Goal: Use online tool/utility: Utilize a website feature to perform a specific function

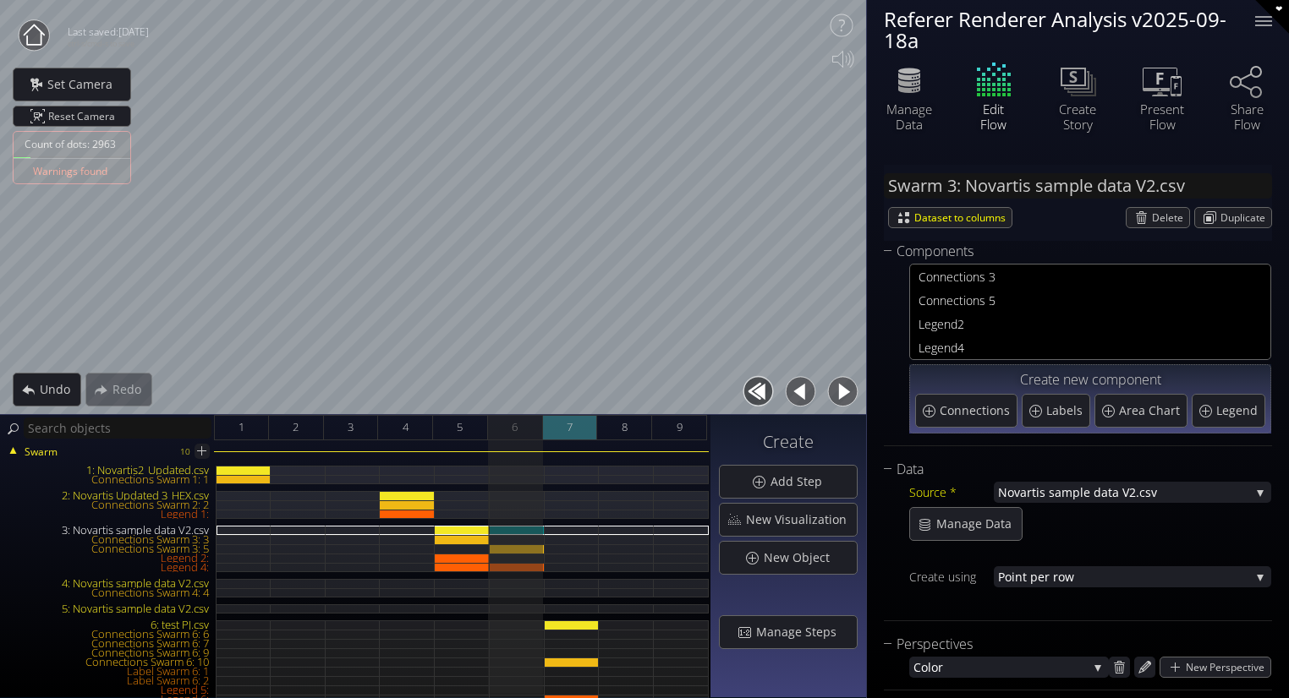
click at [568, 417] on span "7" at bounding box center [569, 427] width 6 height 21
type input "#c9b6c4"
type input "#d3afc9"
type input "#dda7cf"
type input "#e8a0d4"
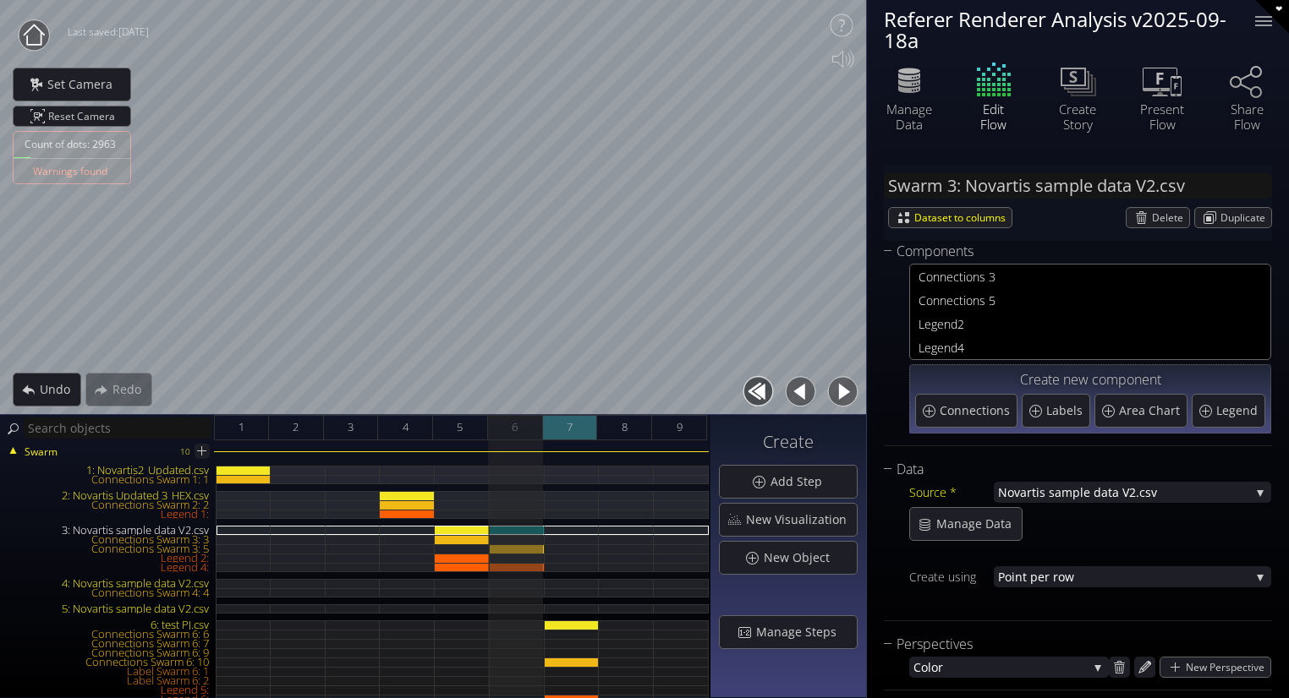
type input "#f298da"
type input "#fd91e0"
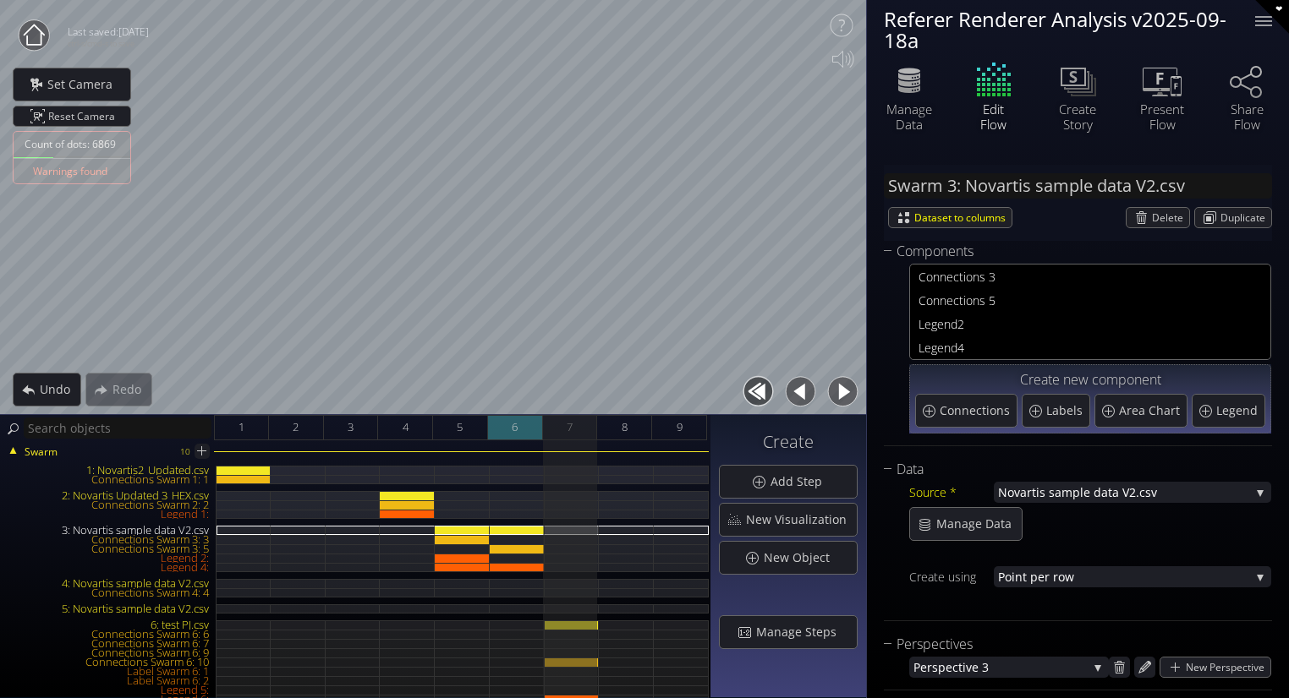
click at [525, 429] on div "6" at bounding box center [515, 427] width 55 height 25
type input "#5cecff"
type input "#943aee"
type input "#94ff3d"
type input "#0033ff"
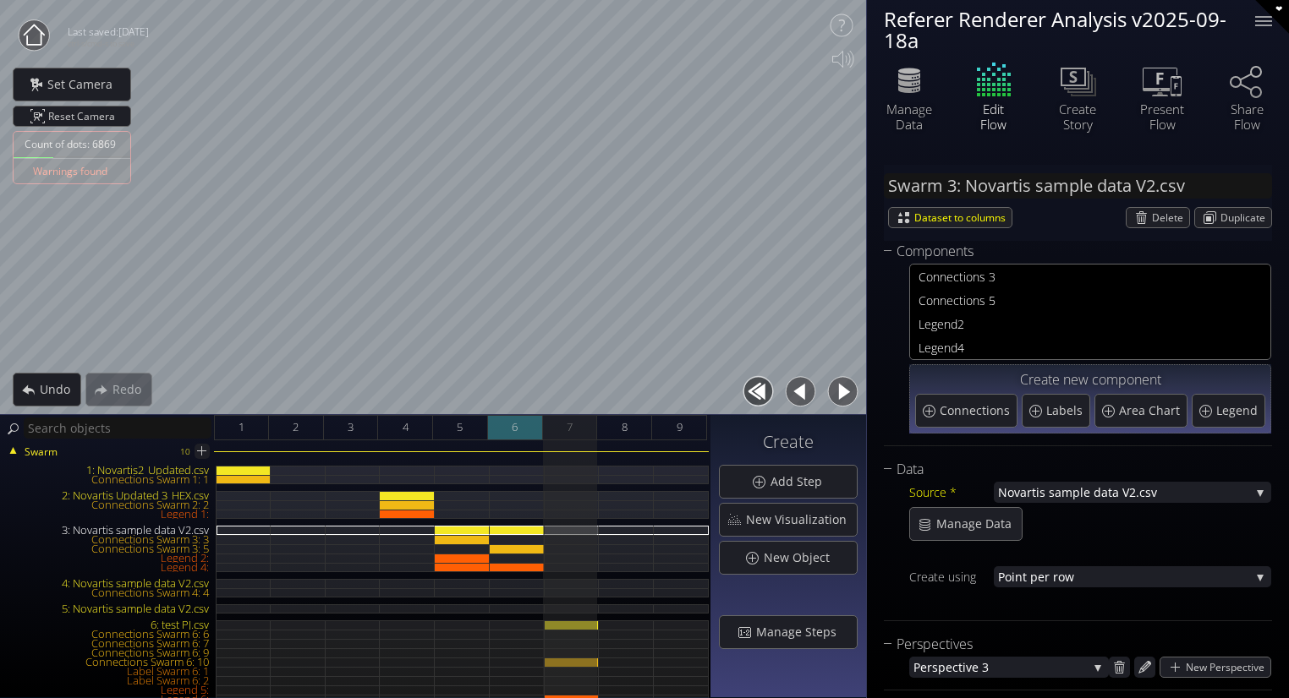
type input "#ff2ec7"
type input "#fbff0f"
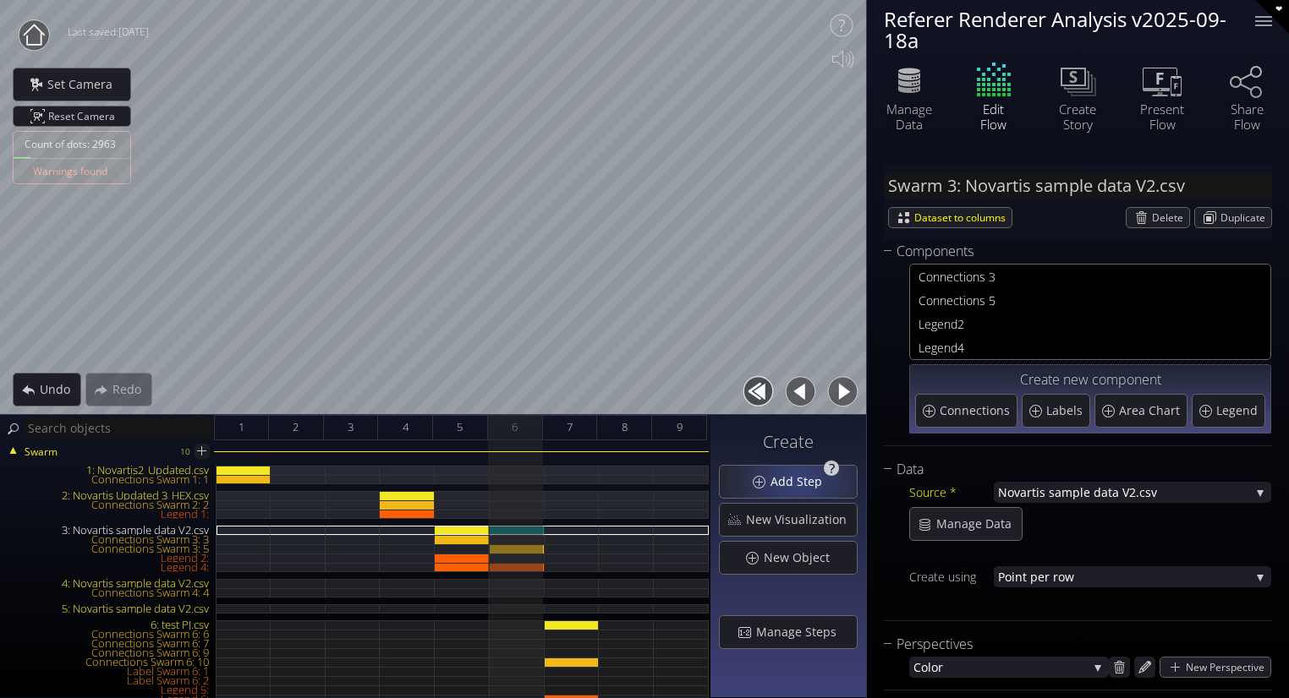
click at [802, 480] on span "Add Step" at bounding box center [800, 481] width 63 height 17
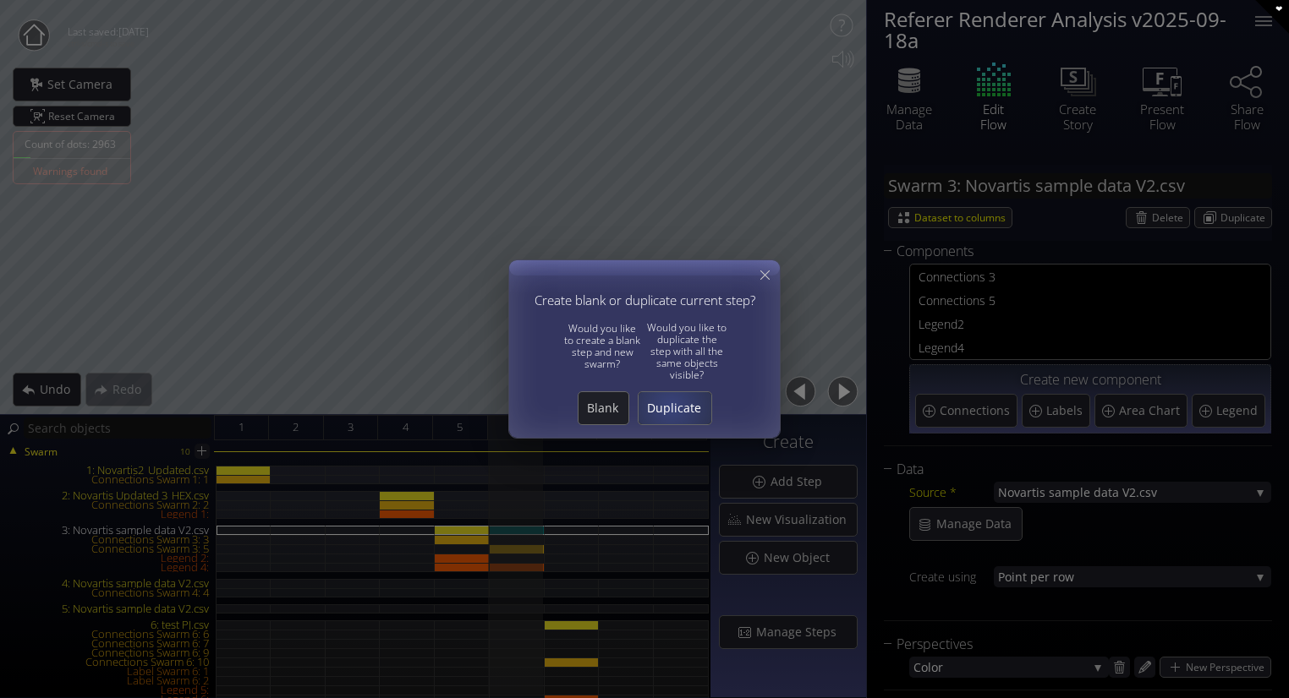
click at [670, 404] on span "Duplicate" at bounding box center [674, 408] width 73 height 17
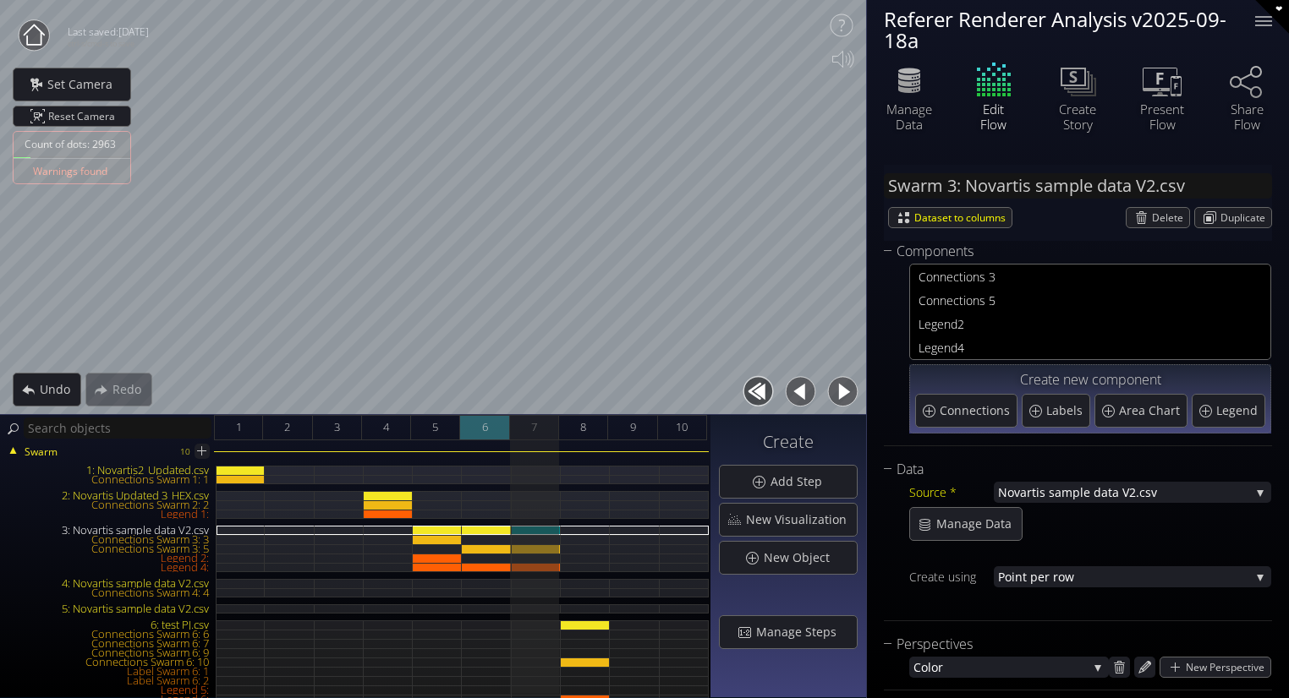
click at [487, 428] on span "6" at bounding box center [485, 427] width 6 height 21
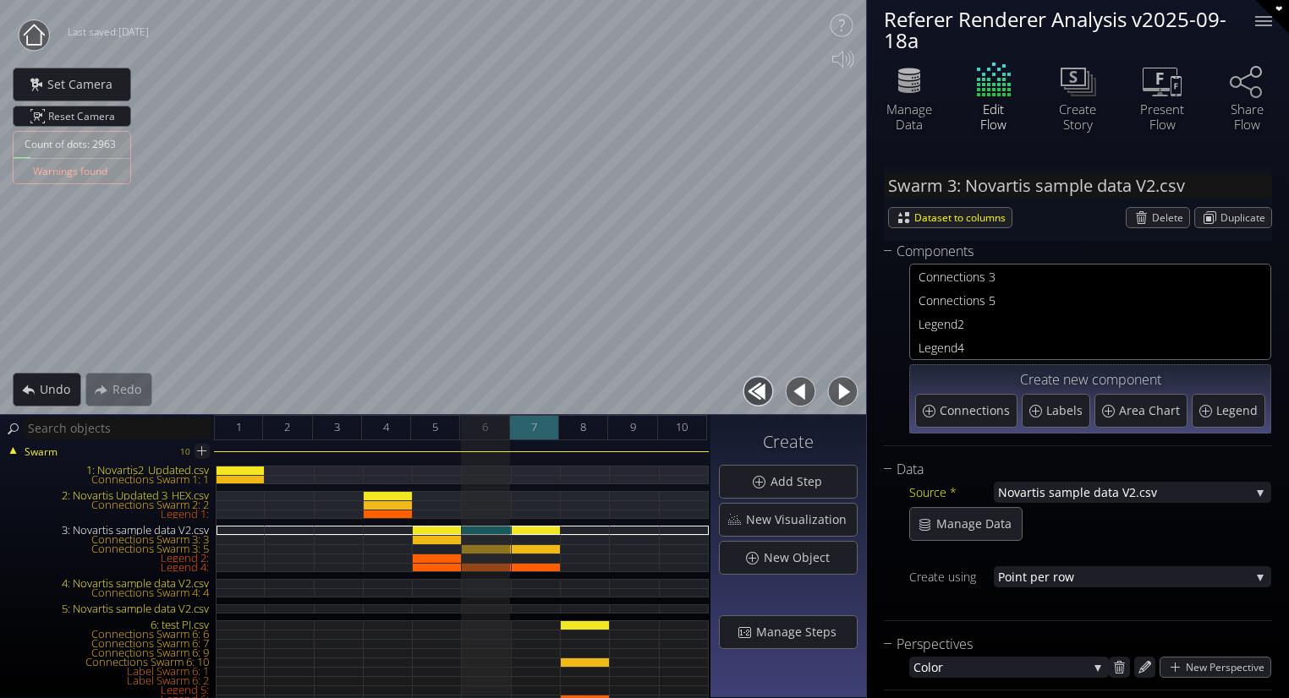
click at [531, 424] on span "7" at bounding box center [534, 427] width 6 height 21
click at [534, 532] on div "3: Novartis sample data V2.csv" at bounding box center [536, 530] width 49 height 9
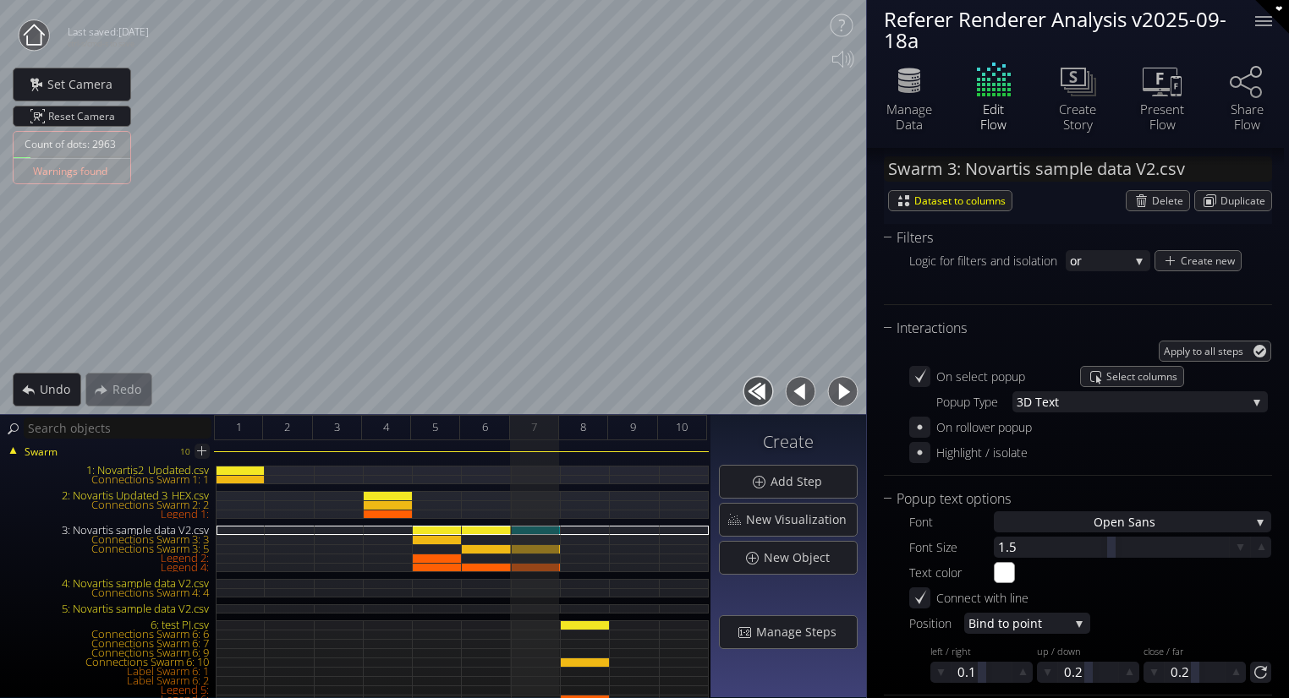
scroll to position [1683, 0]
click at [911, 454] on icon at bounding box center [919, 452] width 16 height 16
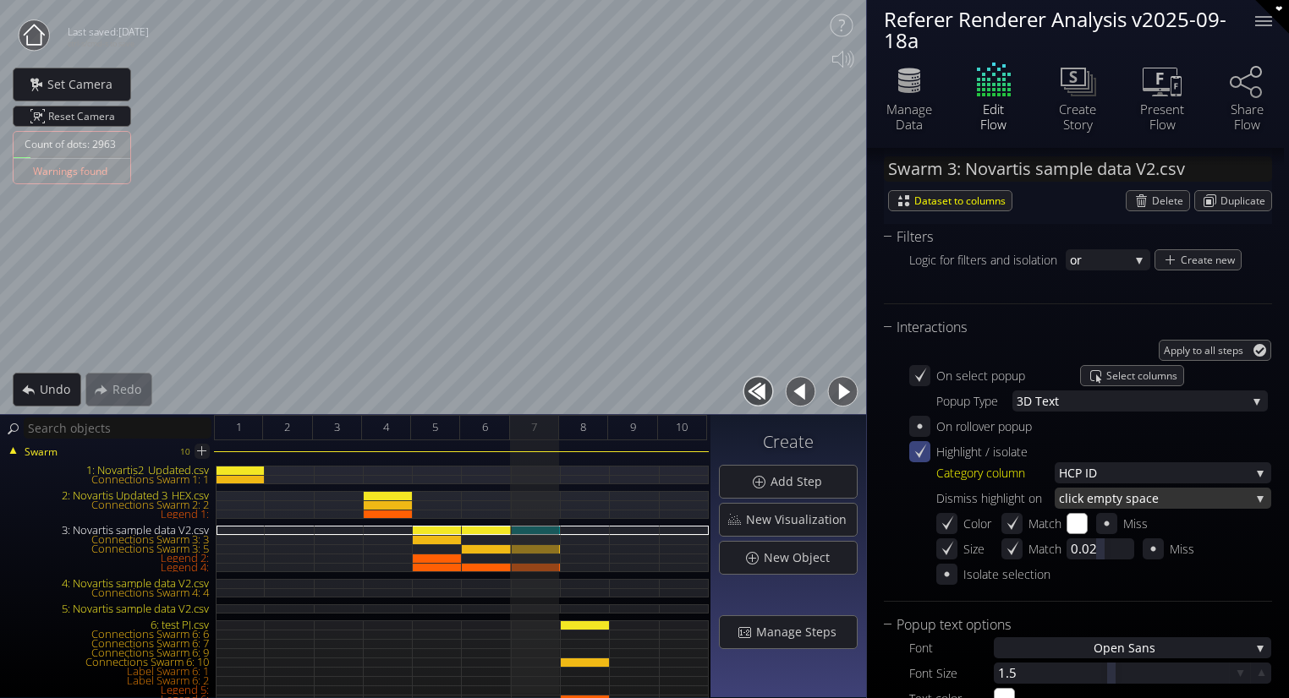
click at [1093, 500] on span "mpty space" at bounding box center [1171, 498] width 156 height 21
click at [984, 490] on div "Dismiss highlight on" at bounding box center [995, 498] width 118 height 21
click at [952, 572] on icon at bounding box center [946, 574] width 14 height 14
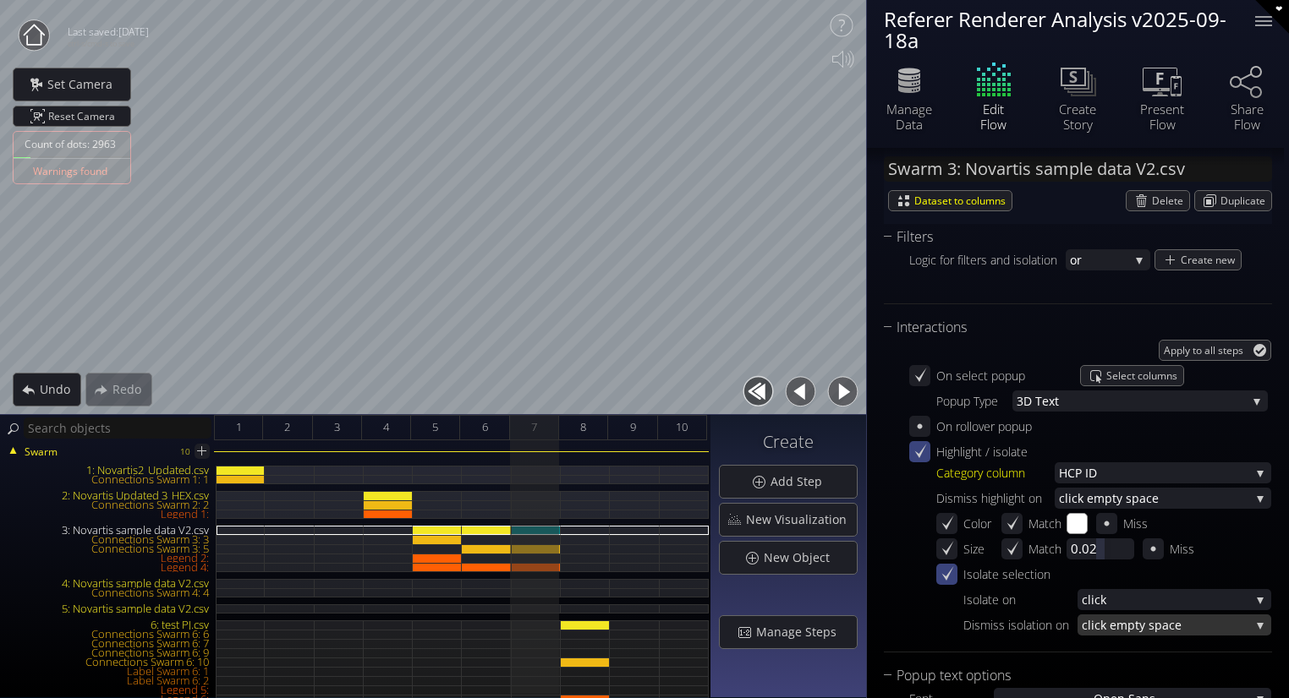
click at [1118, 627] on span "mpty space" at bounding box center [1183, 625] width 134 height 21
click at [1118, 627] on span "mpty space" at bounding box center [1187, 636] width 142 height 23
click at [917, 380] on icon at bounding box center [919, 376] width 16 height 16
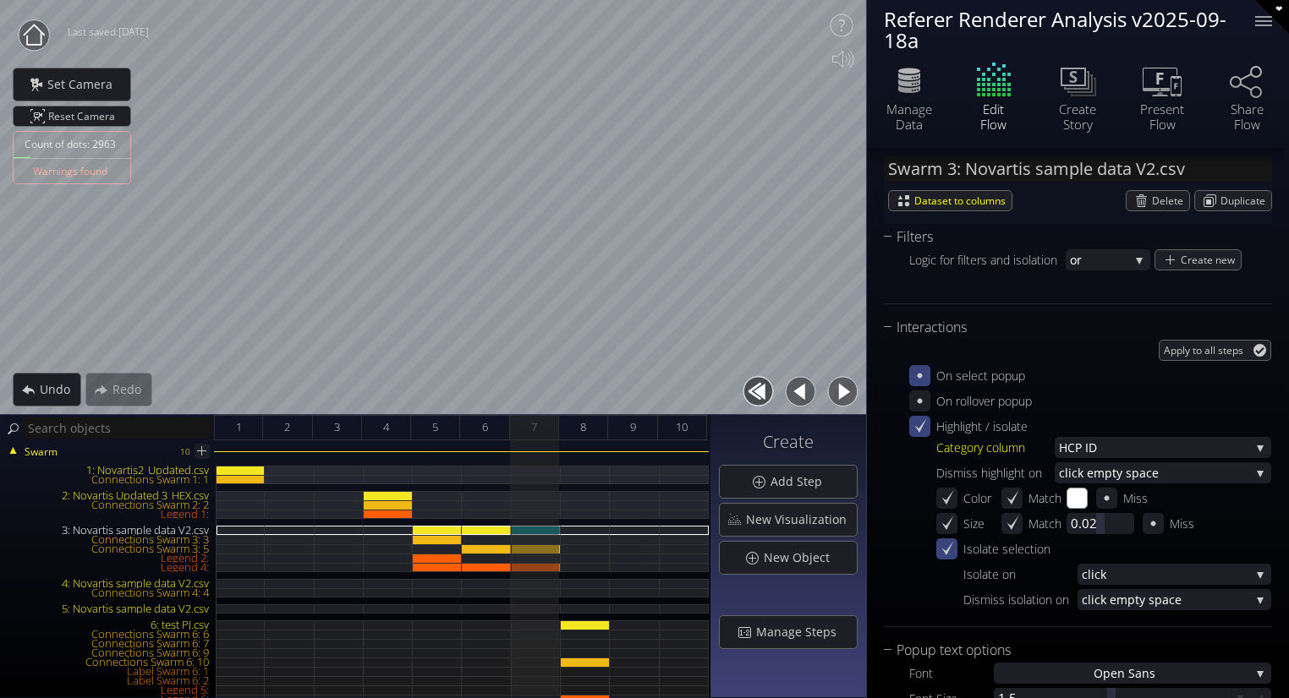
click at [913, 371] on icon at bounding box center [919, 376] width 16 height 16
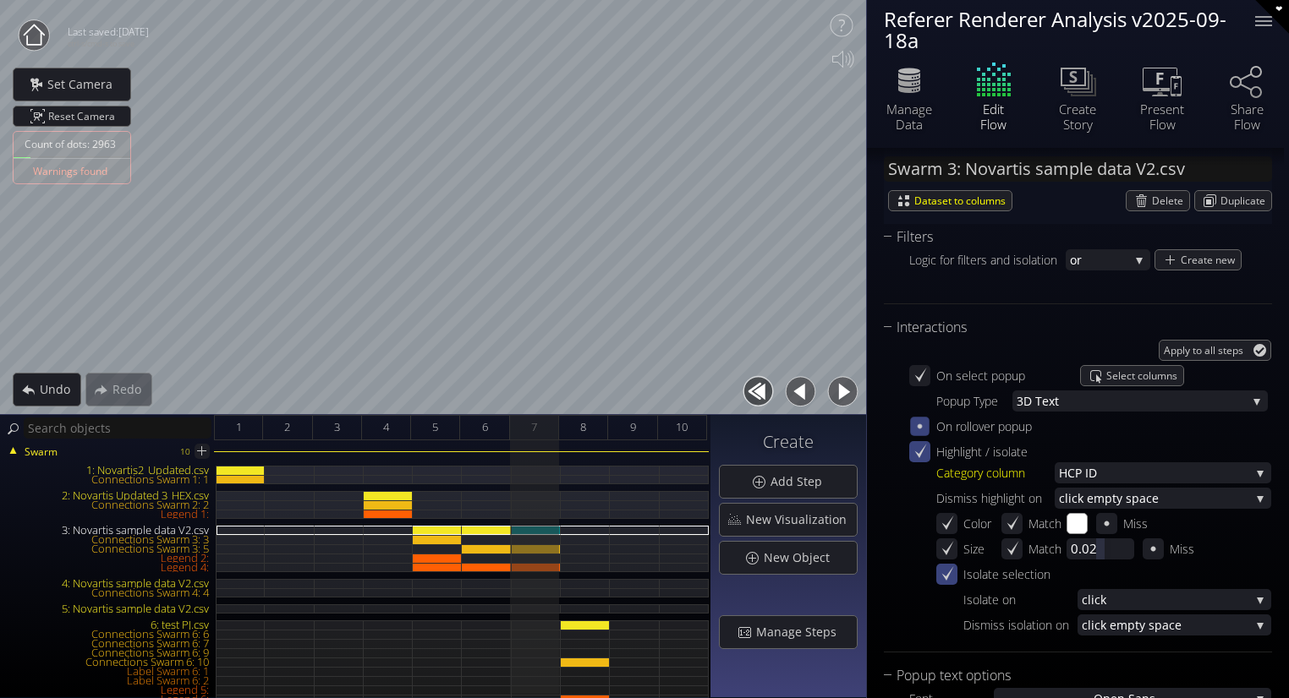
click at [921, 424] on icon at bounding box center [919, 426] width 4 height 4
click at [924, 424] on icon at bounding box center [919, 426] width 14 height 14
click at [1101, 605] on span "click" at bounding box center [1165, 599] width 168 height 21
click at [1103, 613] on span "uble click" at bounding box center [1176, 610] width 163 height 23
click at [1105, 604] on span "uble click" at bounding box center [1173, 599] width 154 height 21
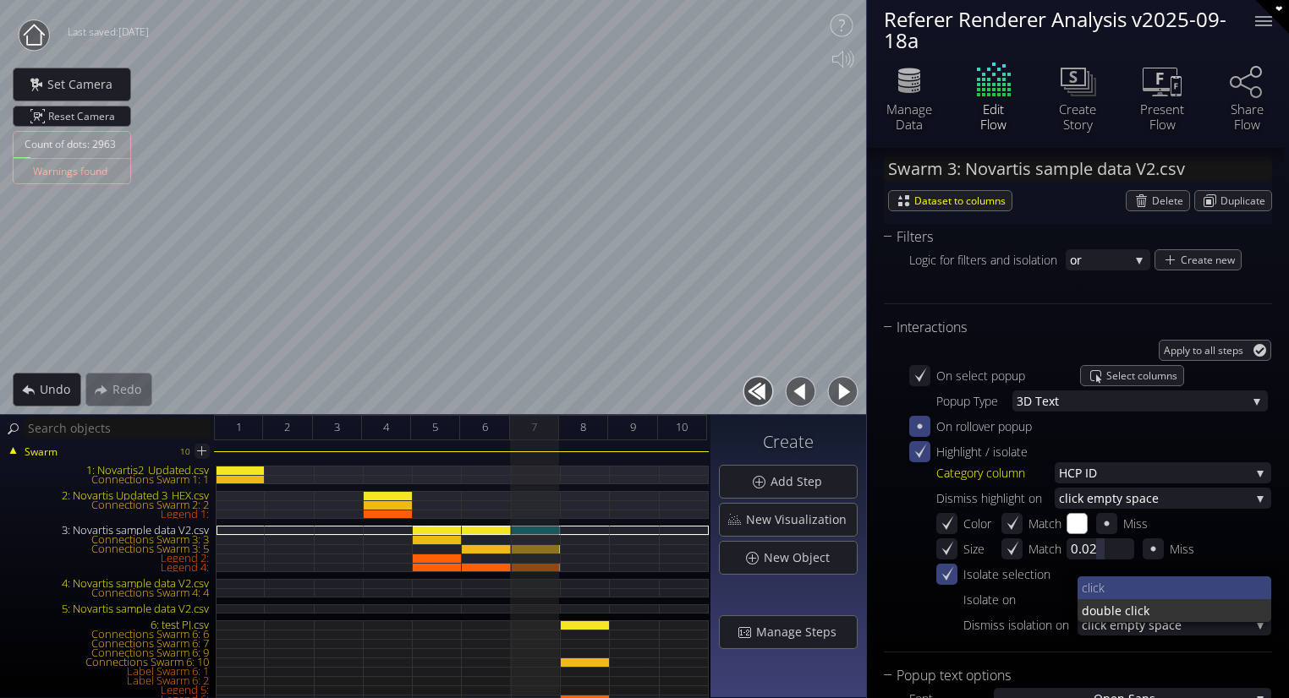
click at [1098, 593] on span "click" at bounding box center [1169, 588] width 177 height 23
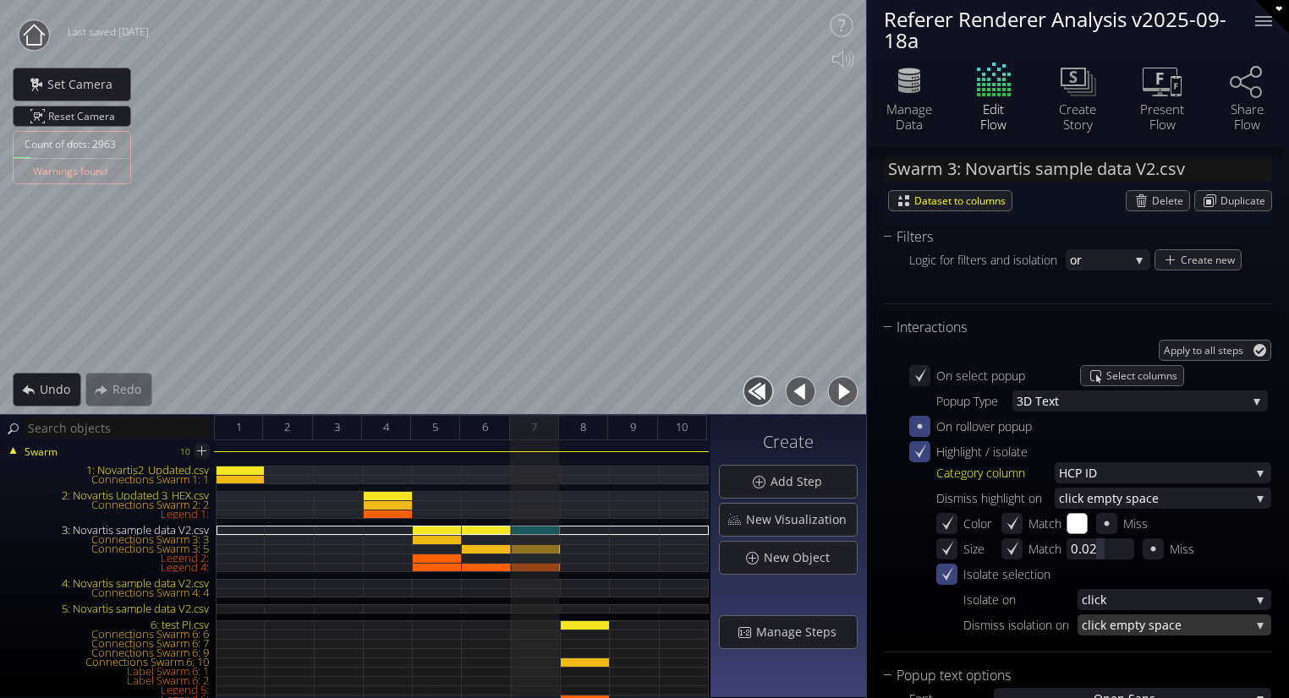
click at [1100, 623] on span "click e" at bounding box center [1098, 625] width 35 height 21
click at [1020, 638] on div "Interactions Apply to all steps On select popup Select columns Popup Type 3D T …" at bounding box center [1078, 485] width 388 height 336
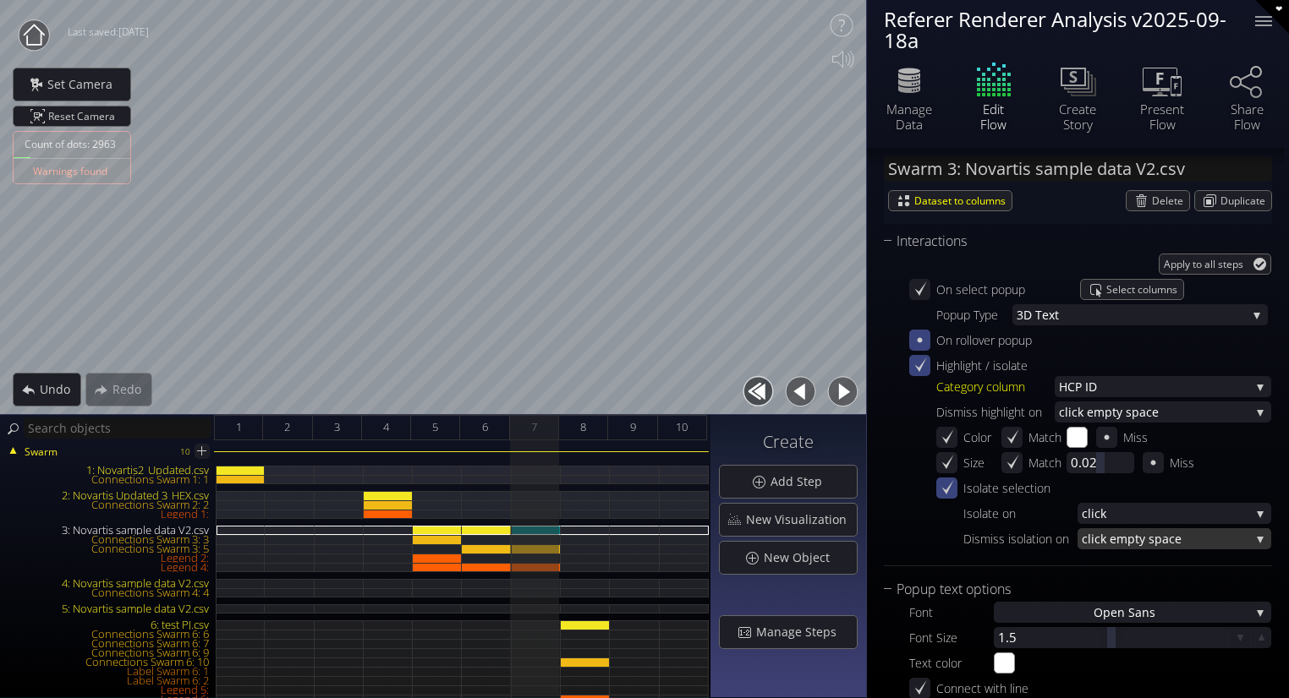
scroll to position [1769, 0]
click at [1117, 511] on span "click" at bounding box center [1165, 514] width 168 height 21
click at [1117, 509] on span "click" at bounding box center [1169, 502] width 177 height 23
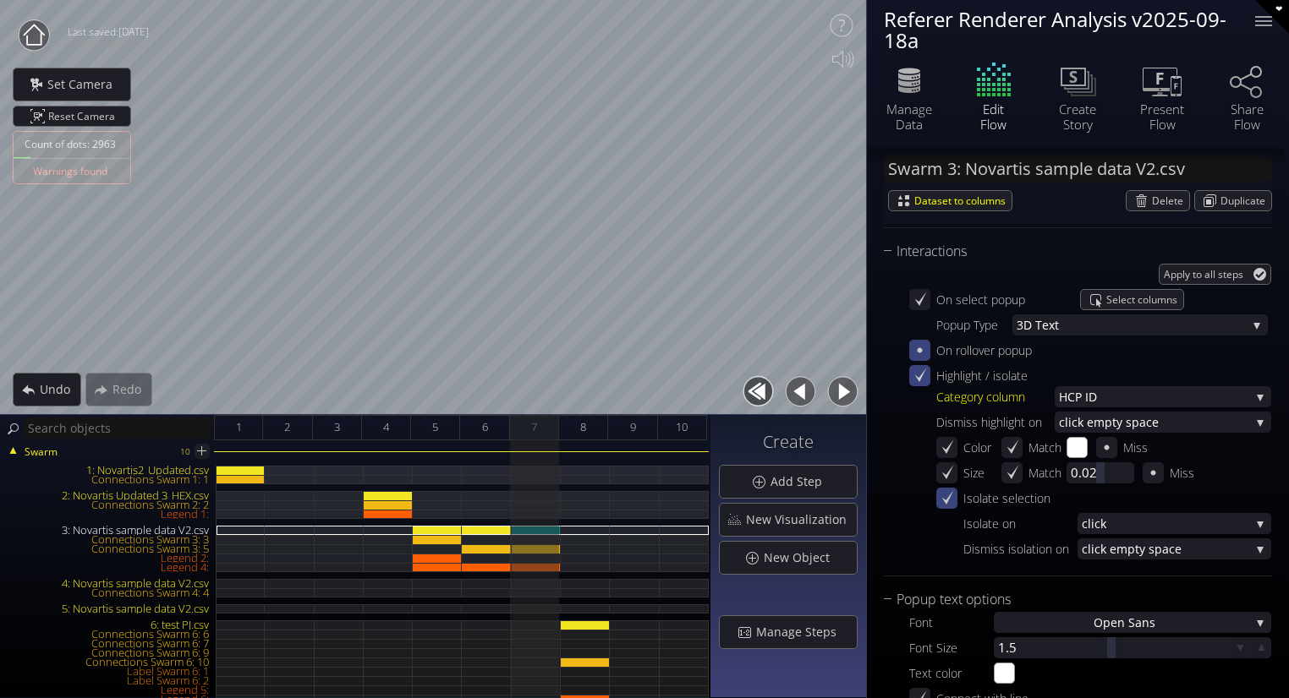
scroll to position [1755, 0]
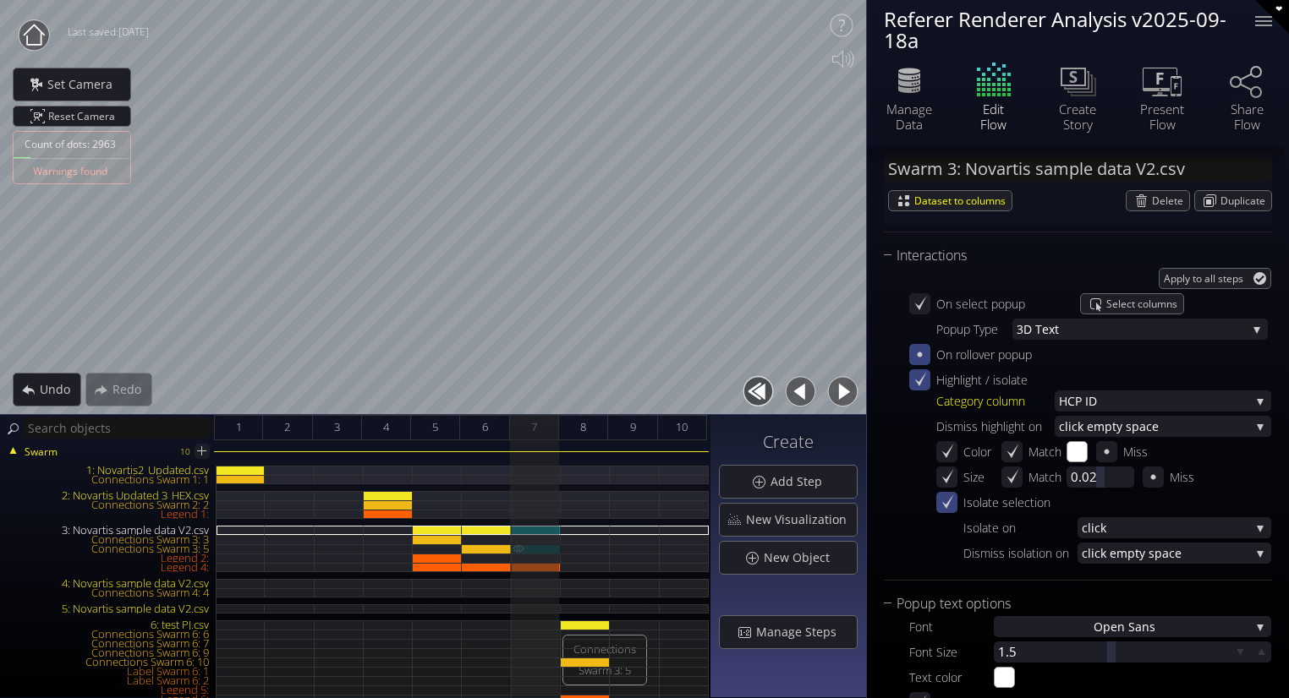
click at [517, 545] on img at bounding box center [519, 549] width 14 height 8
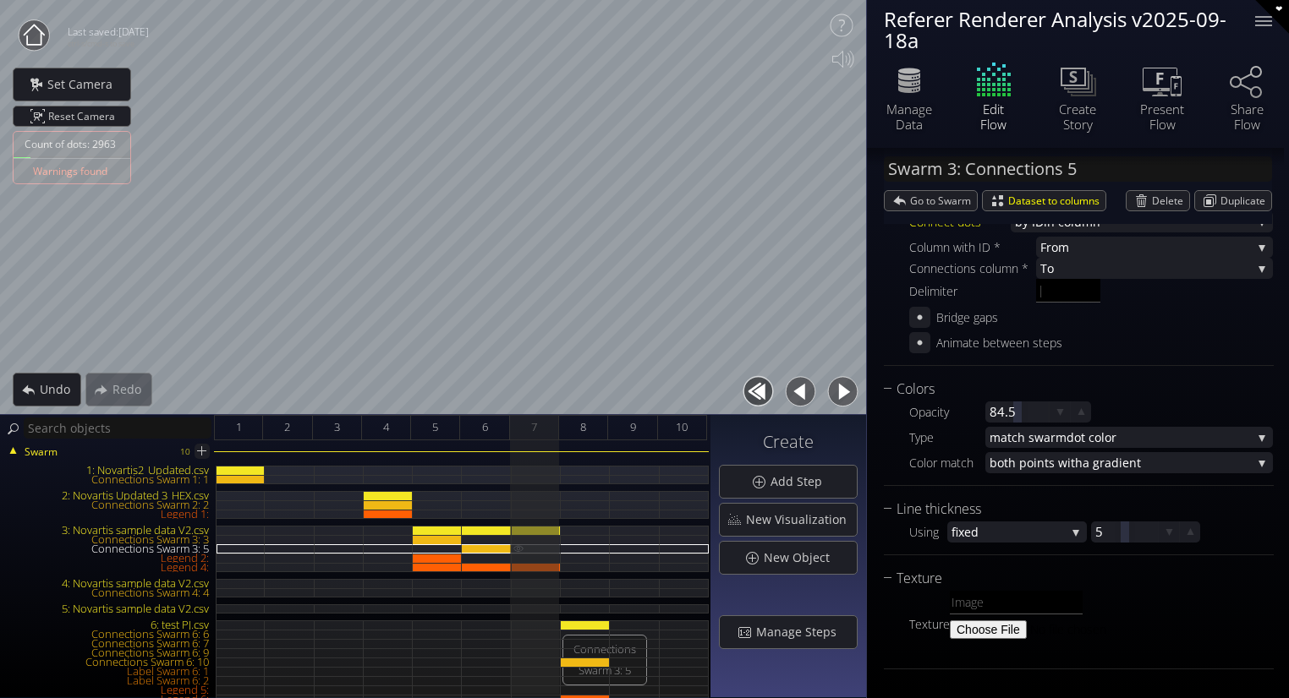
click at [517, 545] on img at bounding box center [519, 549] width 14 height 8
click at [518, 531] on img at bounding box center [519, 530] width 14 height 8
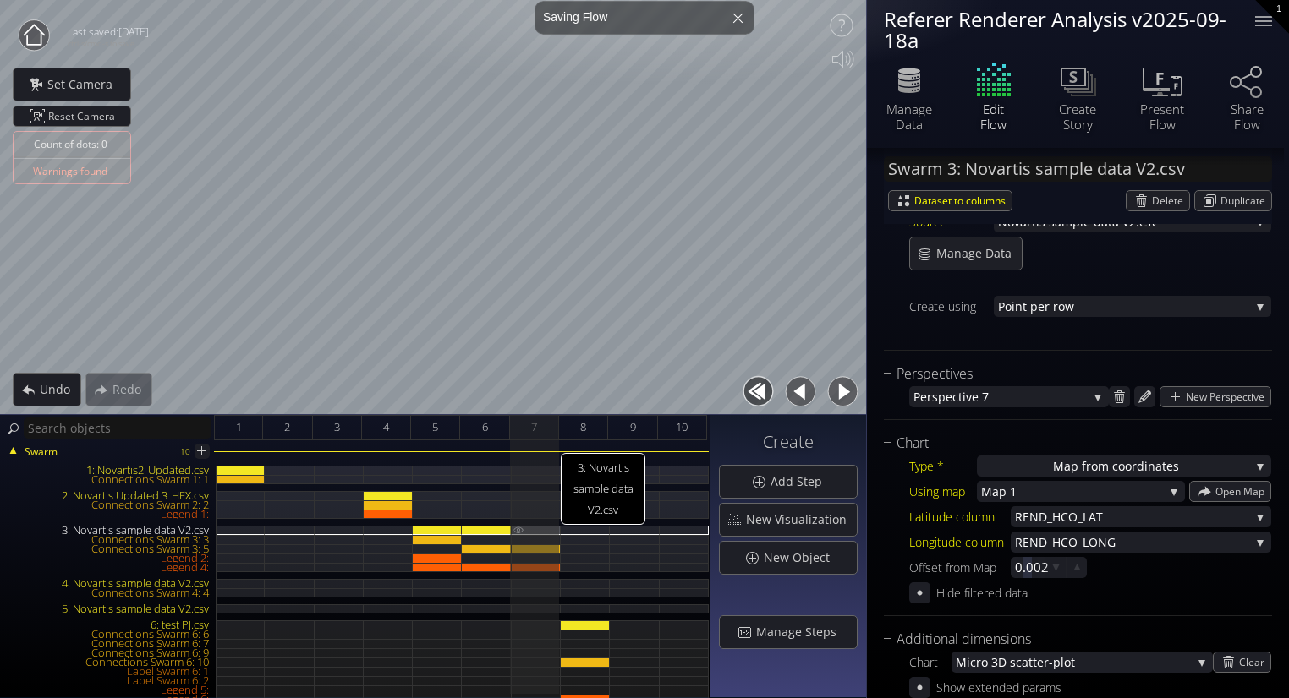
click at [518, 531] on img at bounding box center [519, 530] width 14 height 8
click at [520, 565] on img at bounding box center [519, 567] width 14 height 8
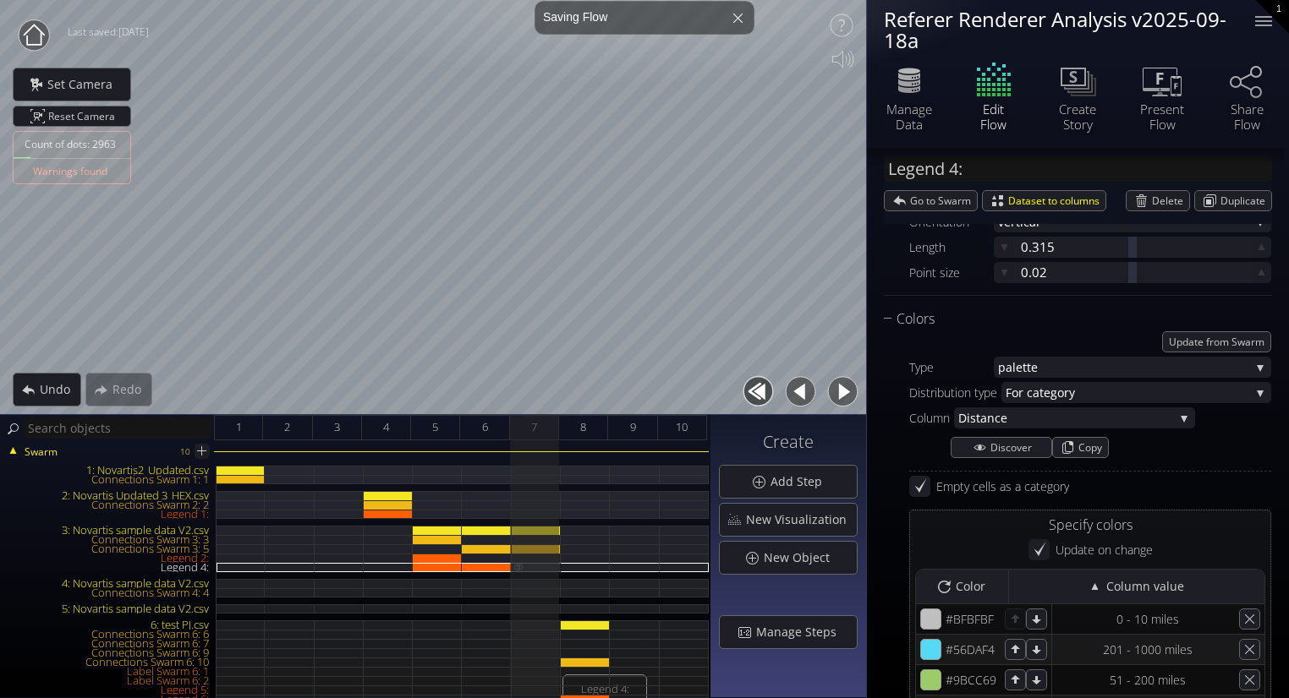
click at [520, 565] on img at bounding box center [519, 567] width 14 height 8
click at [517, 538] on img at bounding box center [519, 539] width 14 height 8
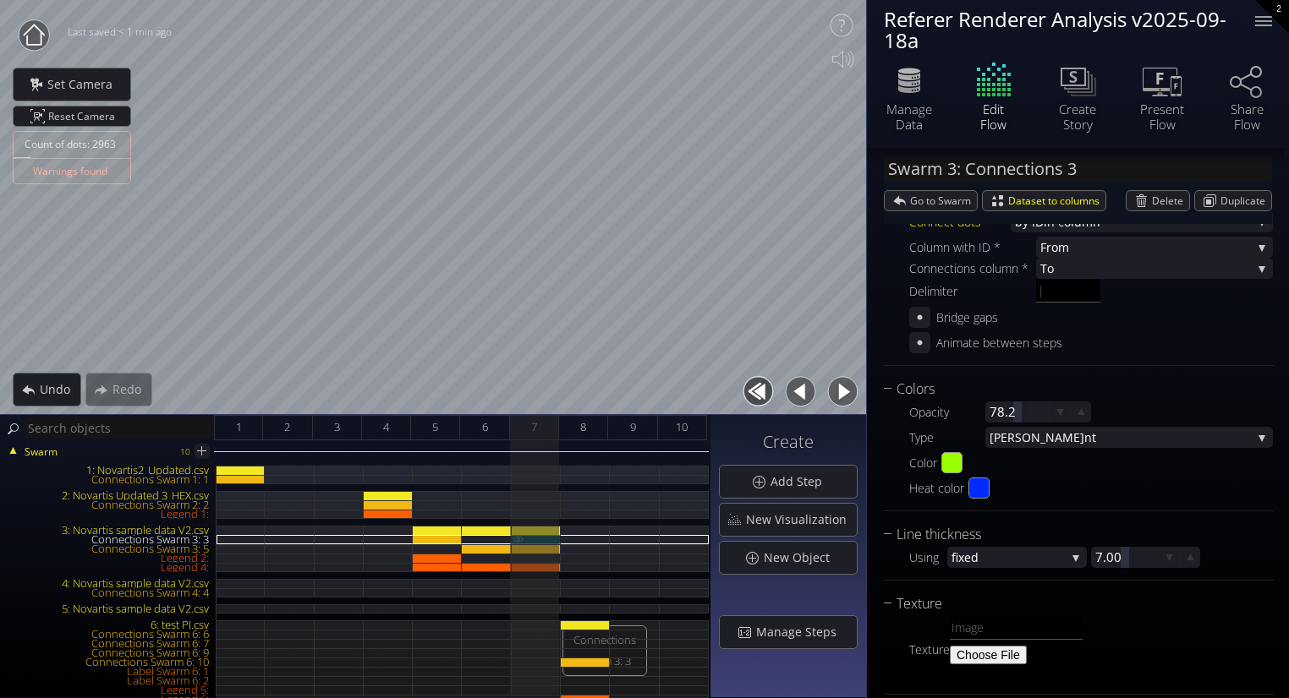
click at [517, 538] on img at bounding box center [519, 539] width 14 height 8
click at [521, 530] on img at bounding box center [519, 530] width 14 height 8
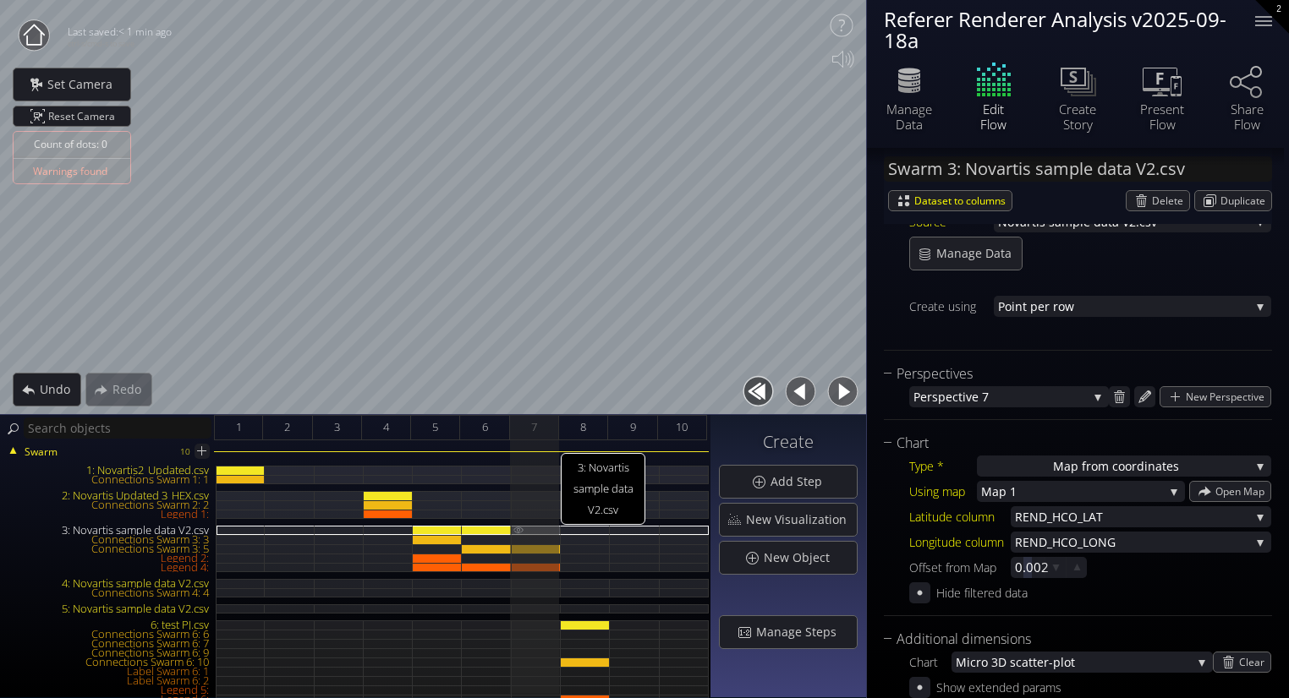
click at [521, 530] on img at bounding box center [519, 530] width 14 height 8
click at [540, 530] on div "3: Novartis sample data V2.csv" at bounding box center [536, 530] width 49 height 9
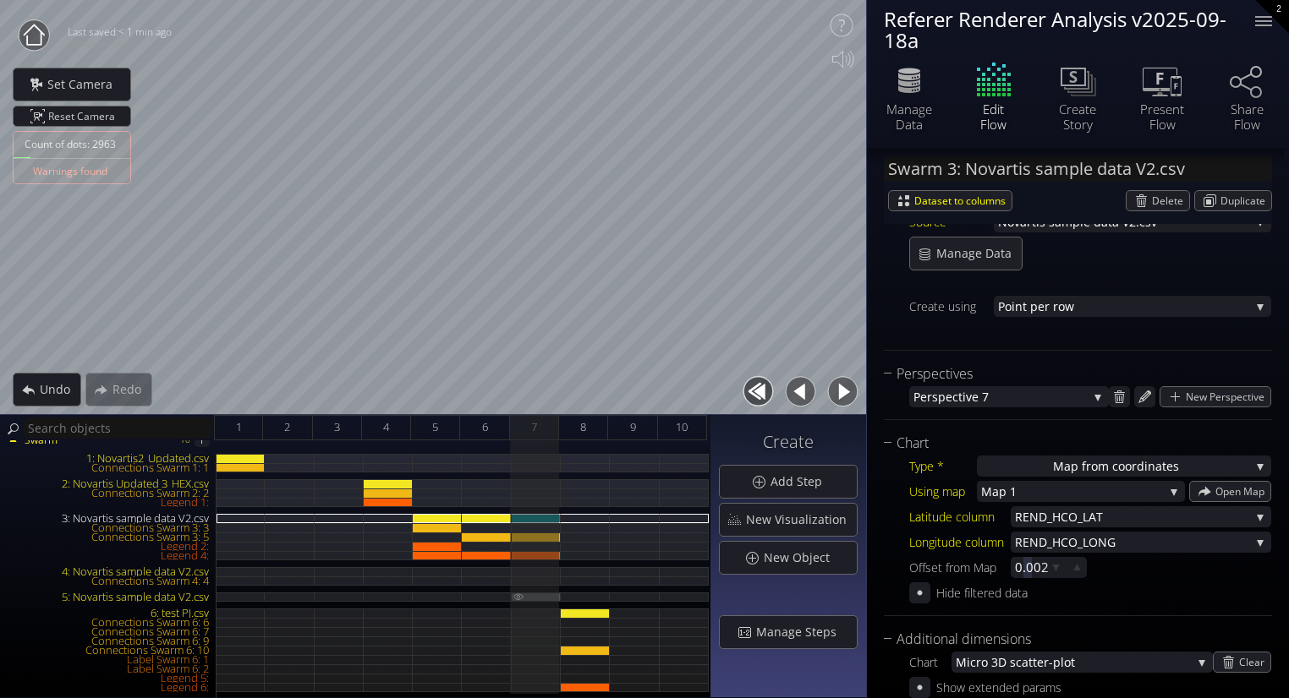
scroll to position [0, 0]
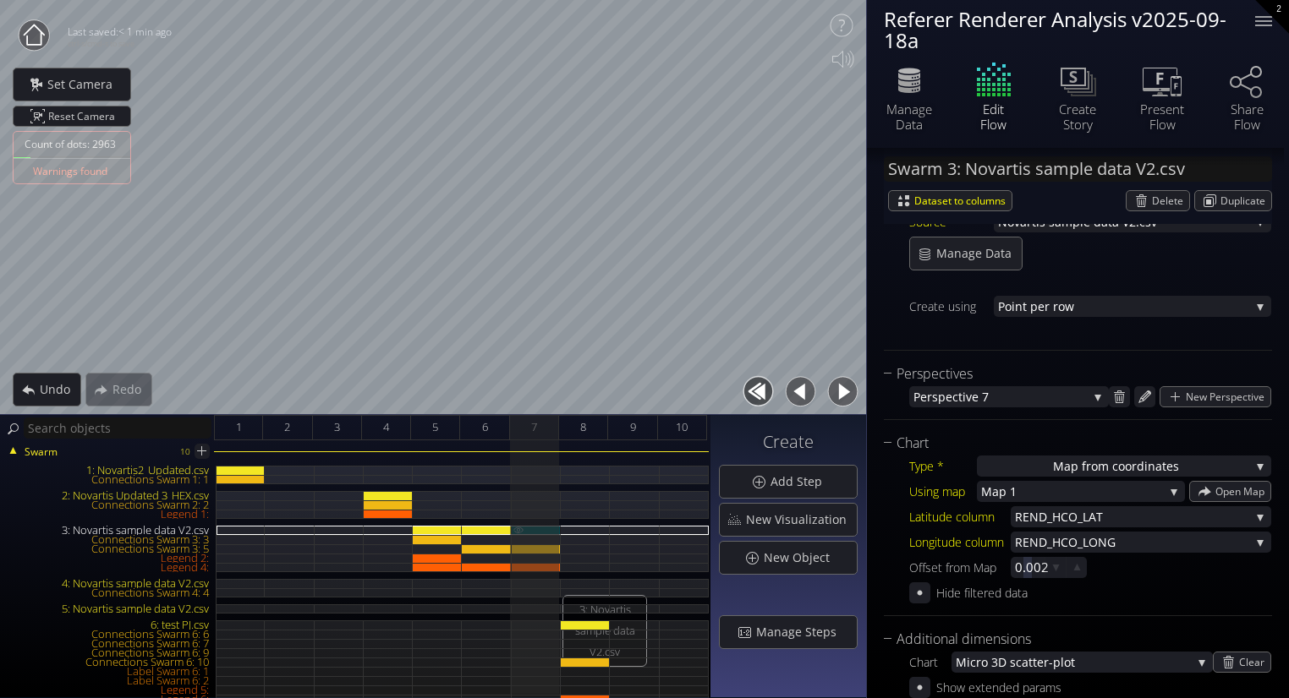
click at [514, 528] on img at bounding box center [519, 530] width 14 height 8
click at [531, 528] on div "3: Novartis sample data V2.csv" at bounding box center [536, 530] width 49 height 9
click at [517, 532] on img at bounding box center [519, 530] width 14 height 8
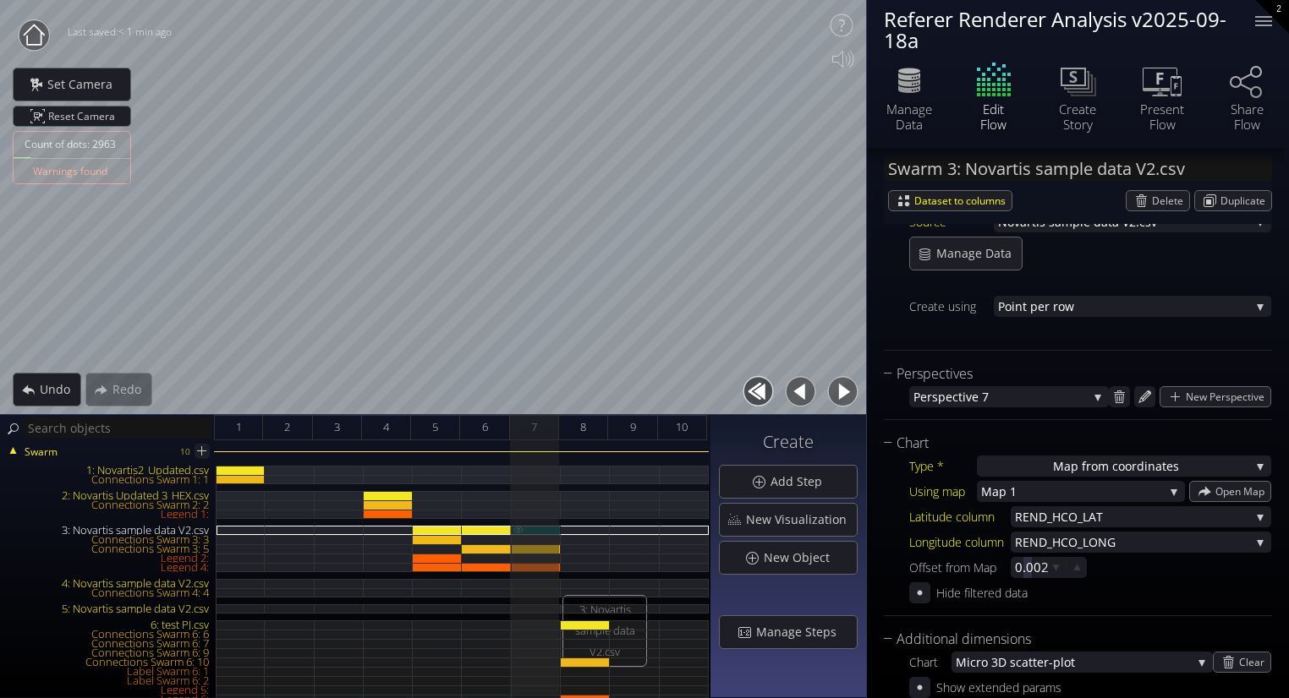
click at [517, 532] on img at bounding box center [519, 530] width 14 height 8
click at [521, 548] on img at bounding box center [519, 549] width 14 height 8
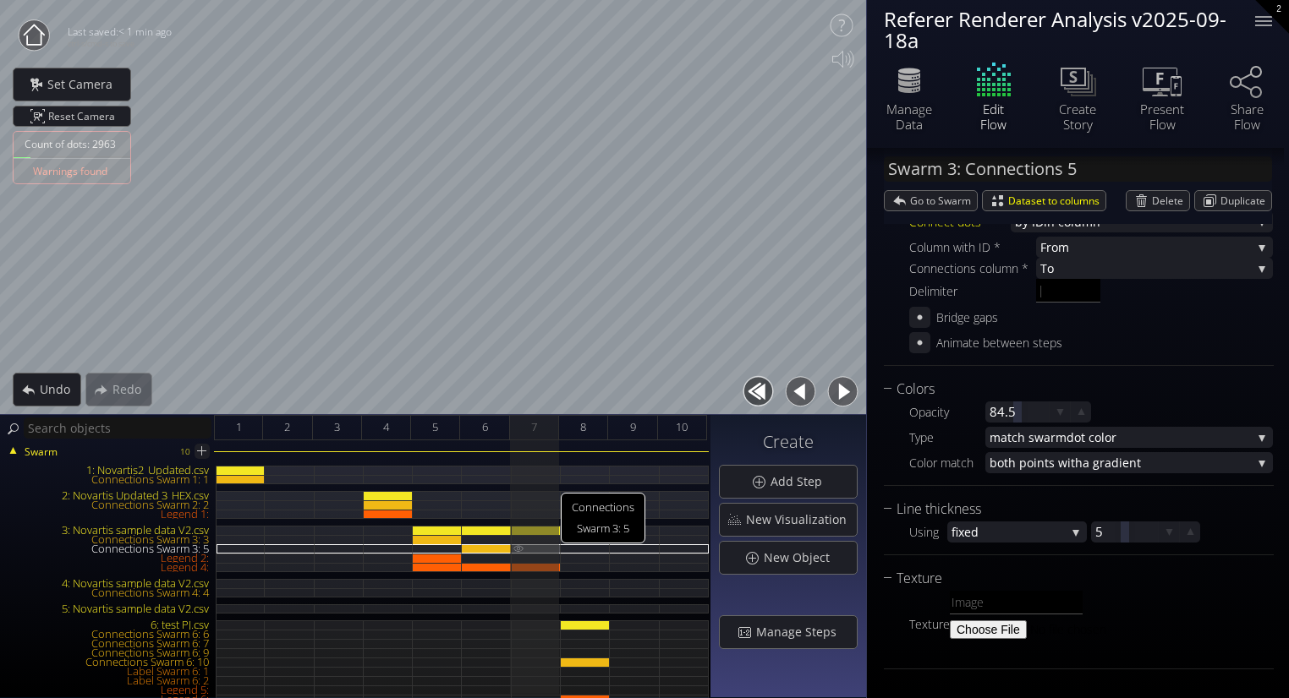
click at [521, 548] on img at bounding box center [519, 549] width 14 height 8
click at [520, 567] on img at bounding box center [519, 567] width 14 height 8
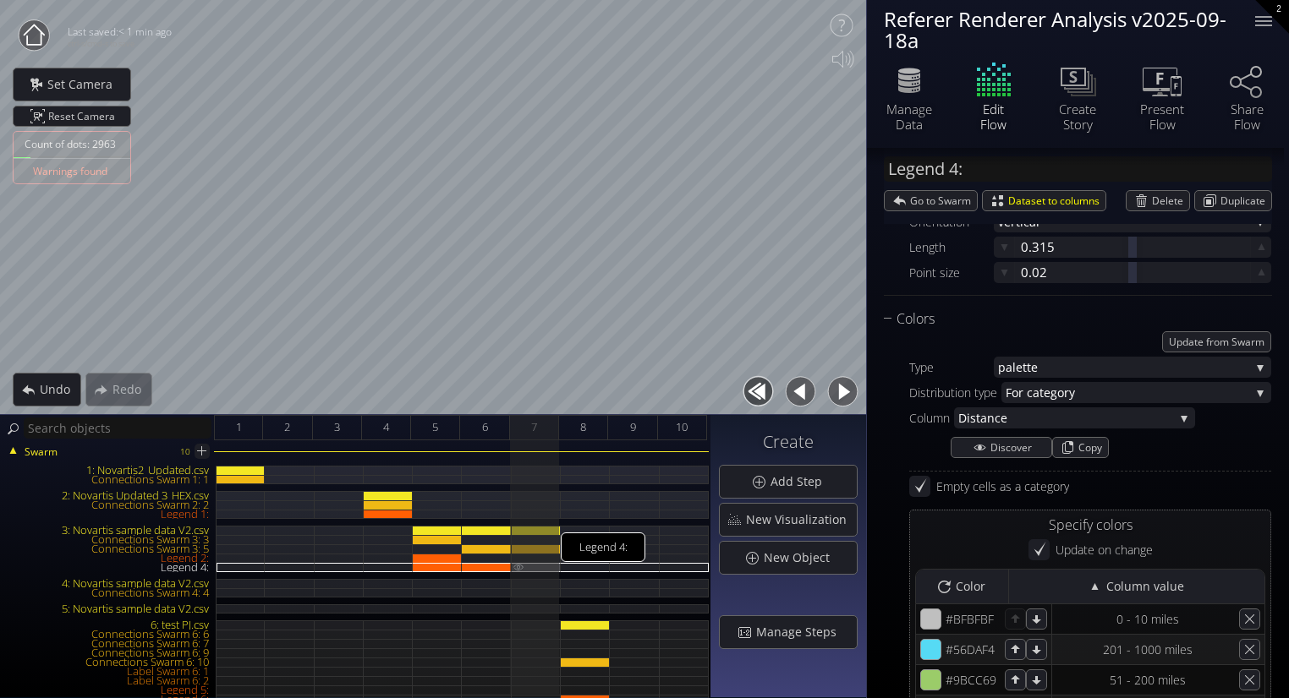
click at [520, 567] on img at bounding box center [519, 567] width 14 height 8
click at [542, 528] on div "3: Novartis sample data V2.csv" at bounding box center [536, 530] width 49 height 9
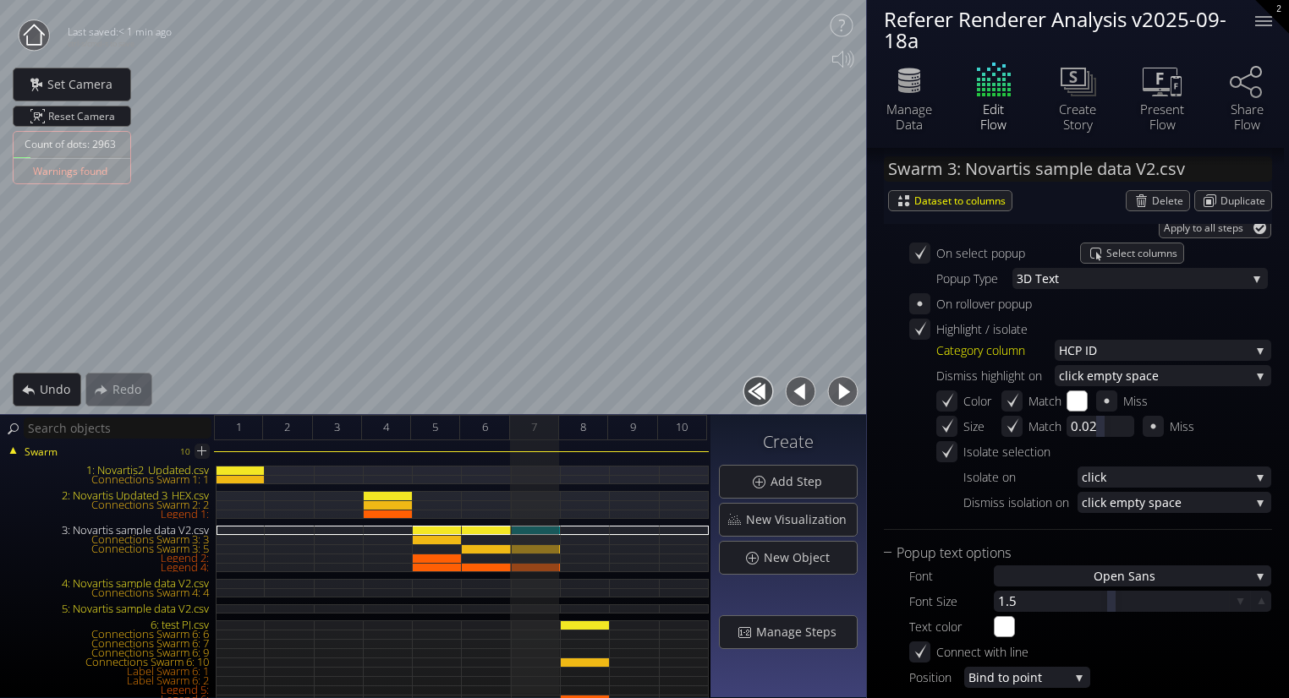
scroll to position [1800, 0]
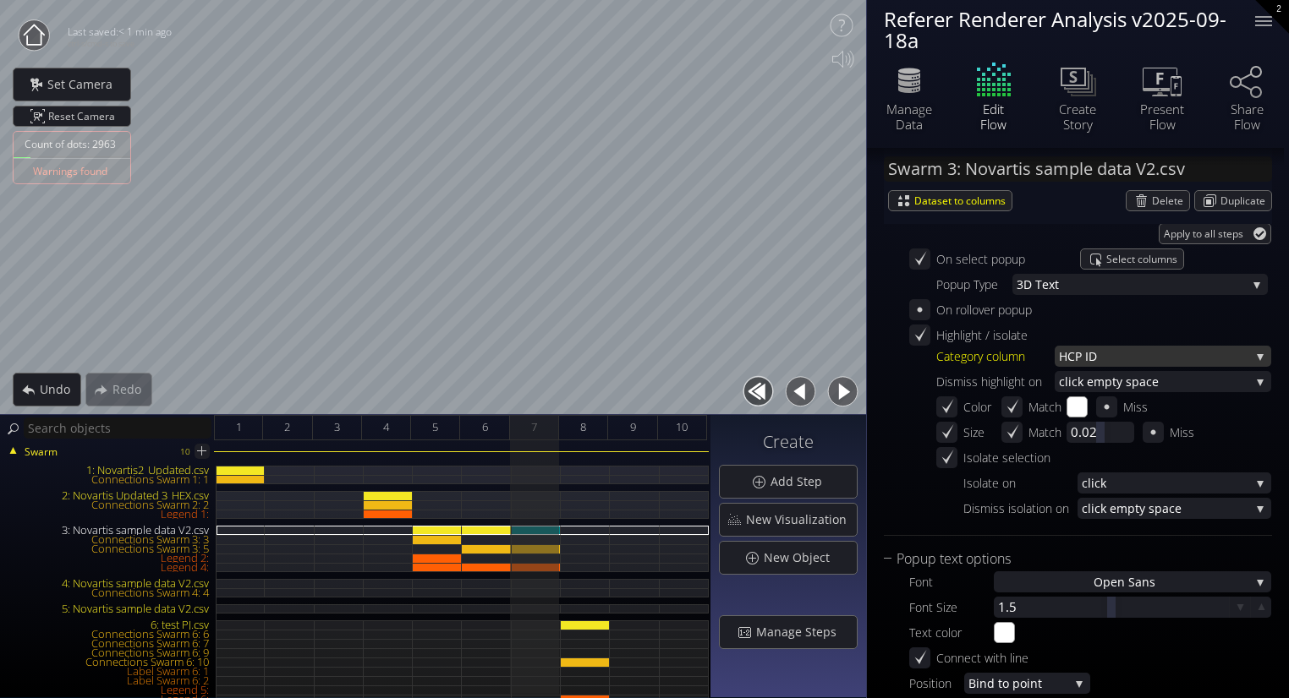
click at [1079, 356] on span "P ID" at bounding box center [1162, 356] width 175 height 21
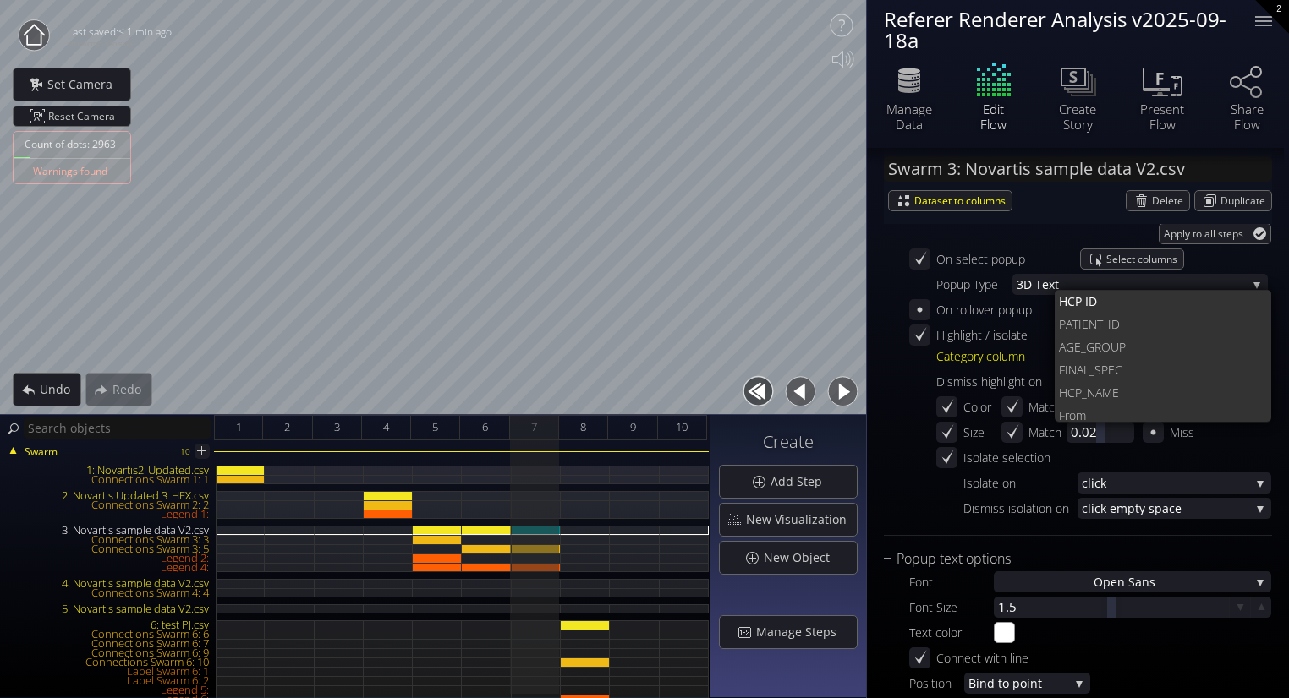
click at [967, 346] on div "Category column" at bounding box center [995, 356] width 118 height 21
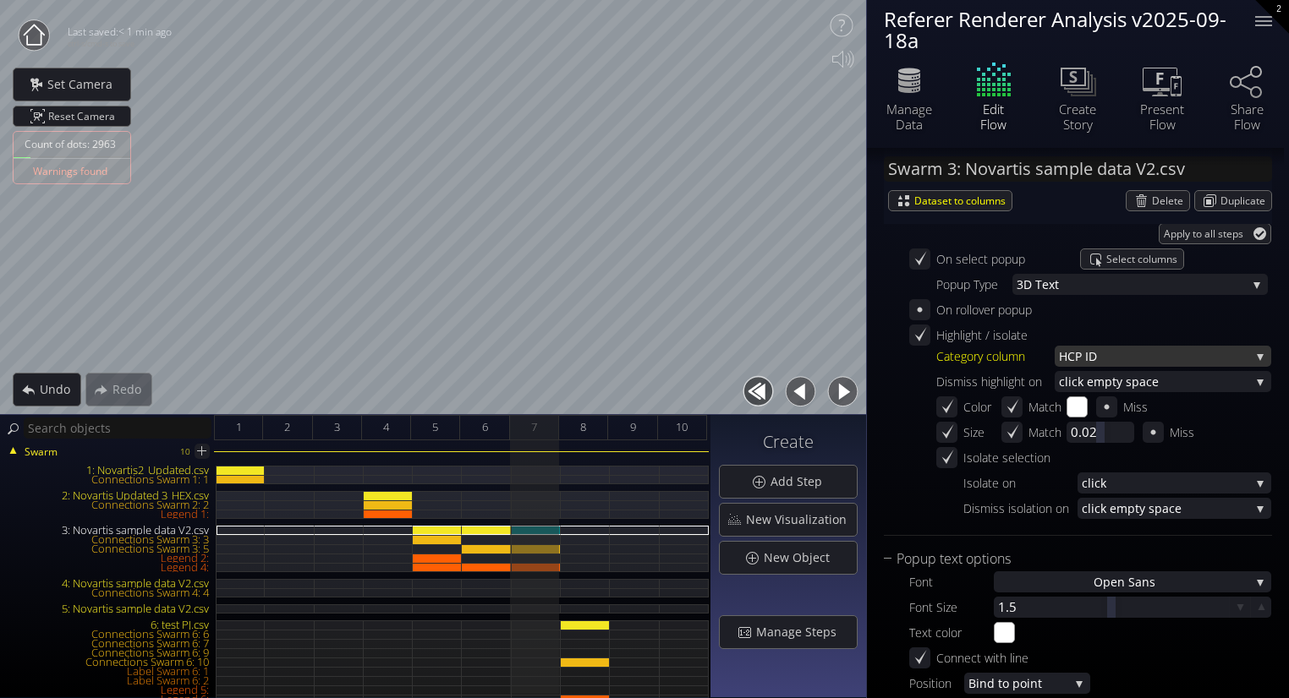
click at [1075, 360] on span "P ID" at bounding box center [1162, 356] width 175 height 21
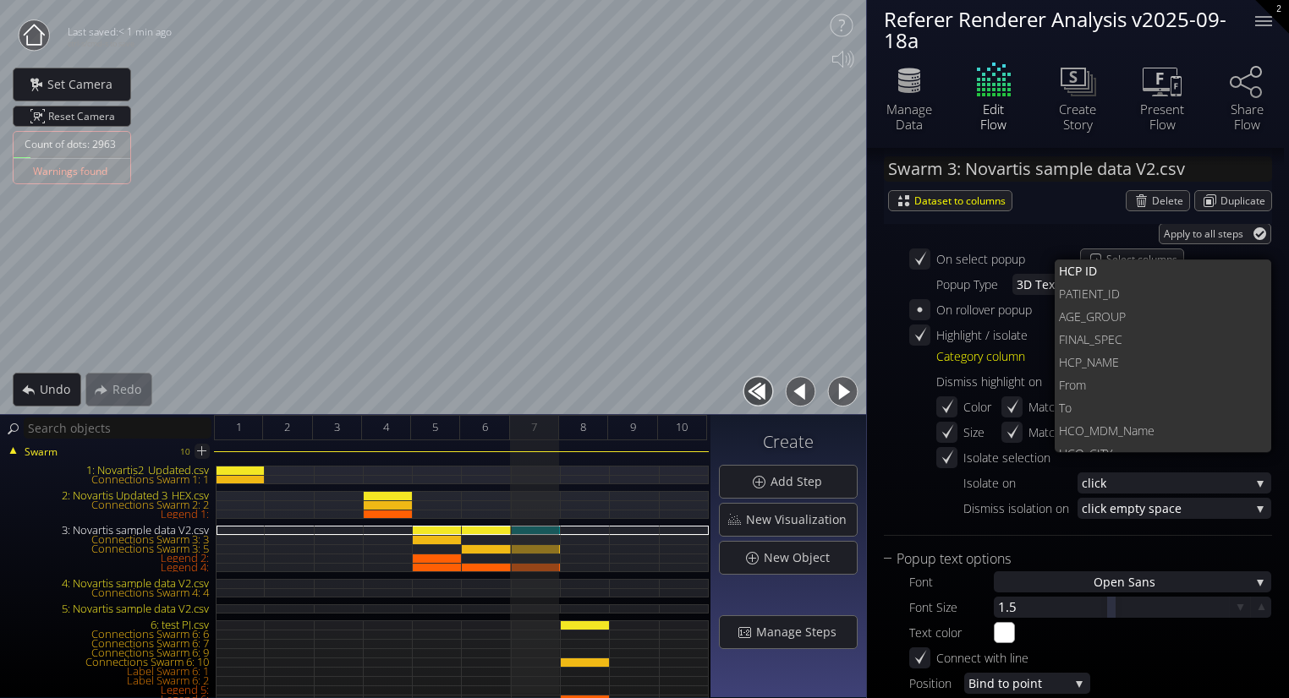
click at [900, 356] on div "Apply to all steps On select popup Select columns Popup Type 3D T ext 3D T ext …" at bounding box center [1078, 373] width 388 height 302
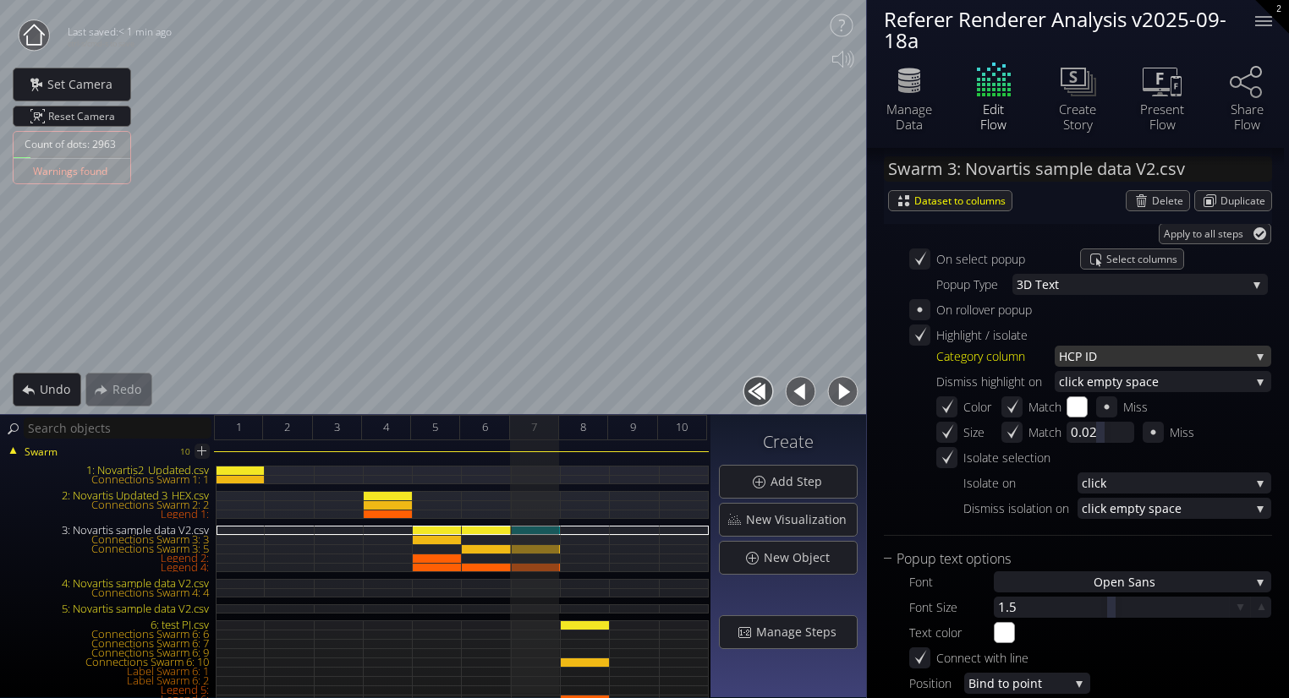
click at [1141, 359] on span "P ID" at bounding box center [1162, 356] width 175 height 21
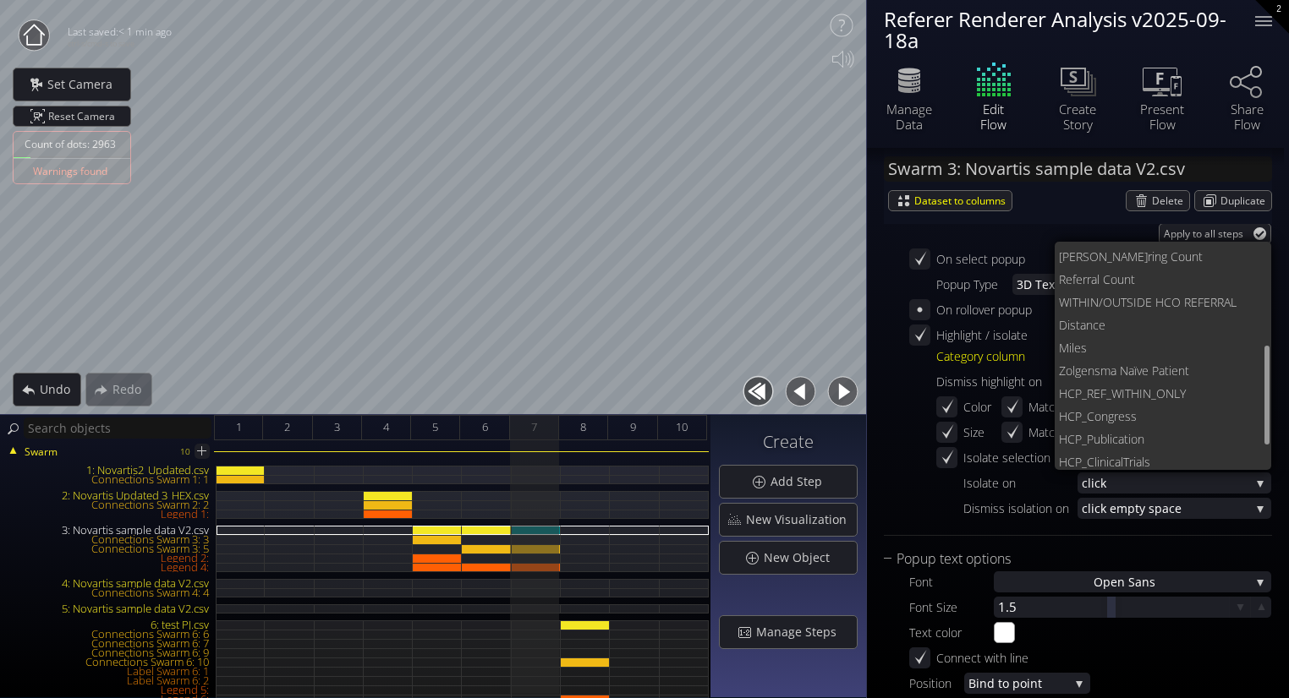
scroll to position [256, 0]
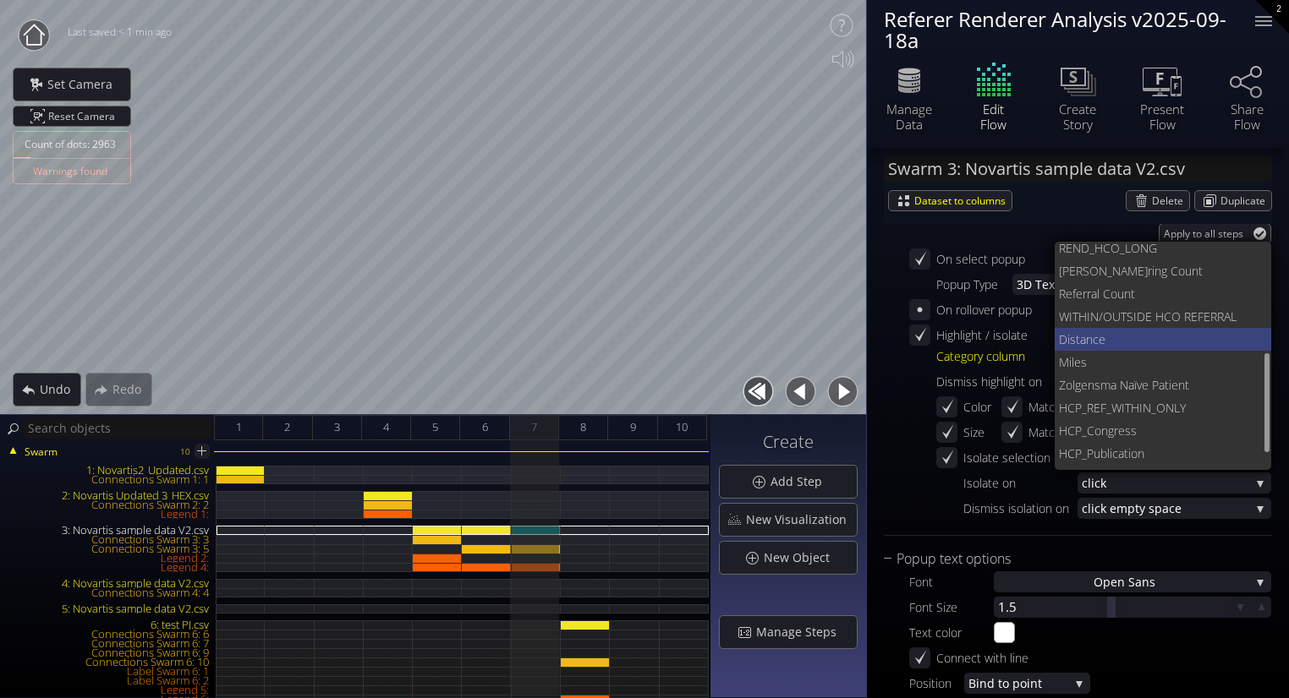
click at [1134, 333] on span "ce" at bounding box center [1175, 339] width 166 height 23
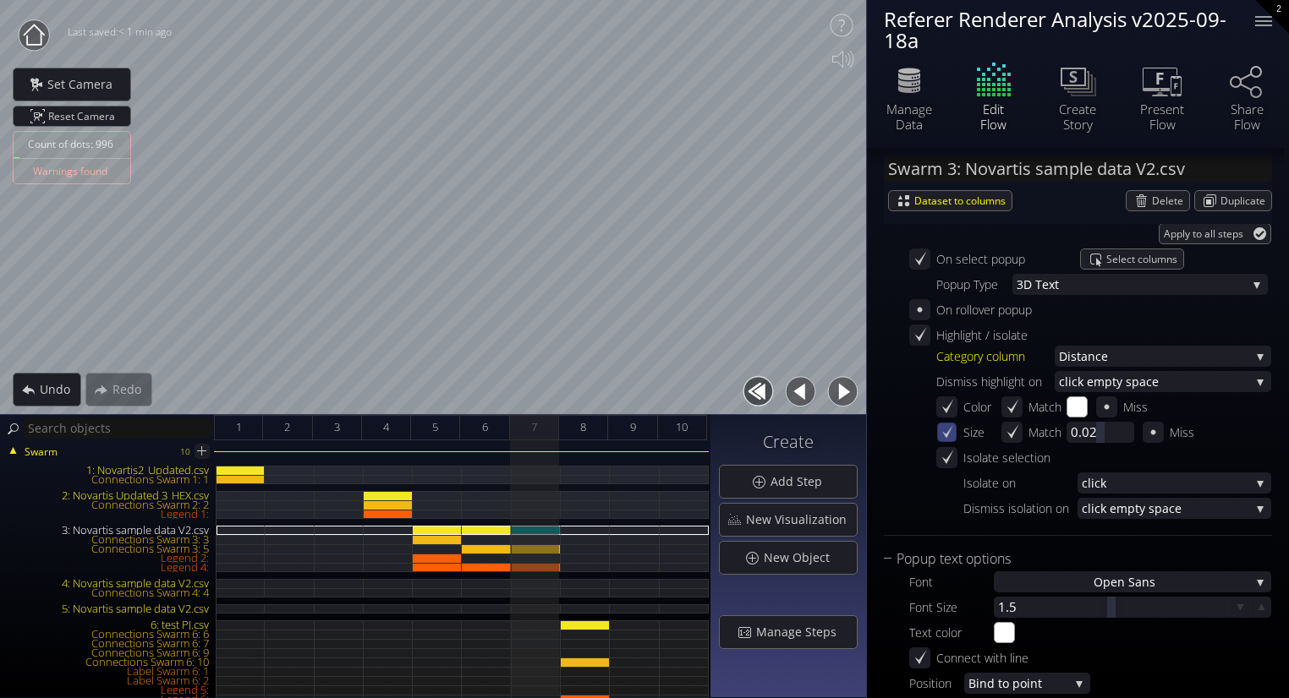
click at [946, 429] on icon at bounding box center [946, 432] width 14 height 14
click at [946, 430] on icon at bounding box center [946, 432] width 5 height 5
click at [1018, 435] on icon at bounding box center [1011, 432] width 14 height 14
click at [1091, 431] on icon at bounding box center [1085, 432] width 14 height 14
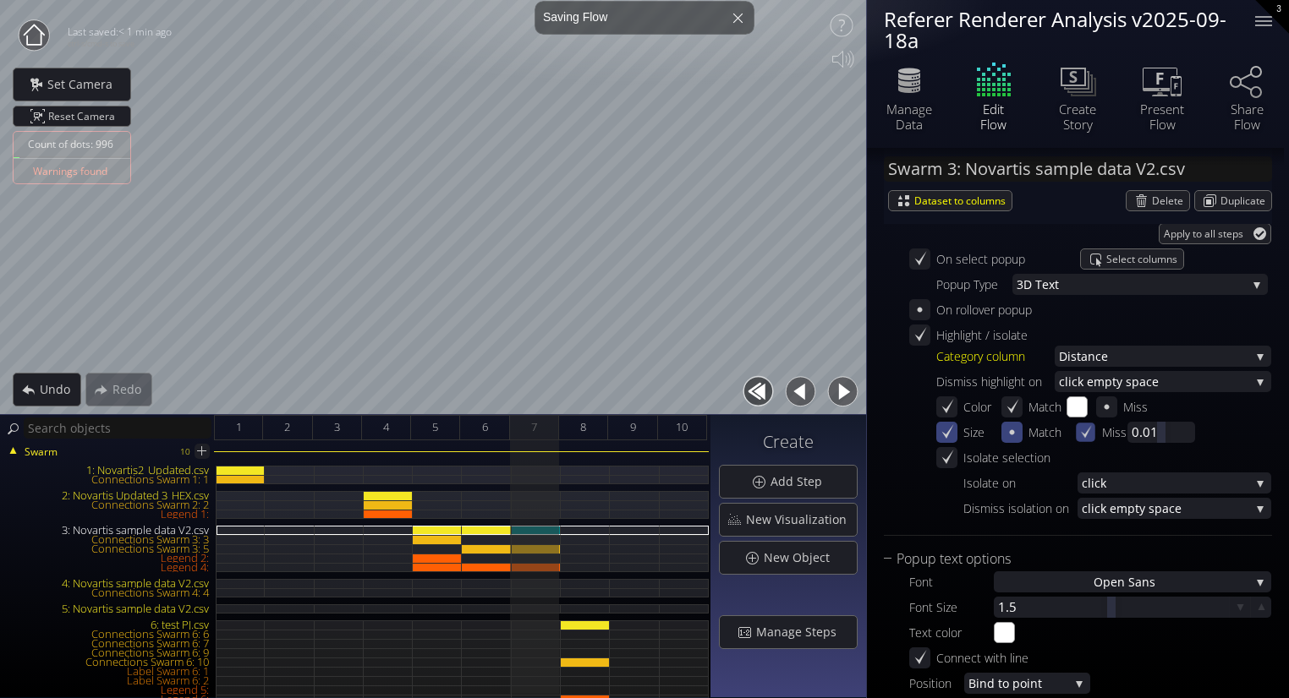
click at [1091, 431] on icon at bounding box center [1085, 432] width 14 height 14
click at [1104, 408] on icon at bounding box center [1106, 407] width 14 height 14
click at [1104, 408] on icon at bounding box center [1107, 406] width 11 height 13
click at [1013, 431] on icon at bounding box center [1012, 432] width 4 height 4
click at [1013, 427] on icon at bounding box center [1012, 432] width 16 height 16
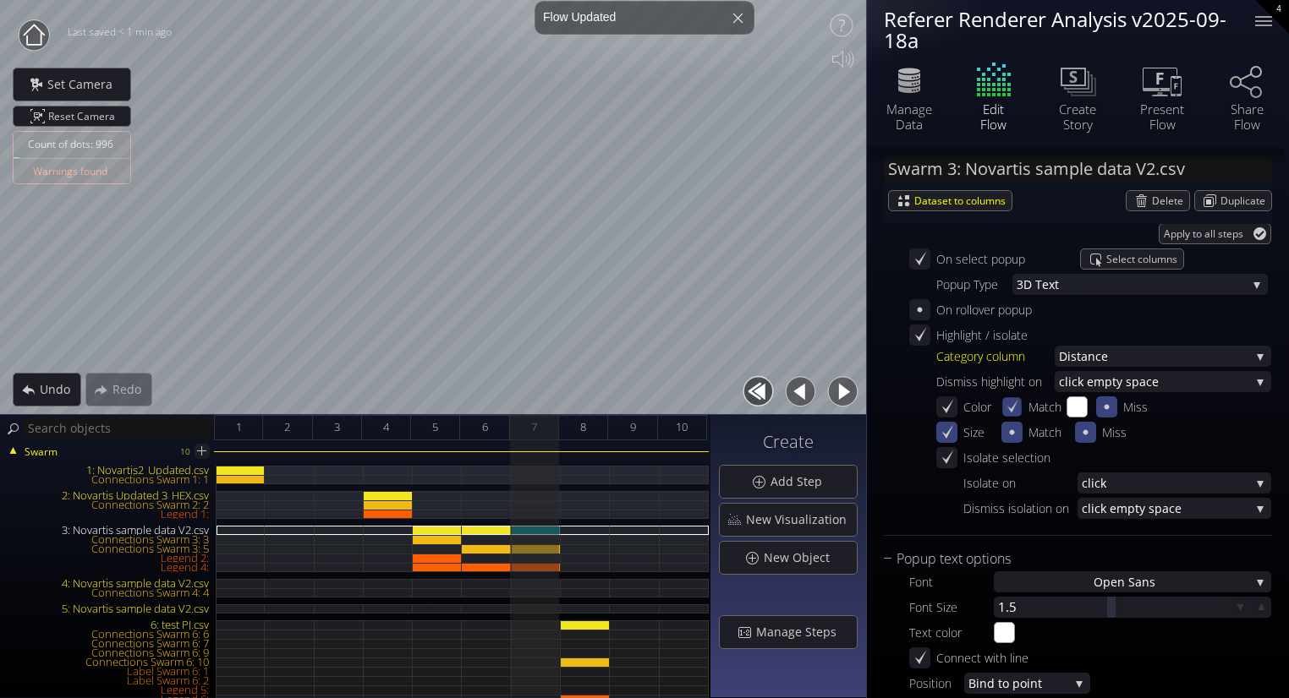
click at [1017, 405] on icon at bounding box center [1011, 407] width 14 height 14
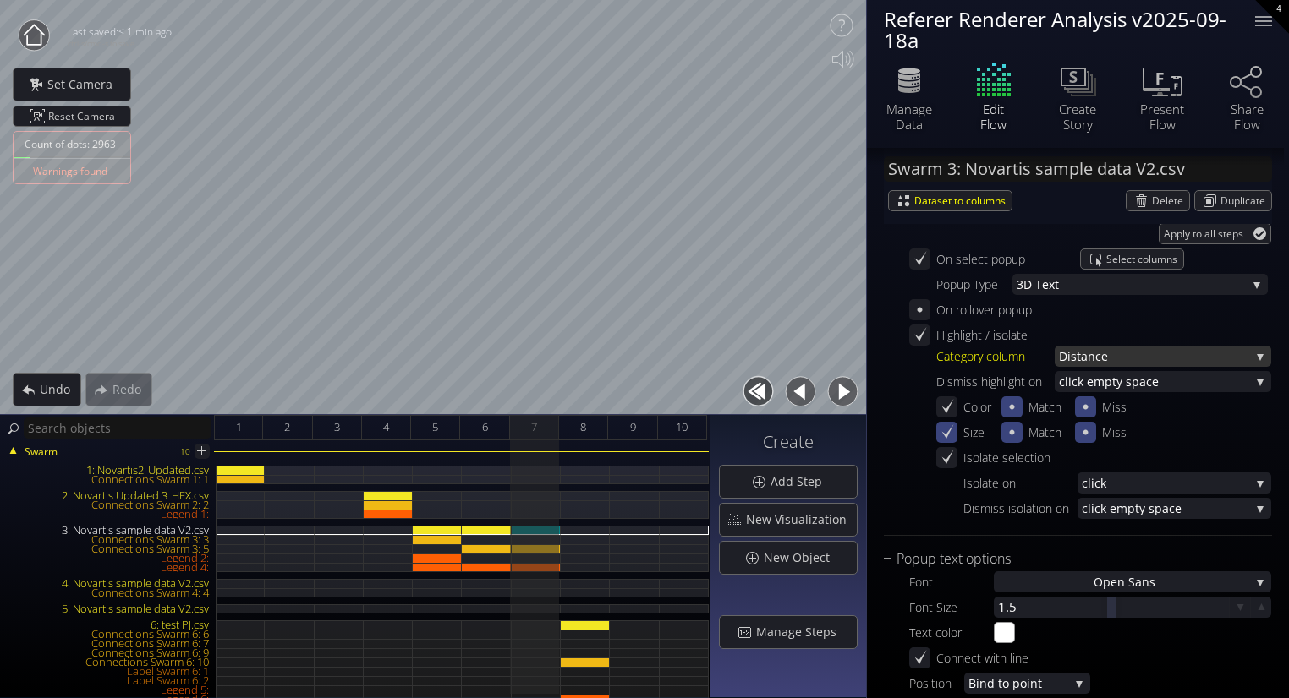
click at [1113, 356] on span "ce" at bounding box center [1172, 356] width 155 height 21
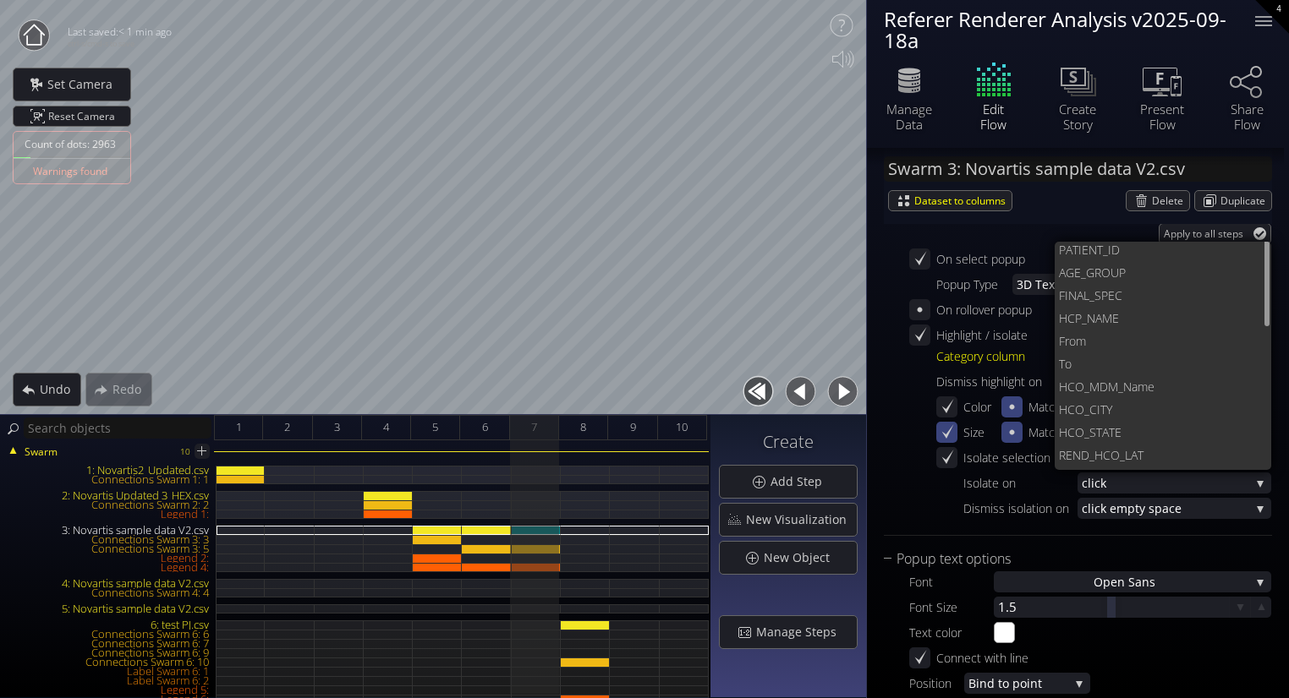
scroll to position [0, 0]
click at [1092, 383] on span "To" at bounding box center [1159, 390] width 200 height 23
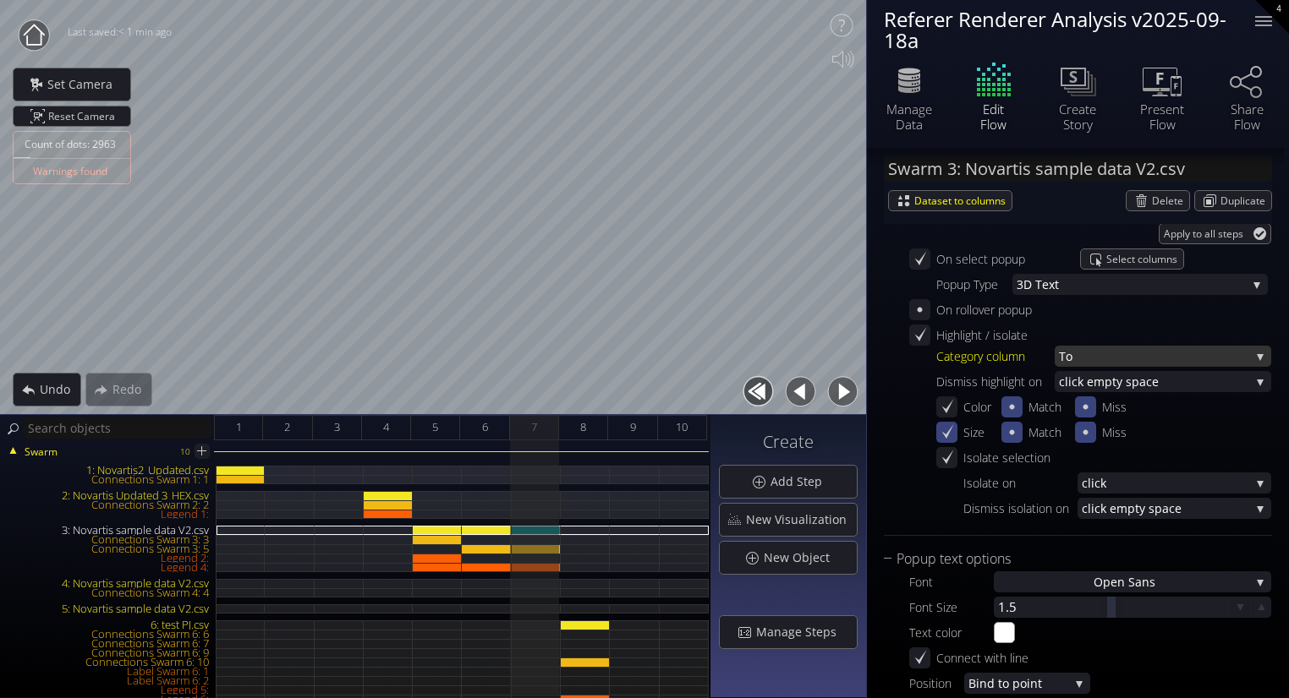
click at [1071, 360] on span "To" at bounding box center [1154, 356] width 191 height 21
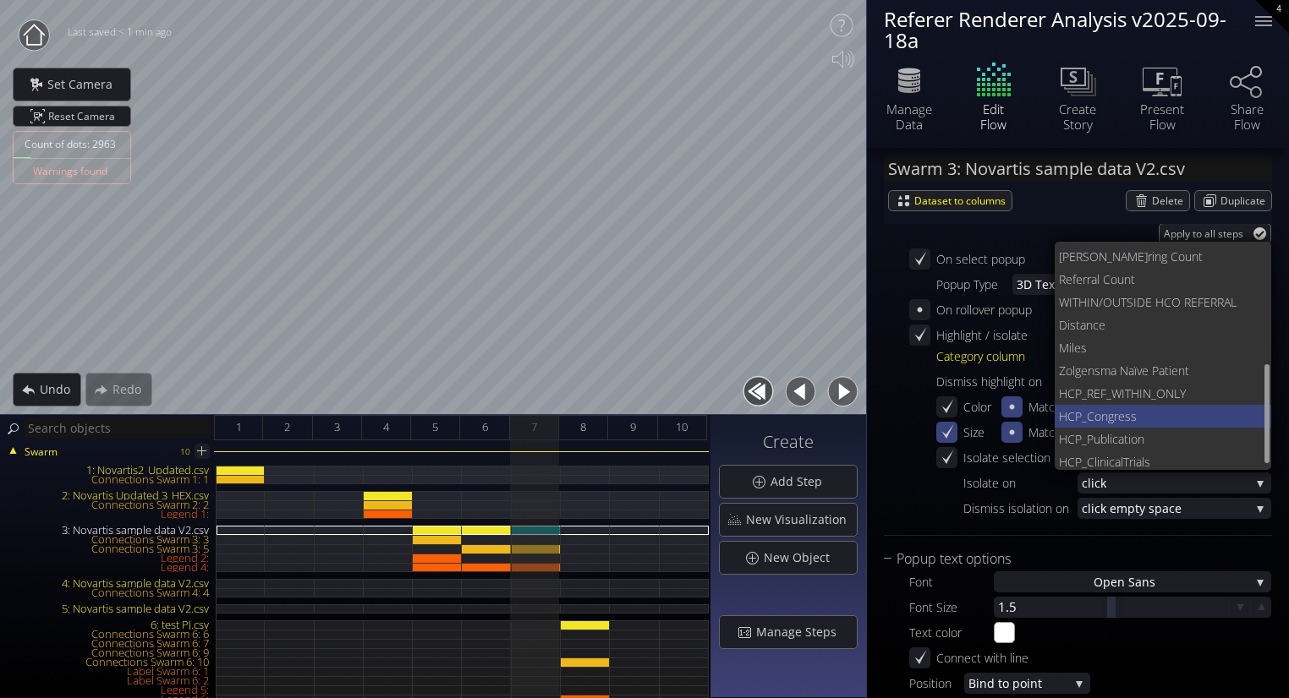
scroll to position [296, 0]
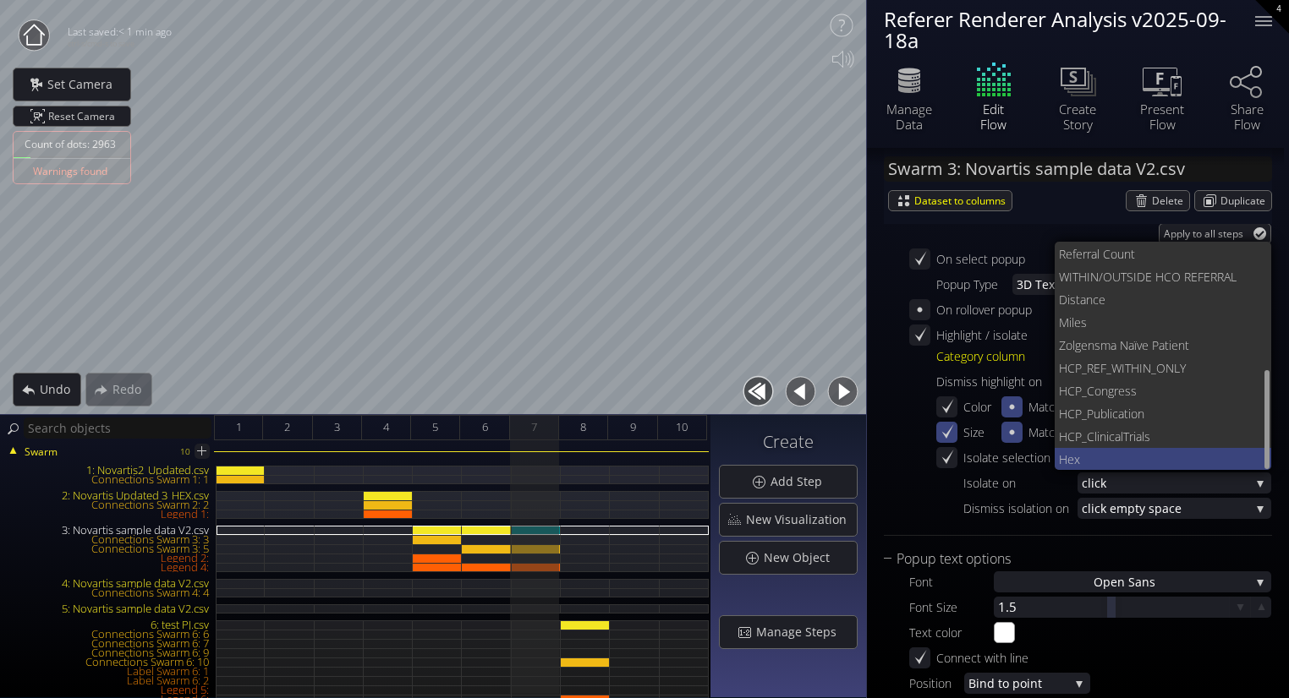
click at [1100, 451] on span "Hex" at bounding box center [1159, 459] width 200 height 23
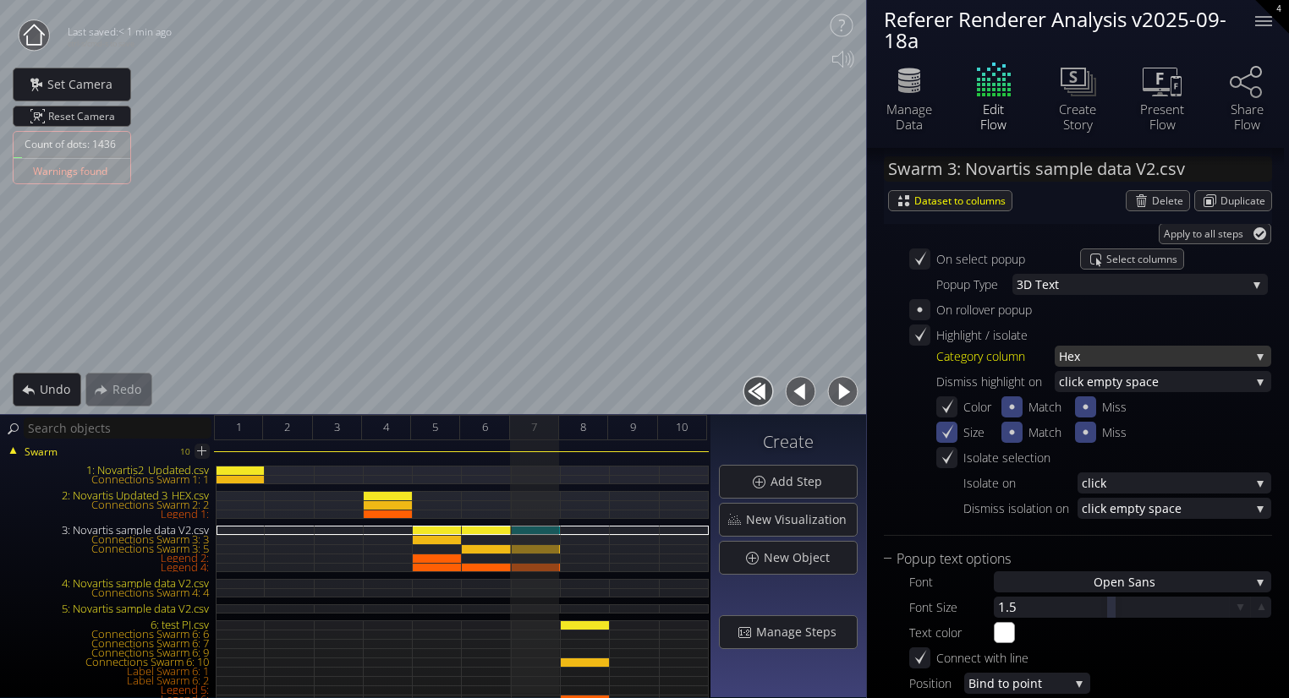
click at [1075, 349] on span "Hex" at bounding box center [1154, 356] width 191 height 21
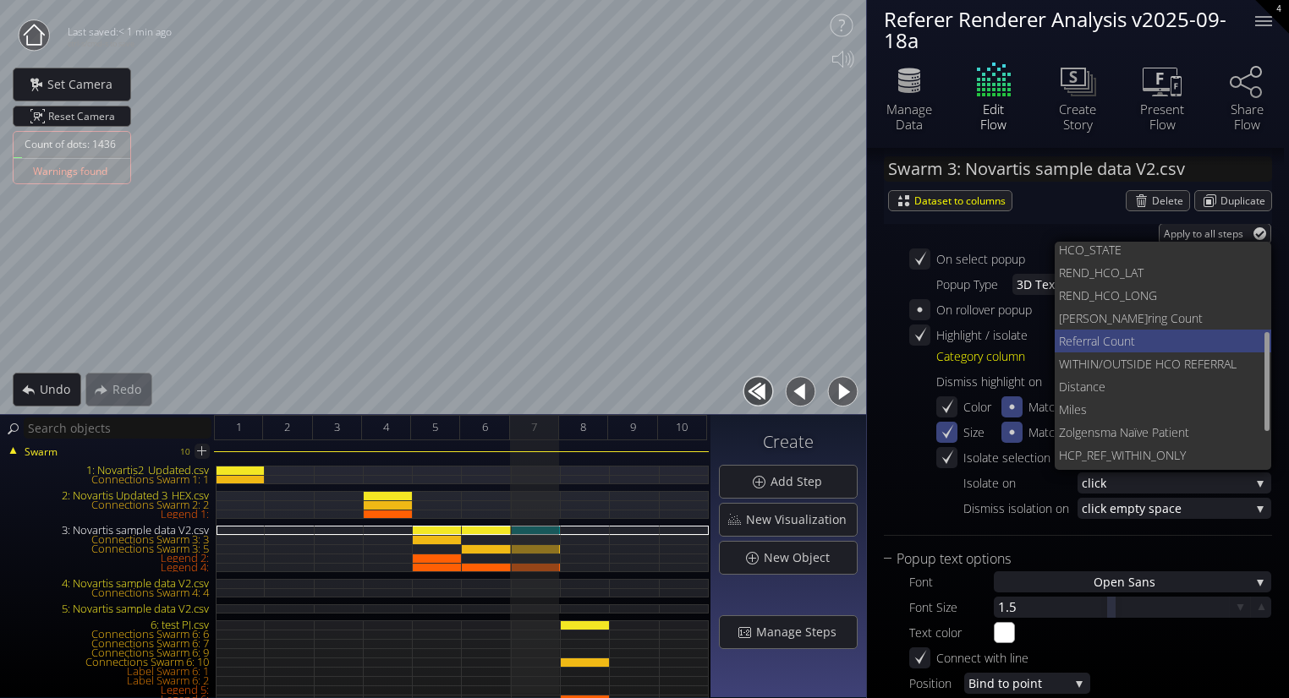
scroll to position [210, 0]
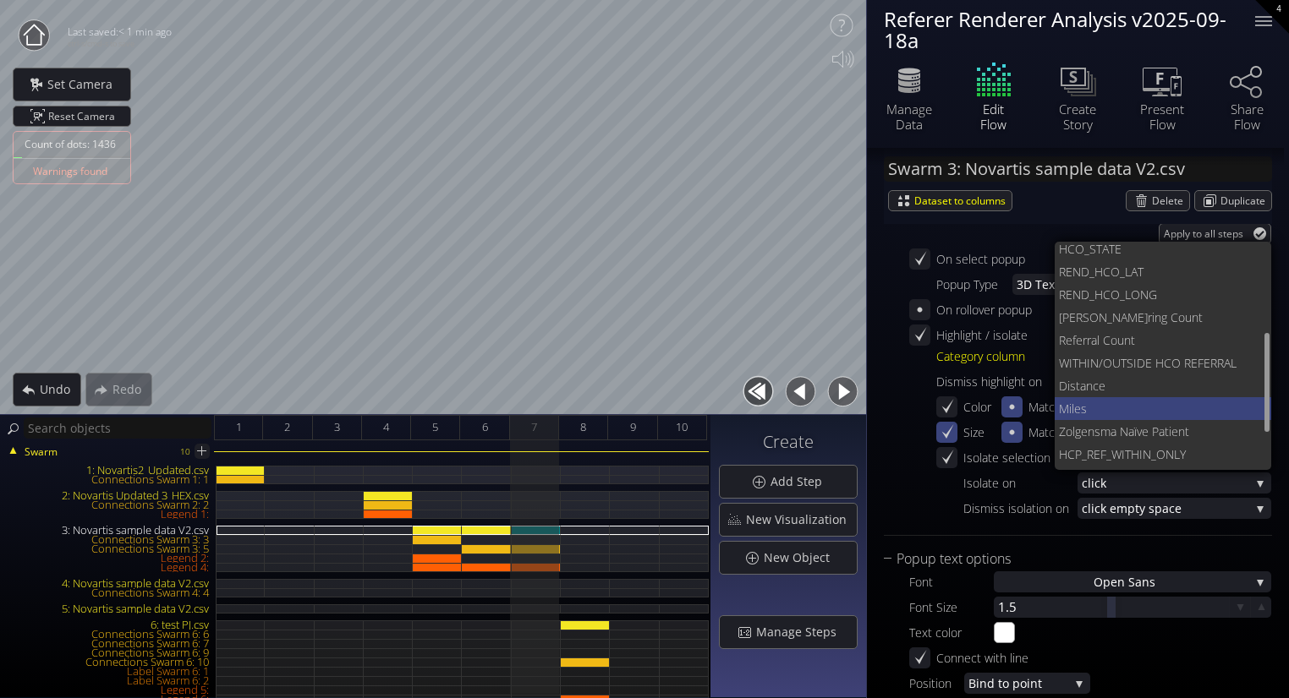
click at [1087, 408] on span "Miles" at bounding box center [1159, 408] width 200 height 23
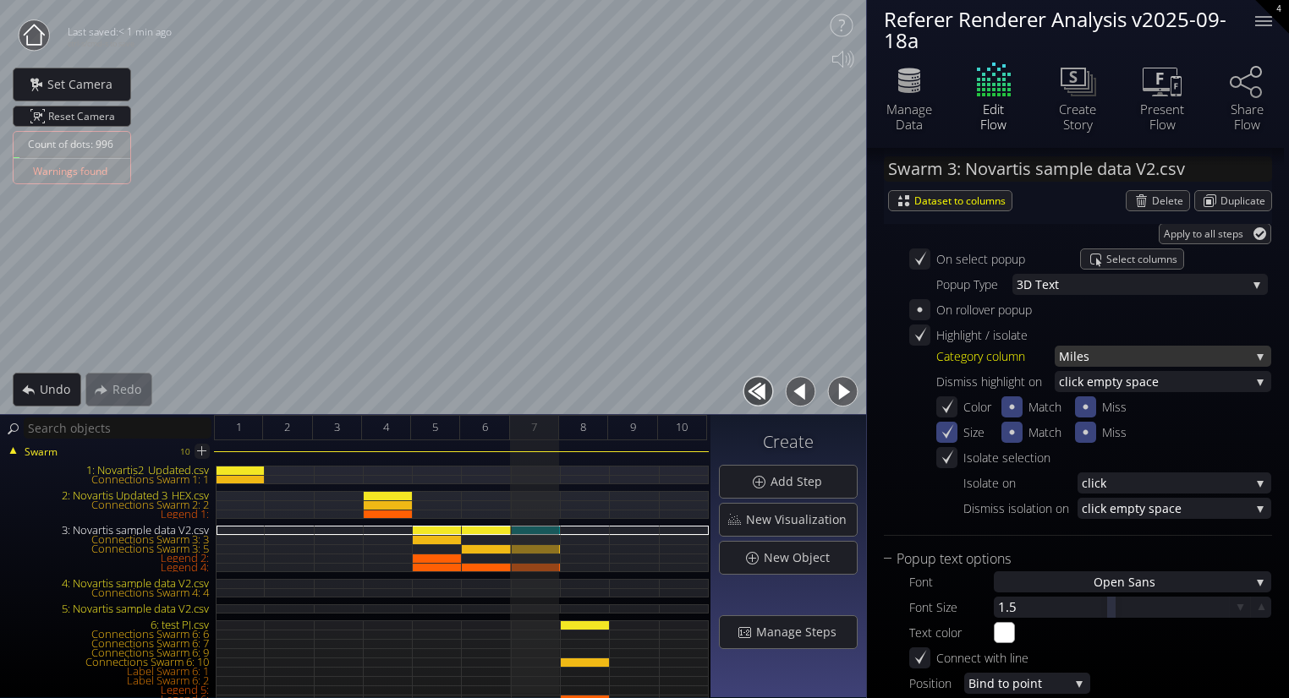
click at [1116, 357] on span "Miles" at bounding box center [1154, 356] width 191 height 21
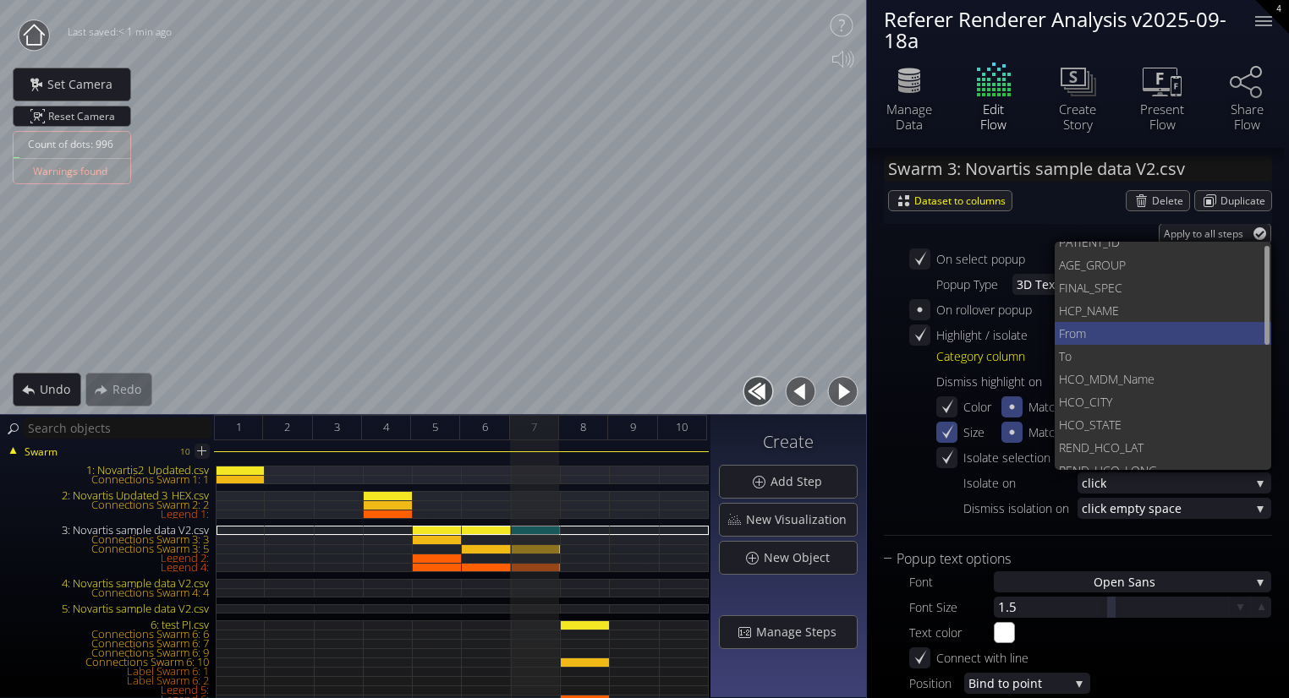
scroll to position [37, 0]
click at [1064, 323] on span "From" at bounding box center [1159, 330] width 200 height 23
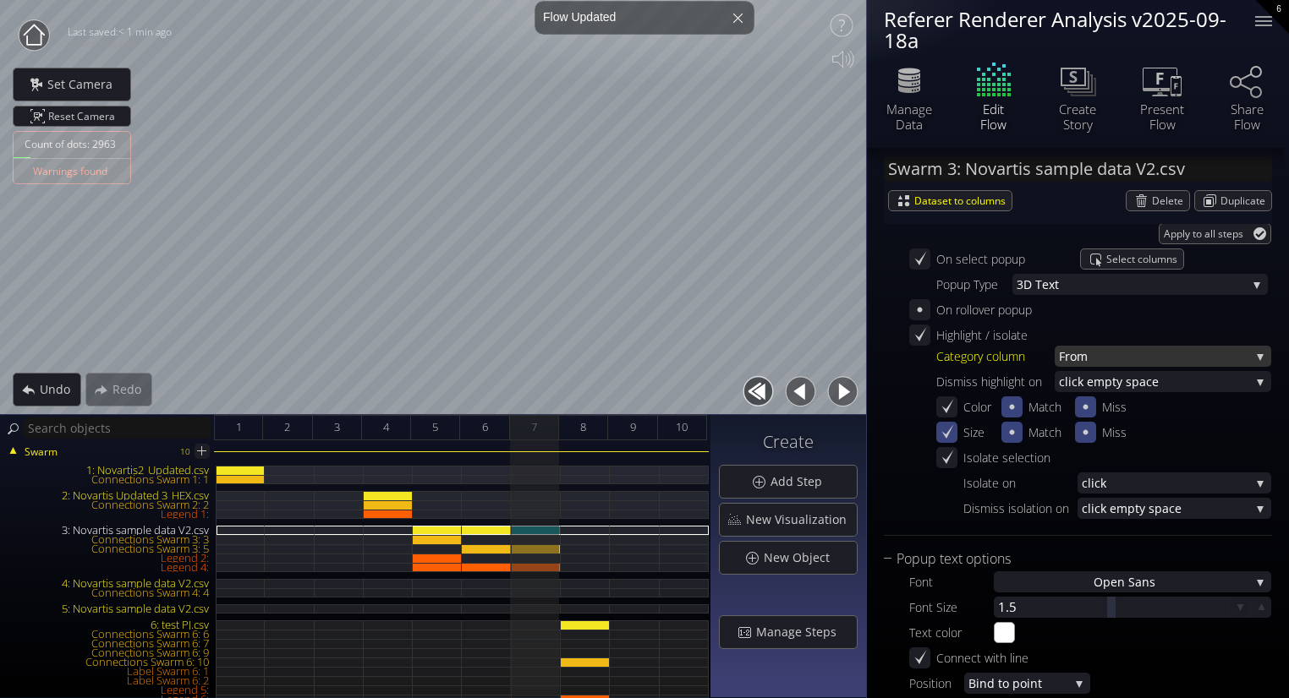
click at [1081, 350] on span "From" at bounding box center [1154, 356] width 191 height 21
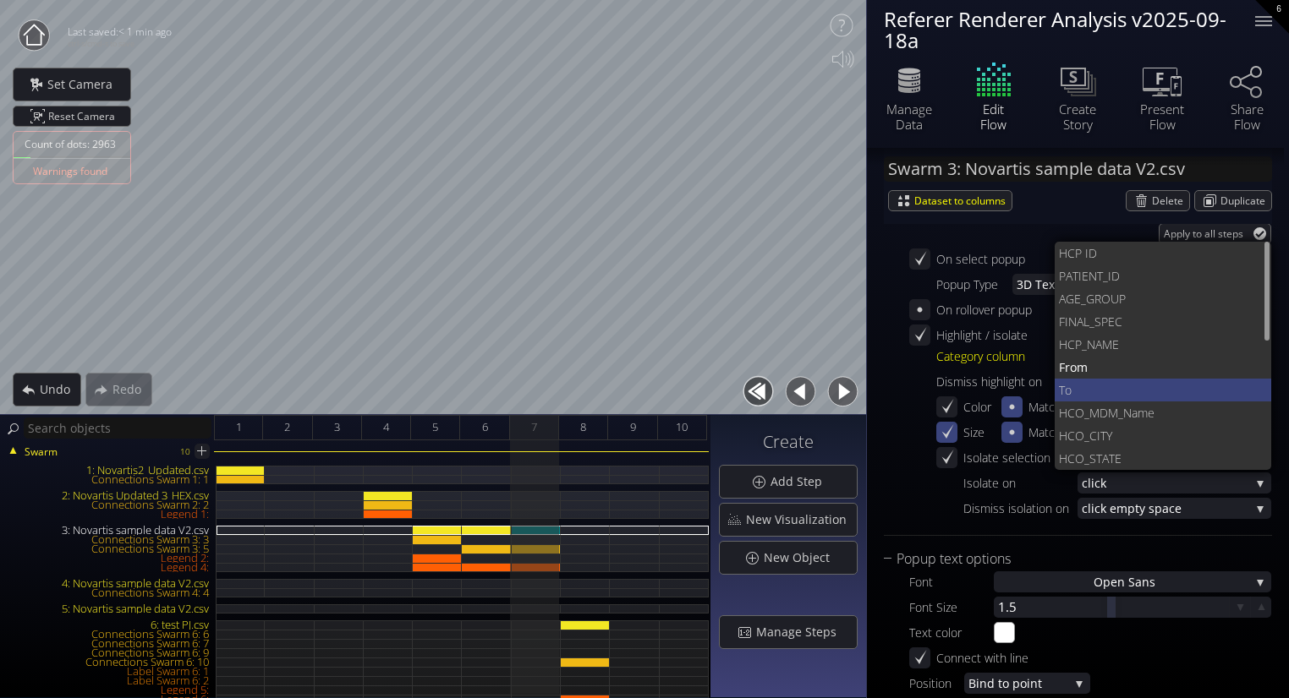
click at [1072, 391] on span "To" at bounding box center [1159, 390] width 200 height 23
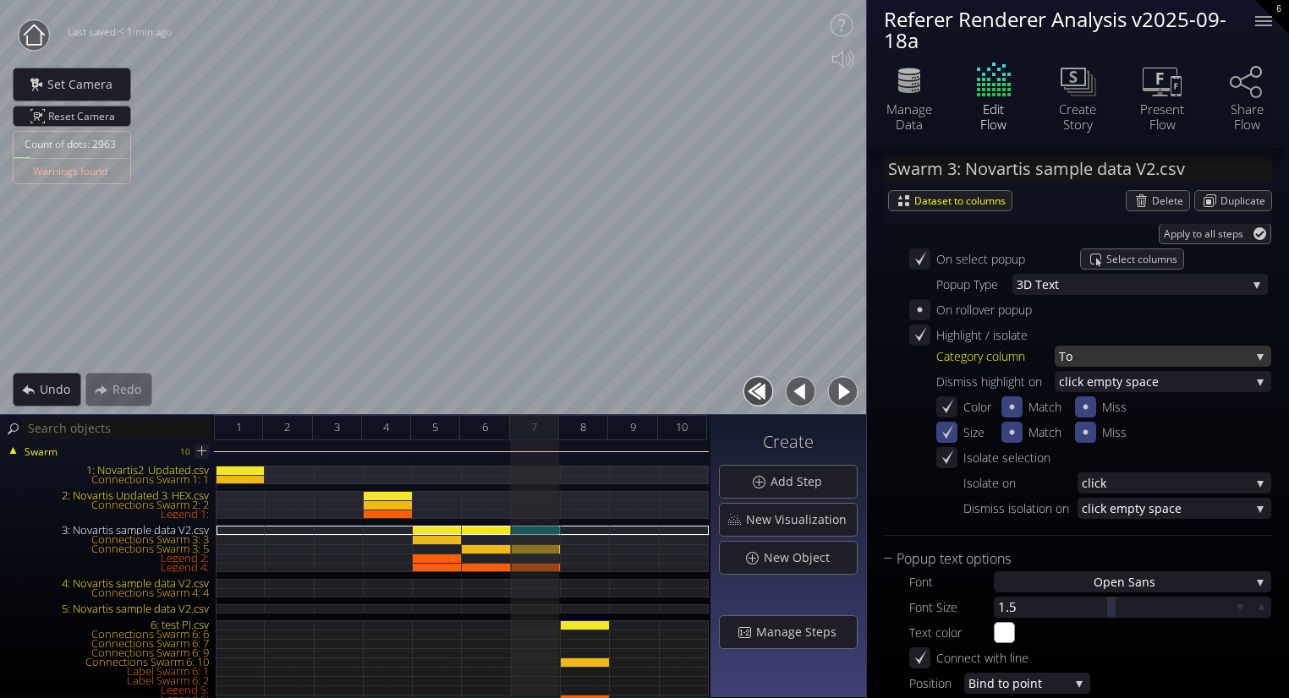
click at [1096, 353] on span "To" at bounding box center [1154, 356] width 191 height 21
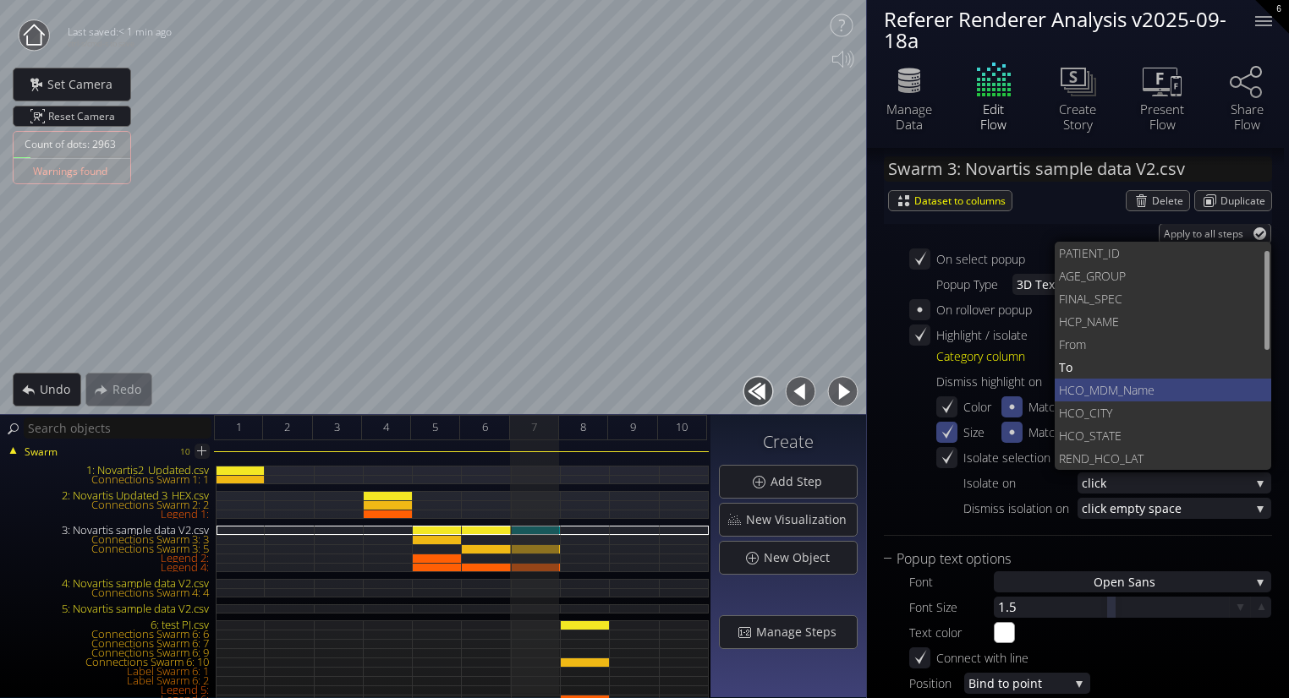
click at [1092, 386] on span "O_MDM_Name" at bounding box center [1166, 390] width 183 height 23
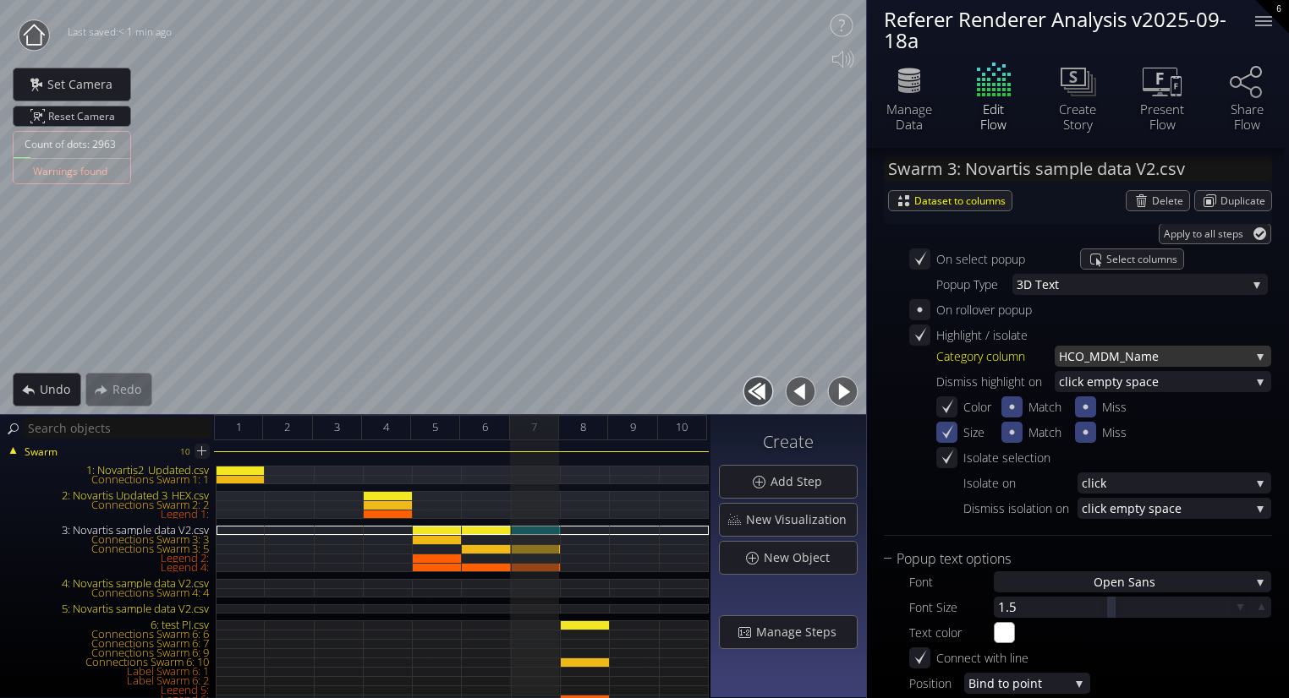
click at [1136, 359] on span "O_MDM_Name" at bounding box center [1162, 356] width 175 height 21
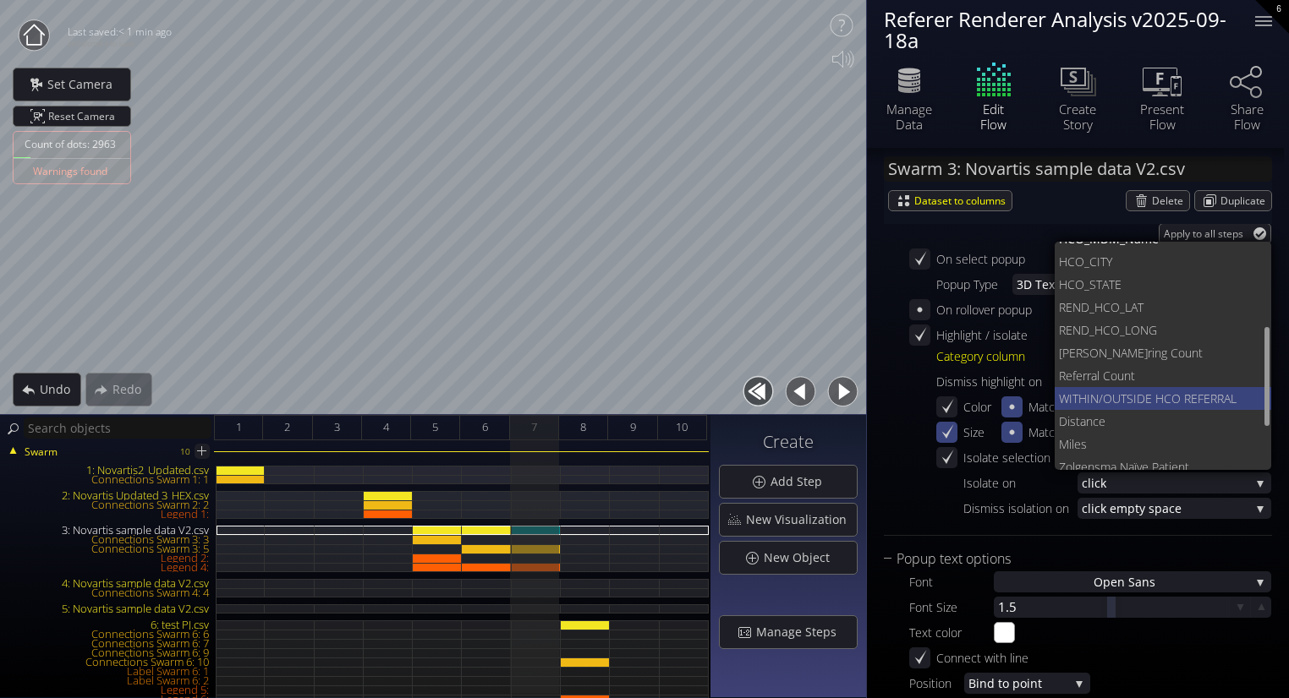
scroll to position [190, 0]
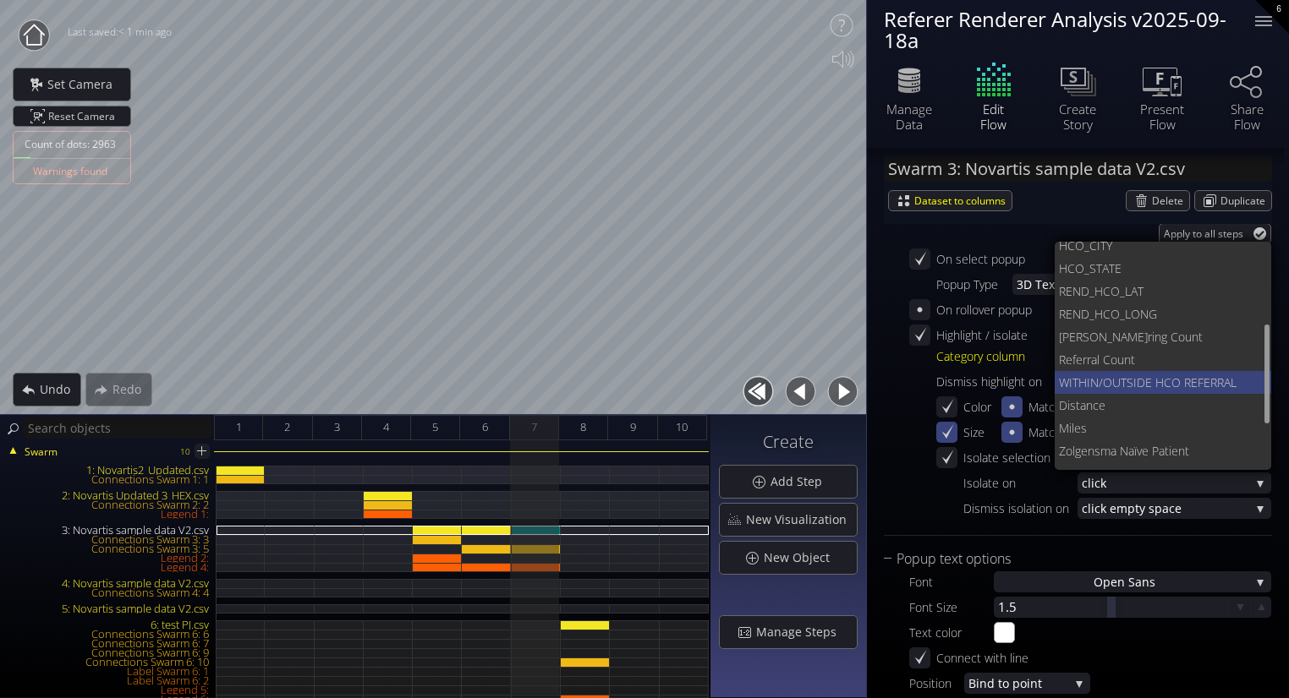
click at [1119, 386] on span "WITHIN/OUTSIDE HC" at bounding box center [1115, 382] width 112 height 23
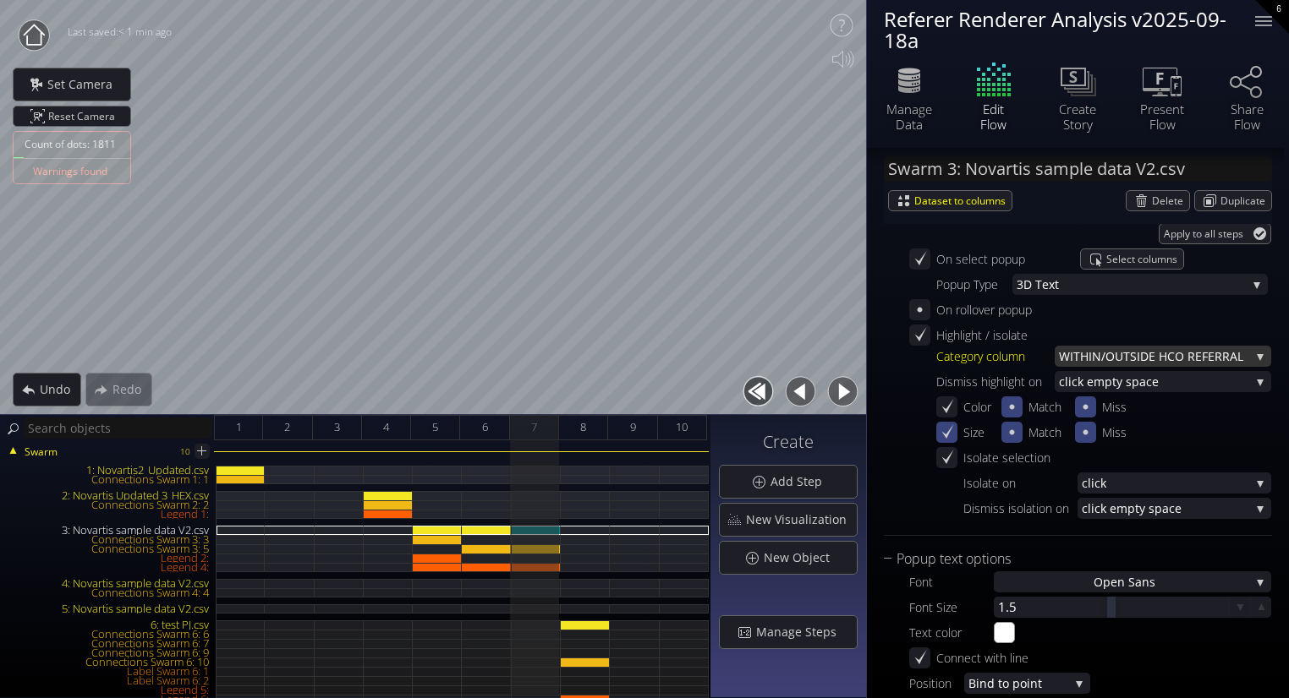
click at [1084, 349] on span "WITHIN/OUTSIDE HC" at bounding box center [1117, 356] width 116 height 21
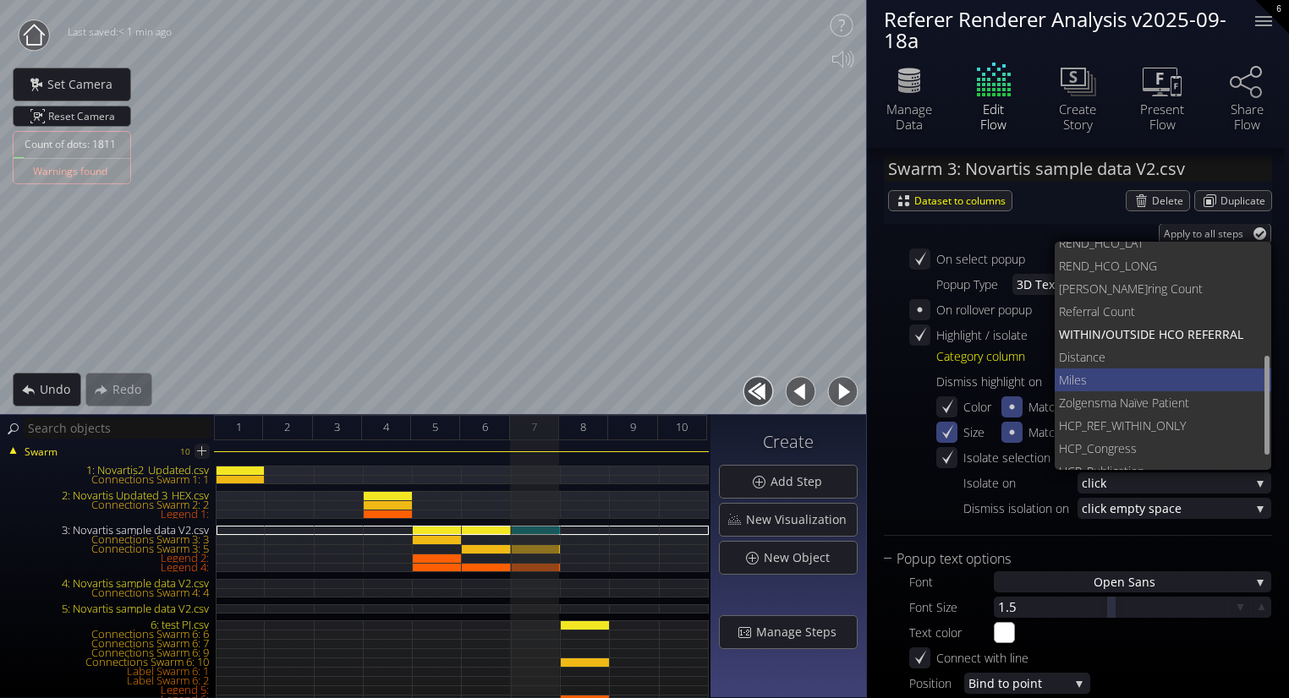
scroll to position [254, 0]
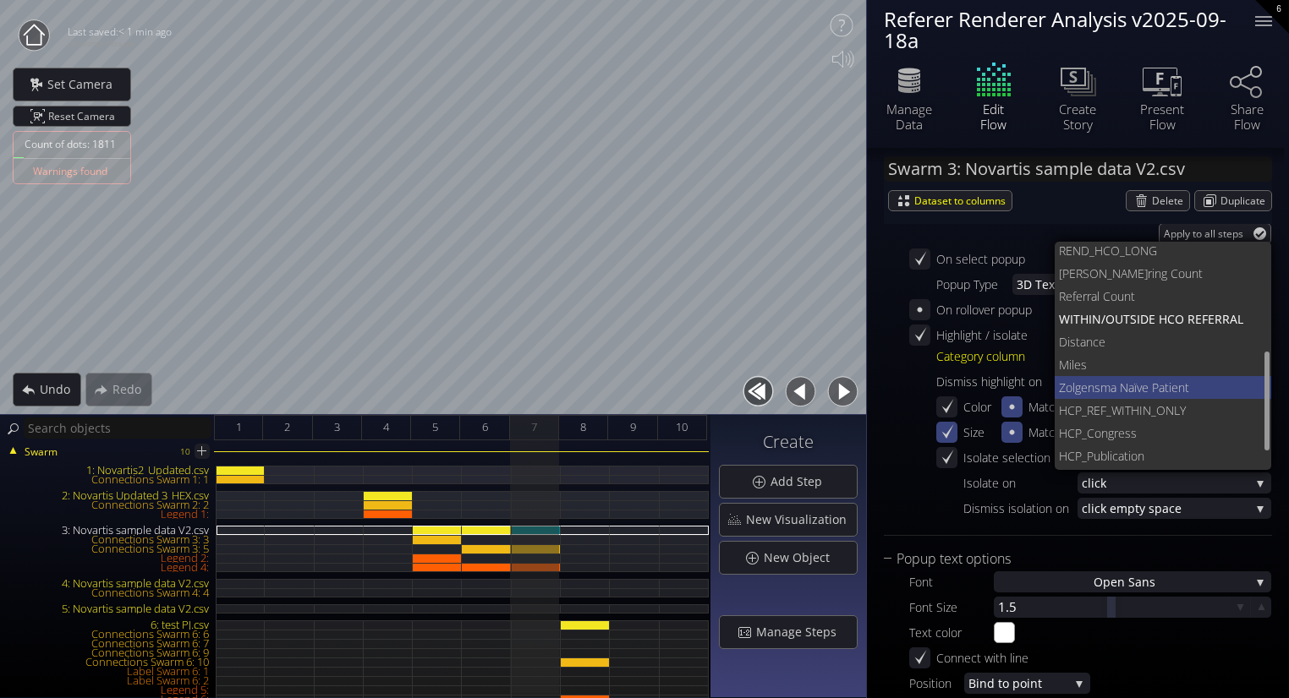
click at [1135, 390] on span "Zolgensma Naï" at bounding box center [1098, 387] width 78 height 23
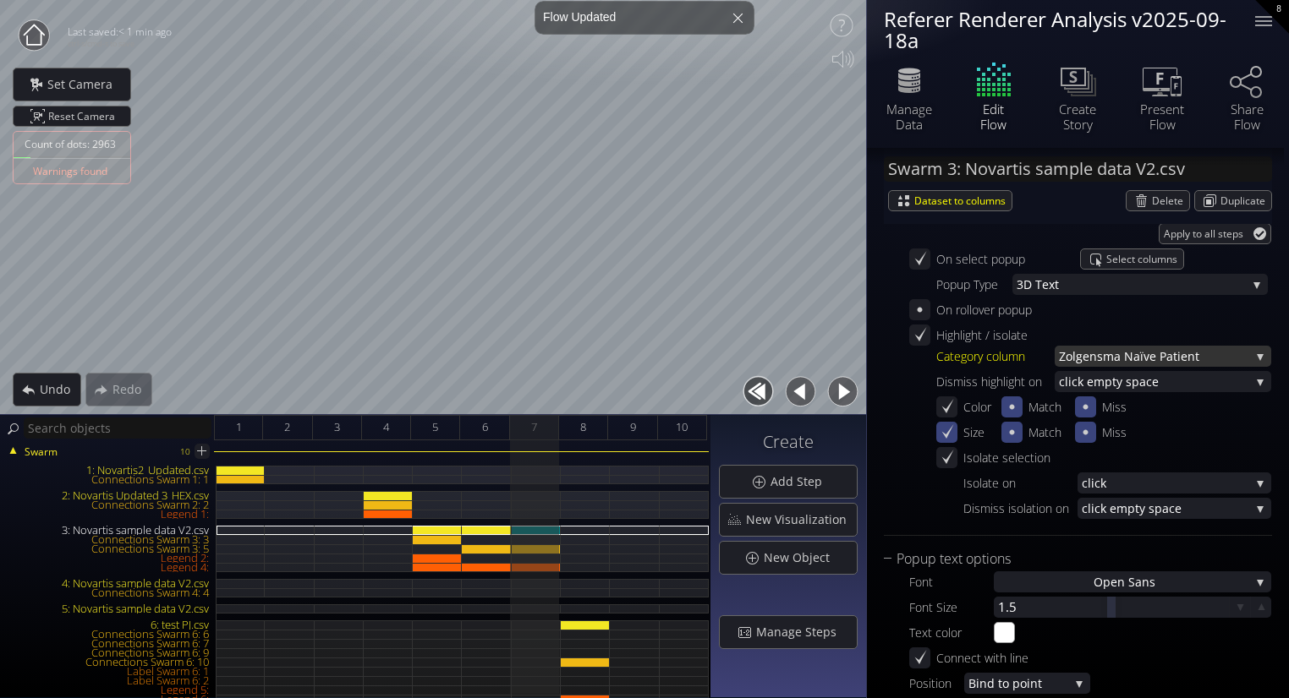
click at [1116, 361] on span "Zolgensma Naï" at bounding box center [1101, 356] width 85 height 21
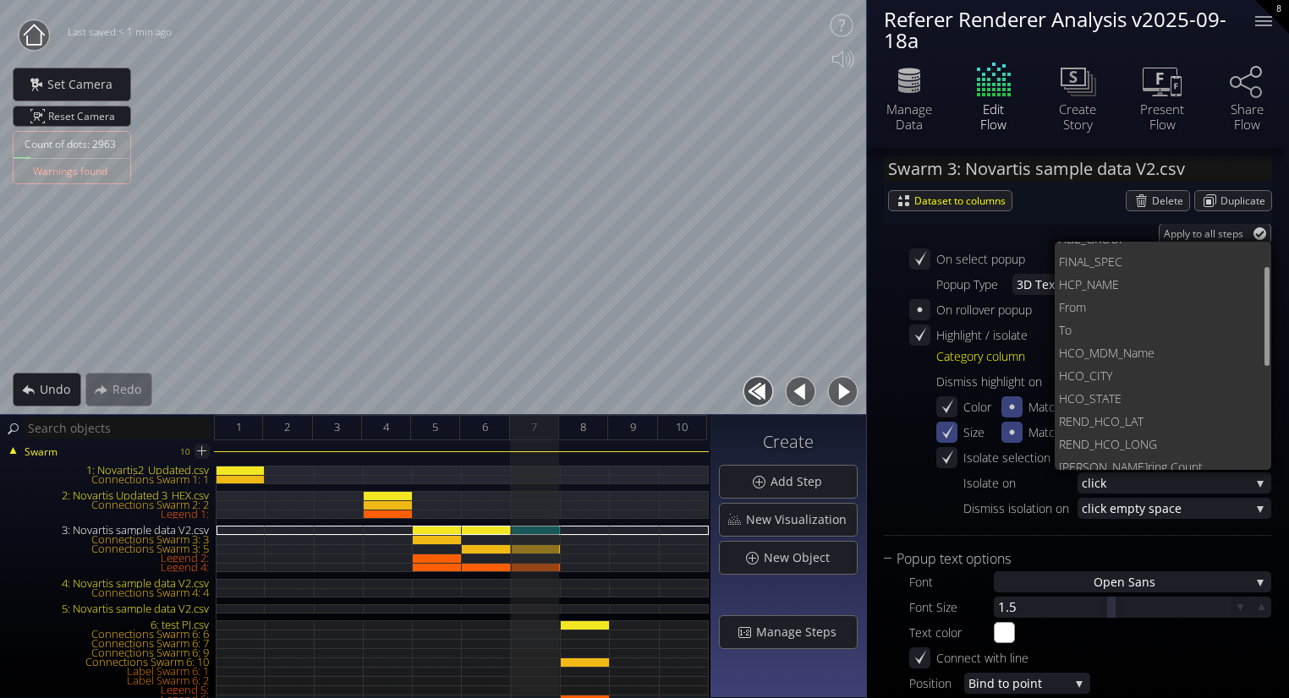
scroll to position [58, 0]
click at [1123, 377] on span "TY" at bounding box center [1179, 377] width 158 height 23
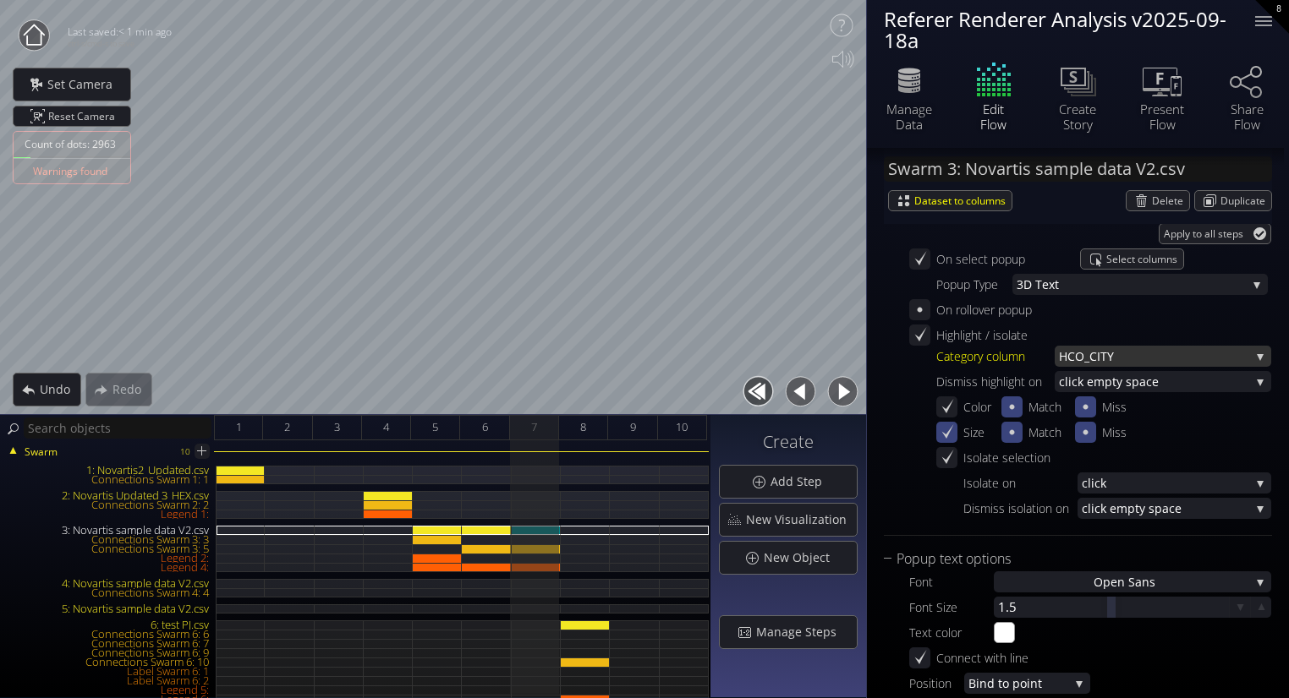
click at [1079, 350] on span "HCO_CI" at bounding box center [1079, 356] width 41 height 21
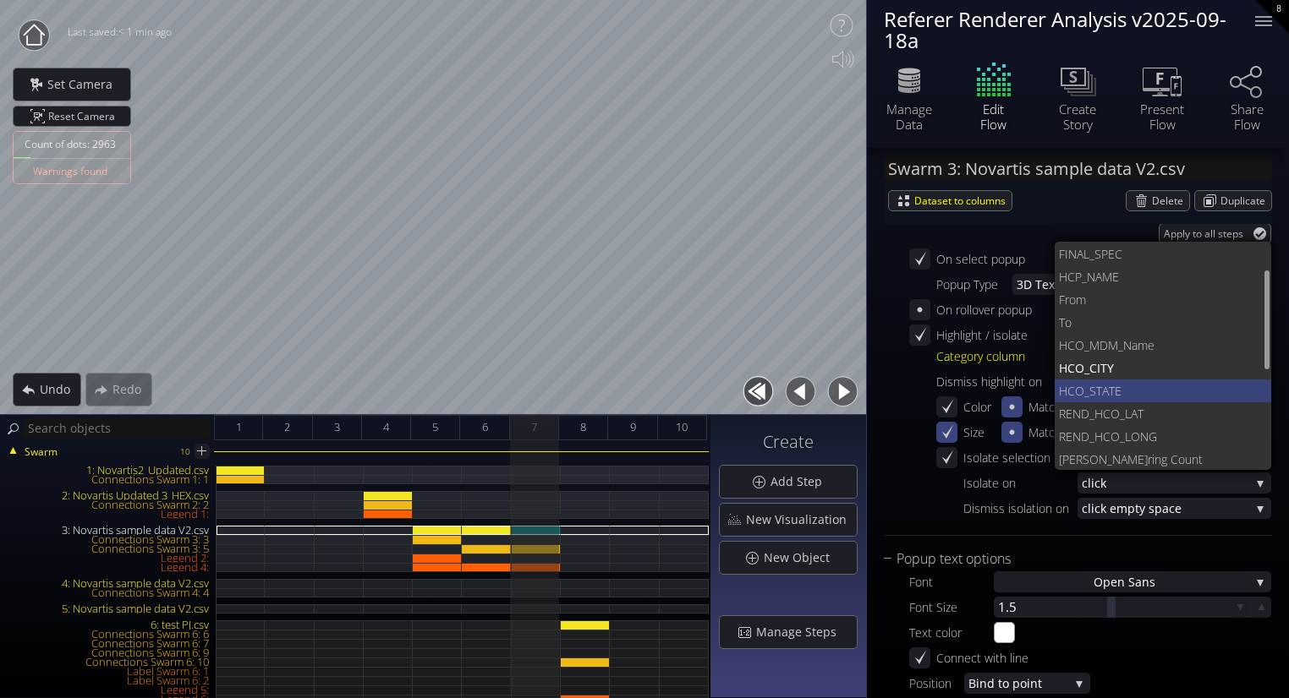
click at [1086, 386] on span "HCO_STAT" at bounding box center [1087, 391] width 56 height 23
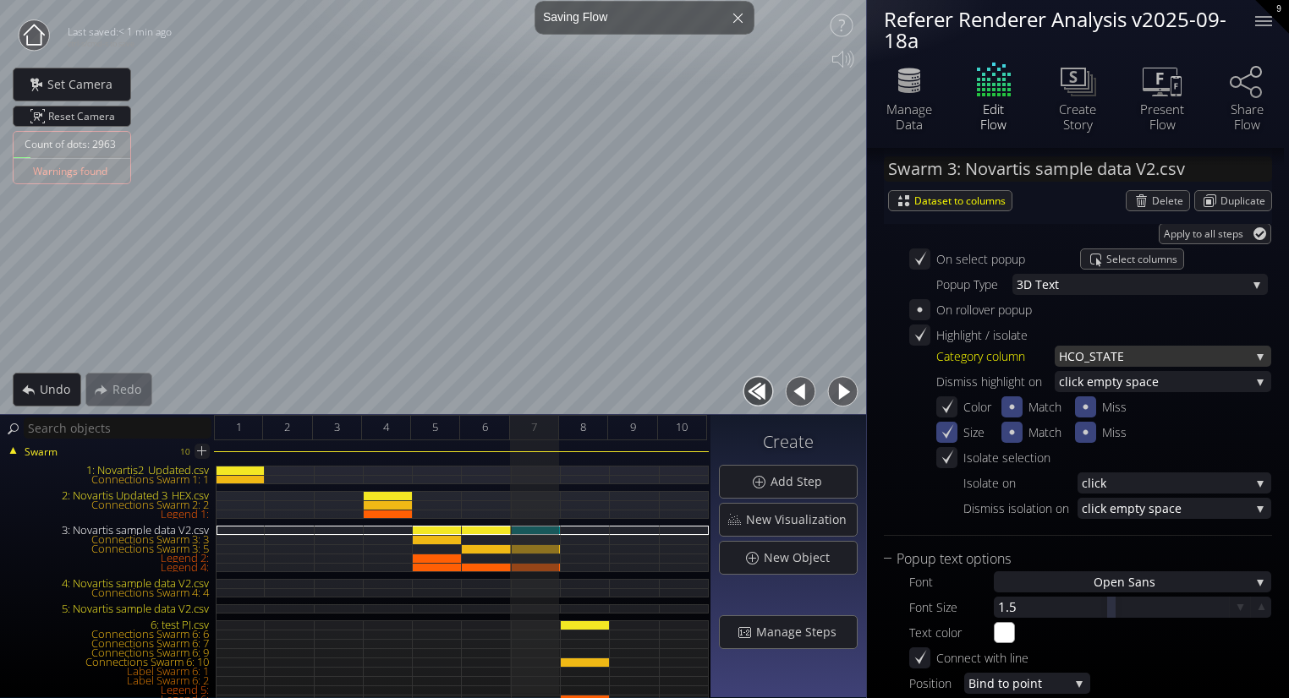
click at [1193, 355] on span "E" at bounding box center [1183, 356] width 133 height 21
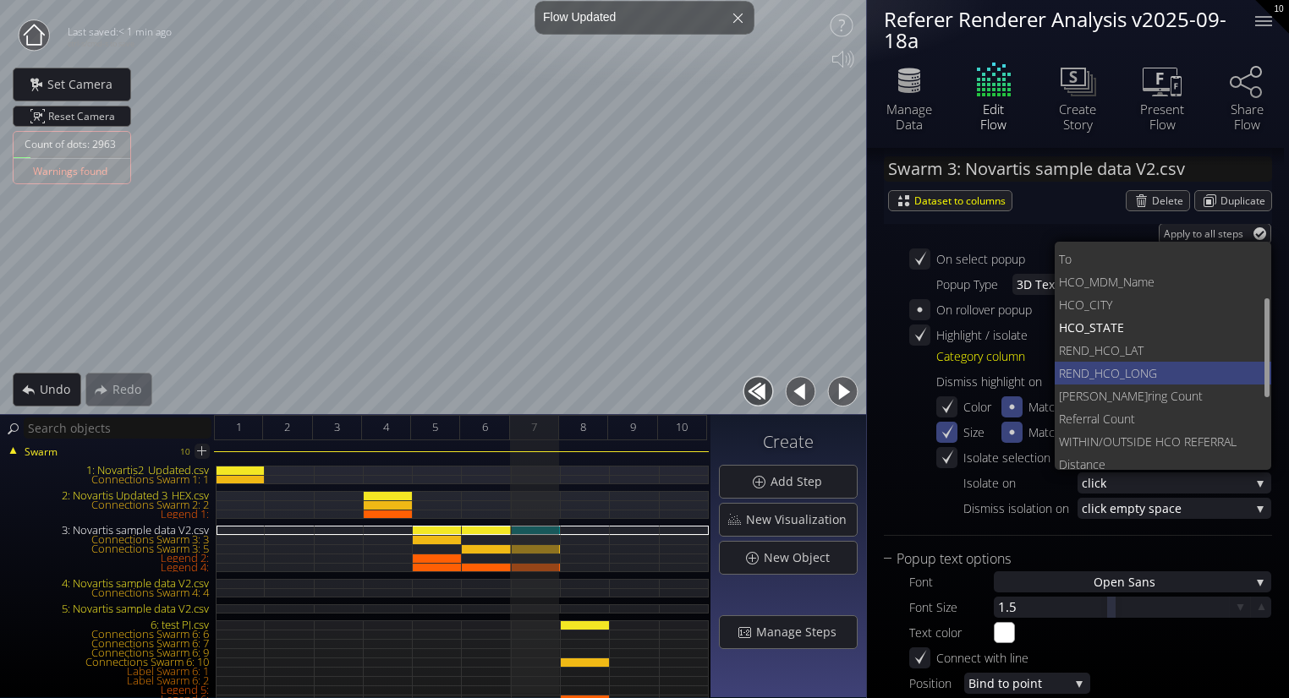
scroll to position [132, 0]
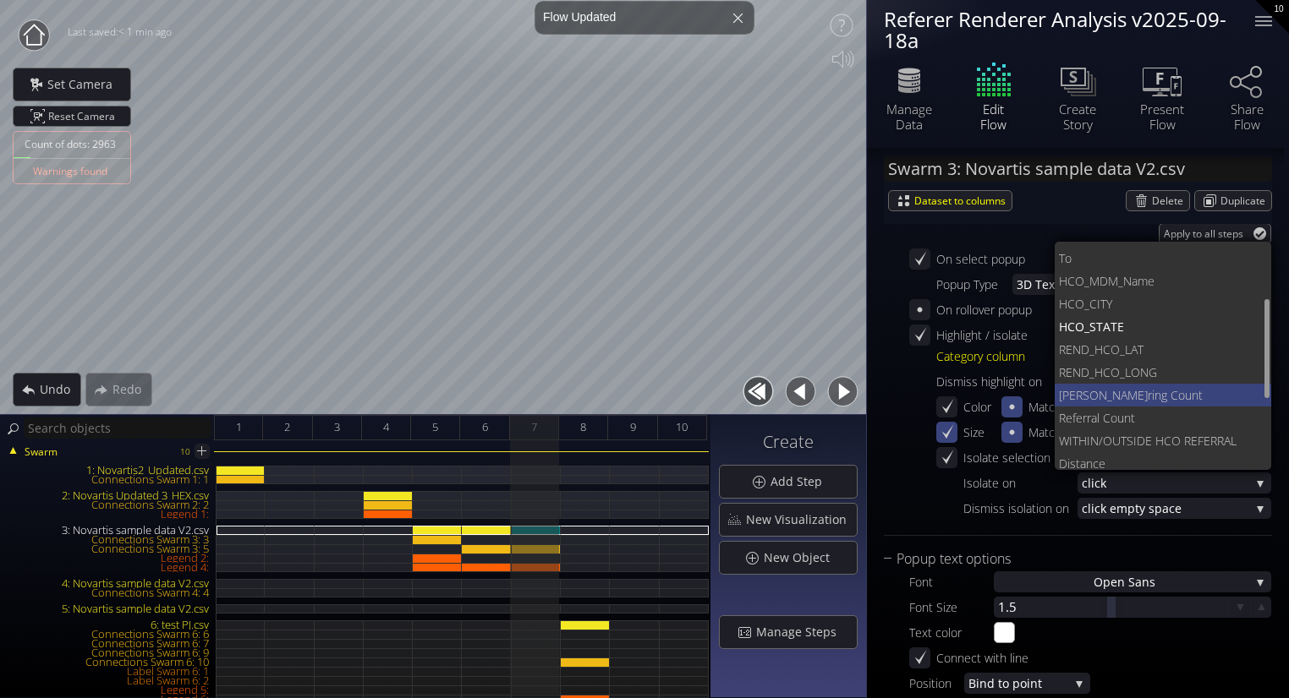
click at [1147, 386] on span "ring Count" at bounding box center [1202, 395] width 111 height 23
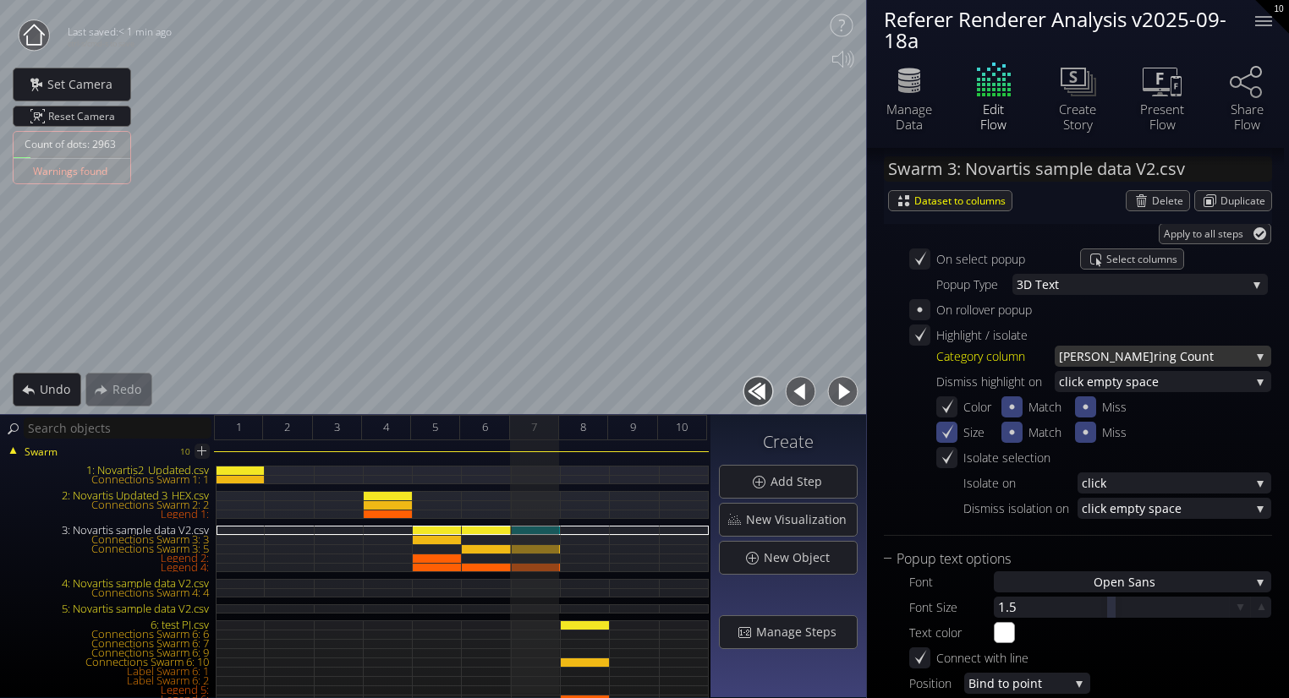
click at [1153, 357] on span "ring Count" at bounding box center [1201, 356] width 96 height 21
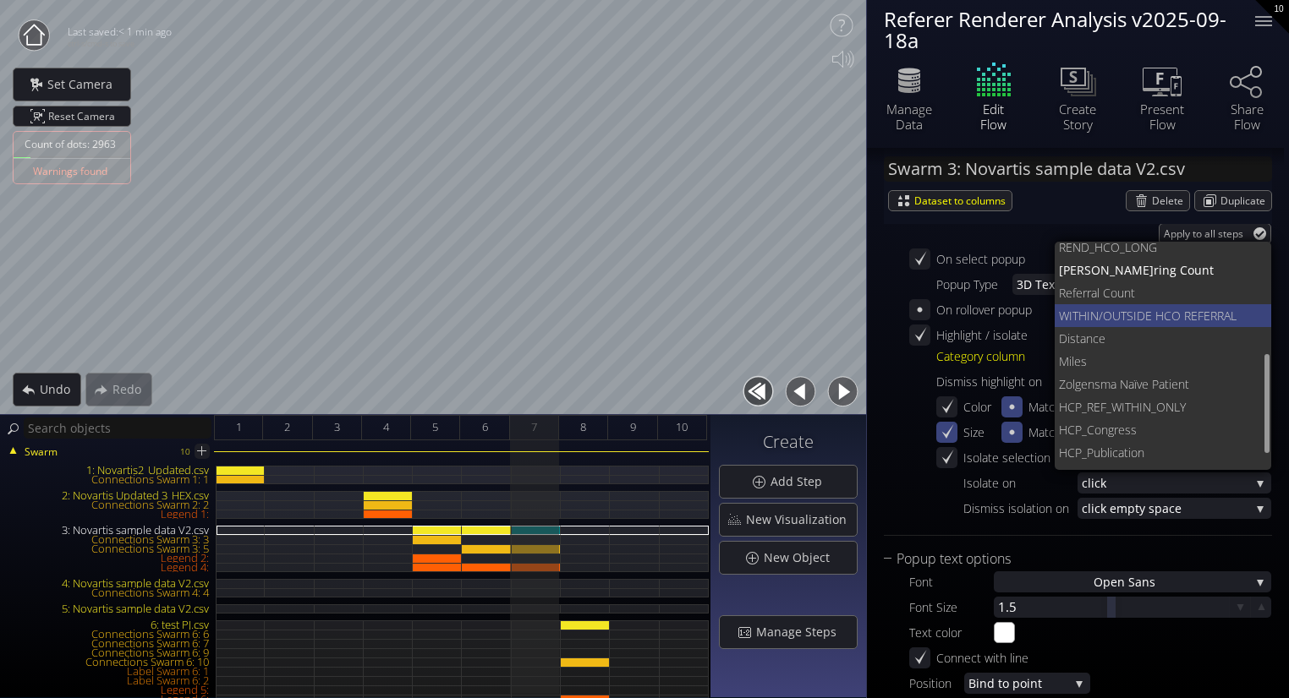
scroll to position [264, 0]
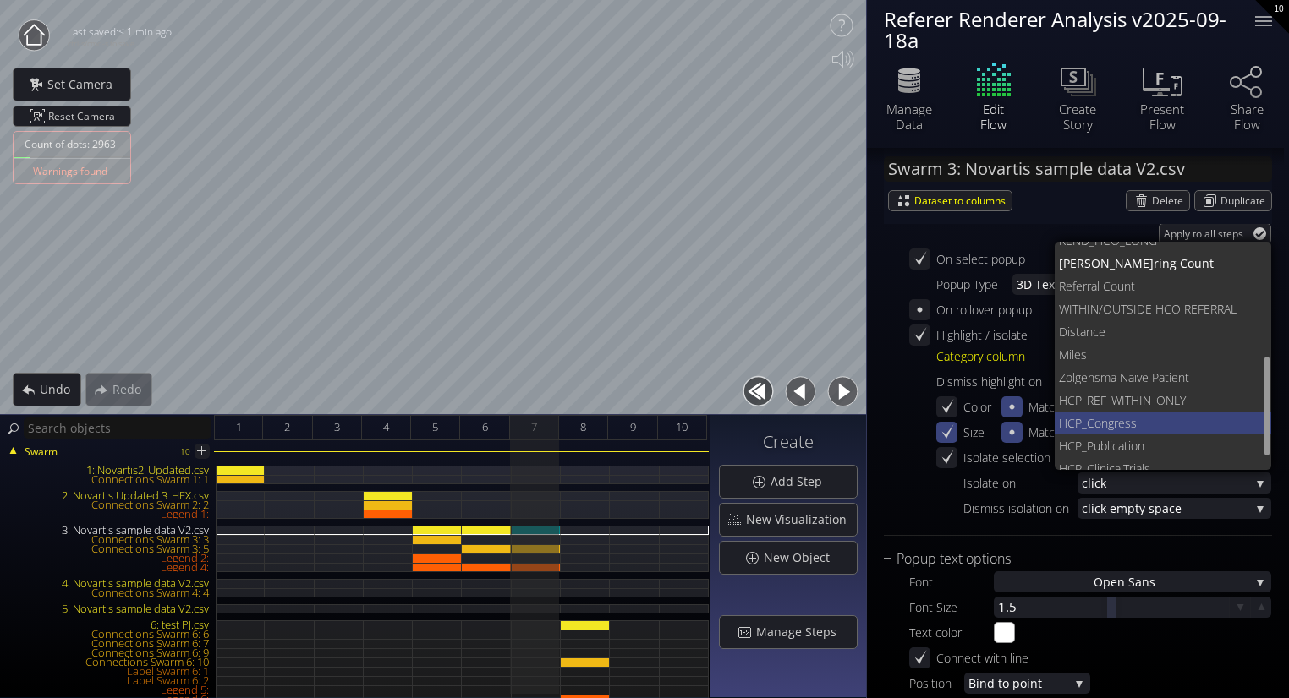
click at [1068, 416] on span "HC" at bounding box center [1067, 423] width 16 height 23
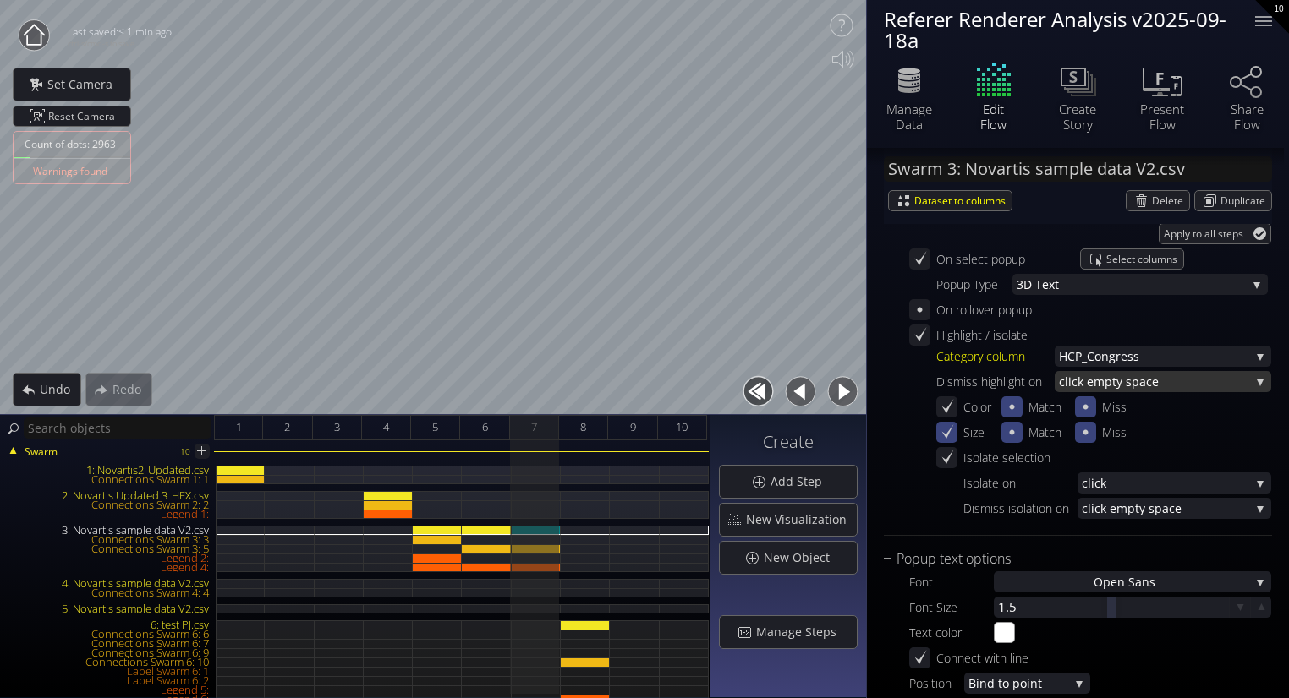
click at [1109, 379] on span "mpty space" at bounding box center [1171, 381] width 156 height 21
click at [973, 376] on div "Dismiss highlight on" at bounding box center [995, 381] width 118 height 21
click at [1103, 364] on span "P_Congress" at bounding box center [1162, 356] width 175 height 21
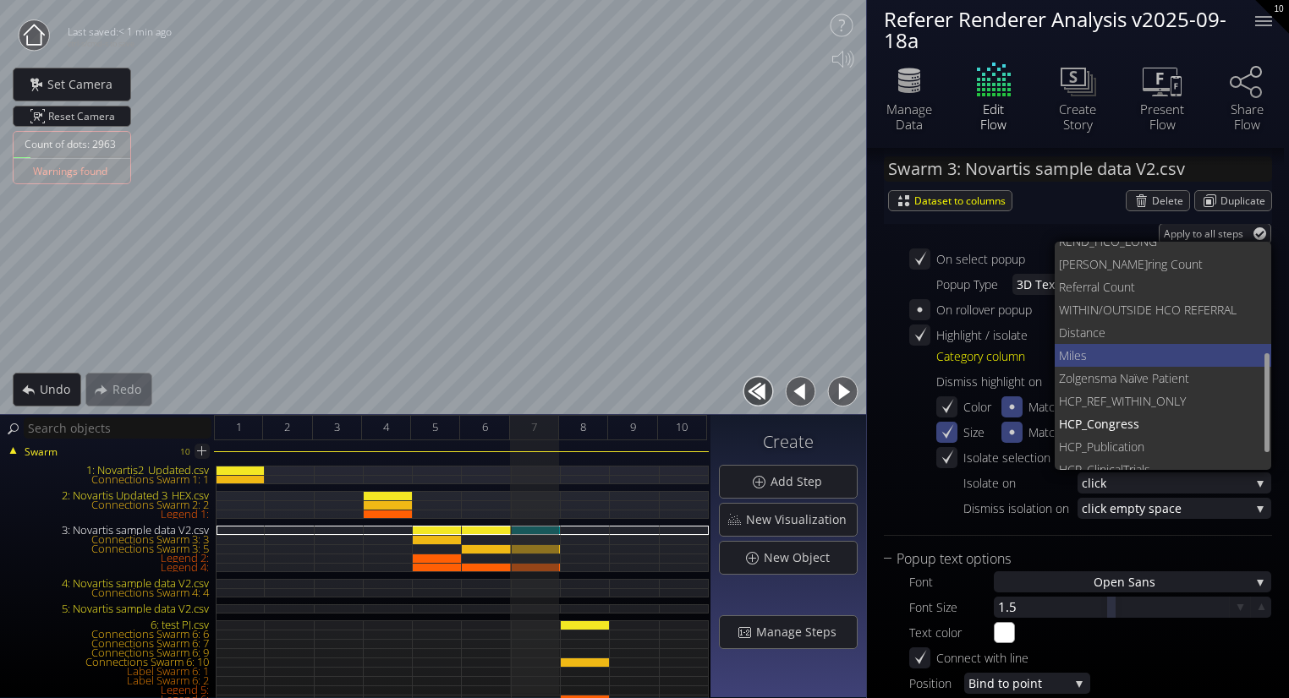
scroll to position [261, 0]
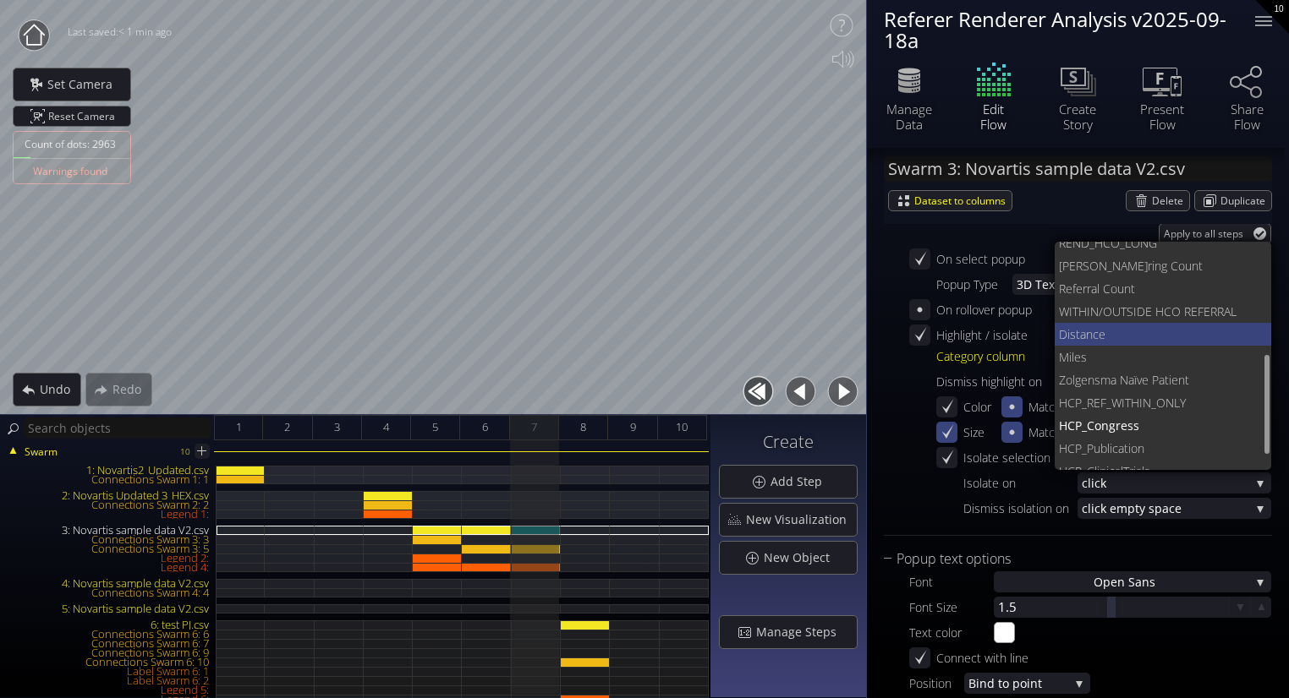
click at [1097, 339] on span "ce" at bounding box center [1175, 334] width 166 height 23
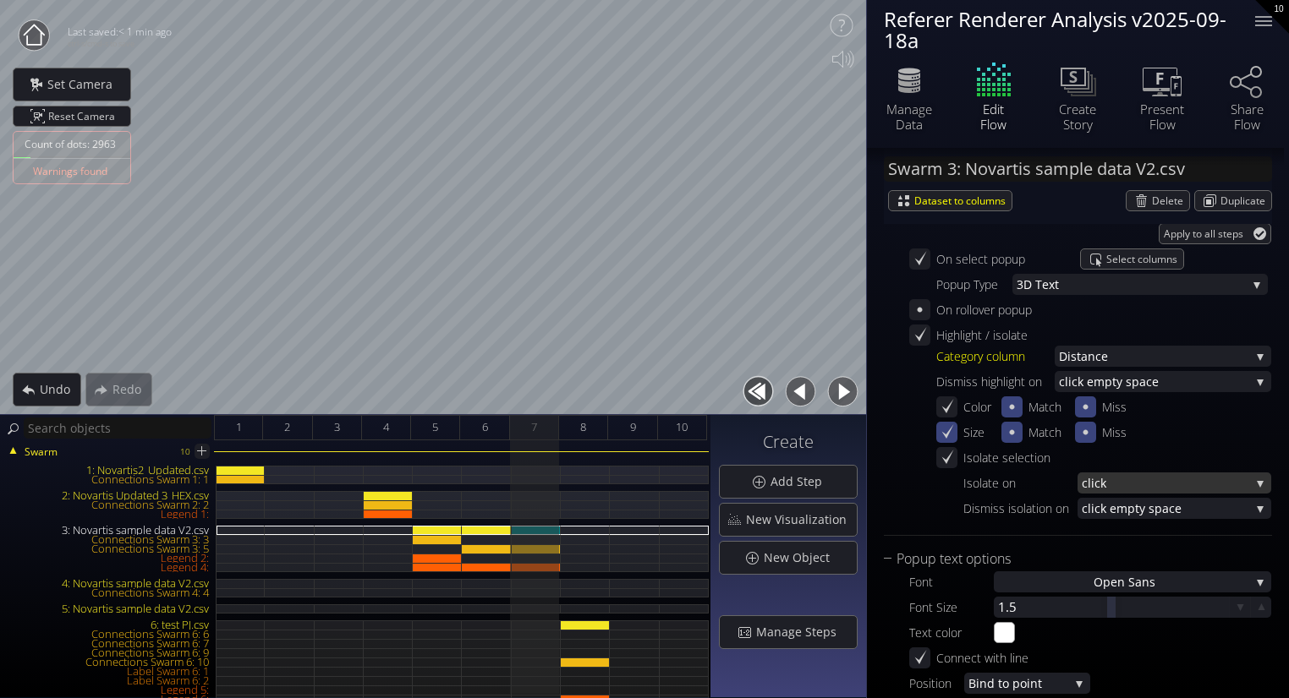
click at [1104, 479] on span "click" at bounding box center [1165, 483] width 168 height 21
click at [1104, 474] on span "click" at bounding box center [1169, 471] width 177 height 23
click at [1103, 501] on span "click e" at bounding box center [1098, 508] width 35 height 21
click at [1108, 523] on span "click e" at bounding box center [1098, 519] width 35 height 23
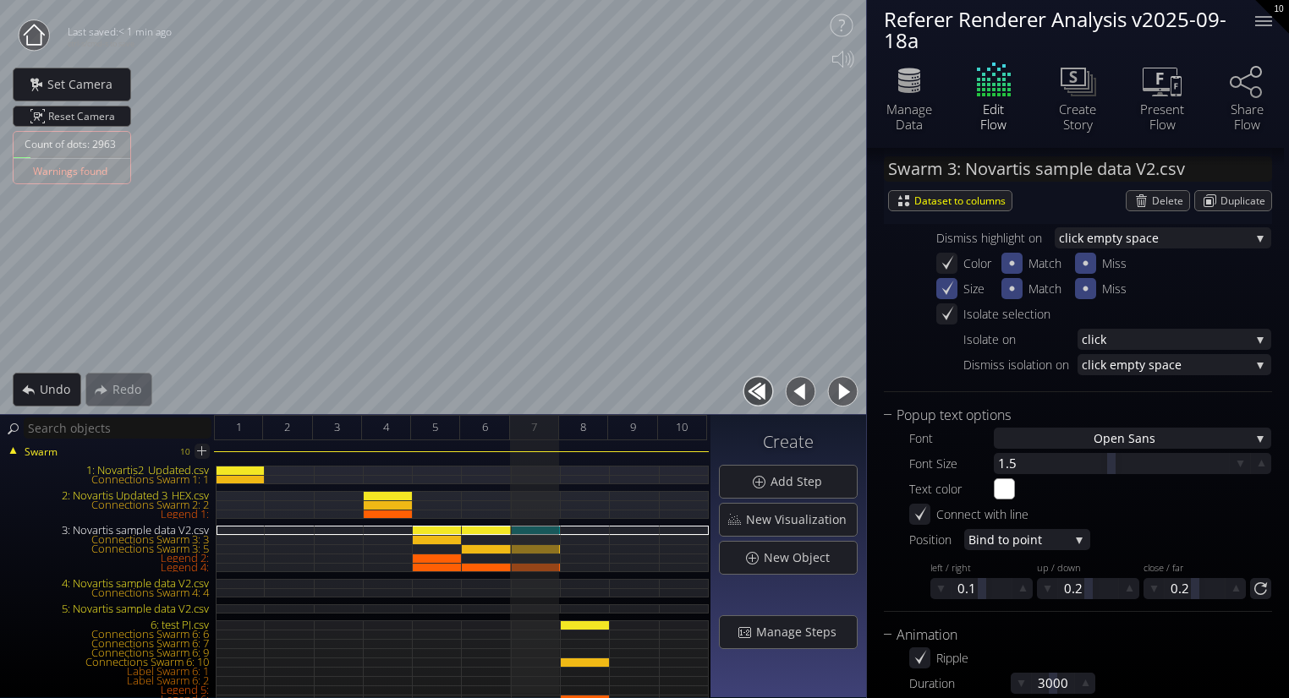
scroll to position [1945, 0]
click at [534, 563] on div "Legend 4:" at bounding box center [536, 567] width 49 height 9
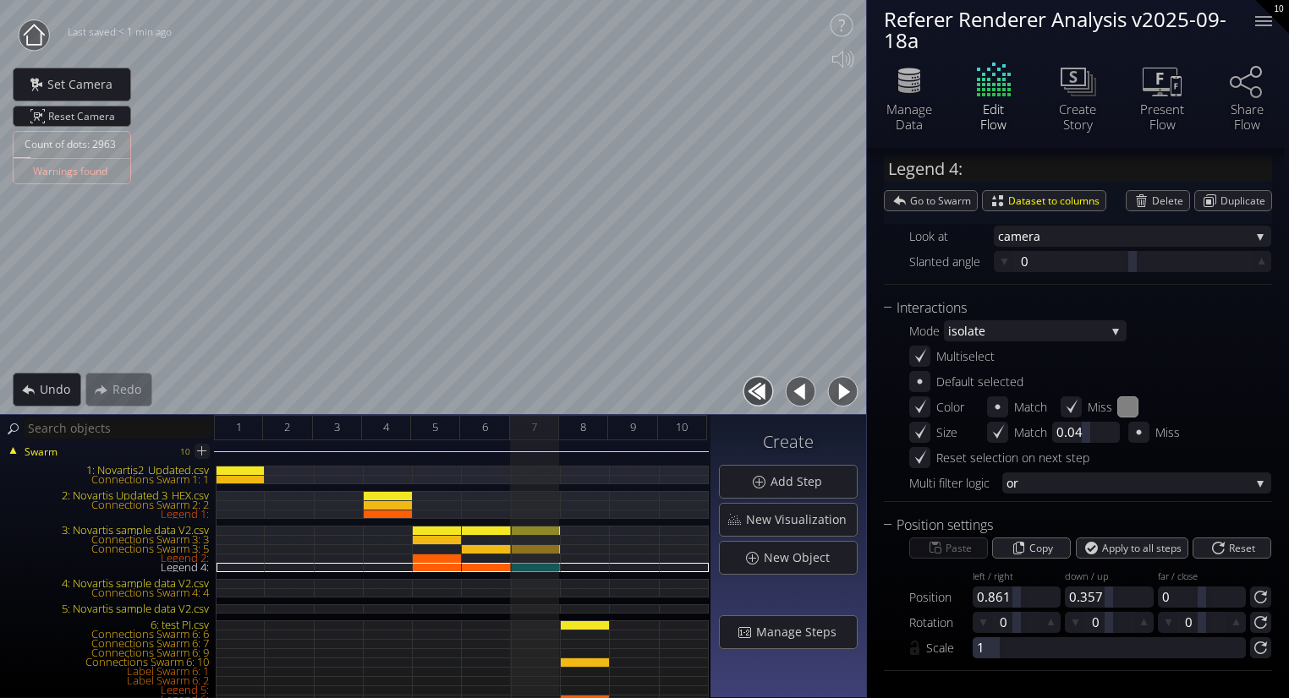
scroll to position [1136, 0]
click at [541, 528] on div "3: Novartis sample data V2.csv" at bounding box center [536, 530] width 49 height 9
type input "Swarm 3: Novartis sample data V2.csv"
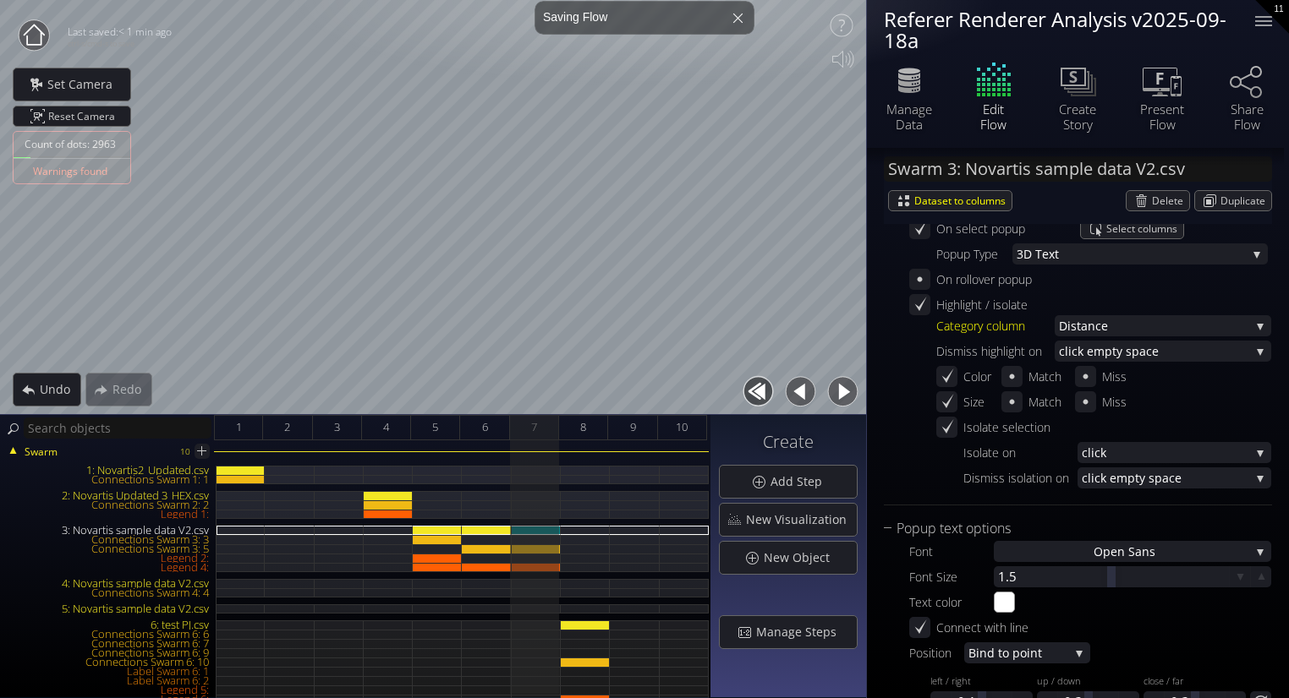
scroll to position [1826, 0]
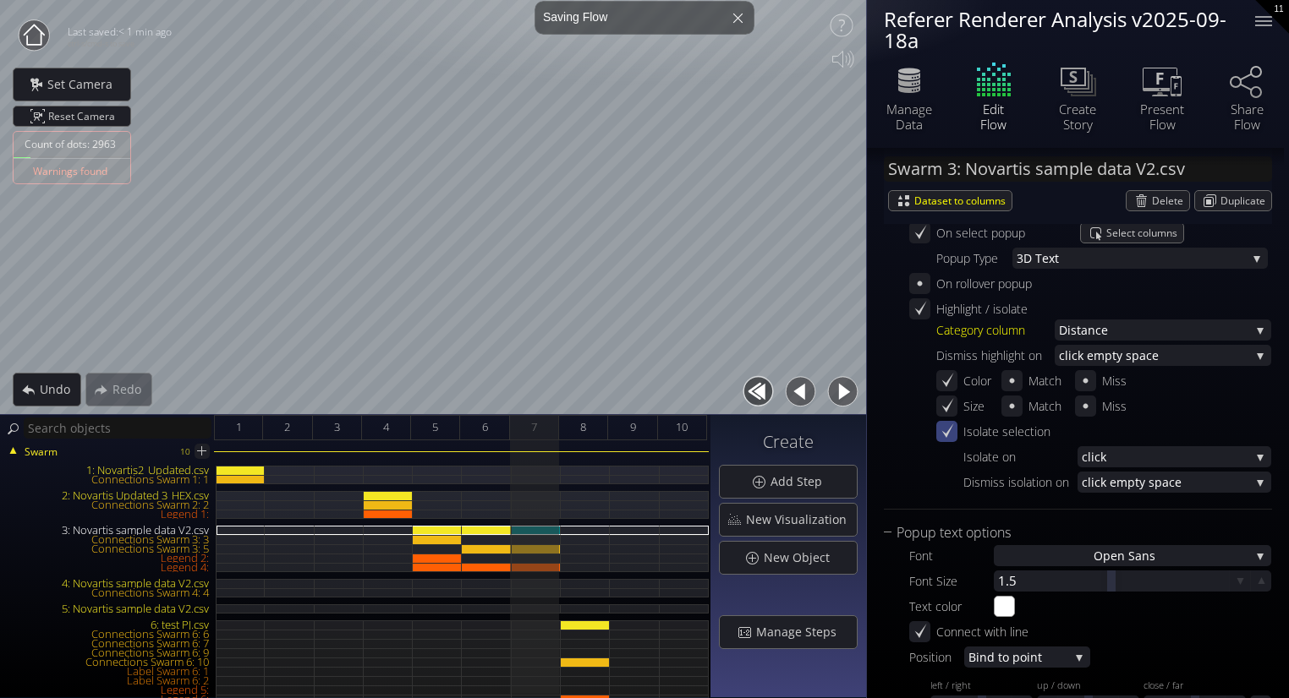
click at [950, 435] on div at bounding box center [946, 431] width 21 height 21
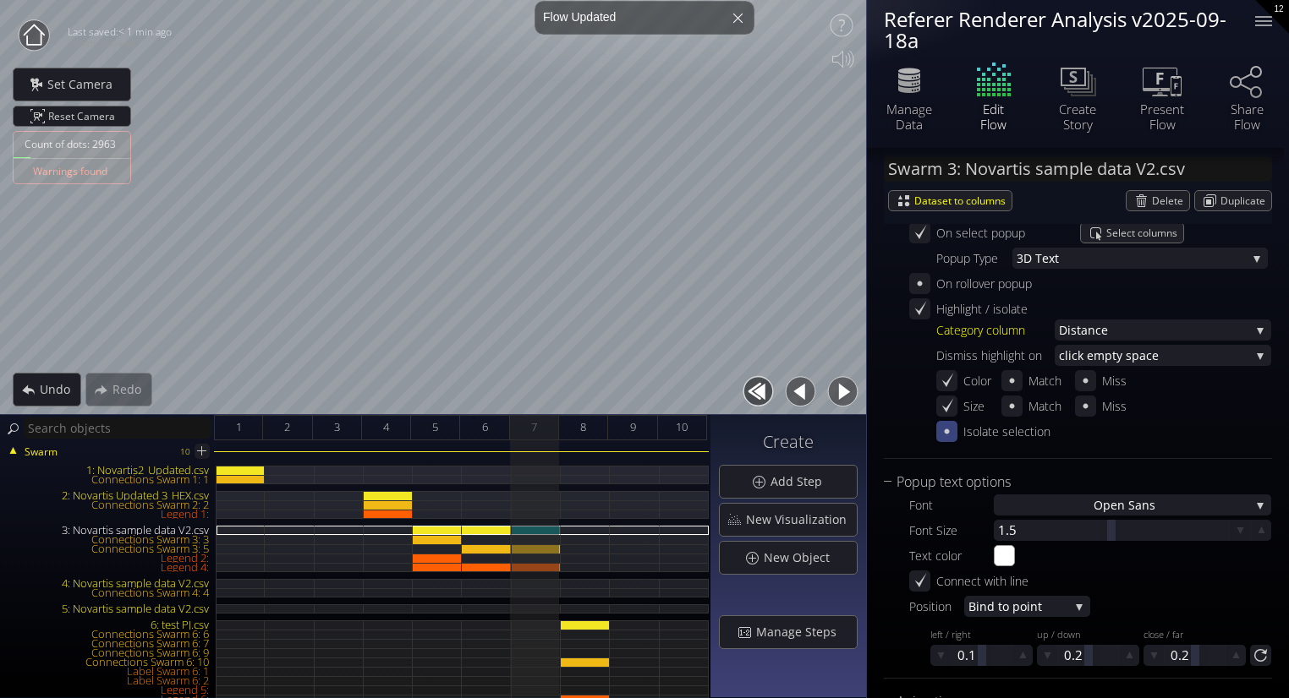
scroll to position [0, 0]
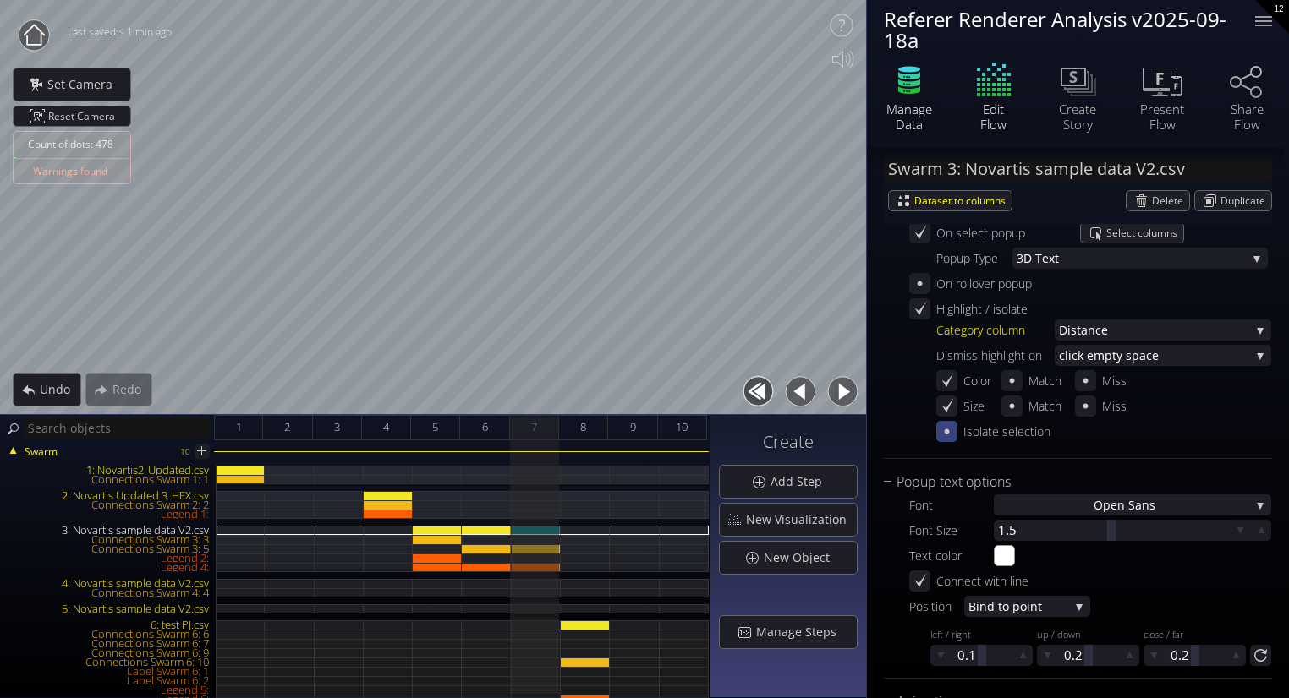
click at [913, 93] on icon at bounding box center [909, 90] width 22 height 8
click at [906, 102] on div "Manage Data" at bounding box center [908, 116] width 59 height 30
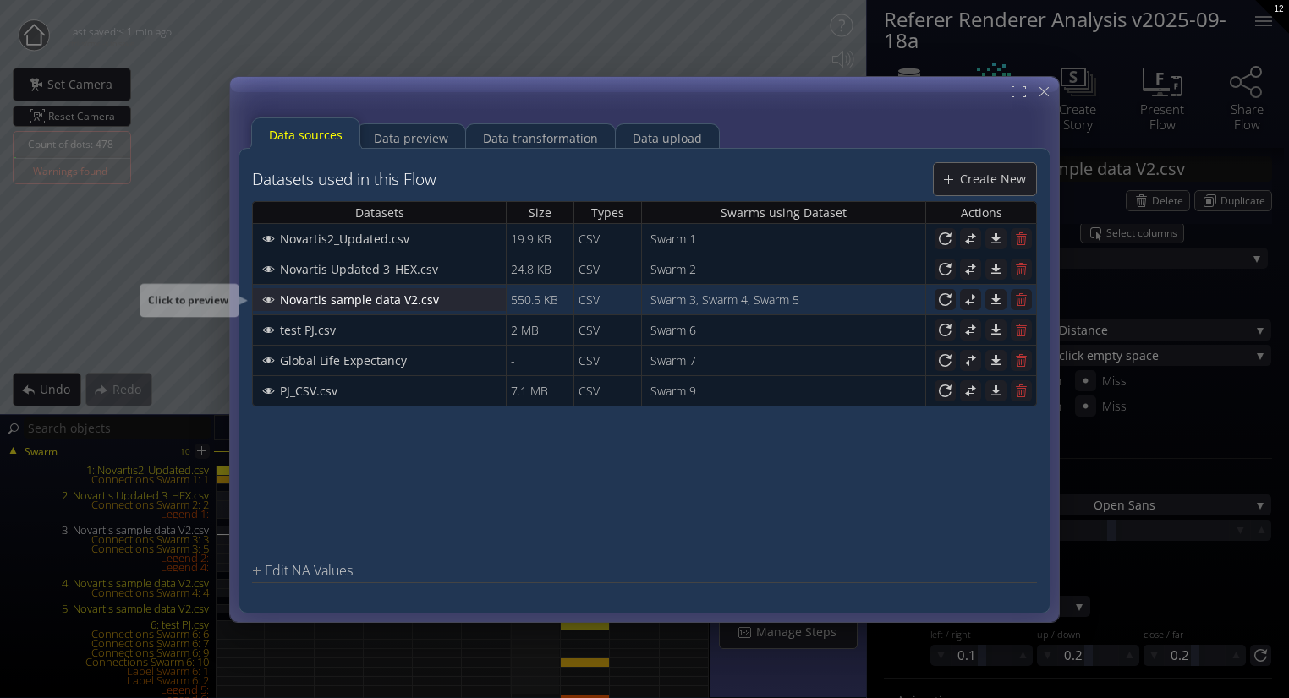
click at [372, 302] on span "Novartis sample data V2.csv" at bounding box center [364, 299] width 170 height 17
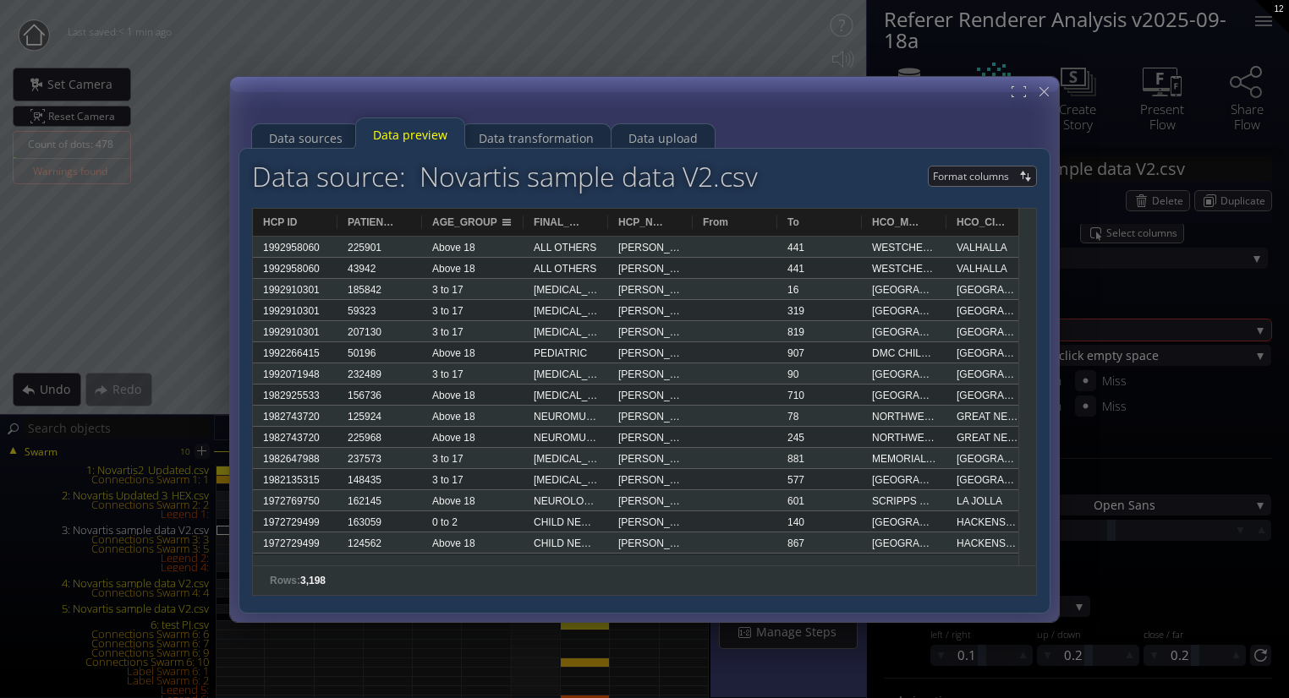
drag, startPoint x: 504, startPoint y: 216, endPoint x: 521, endPoint y: 210, distance: 17.9
click at [521, 210] on div at bounding box center [523, 222] width 7 height 27
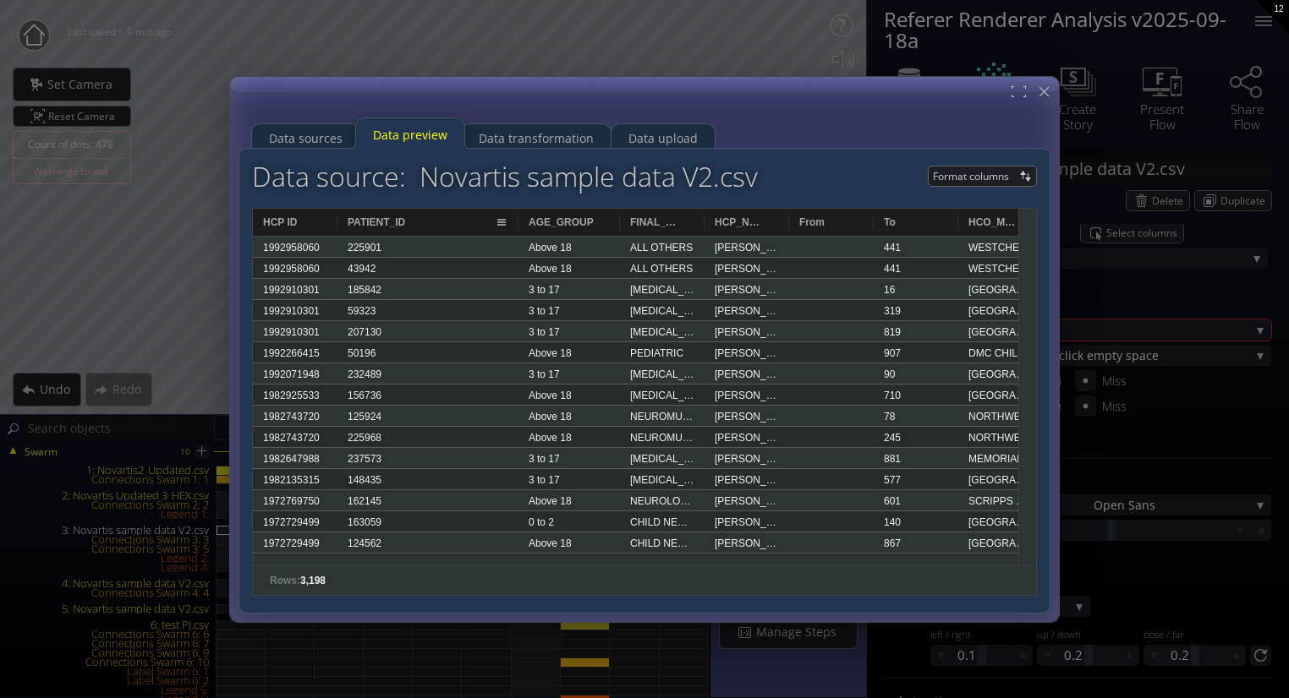
drag, startPoint x: 420, startPoint y: 222, endPoint x: 510, endPoint y: 218, distance: 89.7
click at [515, 218] on div at bounding box center [518, 222] width 7 height 27
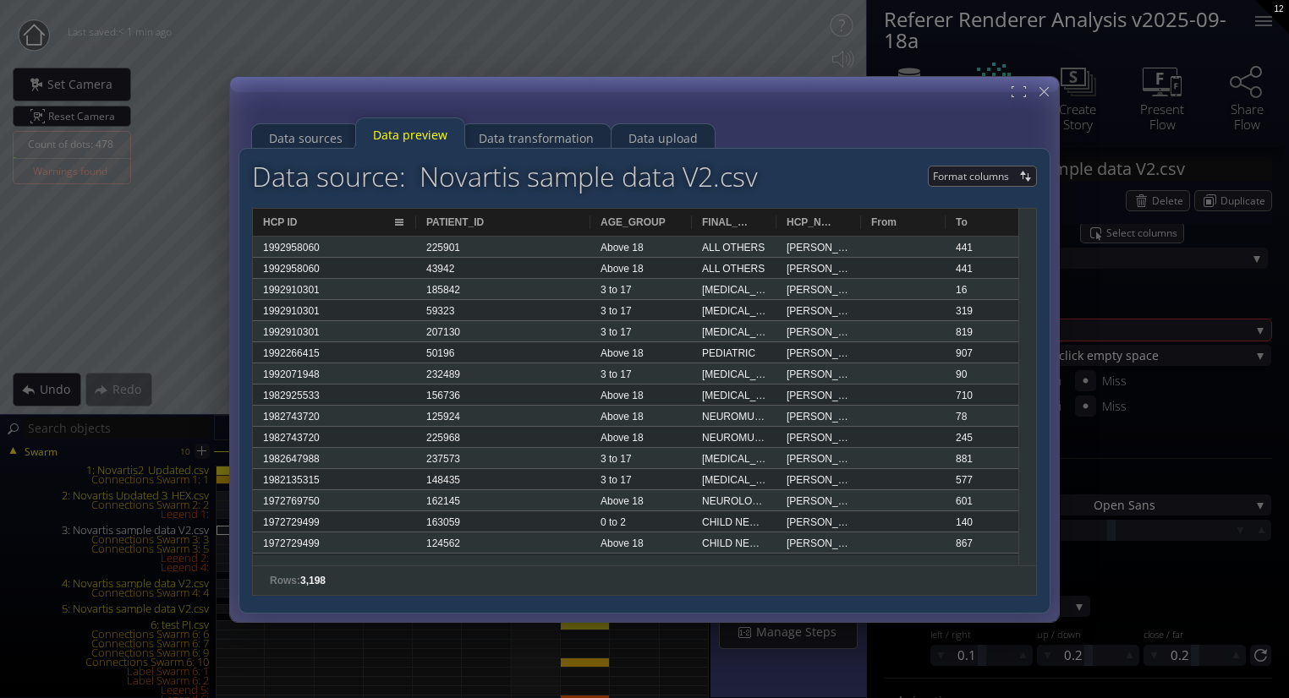
drag, startPoint x: 337, startPoint y: 216, endPoint x: 409, endPoint y: 216, distance: 72.7
click at [413, 216] on div at bounding box center [416, 222] width 7 height 27
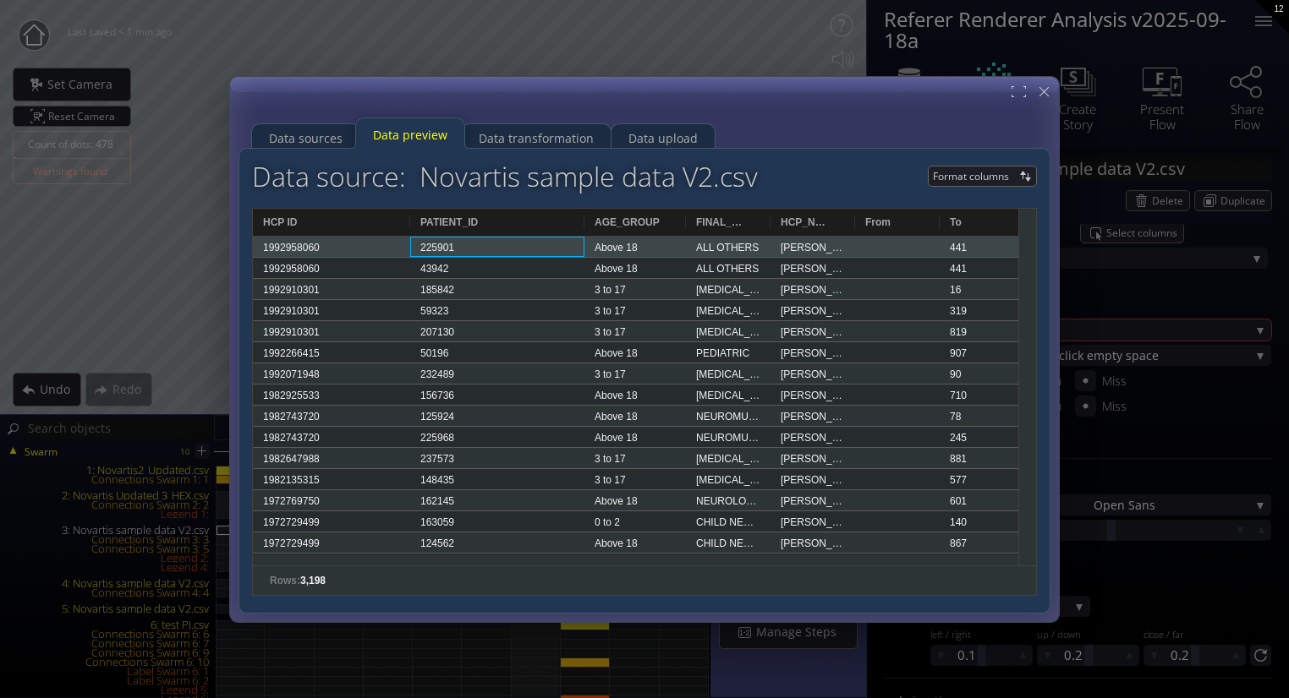
click at [480, 240] on div "225901" at bounding box center [497, 247] width 174 height 20
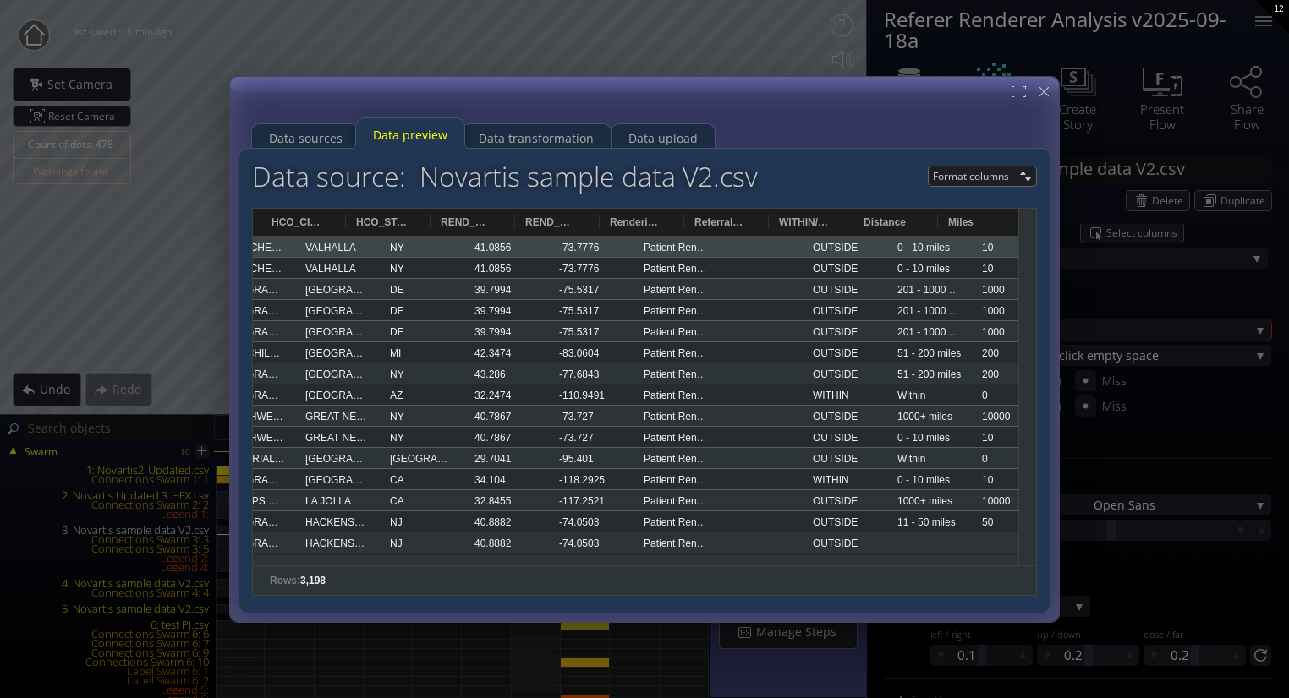
scroll to position [0, 867]
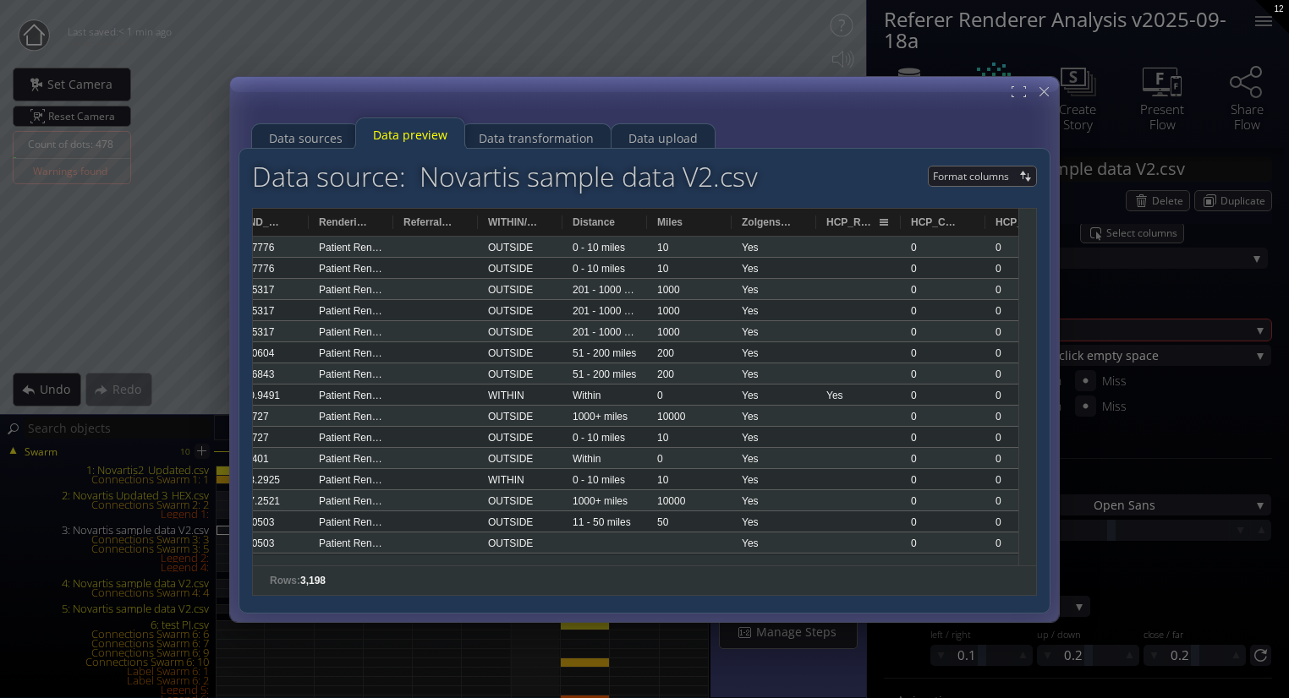
drag, startPoint x: 810, startPoint y: 217, endPoint x: 859, endPoint y: 231, distance: 50.9
click at [859, 231] on div "HCO_STATE REND_HCO_LAT REND_HCO_LONG Miles" at bounding box center [177, 222] width 2124 height 27
drag, startPoint x: 815, startPoint y: 216, endPoint x: 901, endPoint y: 221, distance: 86.4
click at [901, 221] on div "HCO_STATE REND_HCO_LAT REND_HCO_LONG Miles" at bounding box center [177, 222] width 2124 height 27
click at [817, 217] on div "HCP_REF_WITHIN_ONLY" at bounding box center [858, 222] width 85 height 27
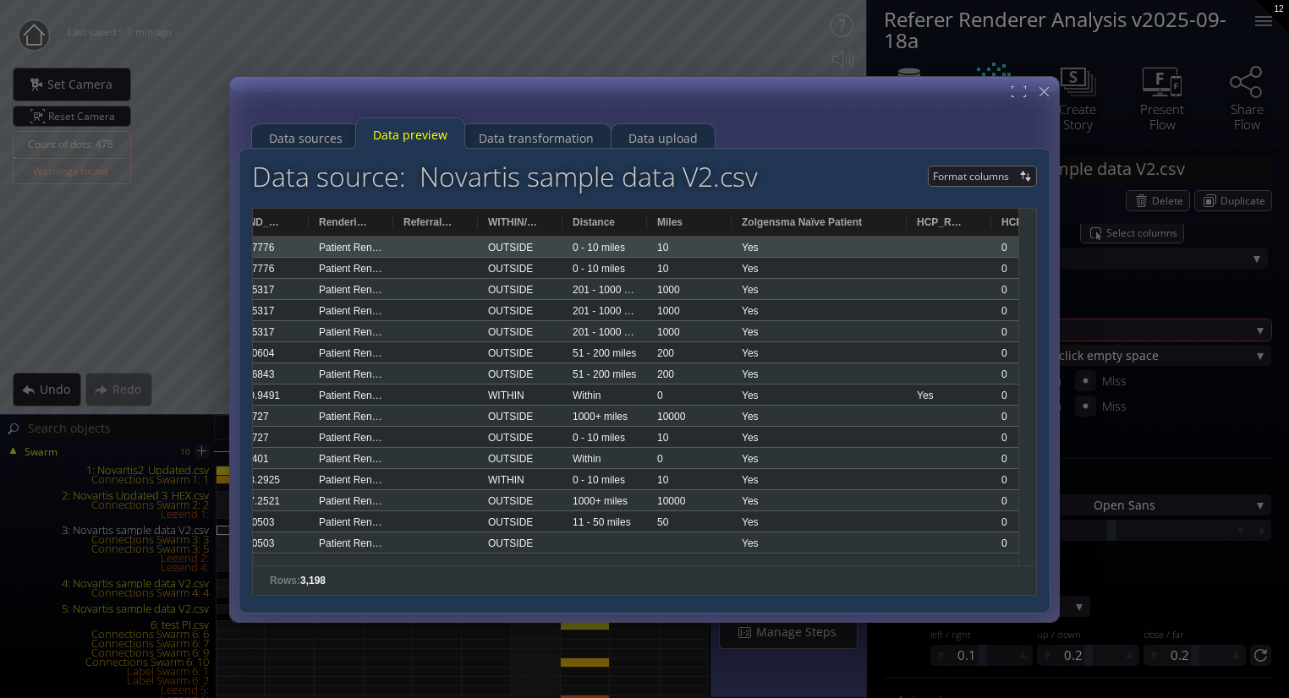
drag, startPoint x: 813, startPoint y: 217, endPoint x: 903, endPoint y: 232, distance: 90.8
click at [903, 232] on div at bounding box center [906, 222] width 7 height 27
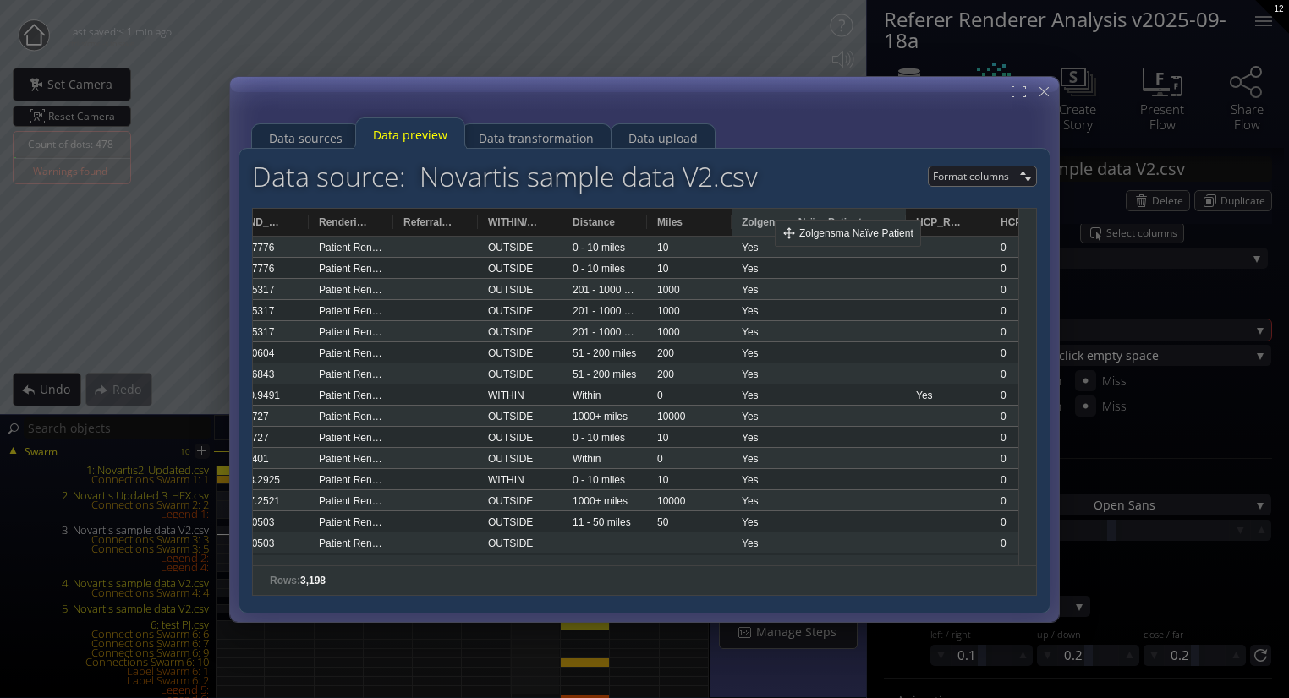
drag, startPoint x: 741, startPoint y: 221, endPoint x: 780, endPoint y: 223, distance: 39.8
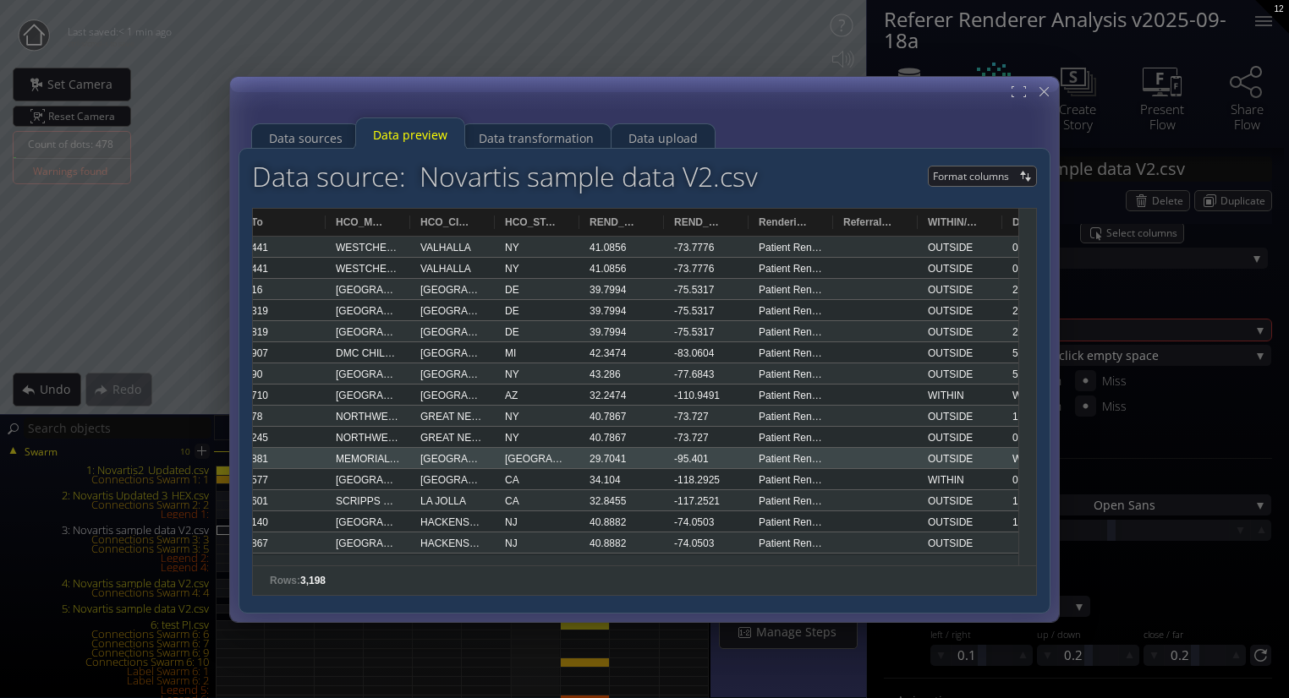
scroll to position [0, 266]
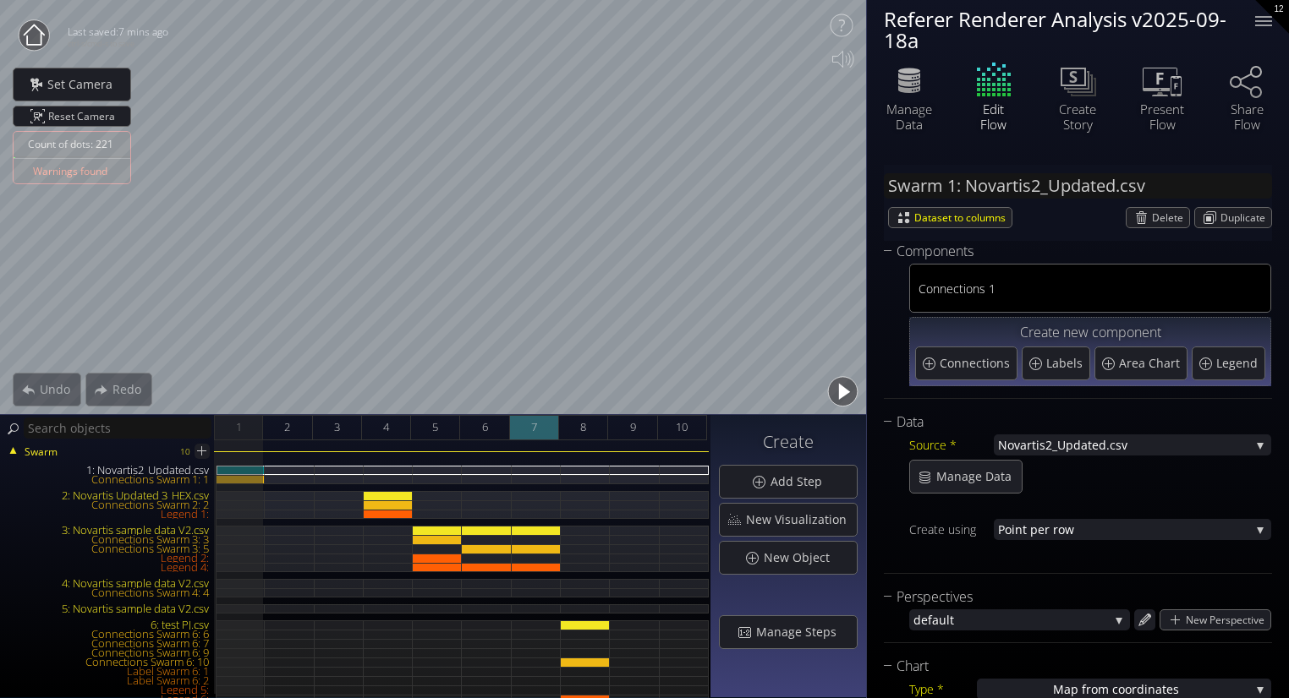
click at [538, 419] on div "7" at bounding box center [534, 427] width 49 height 25
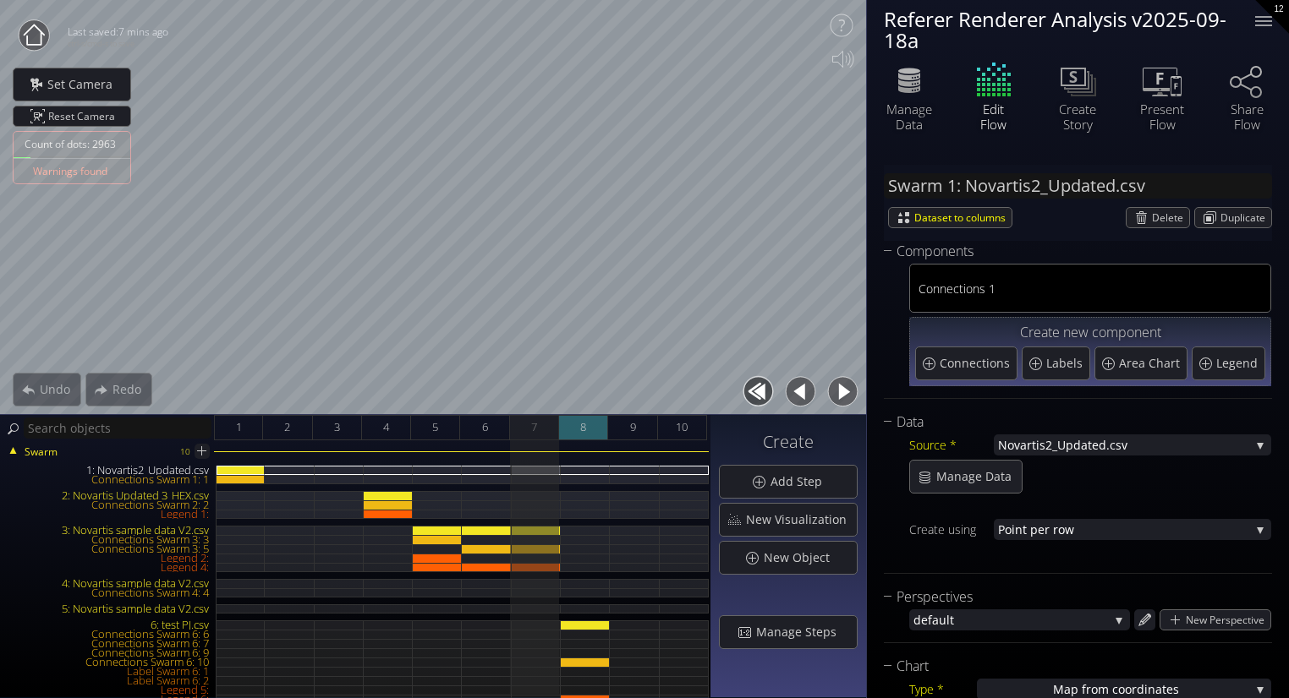
click at [577, 424] on div "8" at bounding box center [583, 427] width 49 height 25
click at [535, 430] on span "7" at bounding box center [534, 427] width 6 height 21
click at [475, 429] on div "6" at bounding box center [484, 427] width 49 height 25
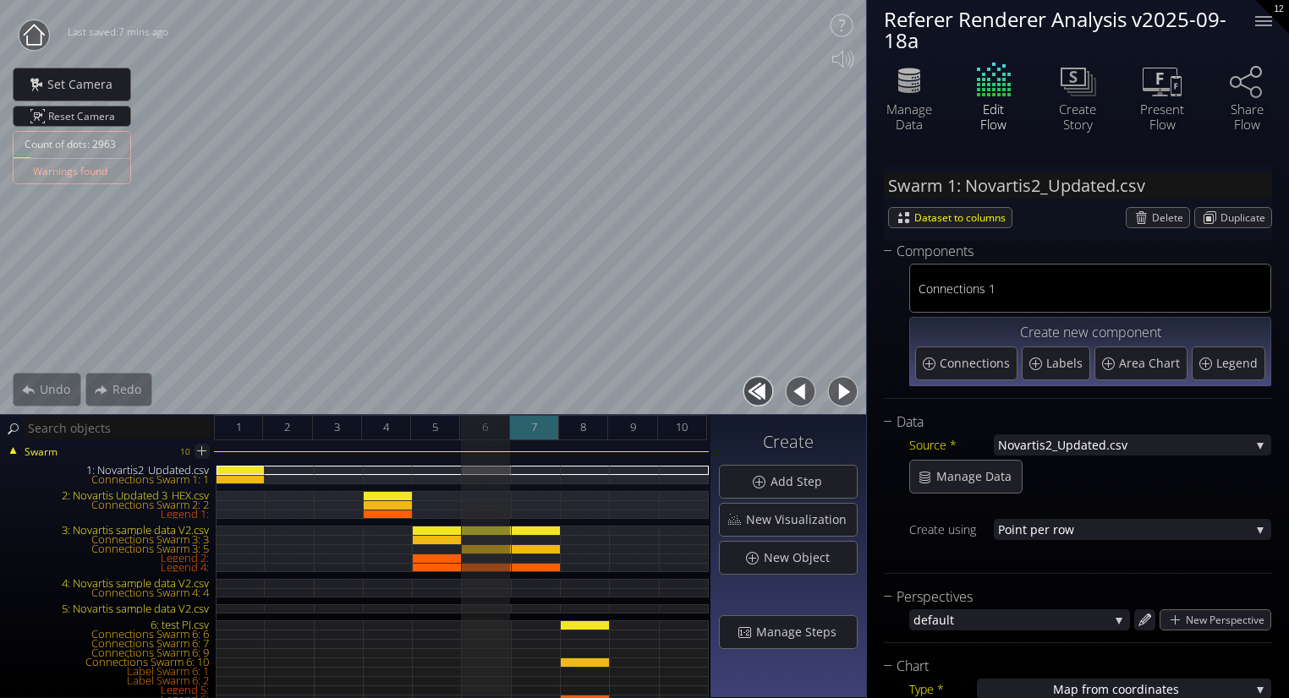
click at [514, 427] on div "7" at bounding box center [534, 427] width 49 height 25
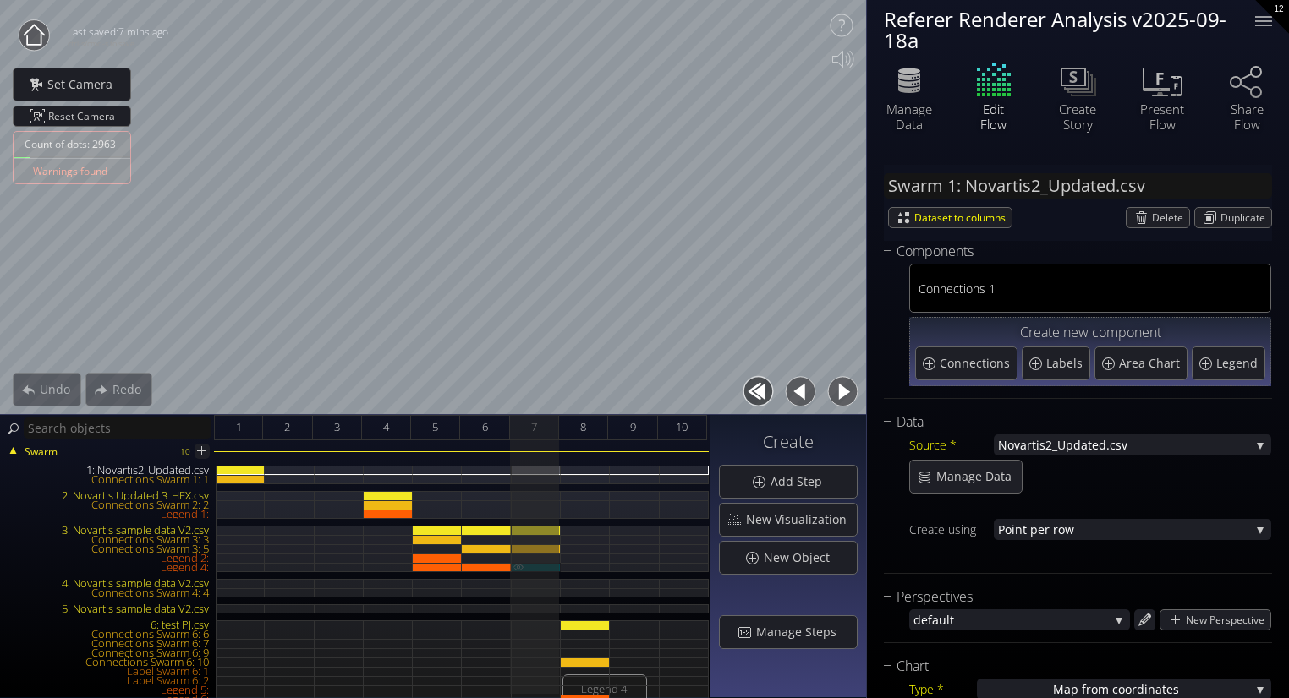
click at [541, 566] on div "Legend 4:" at bounding box center [536, 567] width 49 height 9
type input "Legend 4:"
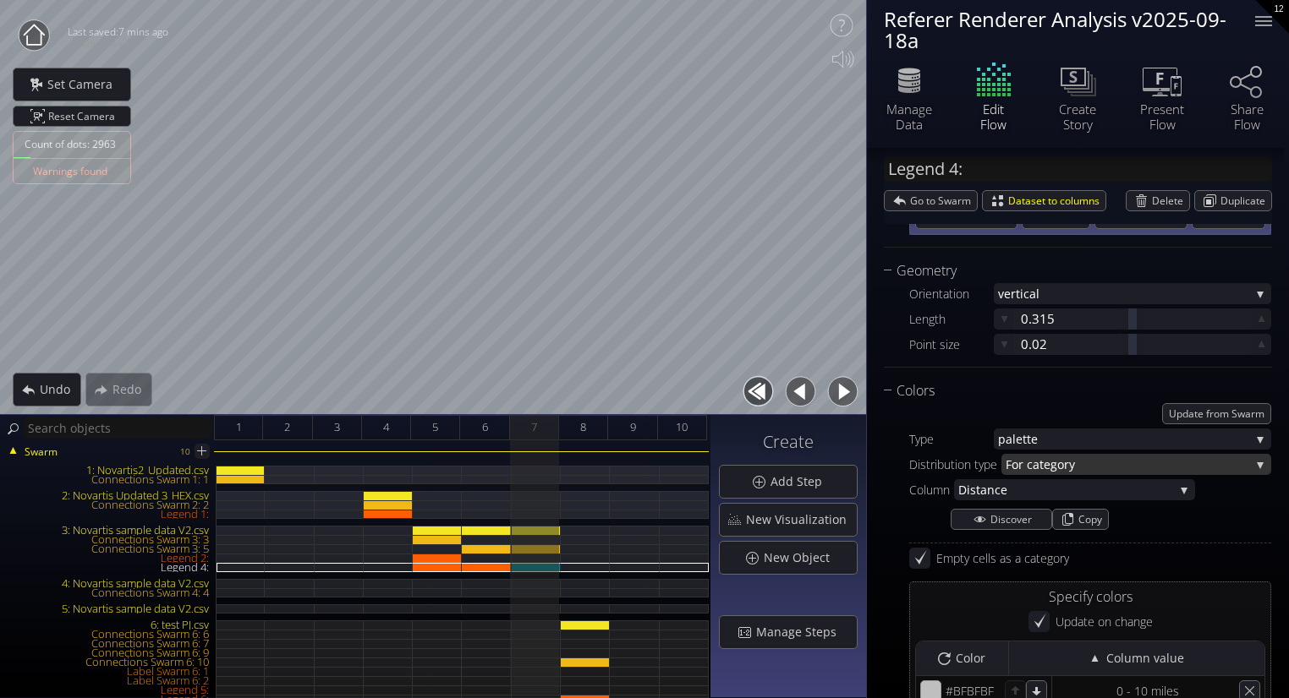
scroll to position [200, 0]
click at [1035, 492] on span "ce" at bounding box center [1083, 489] width 179 height 21
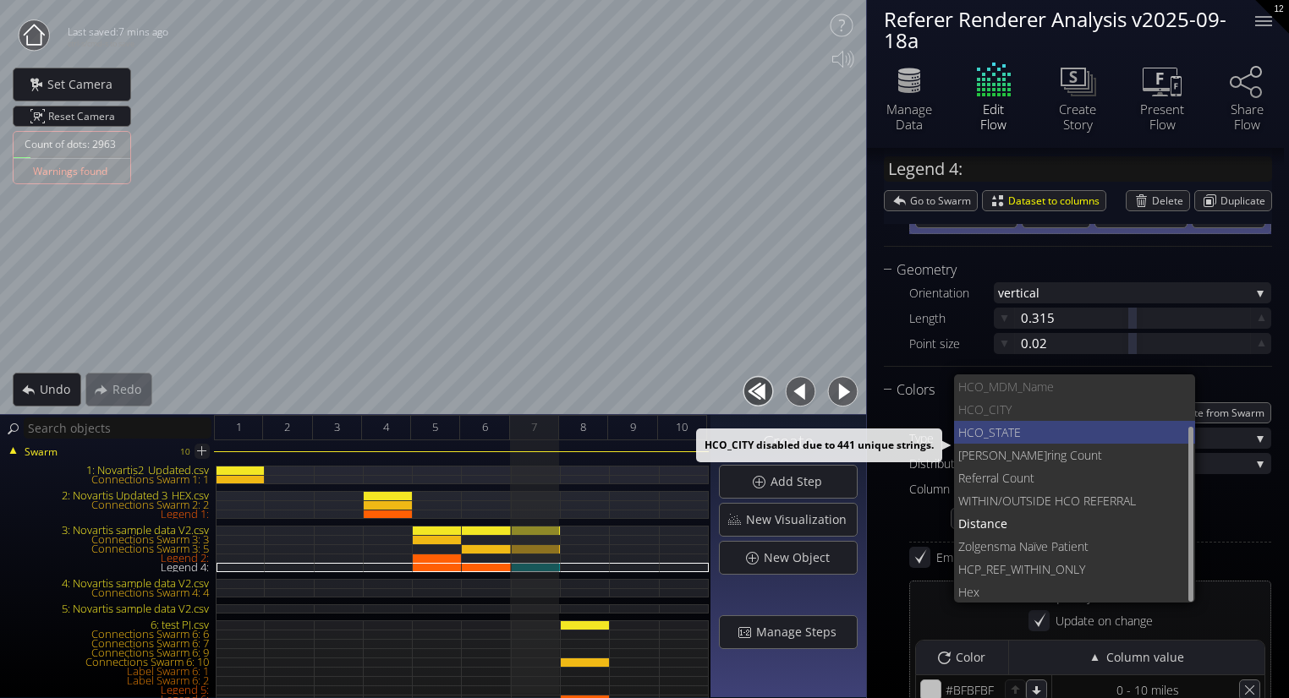
scroll to position [0, 0]
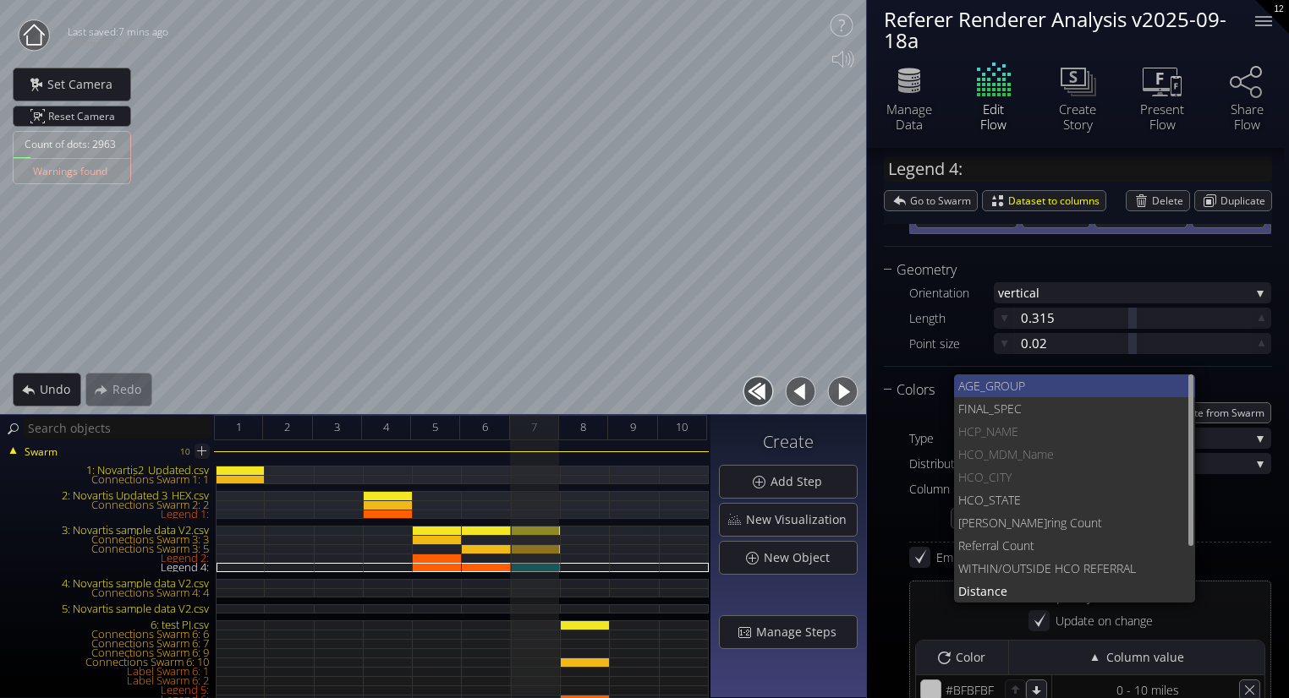
click at [1011, 383] on span "AGE_GROU" at bounding box center [988, 386] width 60 height 23
type input "#9bcc69"
type input "#7fe107"
type input "#fd91e0"
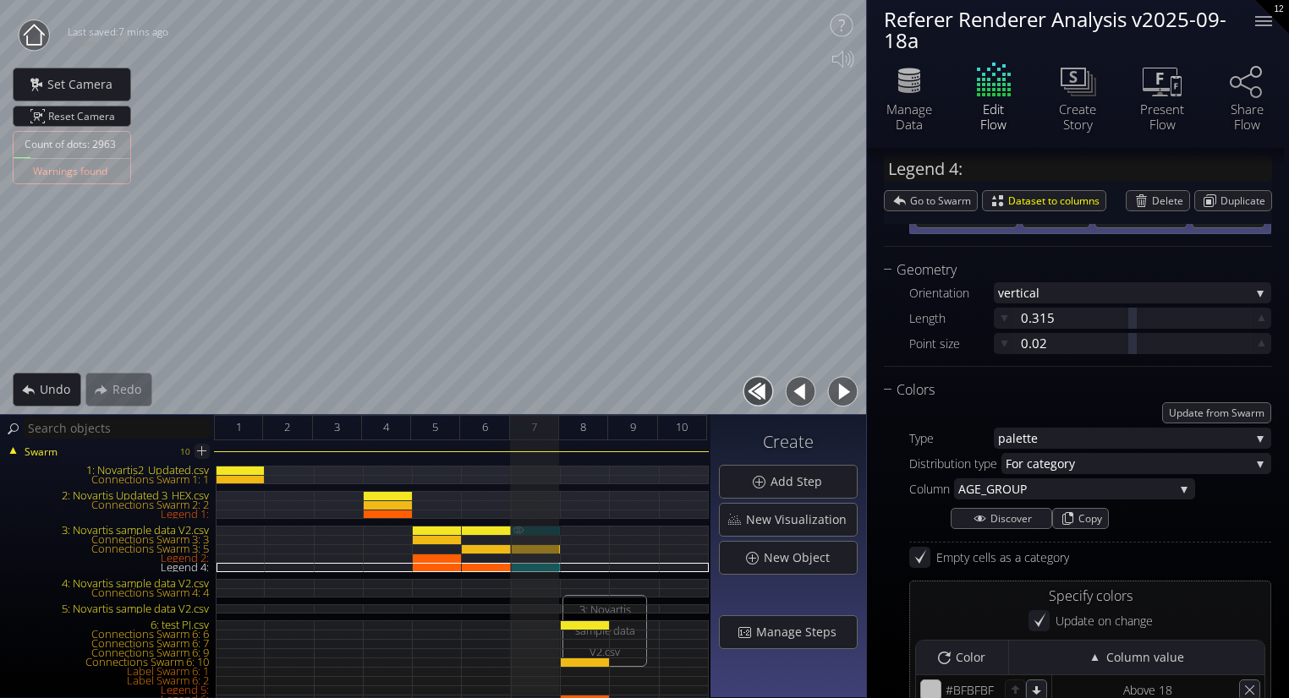
click at [546, 533] on div "3: Novartis sample data V2.csv" at bounding box center [536, 530] width 49 height 9
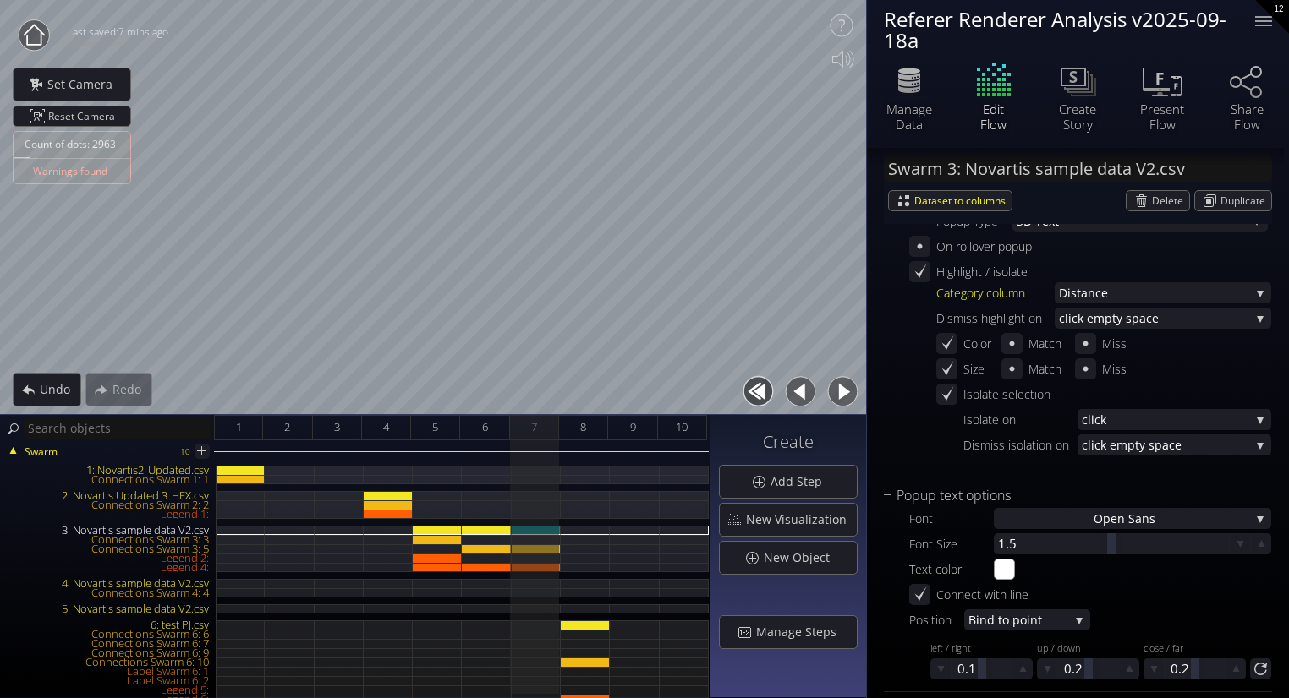
scroll to position [1863, 0]
click at [949, 392] on icon at bounding box center [946, 394] width 14 height 14
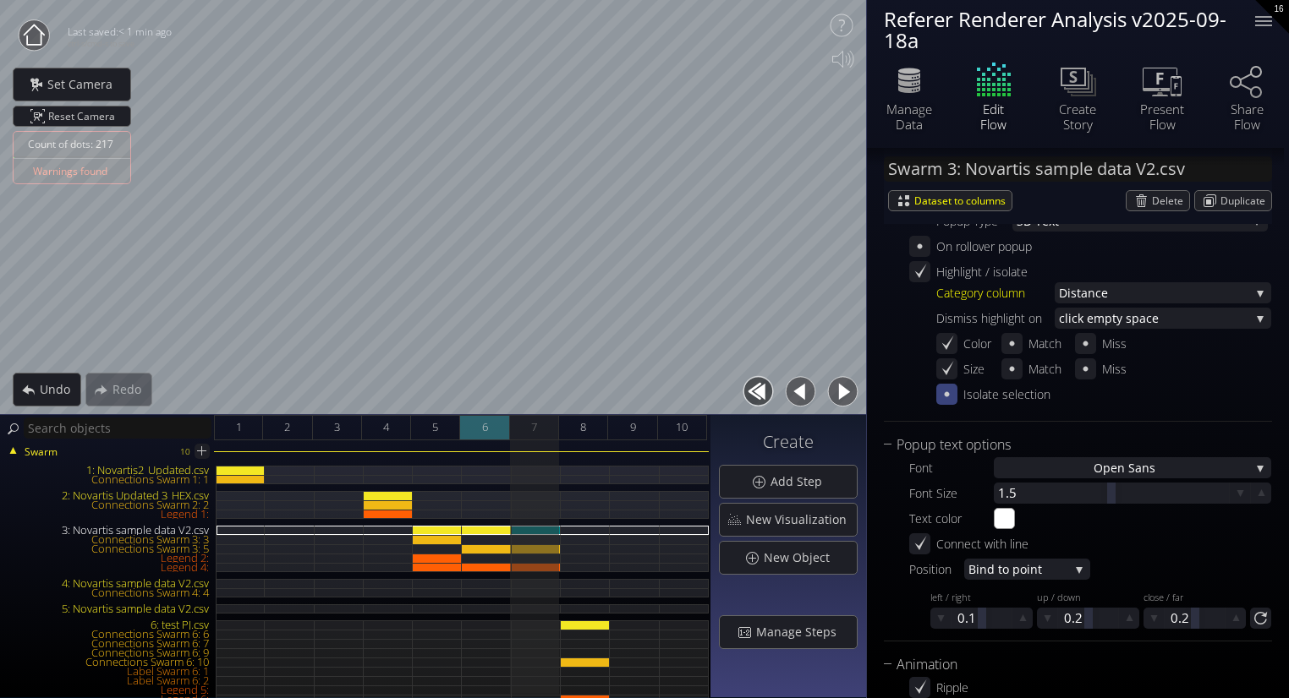
click at [477, 434] on div "6" at bounding box center [484, 427] width 49 height 25
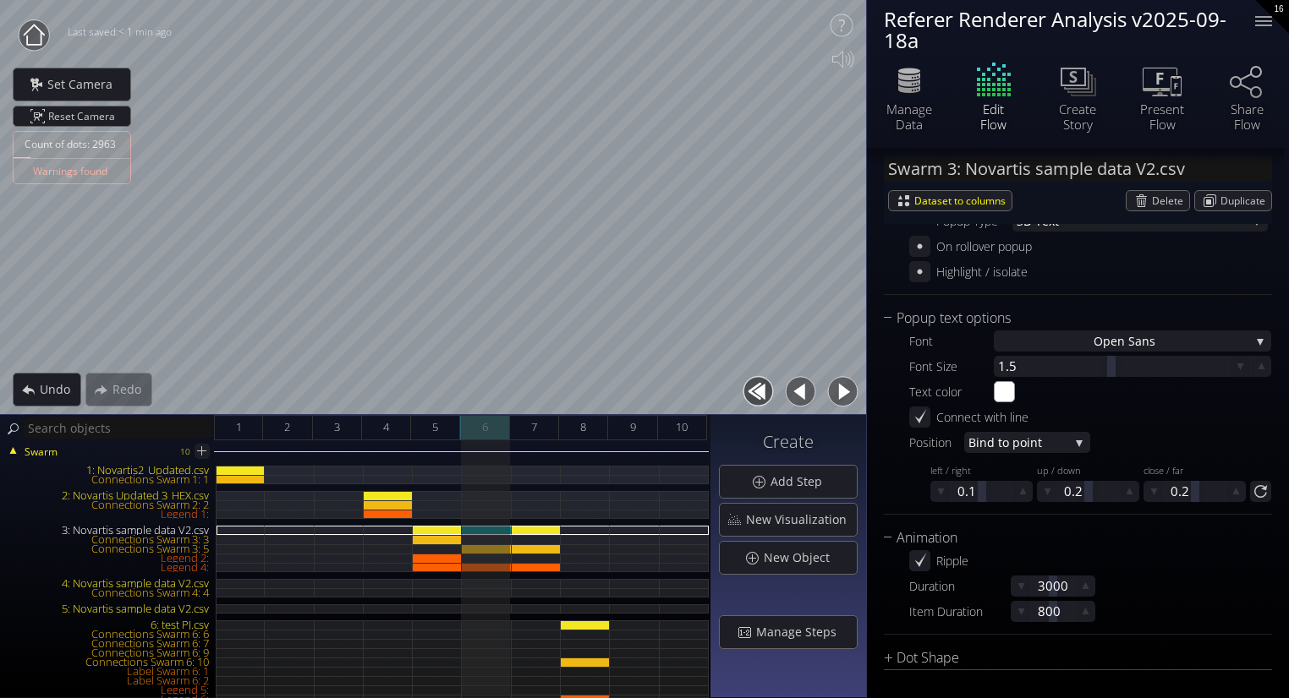
scroll to position [1863, 0]
click at [548, 433] on div "7" at bounding box center [534, 427] width 49 height 25
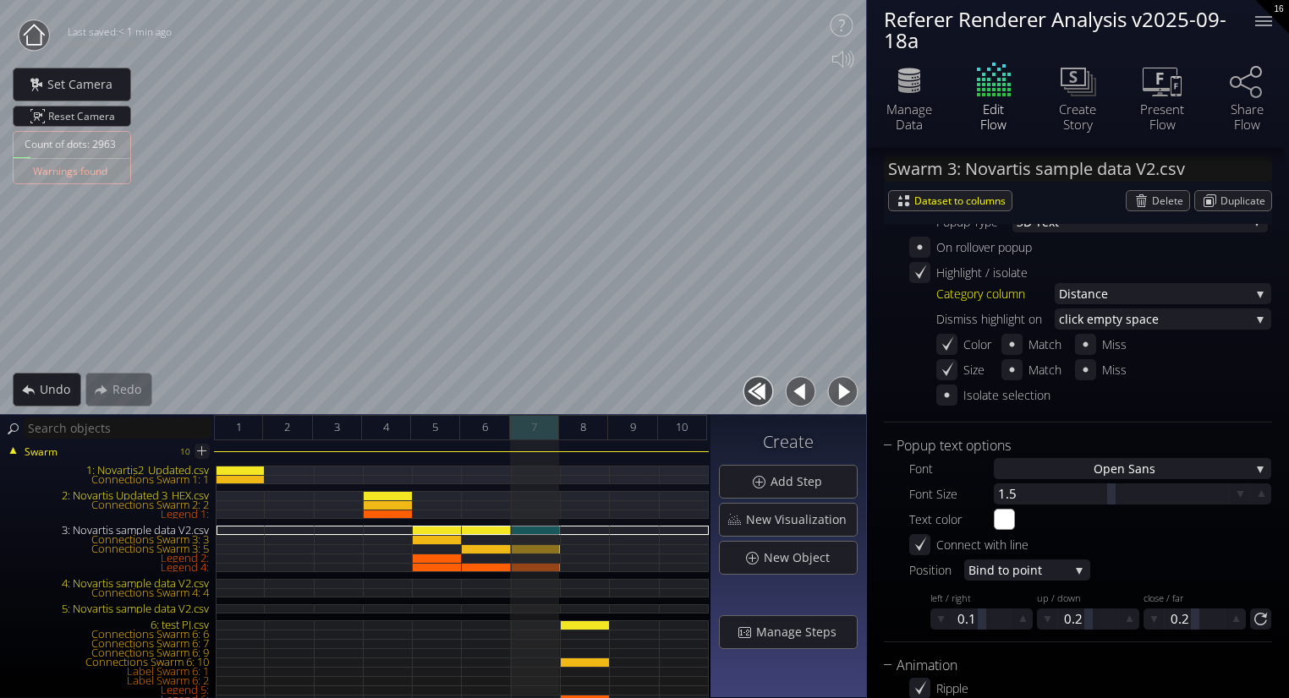
scroll to position [1863, 0]
click at [544, 559] on div "Legend 2:" at bounding box center [536, 558] width 49 height 9
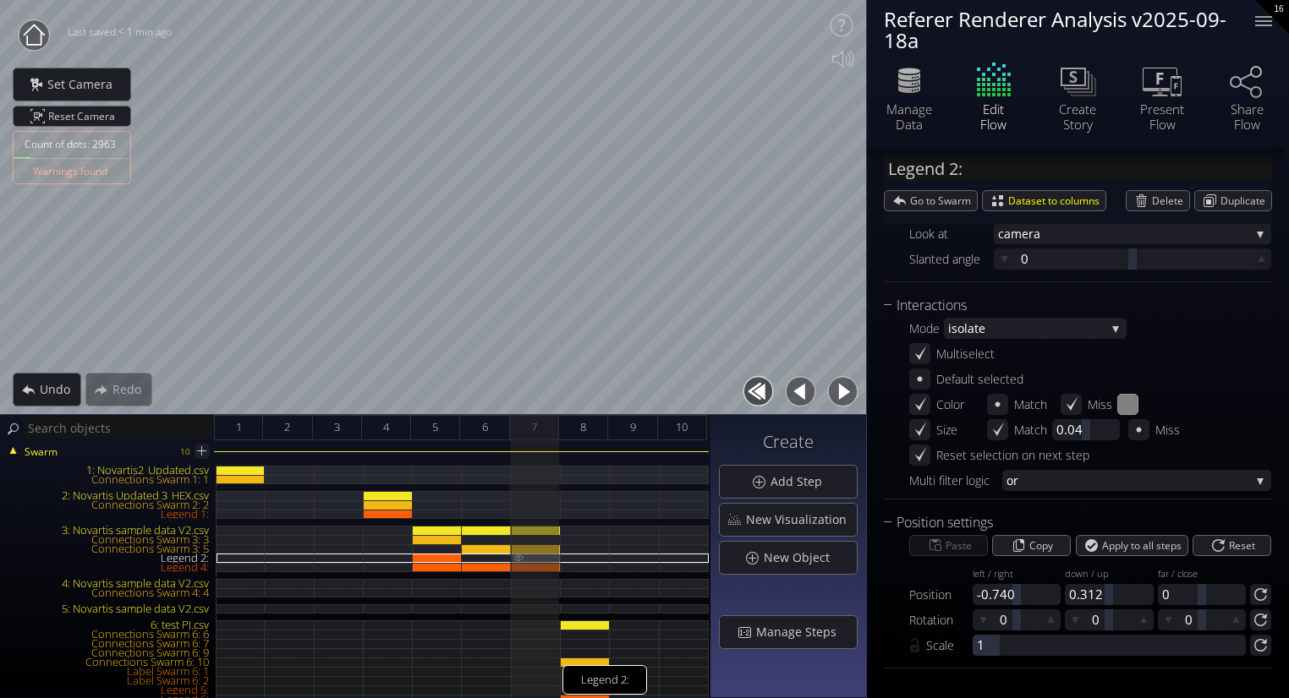
scroll to position [676, 0]
click at [548, 533] on div "3: Novartis sample data V2.csv" at bounding box center [536, 530] width 49 height 9
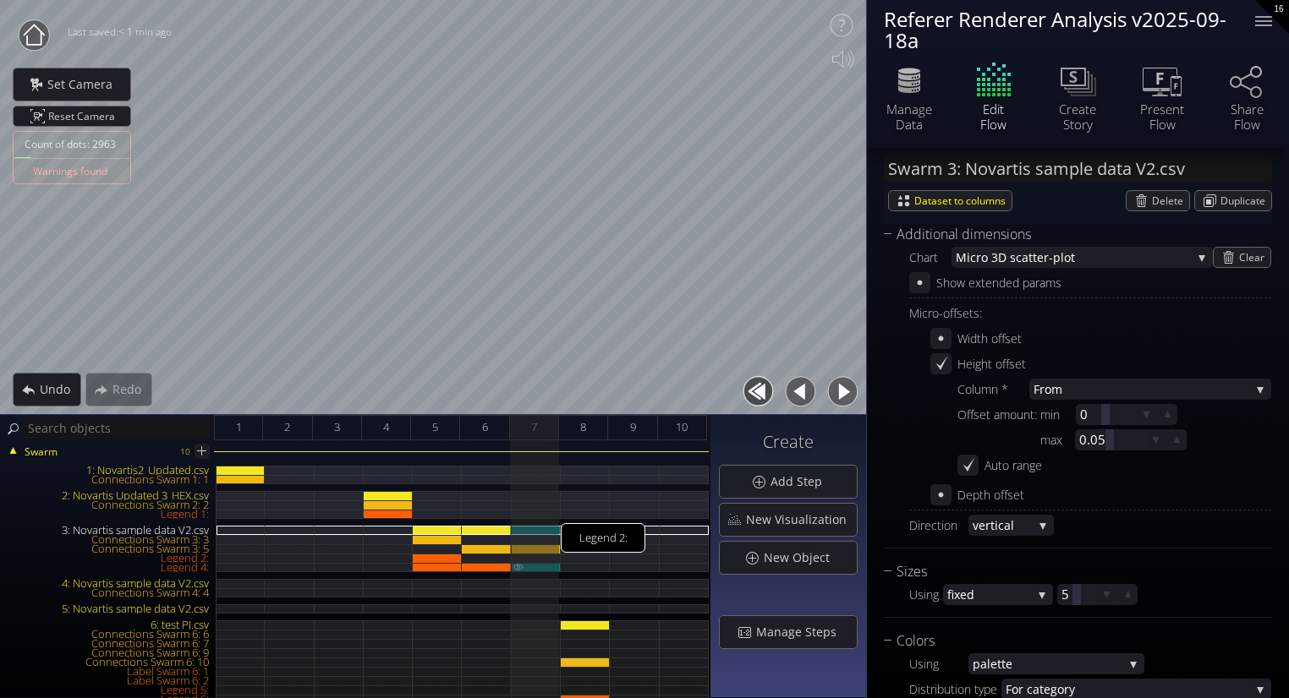
click at [534, 563] on div at bounding box center [536, 567] width 49 height 9
type input "Legend 4:"
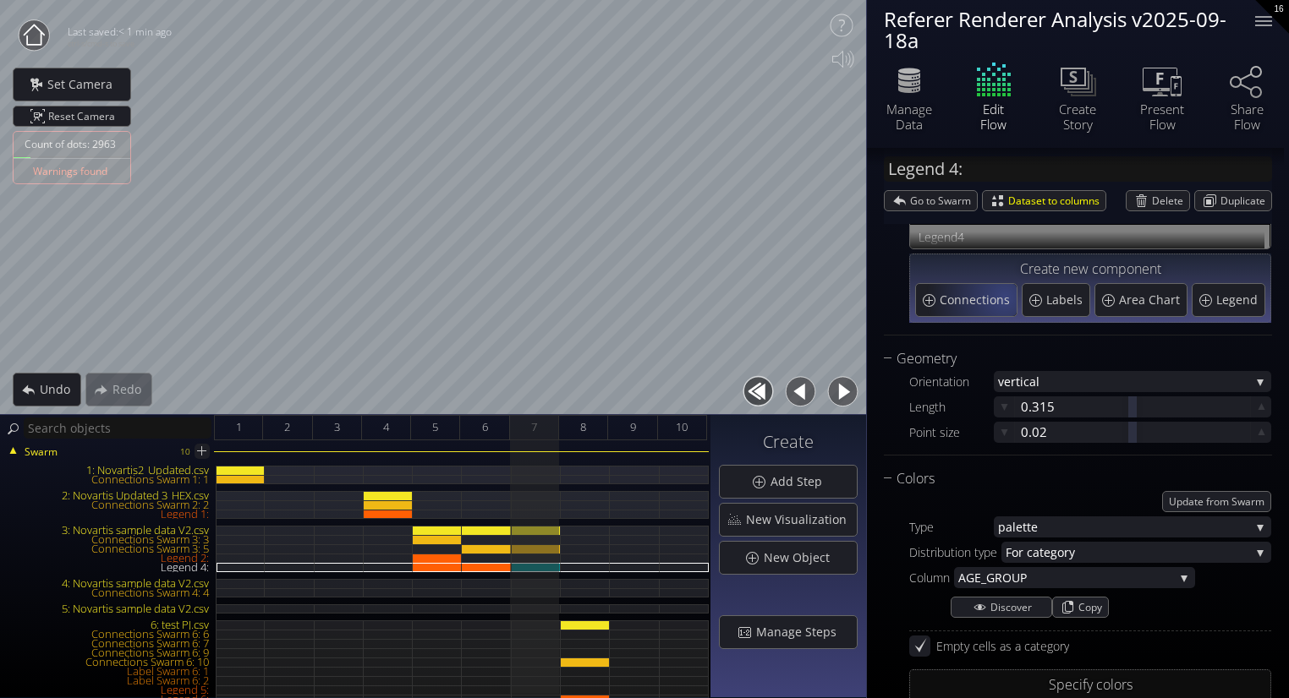
scroll to position [114, 0]
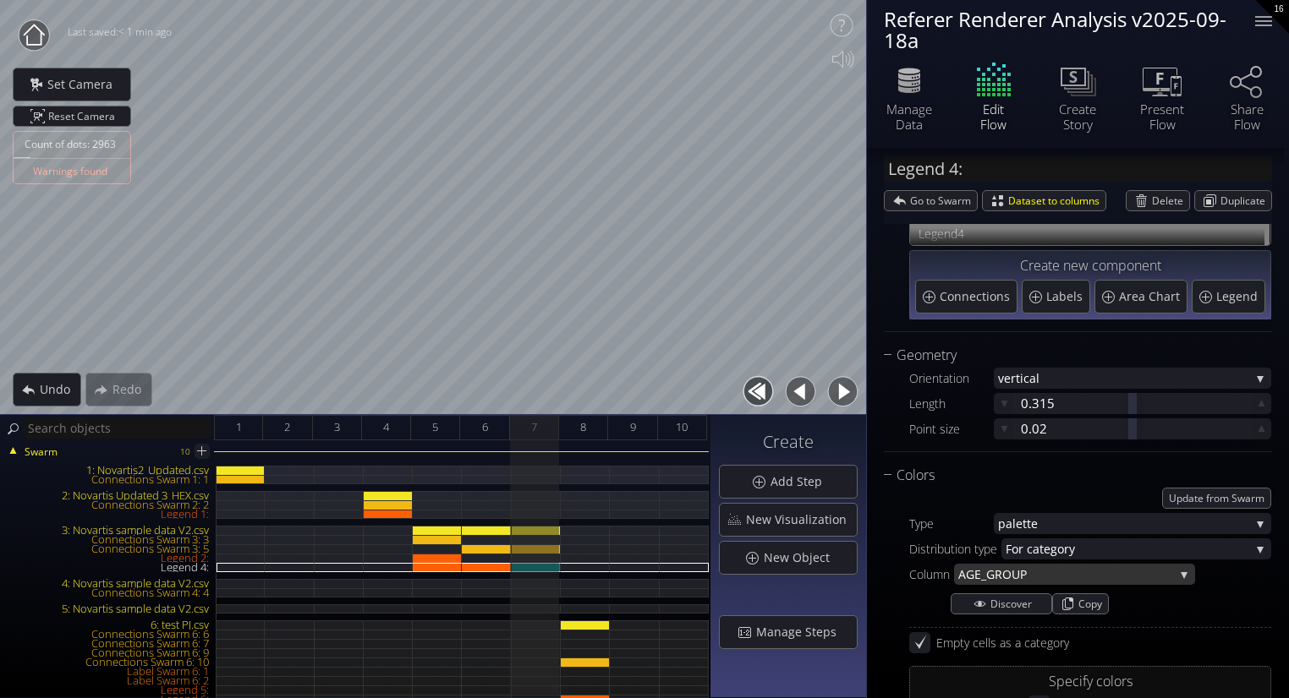
click at [1006, 575] on span "AGE_GROU" at bounding box center [989, 574] width 62 height 21
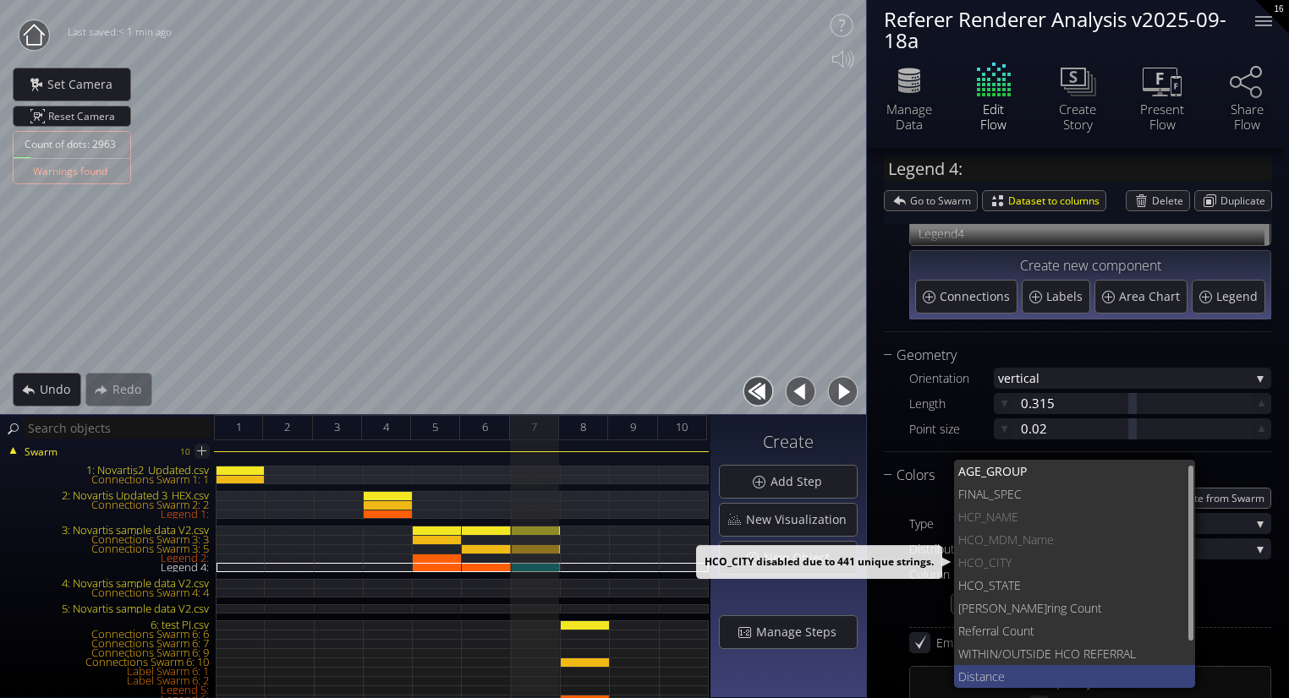
scroll to position [3, 0]
click at [1021, 681] on span "ce" at bounding box center [1087, 673] width 190 height 23
type input "#adc594"
type input "#9bcc69"
type input "#8dd637"
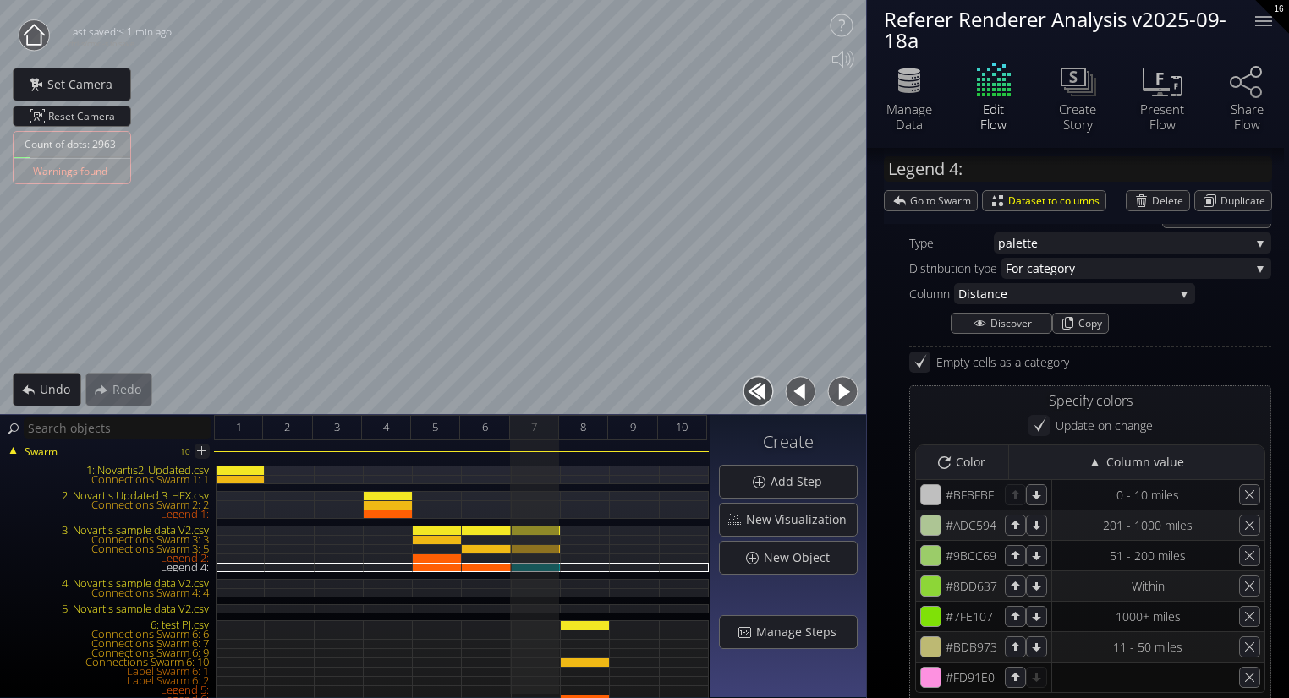
scroll to position [394, 0]
click at [1009, 295] on span "ce" at bounding box center [1083, 294] width 179 height 21
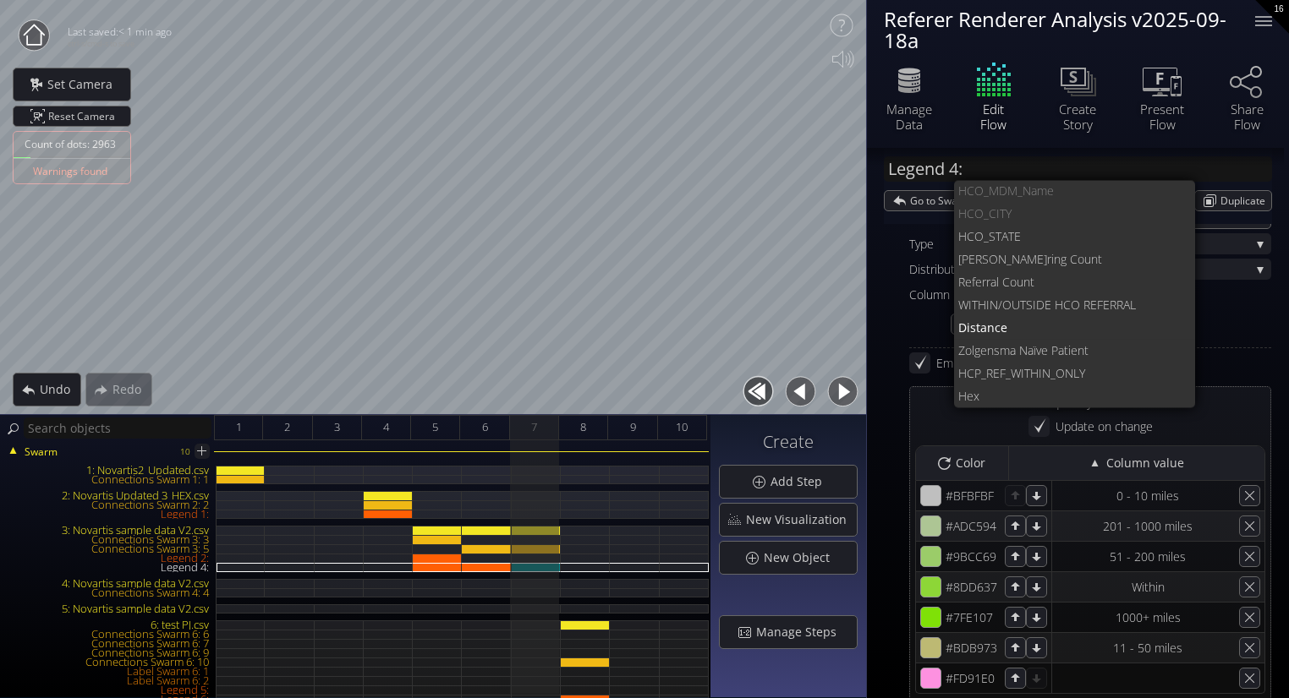
scroll to position [68, 0]
click at [906, 315] on div "Update from Swarm Type pale tte fixed sc heme pale tte Distribution type Fo r c…" at bounding box center [1078, 489] width 388 height 566
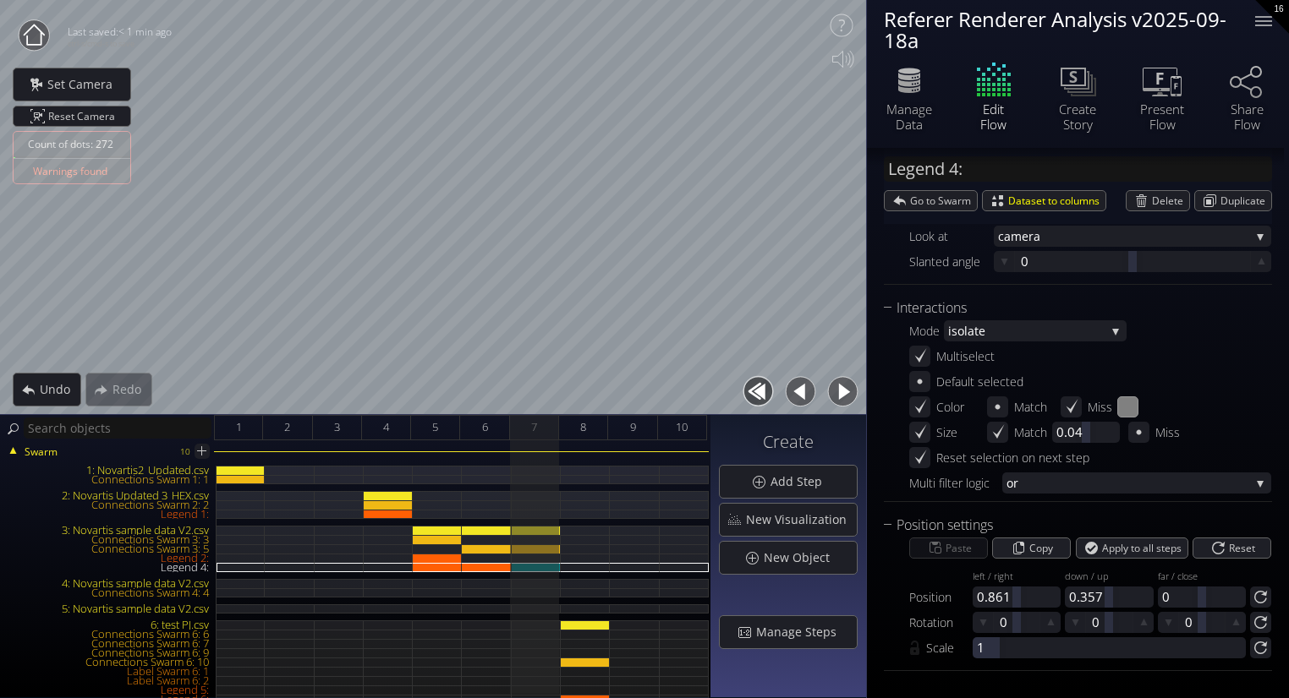
scroll to position [0, 0]
click at [538, 535] on div at bounding box center [536, 539] width 49 height 9
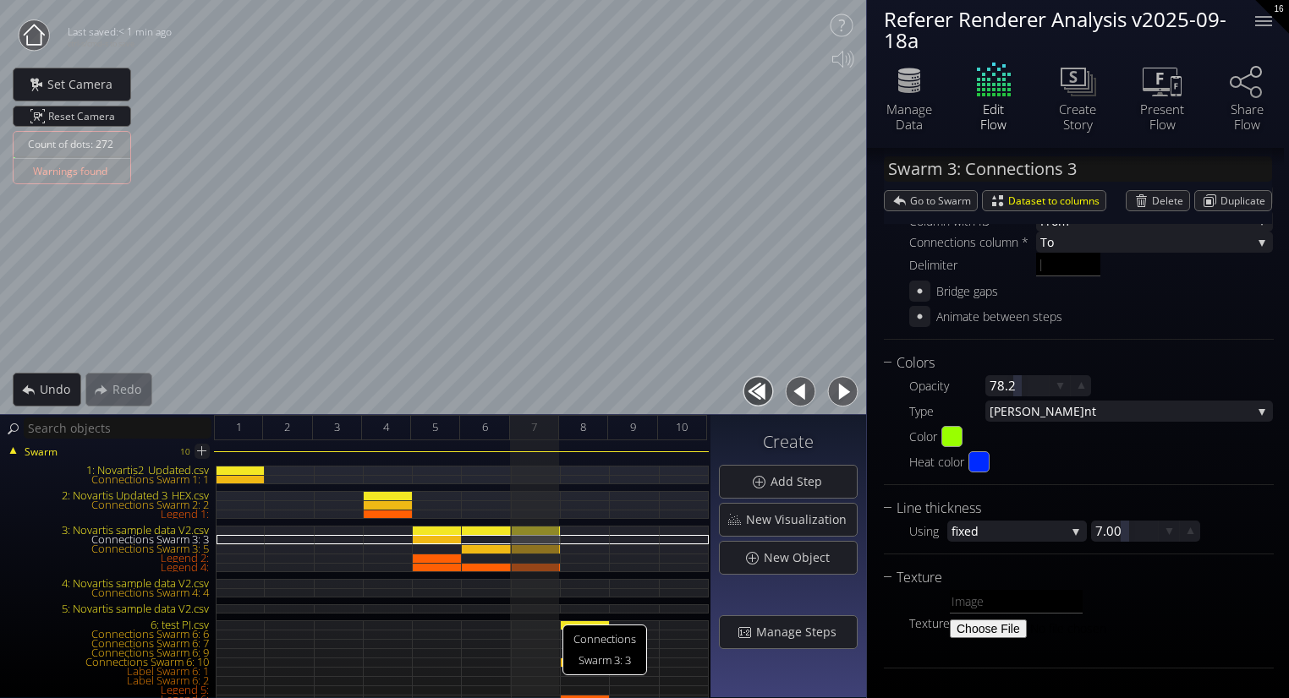
scroll to position [296, 0]
click at [545, 529] on div "3: Novartis sample data V2.csv" at bounding box center [536, 530] width 49 height 9
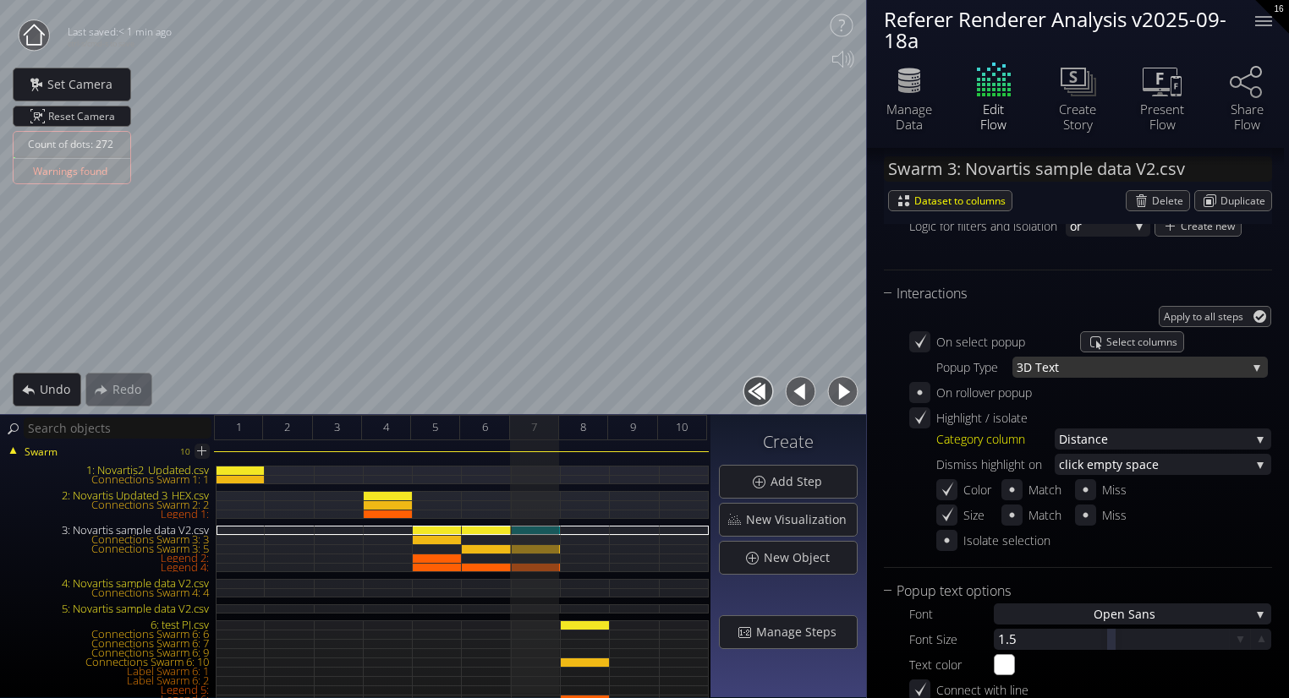
scroll to position [1716, 0]
click at [1116, 344] on span "Select columns" at bounding box center [1144, 342] width 77 height 19
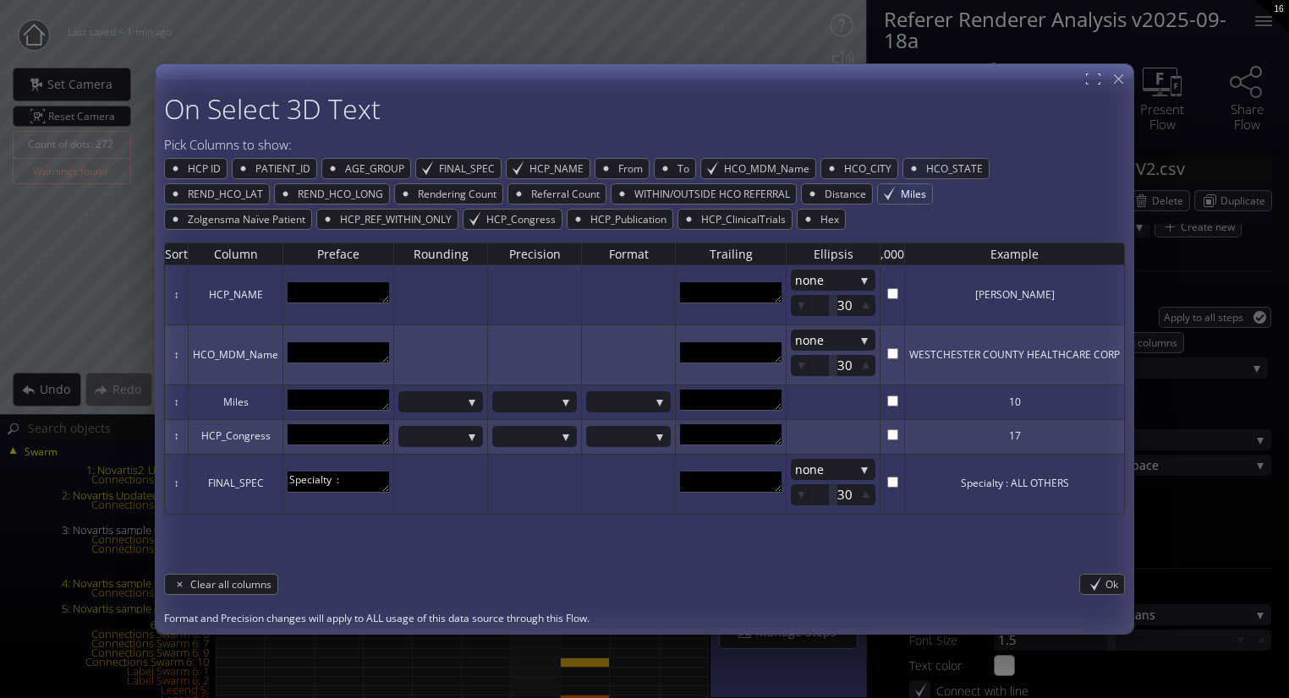
click at [911, 187] on span "Miles" at bounding box center [915, 193] width 33 height 19
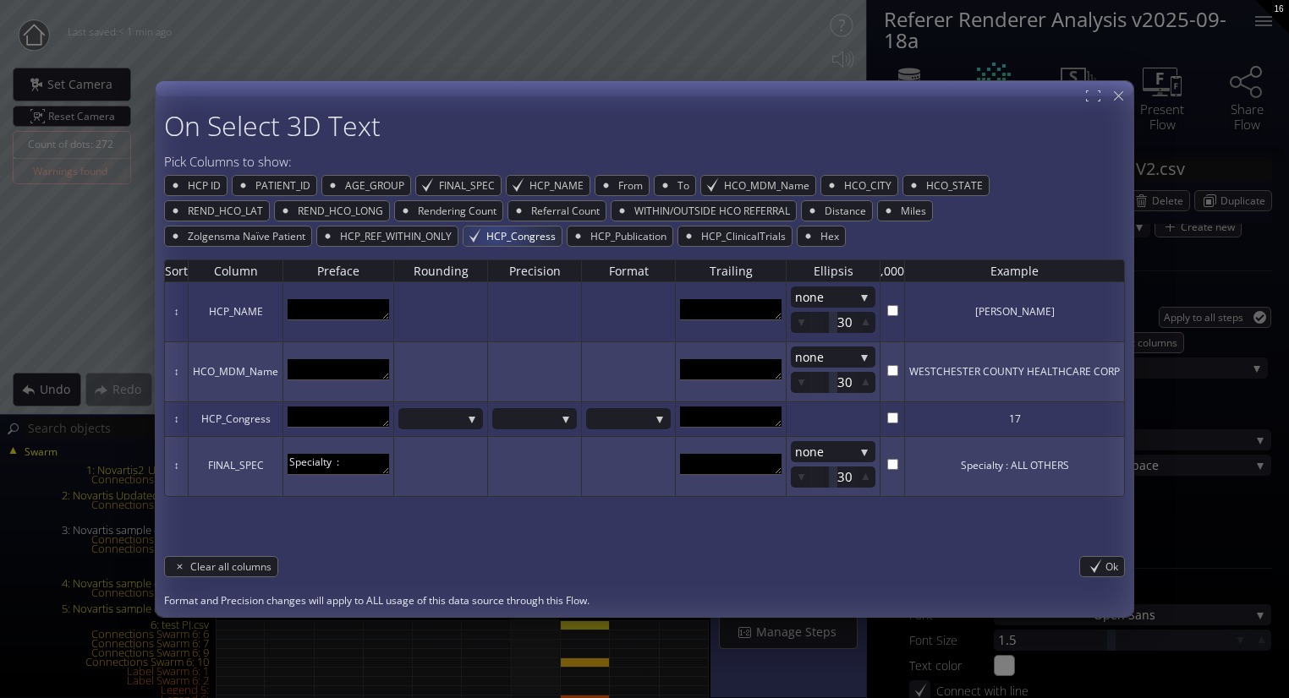
click at [498, 238] on span "HCP_Congress" at bounding box center [522, 236] width 77 height 19
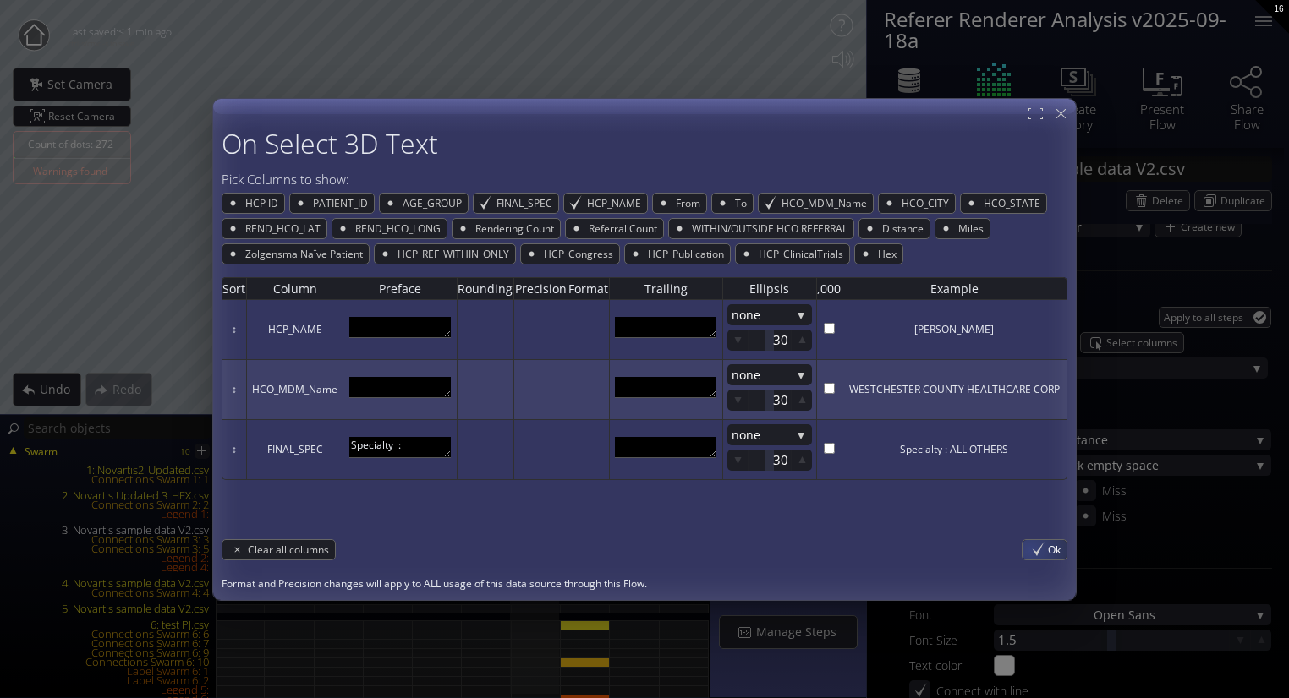
click at [1028, 551] on div "Ok" at bounding box center [1044, 549] width 44 height 19
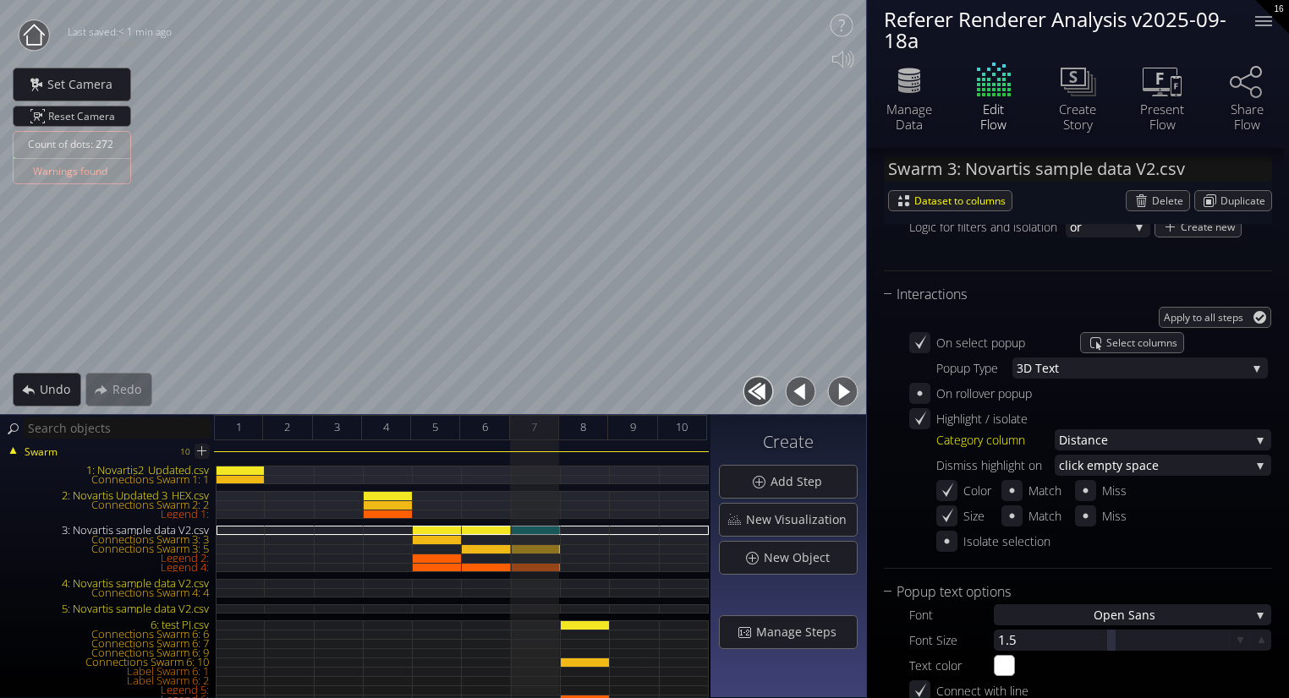
scroll to position [0, 0]
click at [919, 102] on div "Manage Data" at bounding box center [908, 116] width 59 height 30
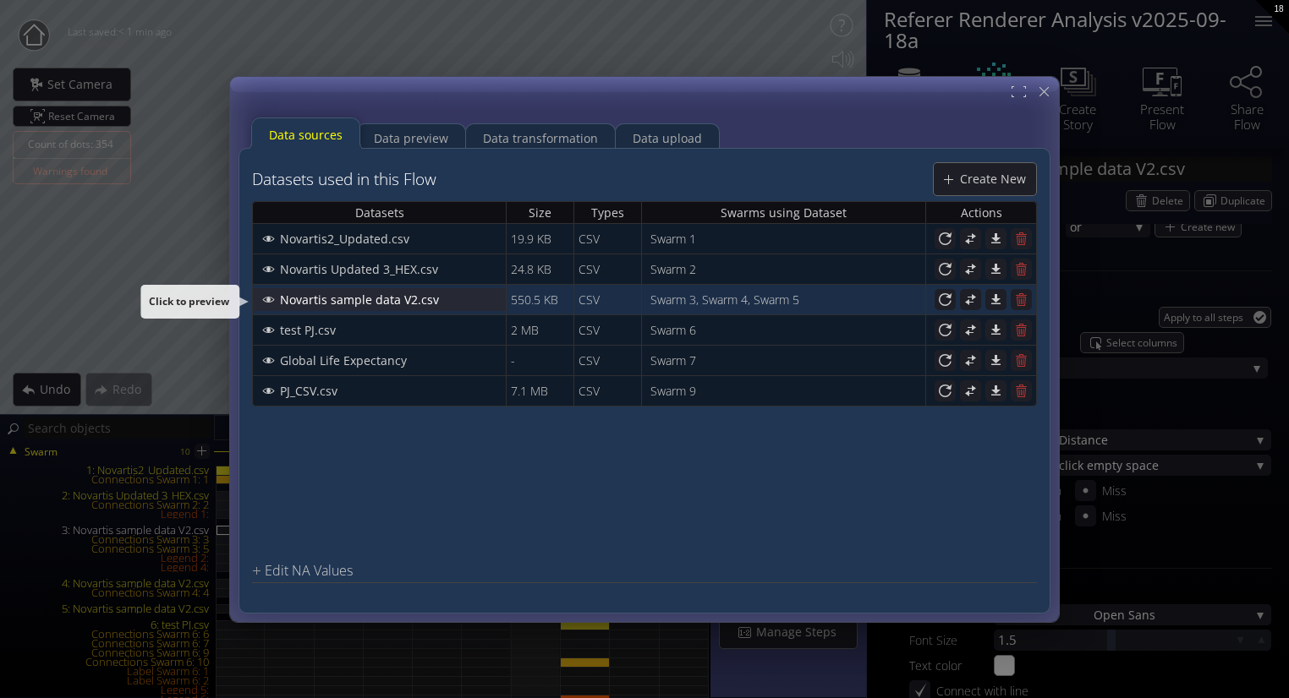
click at [449, 295] on div "Novartis sample data V2.csv" at bounding box center [379, 298] width 251 height 21
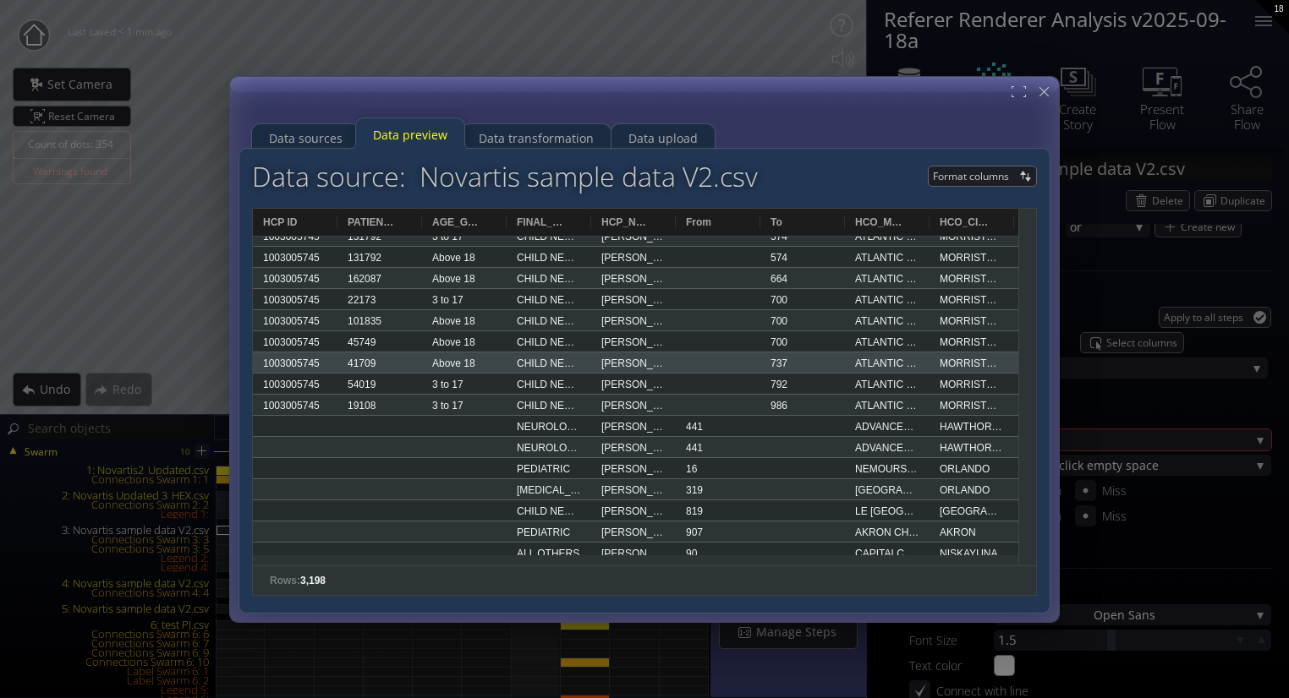
scroll to position [33621, 0]
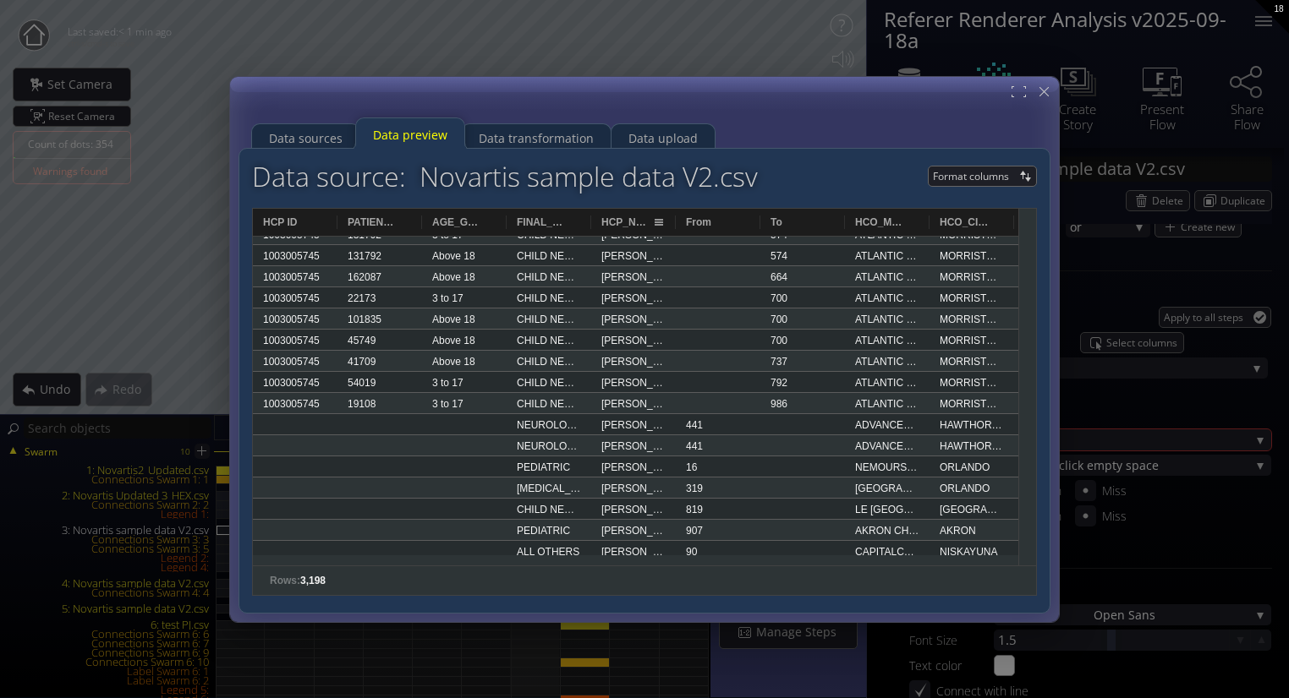
click at [591, 216] on div "HCP_NAME" at bounding box center [633, 222] width 85 height 27
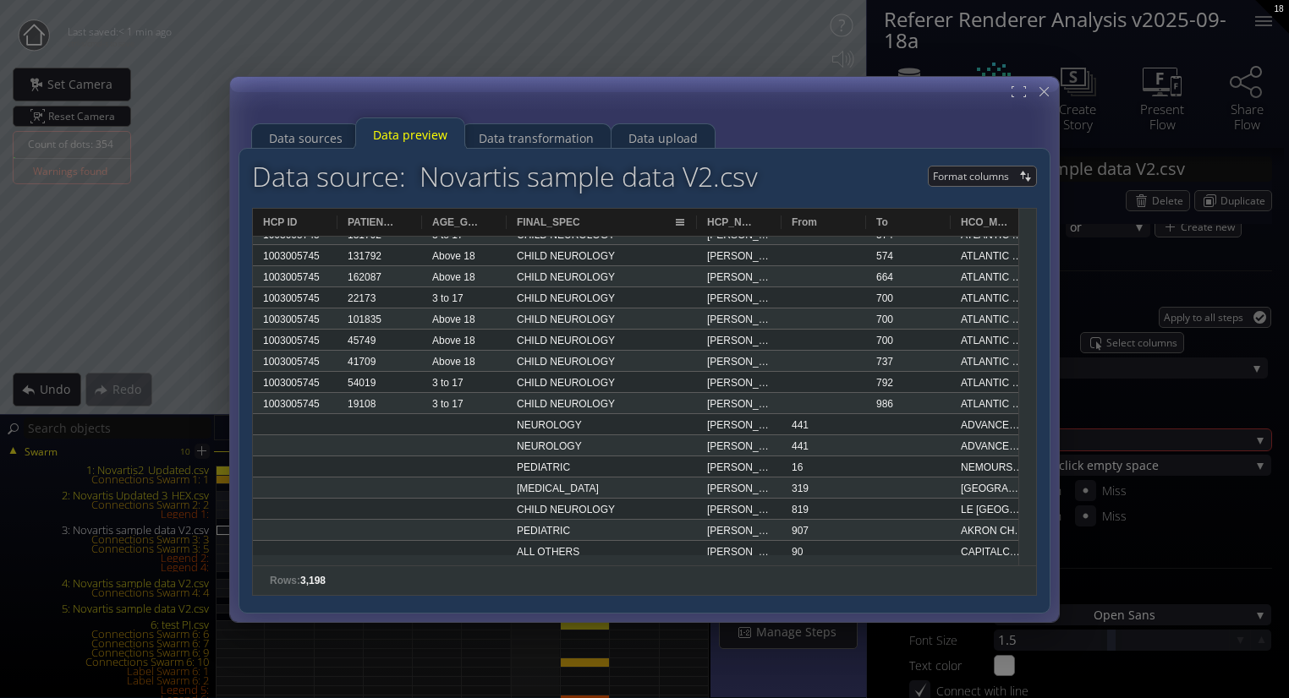
drag, startPoint x: 588, startPoint y: 217, endPoint x: 693, endPoint y: 234, distance: 107.0
click at [693, 234] on div at bounding box center [696, 222] width 7 height 27
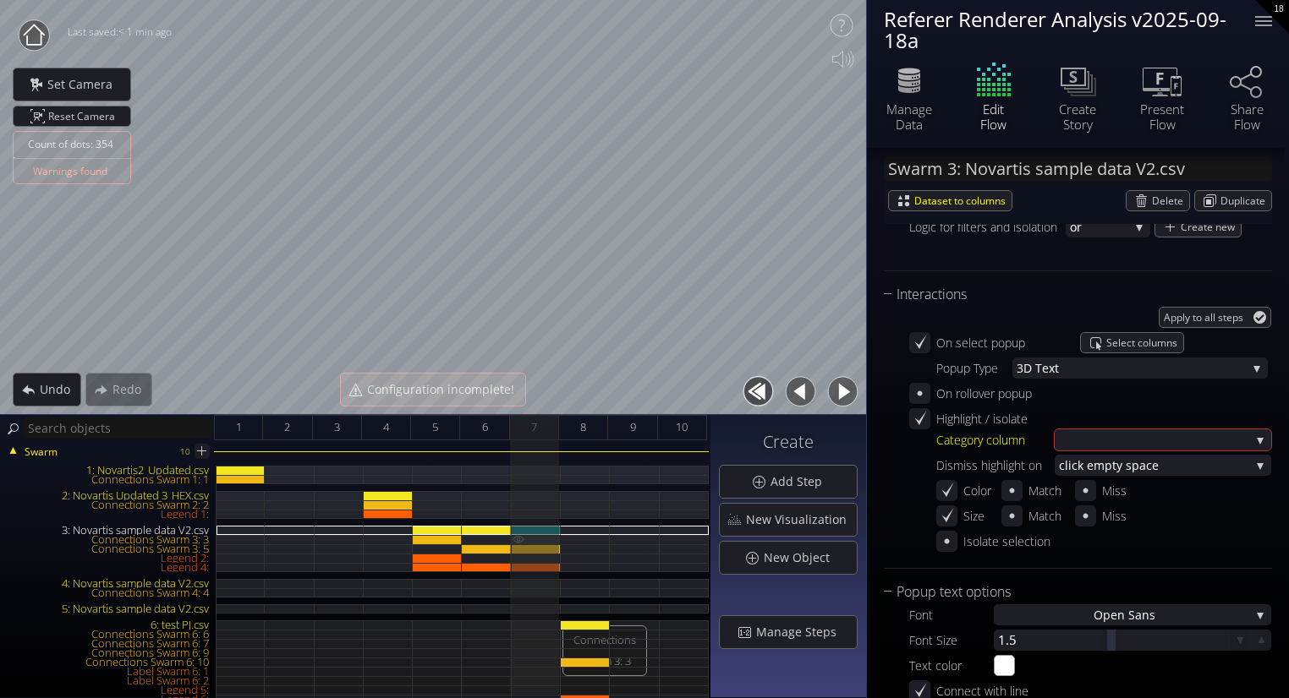
click at [536, 535] on div "Connections Swarm 3: 3" at bounding box center [536, 539] width 49 height 9
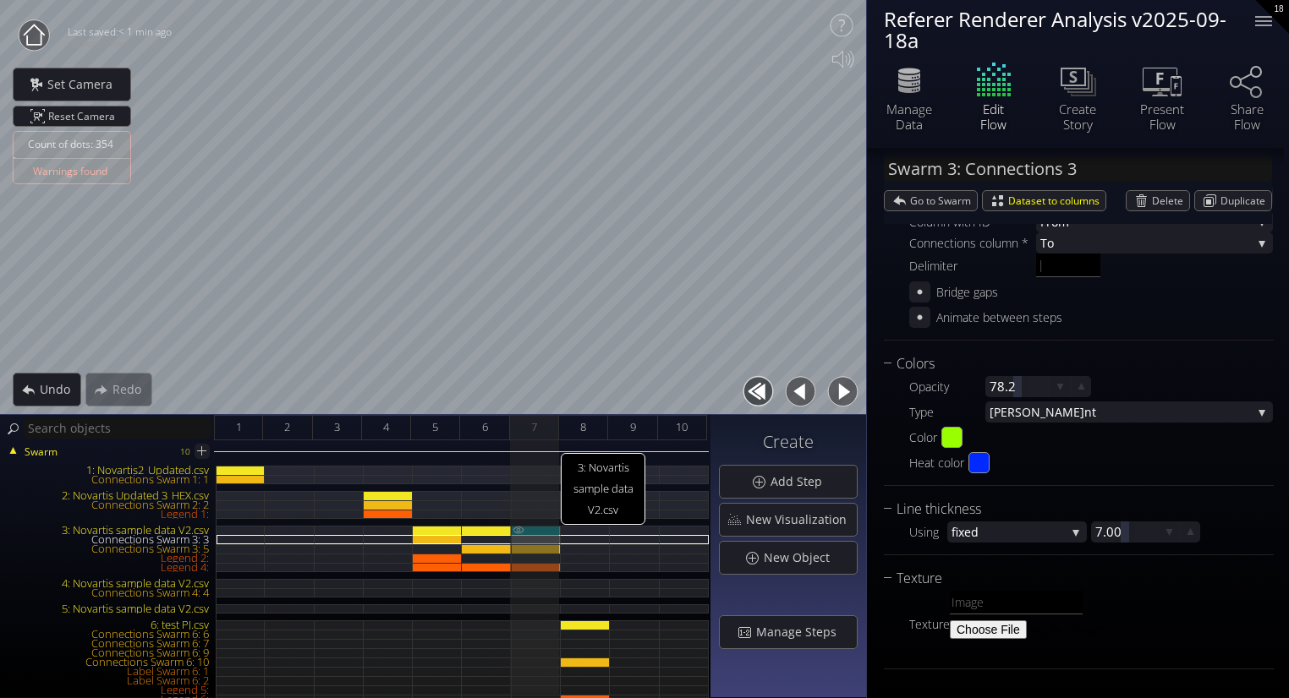
click at [537, 529] on div "3: Novartis sample data V2.csv" at bounding box center [536, 530] width 49 height 9
type input "Swarm 3: Novartis sample data V2.csv"
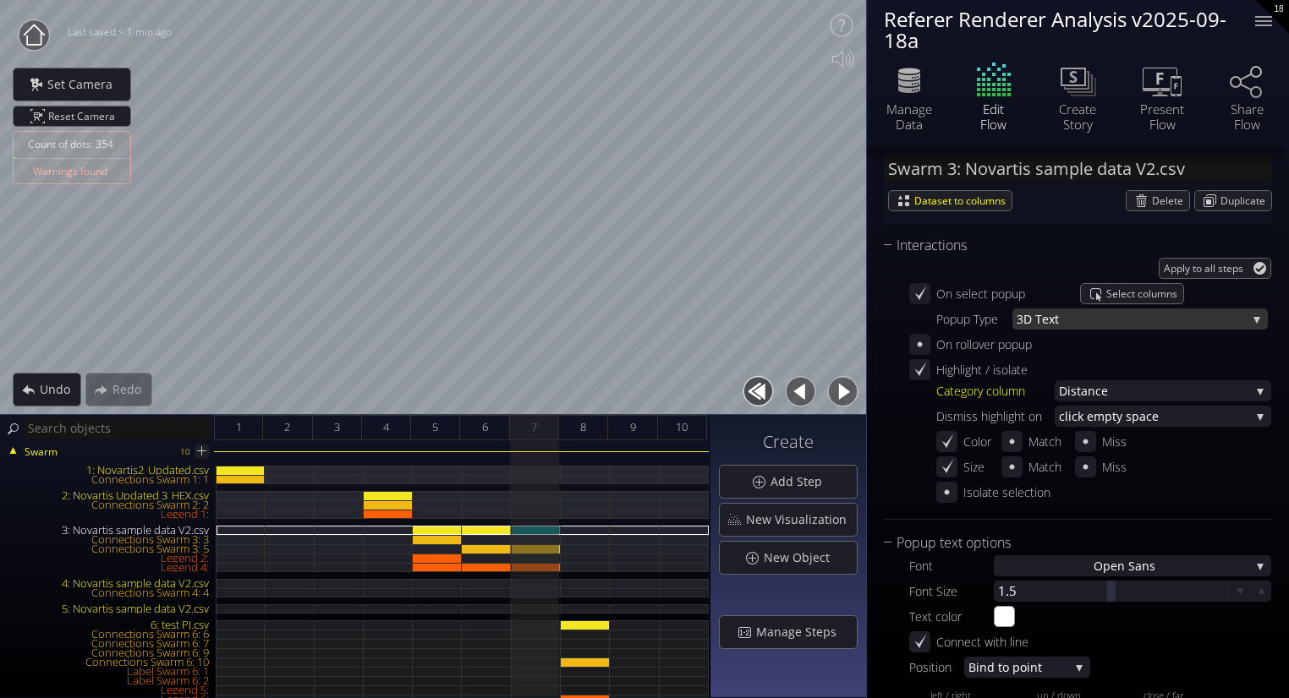
scroll to position [1772, 0]
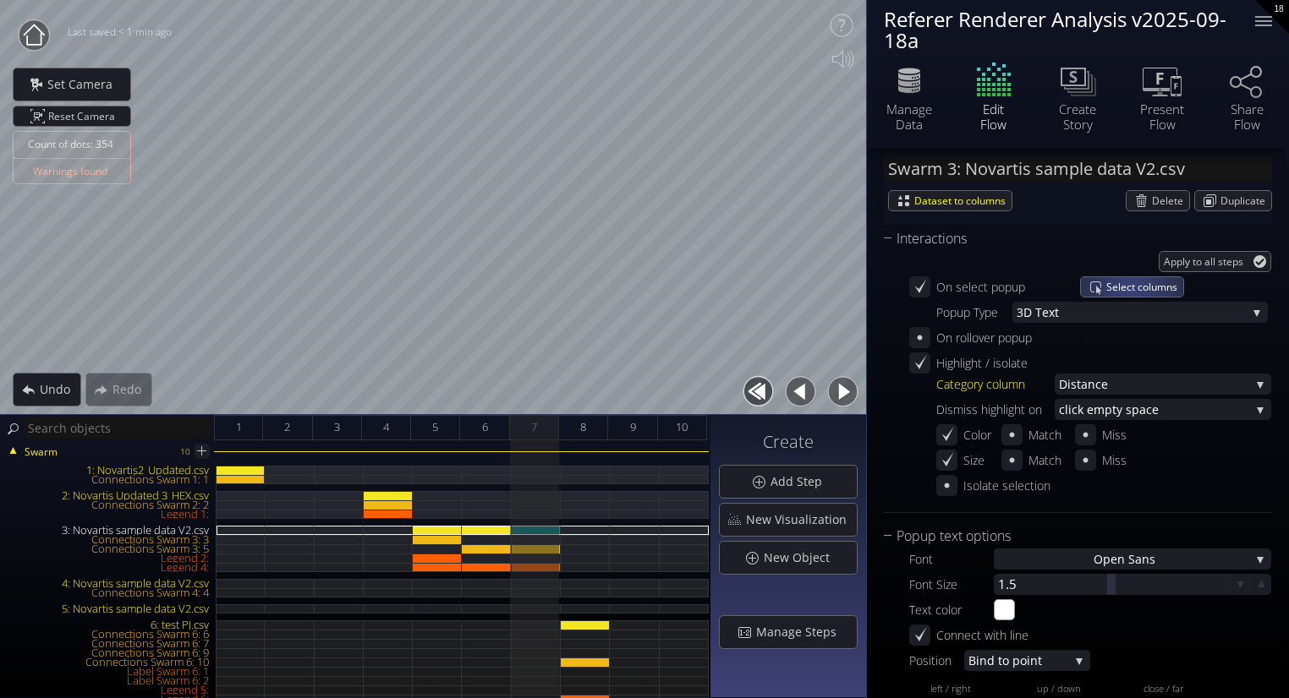
click at [1130, 284] on span "Select columns" at bounding box center [1144, 286] width 77 height 19
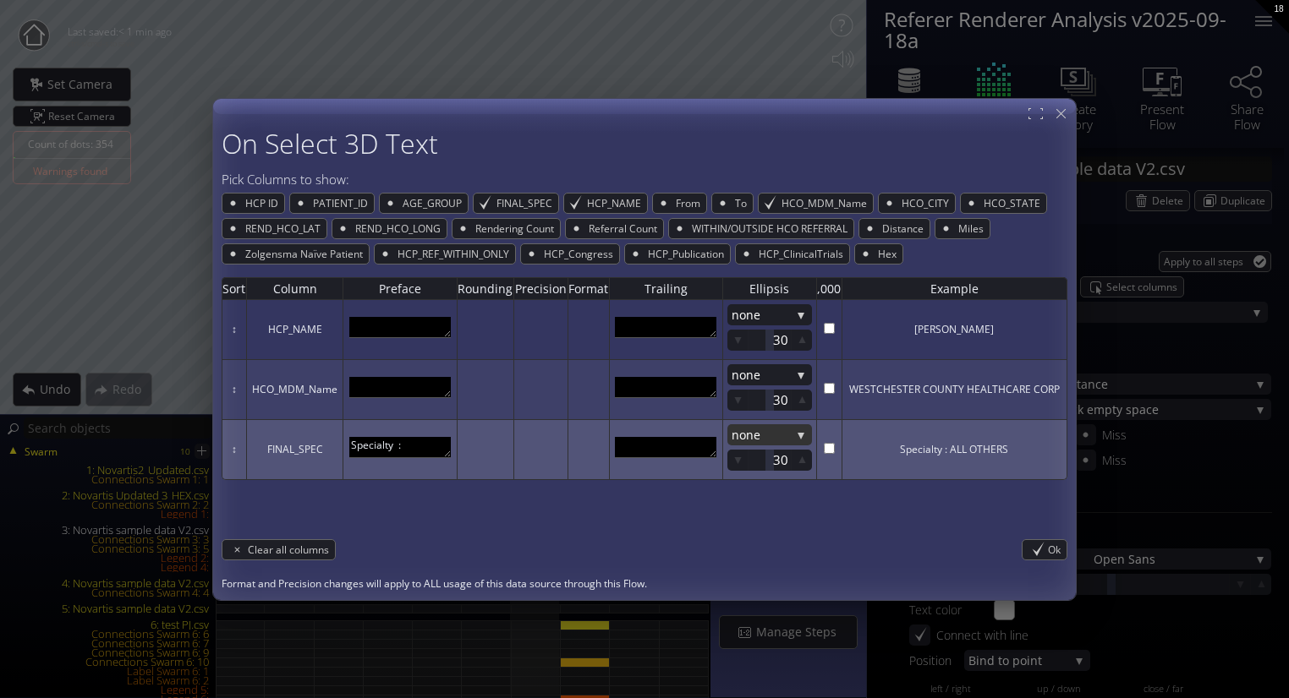
click at [785, 441] on span "none" at bounding box center [760, 434] width 59 height 21
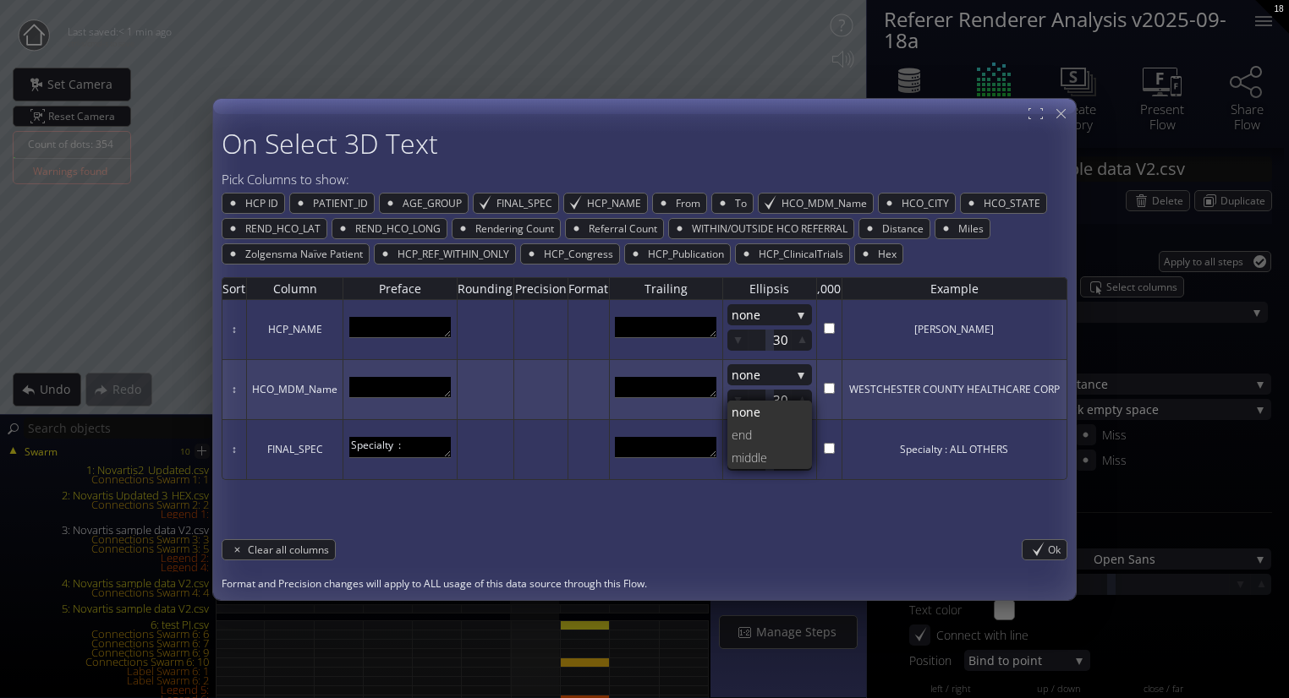
click at [799, 512] on div "Sort Column Preface Rounding Precision Format Trailing Ellipsis ,000 Example ↕ …" at bounding box center [645, 398] width 846 height 266
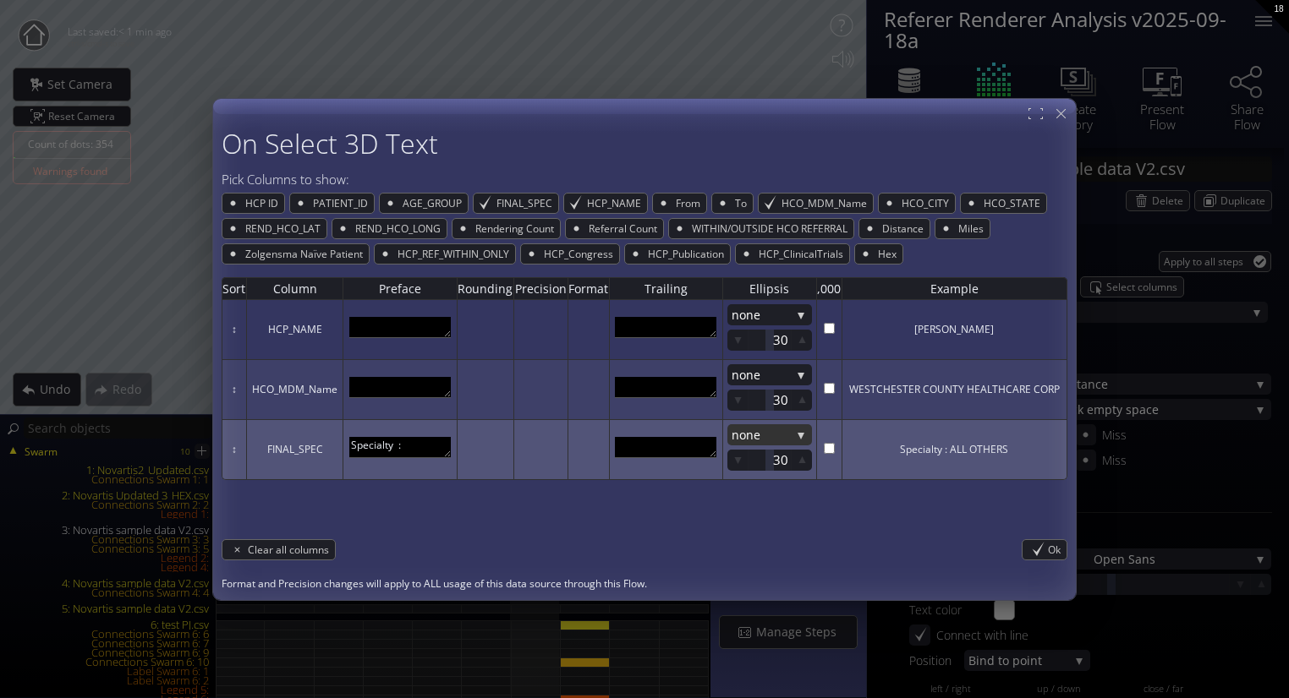
click at [766, 436] on span "none" at bounding box center [760, 434] width 59 height 21
click at [442, 444] on textarea "Specialty :" at bounding box center [399, 447] width 101 height 21
click at [431, 444] on textarea "Specialty :" at bounding box center [399, 447] width 101 height 21
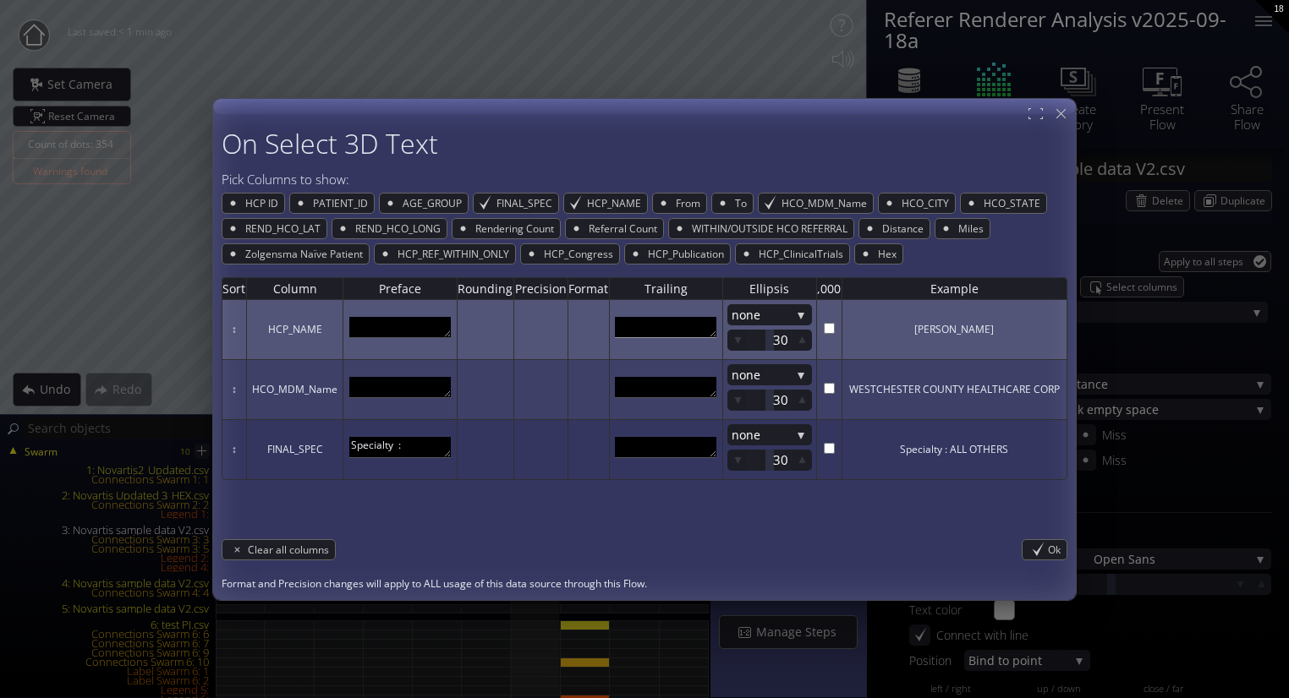
click at [697, 328] on textarea at bounding box center [665, 327] width 101 height 21
click at [413, 326] on textarea at bounding box center [399, 327] width 101 height 21
click at [676, 335] on textarea at bounding box center [665, 327] width 101 height 21
click at [720, 331] on td at bounding box center [665, 330] width 113 height 60
click at [709, 329] on textarea at bounding box center [665, 327] width 101 height 21
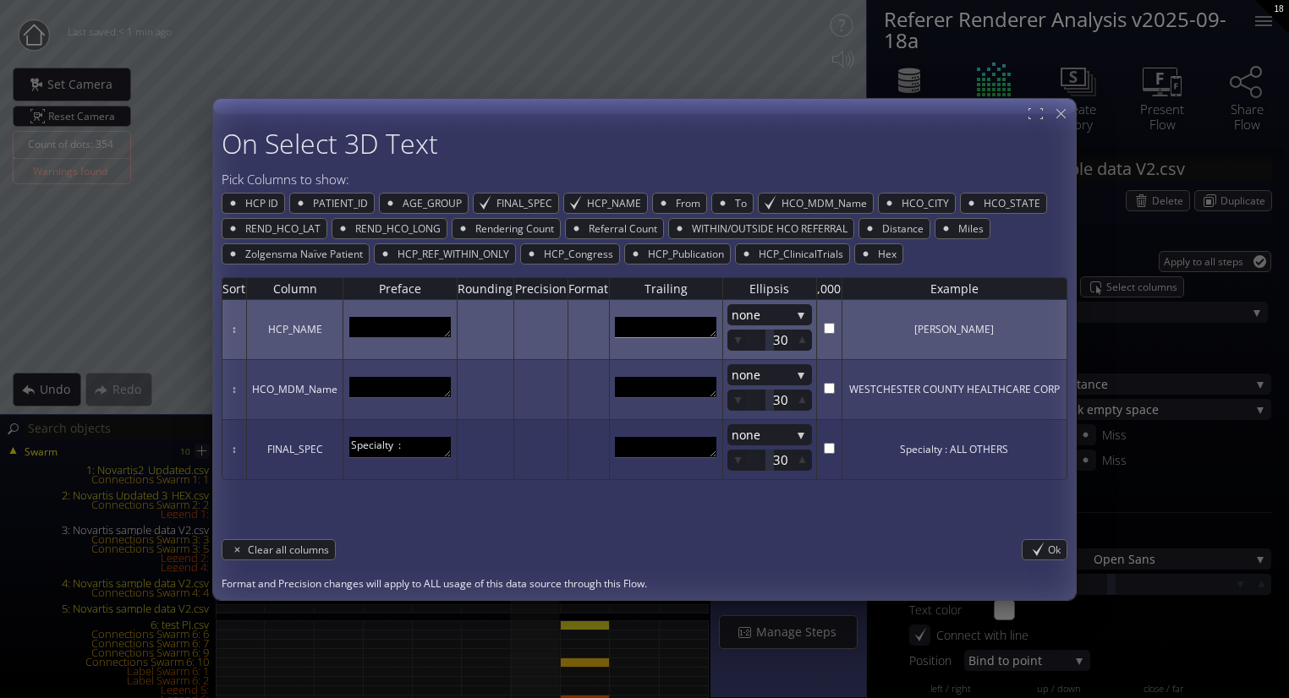
click at [696, 325] on textarea at bounding box center [665, 327] width 101 height 21
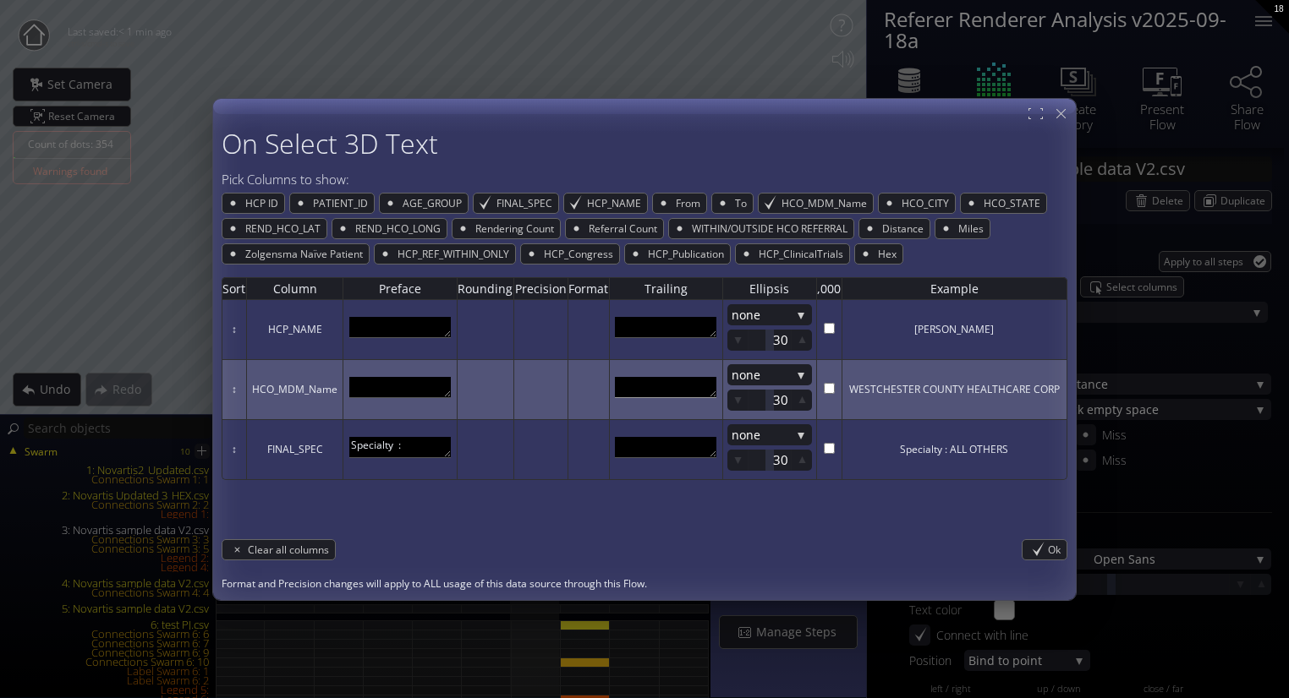
click at [667, 387] on textarea at bounding box center [665, 387] width 101 height 21
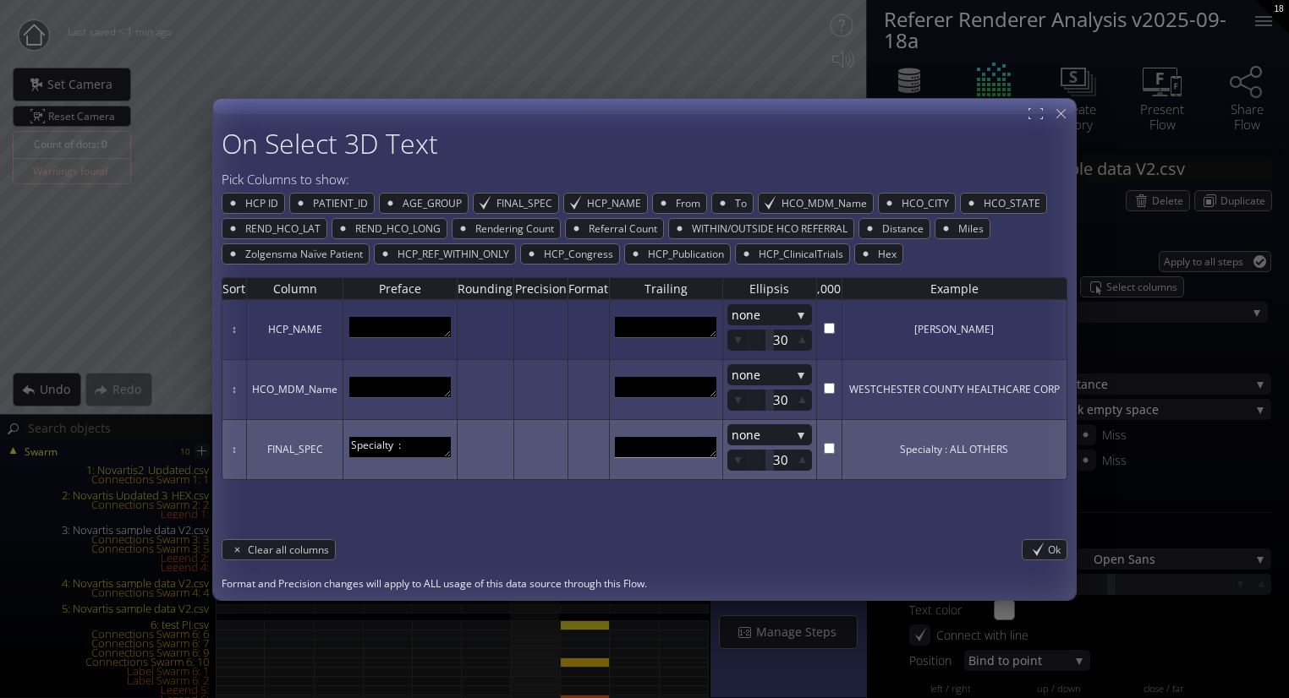
click at [661, 444] on textarea at bounding box center [665, 447] width 101 height 21
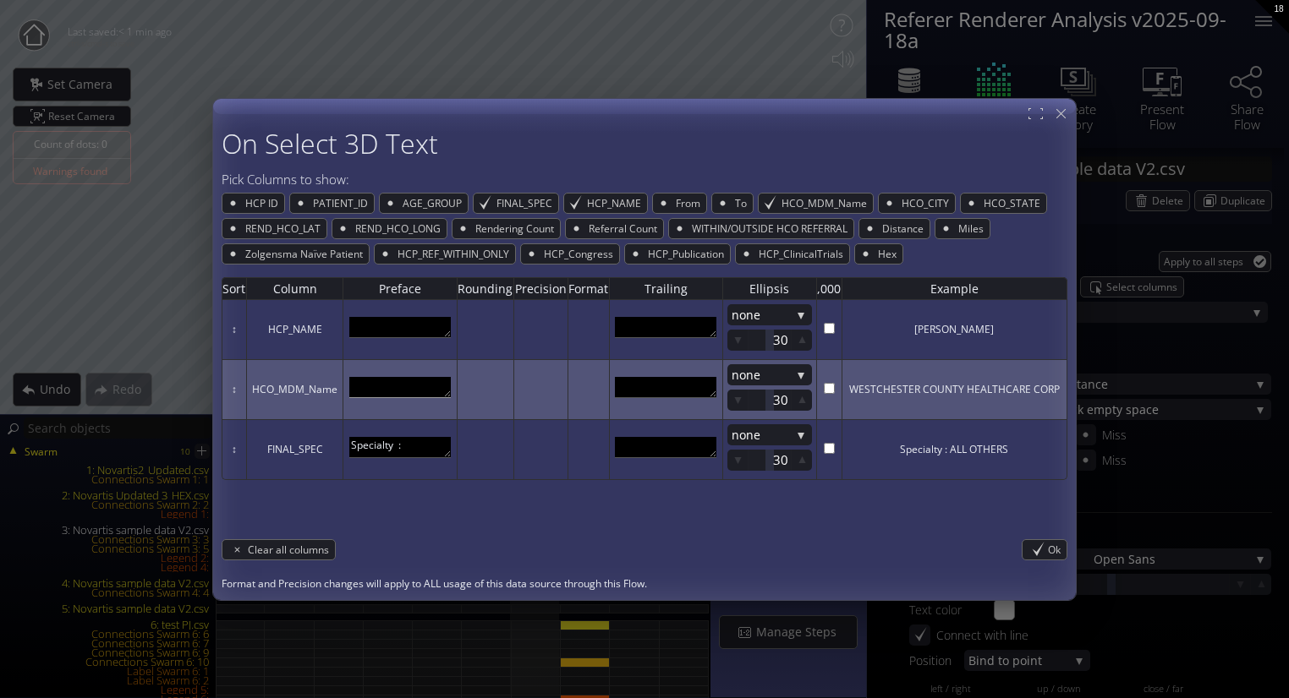
click at [372, 383] on textarea at bounding box center [399, 387] width 101 height 21
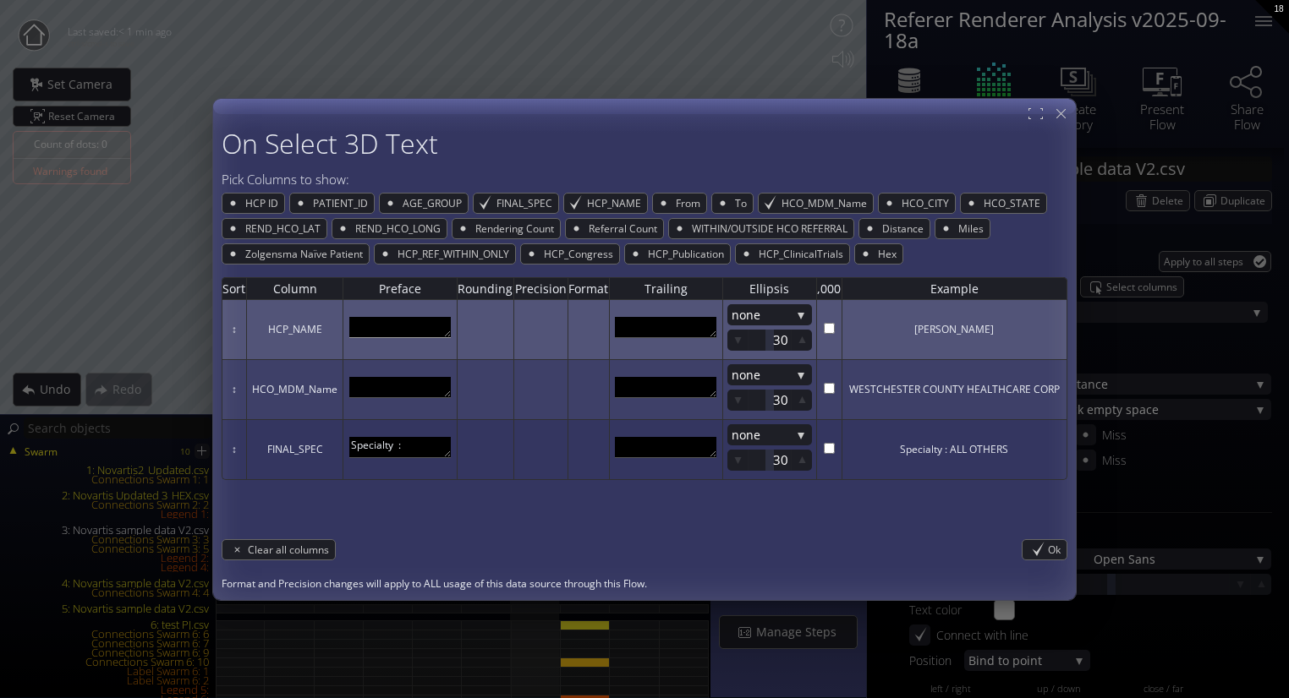
click at [404, 331] on textarea at bounding box center [399, 327] width 101 height 21
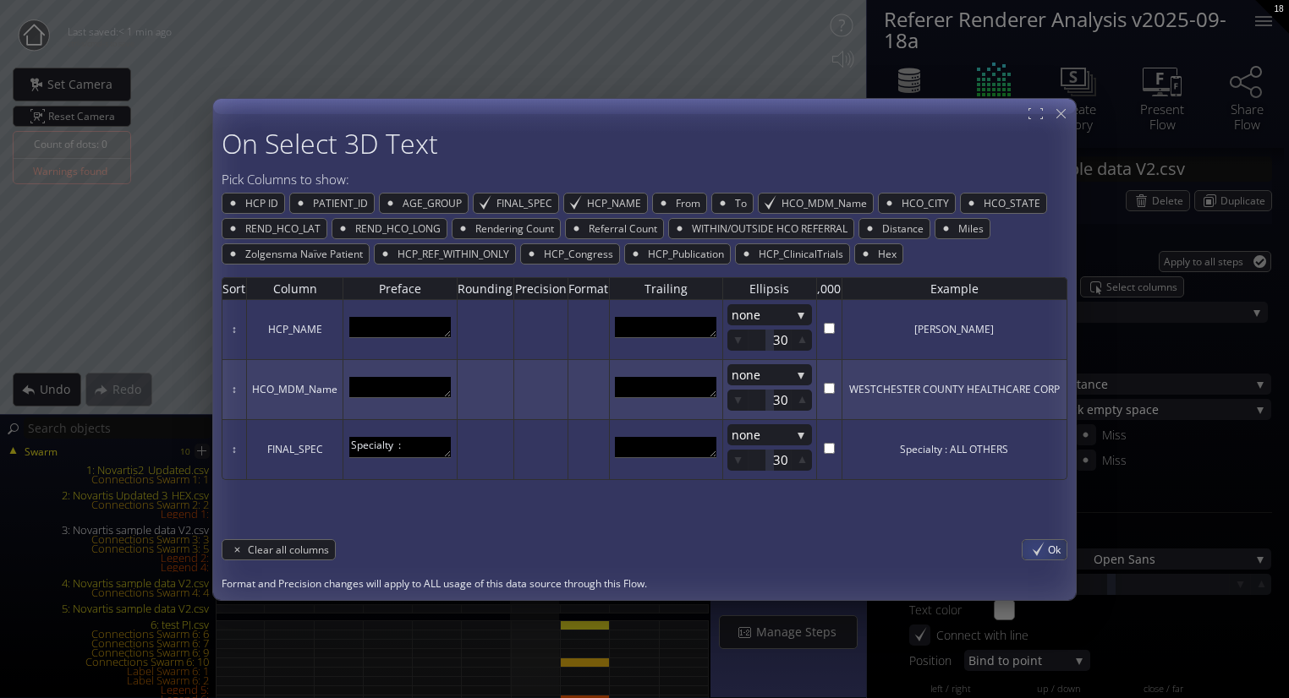
click at [1037, 550] on div "Ok" at bounding box center [1044, 549] width 44 height 19
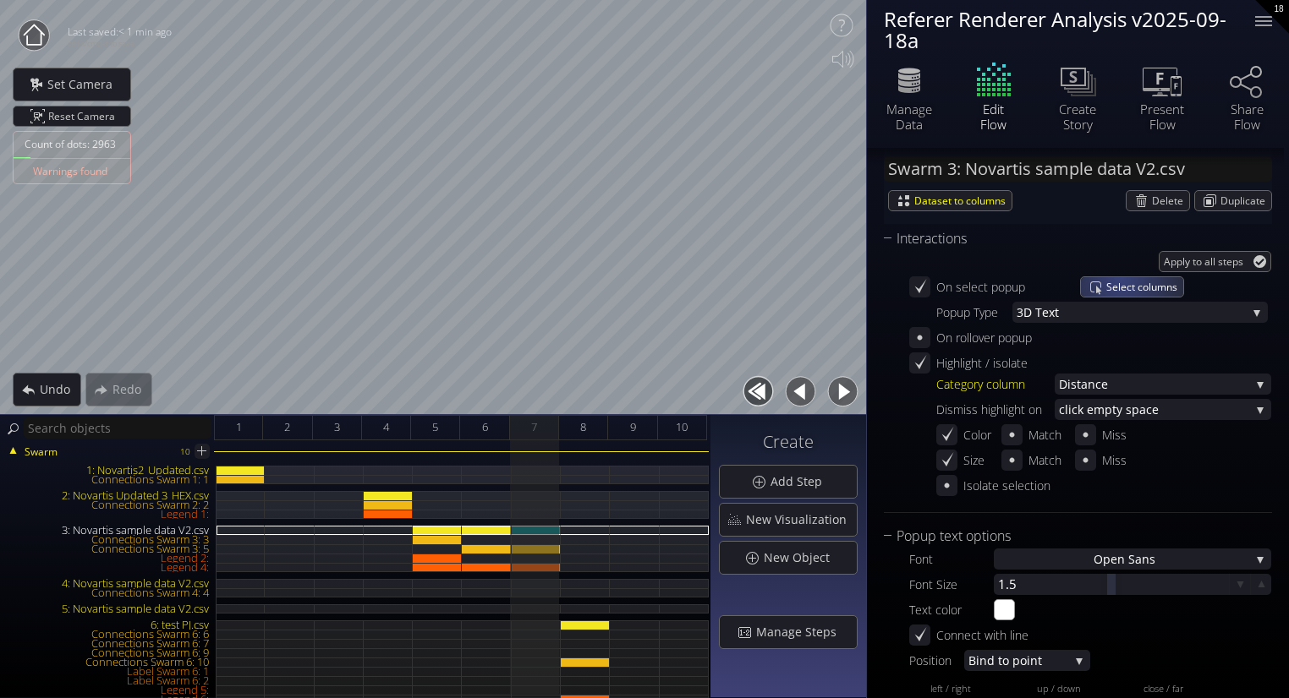
click at [1119, 277] on span "Select columns" at bounding box center [1144, 286] width 77 height 19
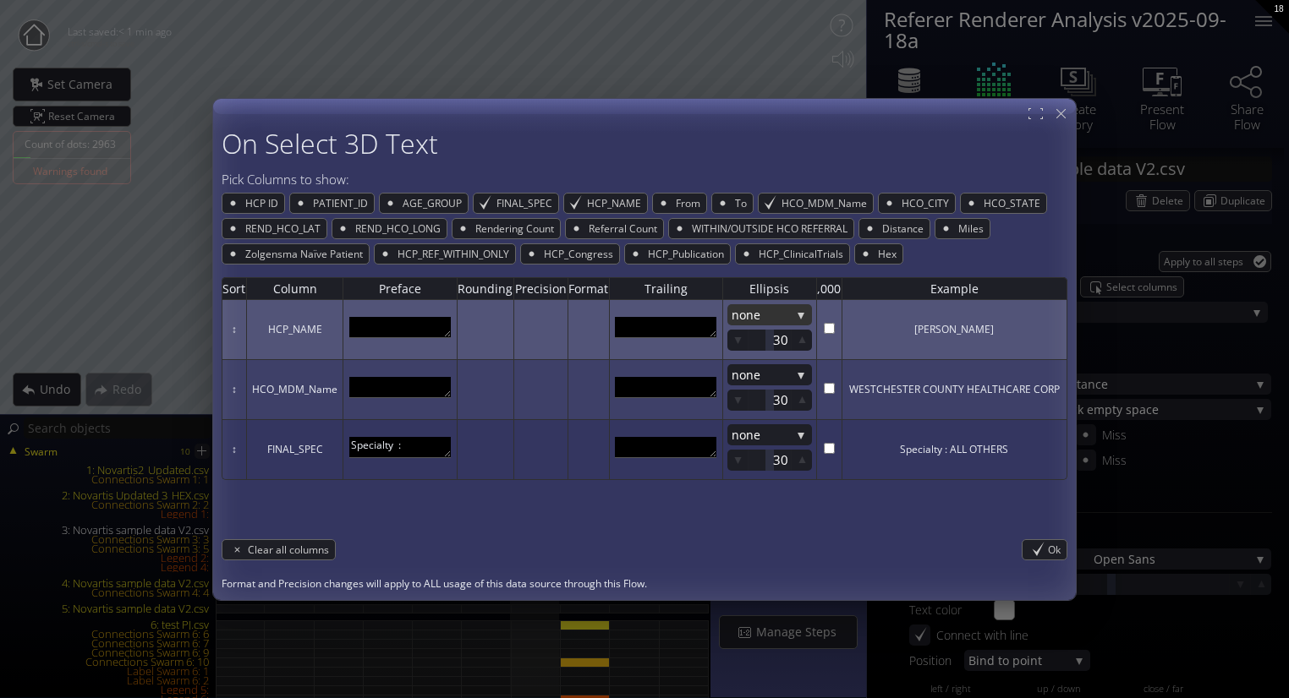
click at [771, 317] on span "none" at bounding box center [760, 314] width 59 height 21
click at [760, 331] on span "ddle" at bounding box center [771, 337] width 55 height 23
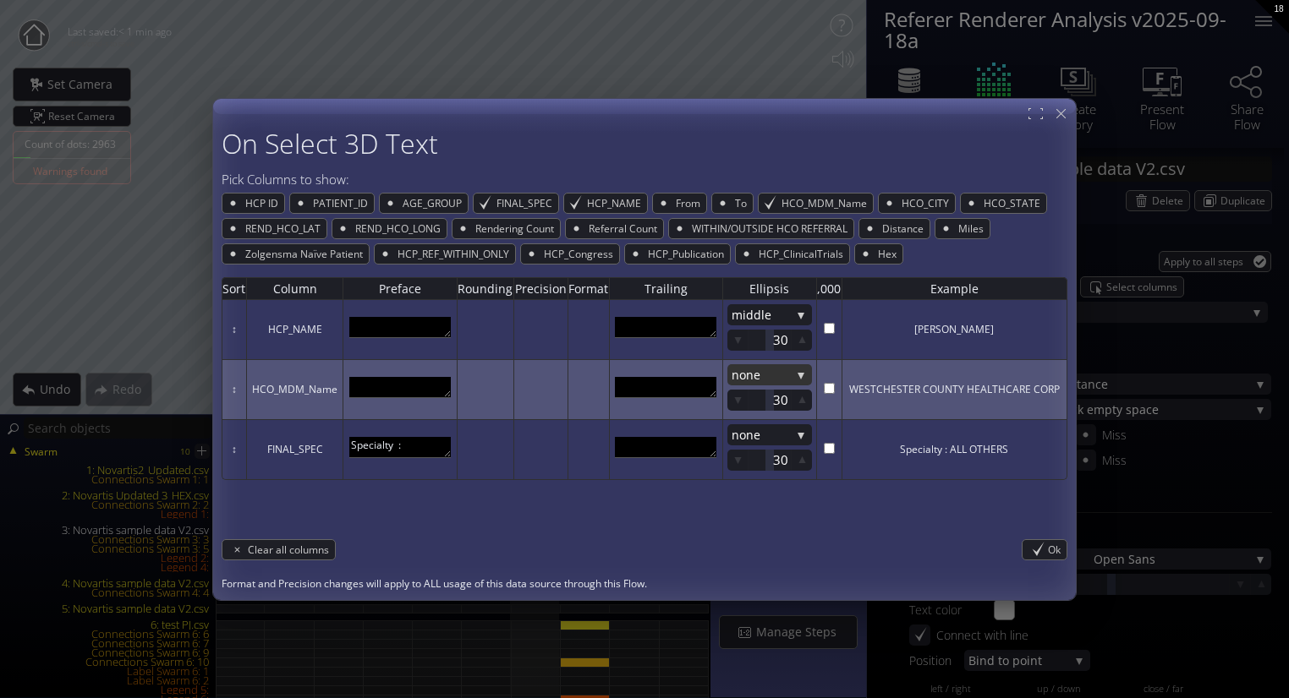
click at [755, 369] on span "none" at bounding box center [760, 374] width 59 height 21
click at [754, 396] on span "ddle" at bounding box center [771, 397] width 55 height 23
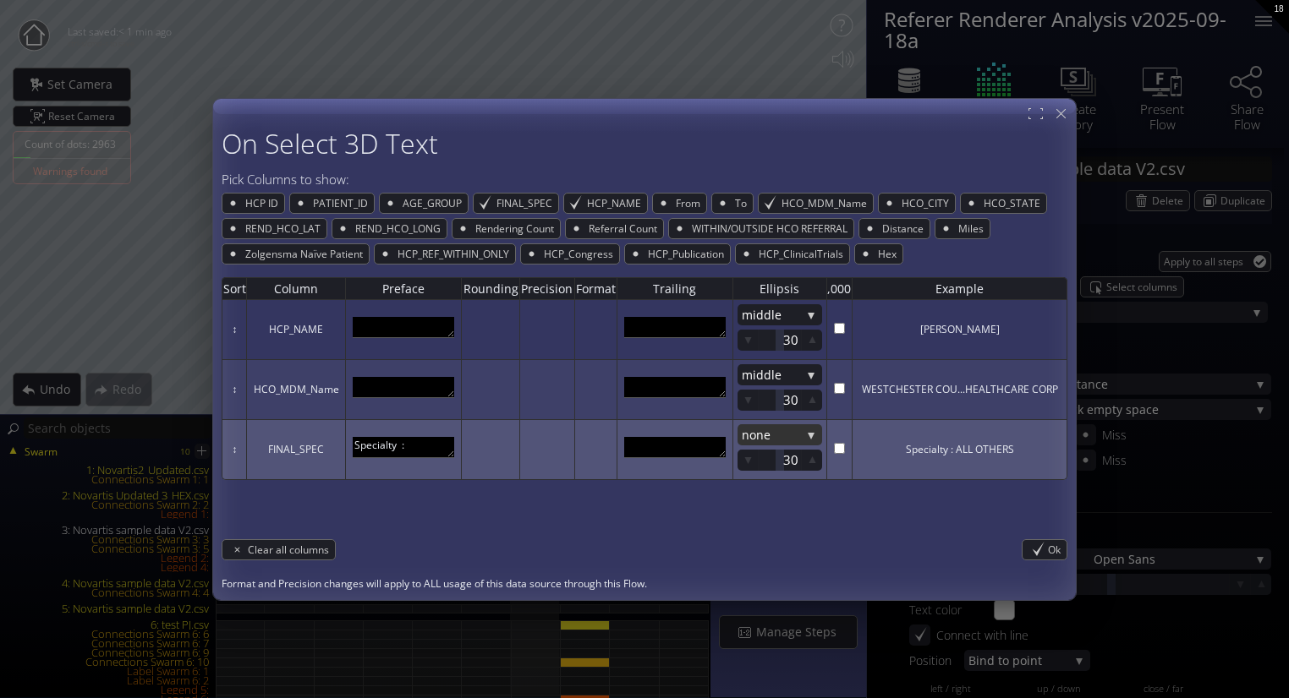
click at [751, 433] on span "none" at bounding box center [771, 434] width 59 height 21
click at [759, 457] on span "ddle" at bounding box center [781, 457] width 55 height 23
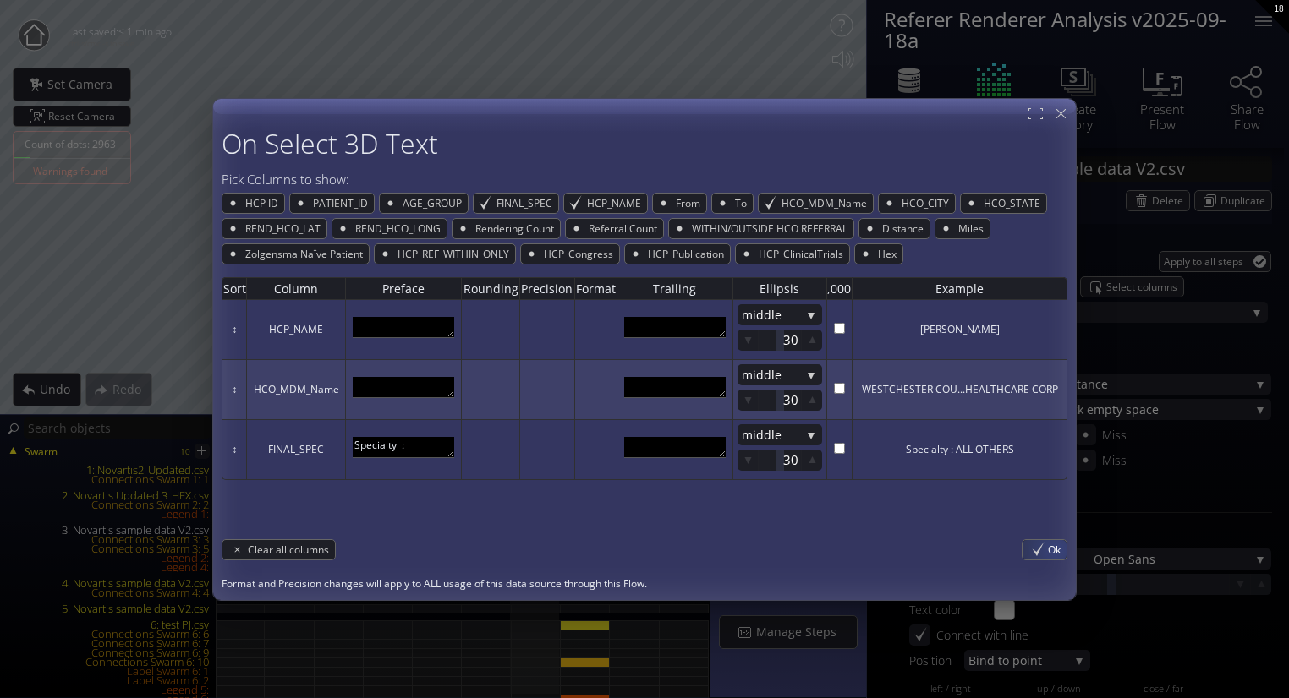
click at [1056, 548] on span "Ok" at bounding box center [1057, 549] width 19 height 19
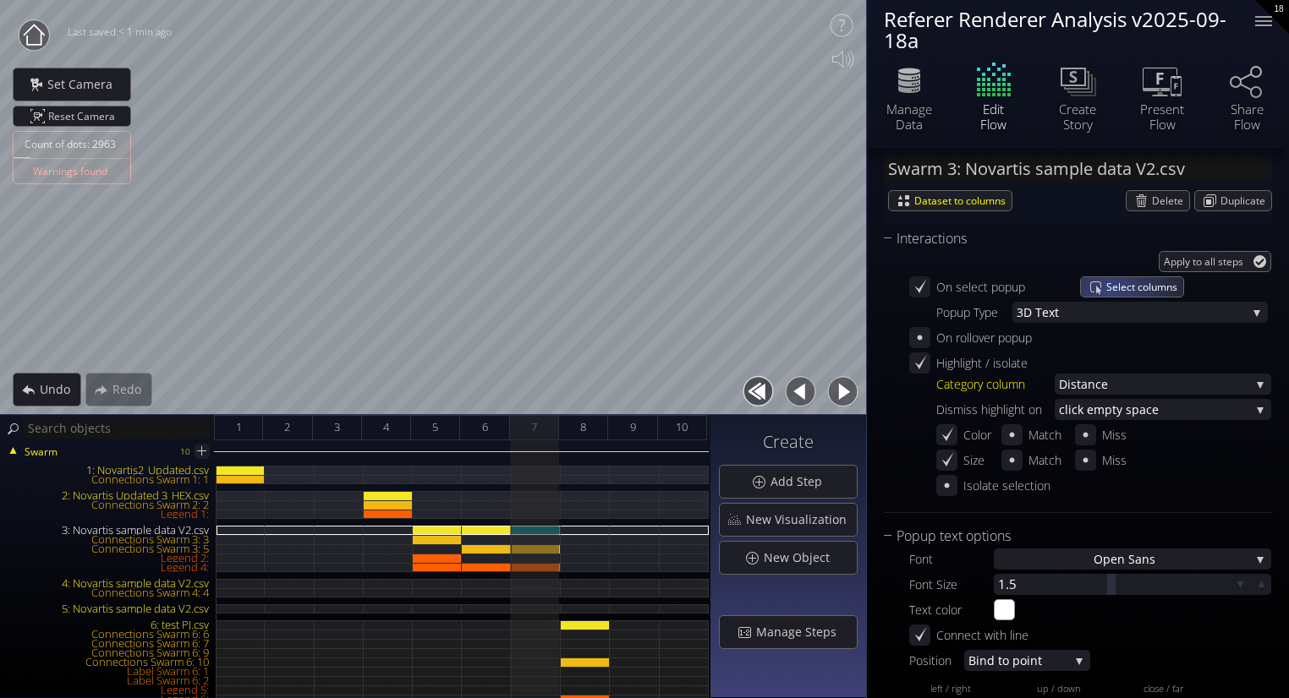
click at [1127, 282] on span "Select columns" at bounding box center [1144, 286] width 77 height 19
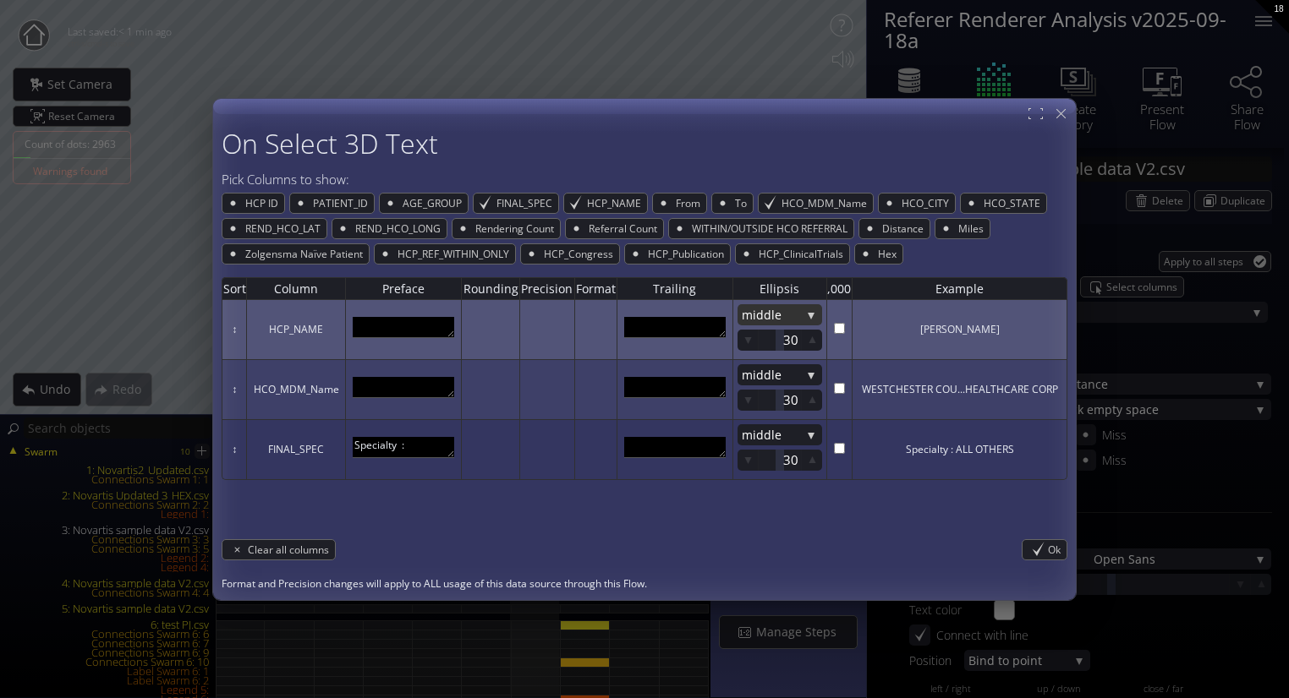
click at [813, 316] on div "mi ddle" at bounding box center [779, 314] width 85 height 21
click at [772, 308] on span "end" at bounding box center [776, 315] width 68 height 23
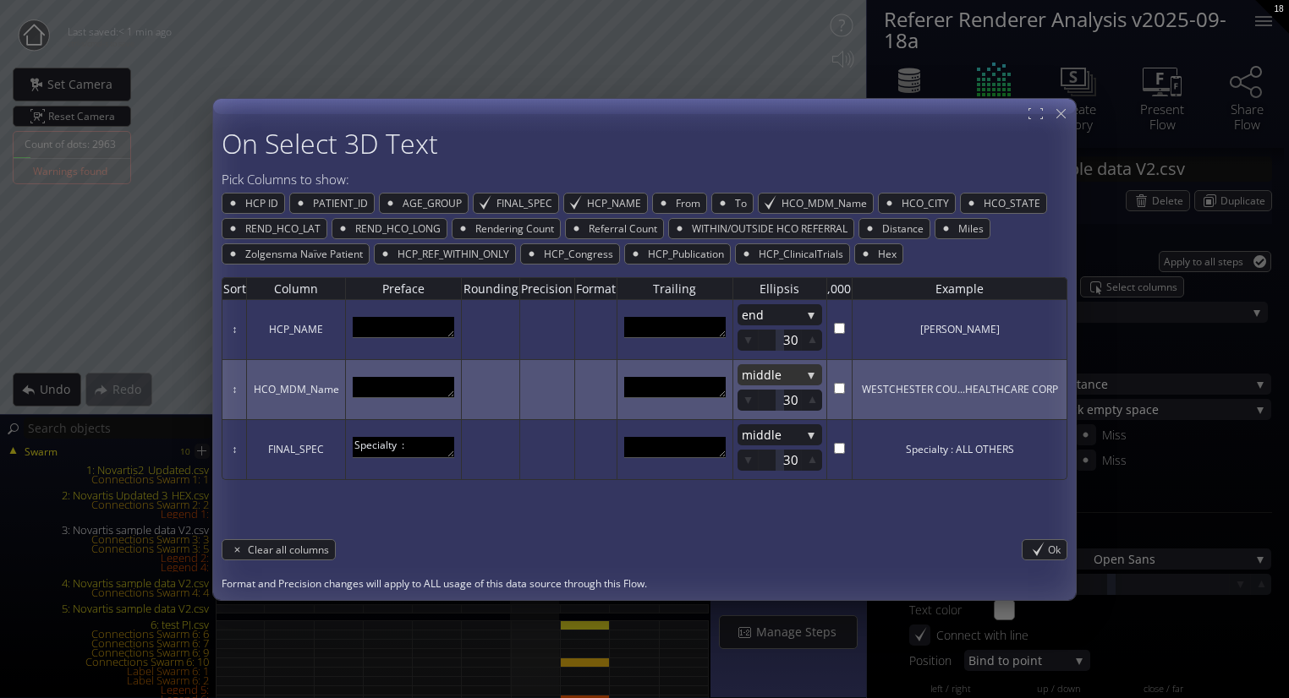
click at [771, 369] on span "ddle" at bounding box center [778, 374] width 45 height 21
click at [757, 374] on span "end" at bounding box center [776, 375] width 68 height 23
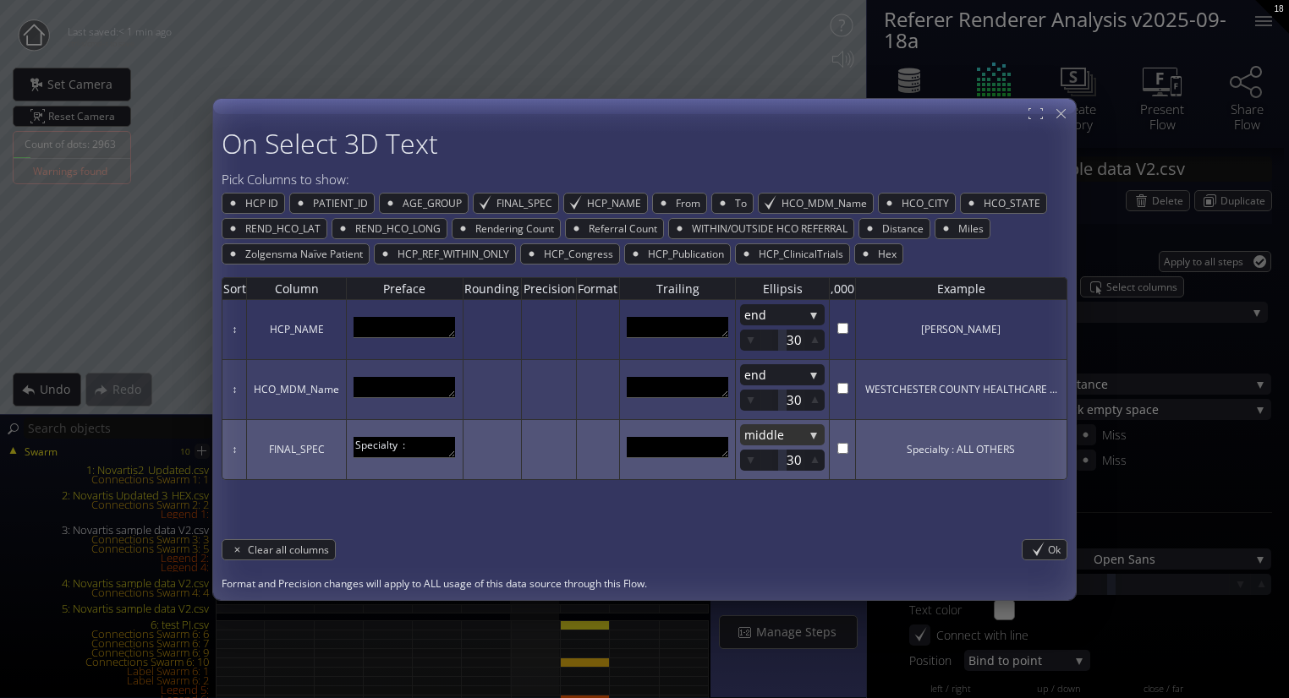
click at [757, 426] on span "mi" at bounding box center [751, 434] width 14 height 21
click at [754, 428] on span "end" at bounding box center [778, 435] width 68 height 23
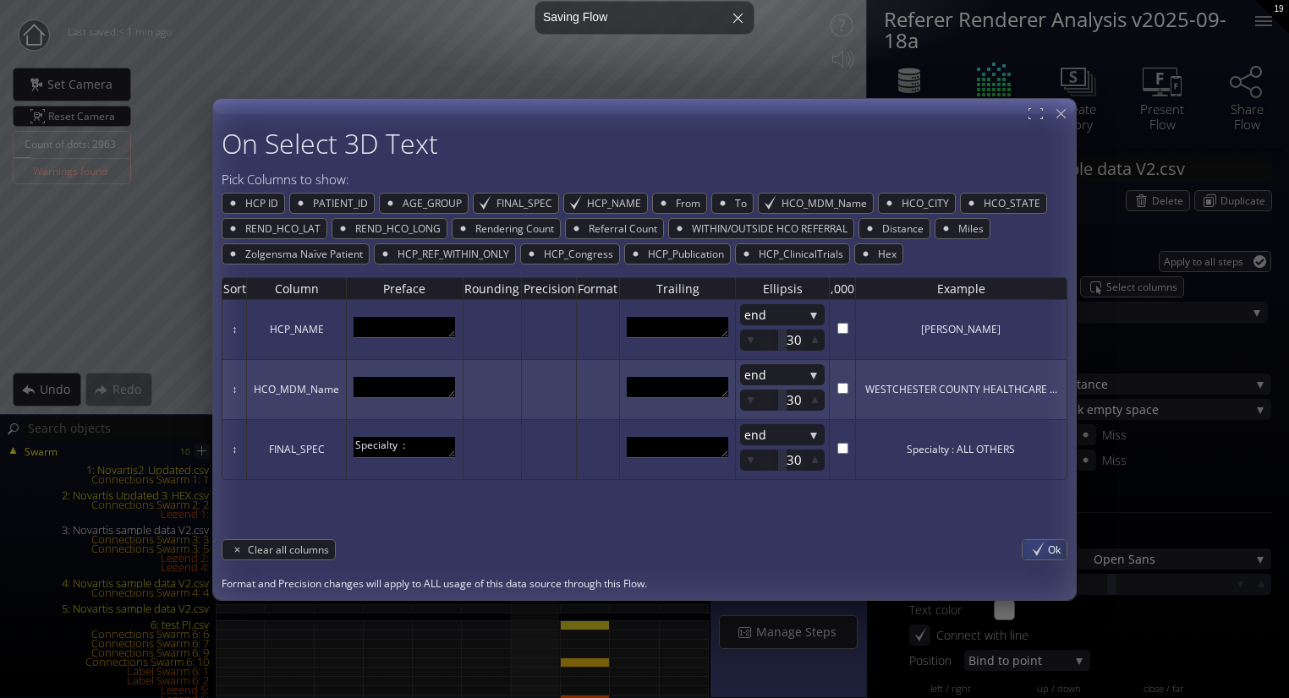
click at [1034, 545] on div "Ok" at bounding box center [1044, 549] width 44 height 19
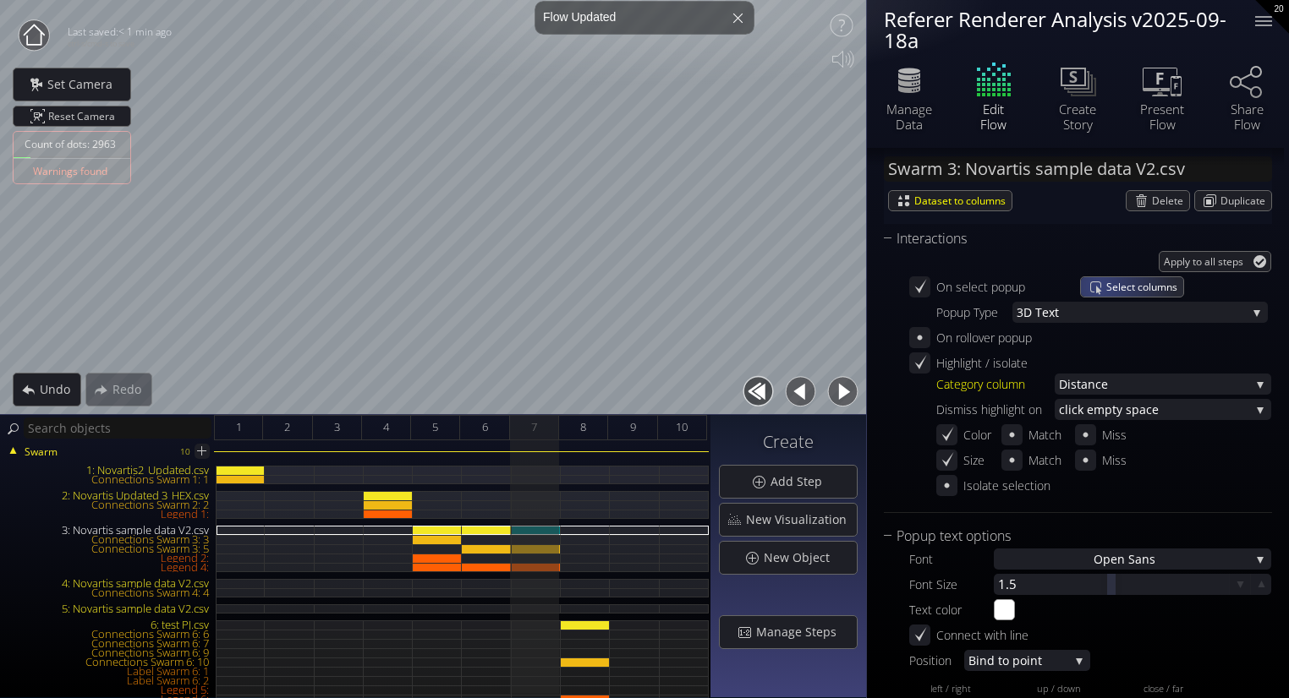
click at [1101, 280] on div "Select columns" at bounding box center [1132, 286] width 102 height 19
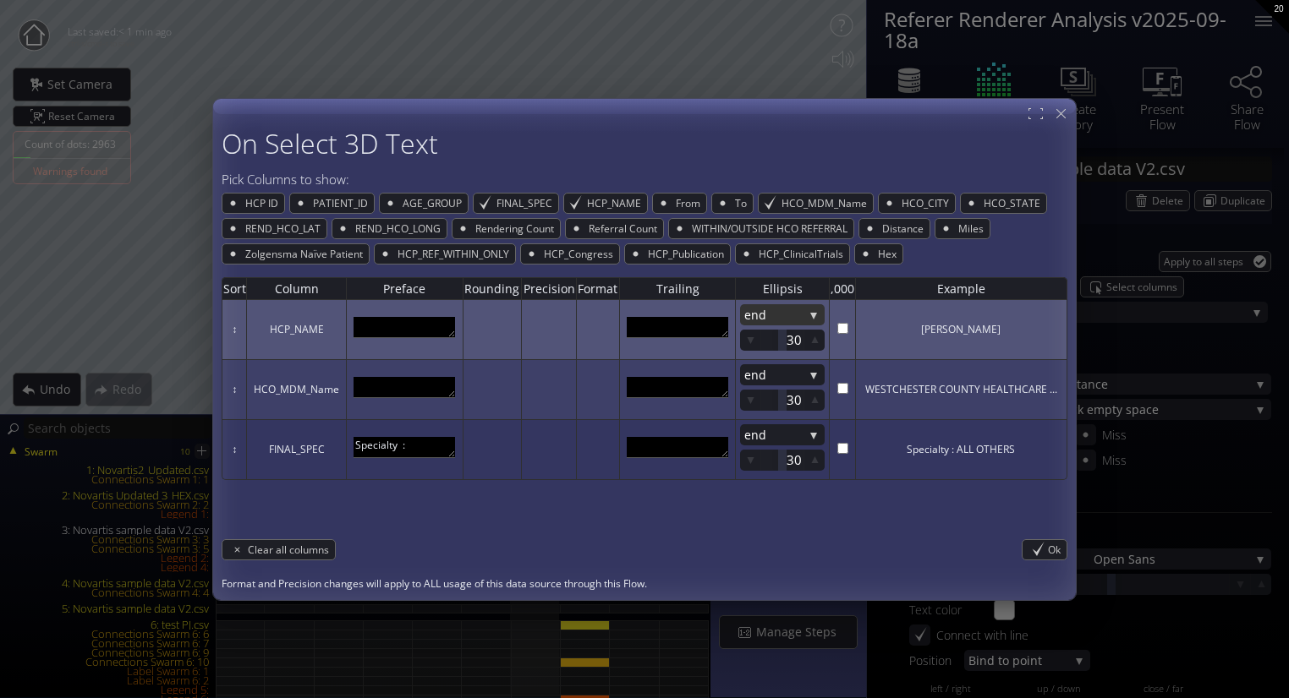
click at [785, 315] on span "end" at bounding box center [773, 314] width 59 height 21
click at [773, 301] on span "none" at bounding box center [778, 292] width 68 height 23
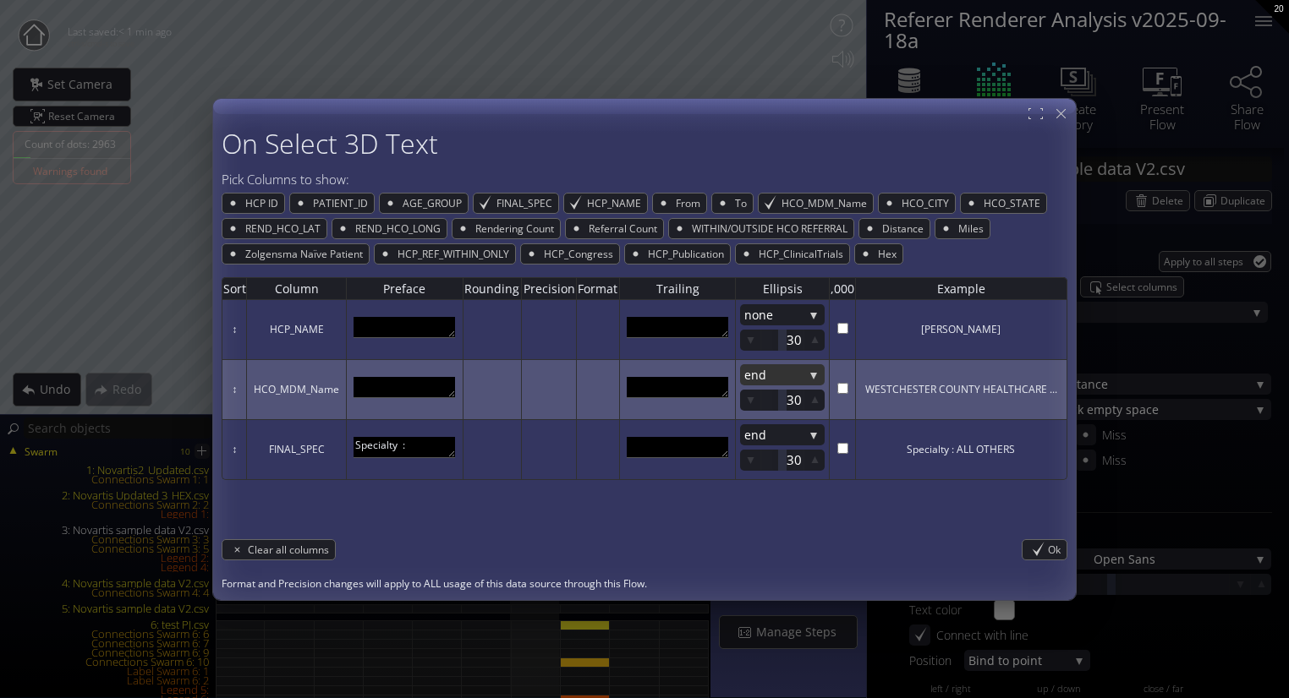
click at [774, 370] on span "end" at bounding box center [773, 374] width 59 height 21
click at [780, 355] on span "none" at bounding box center [778, 352] width 68 height 23
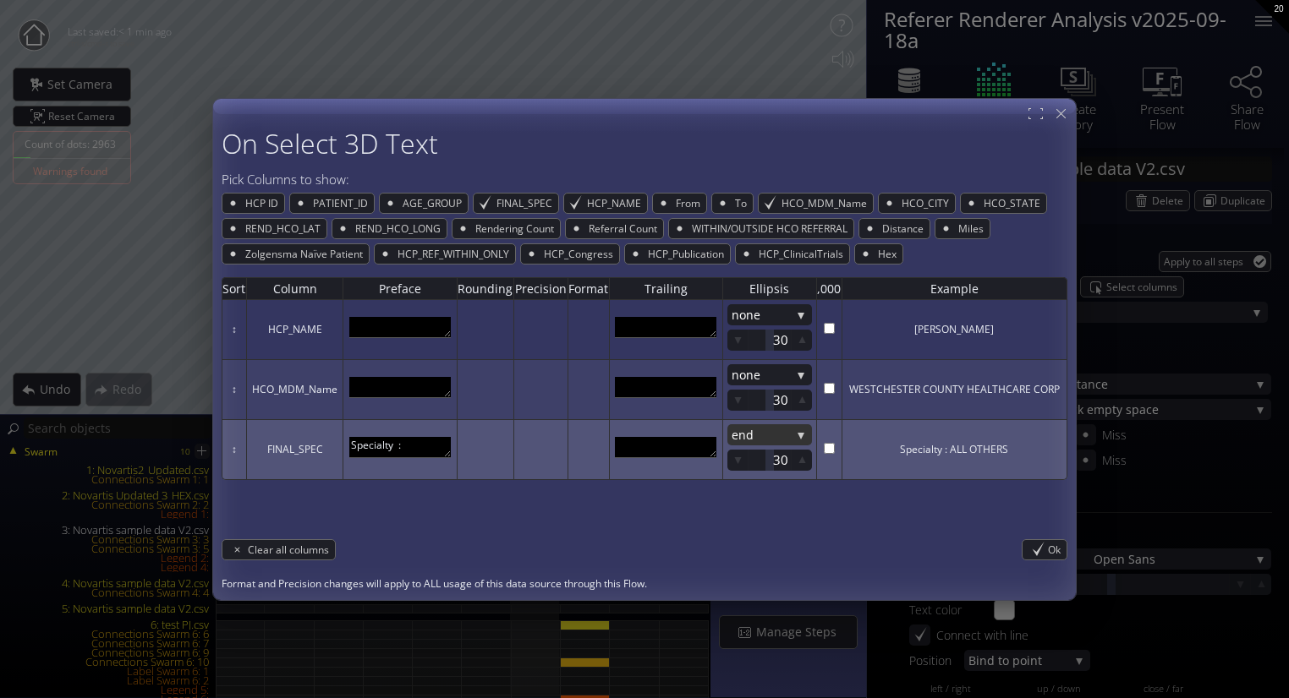
click at [769, 441] on span "end" at bounding box center [760, 434] width 59 height 21
click at [781, 412] on span "none" at bounding box center [765, 412] width 68 height 23
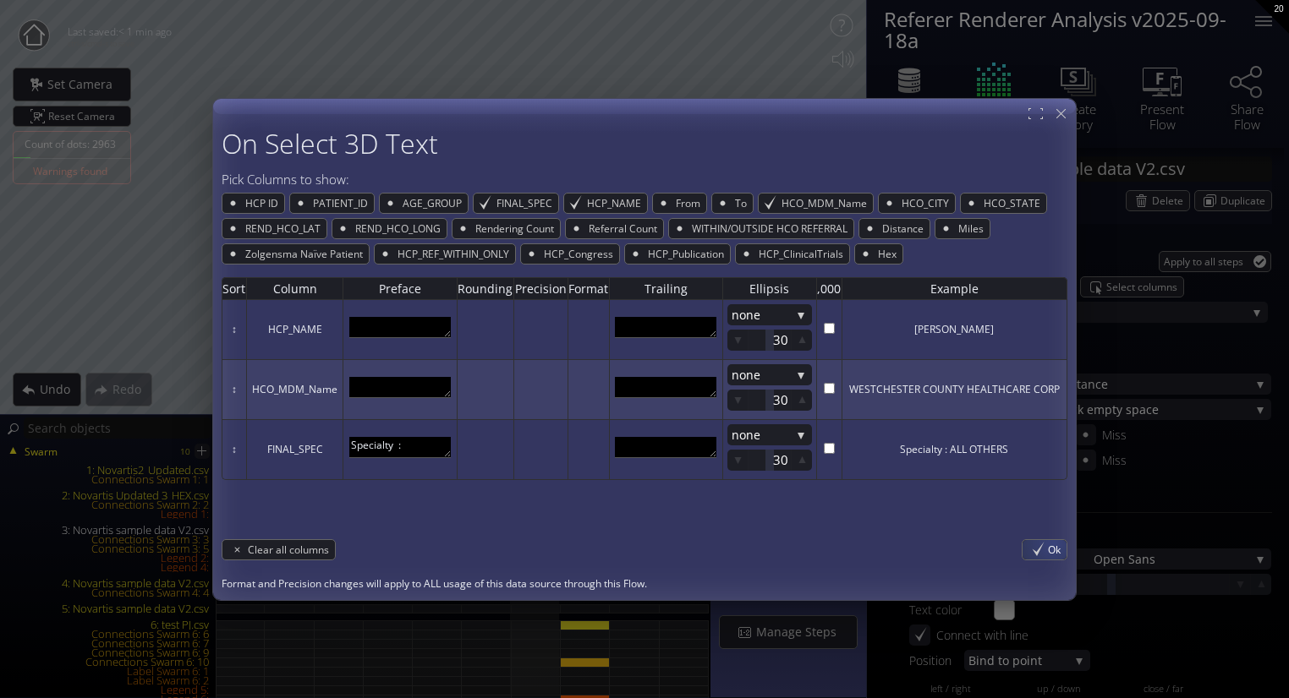
click at [1058, 544] on span "Ok" at bounding box center [1057, 549] width 19 height 19
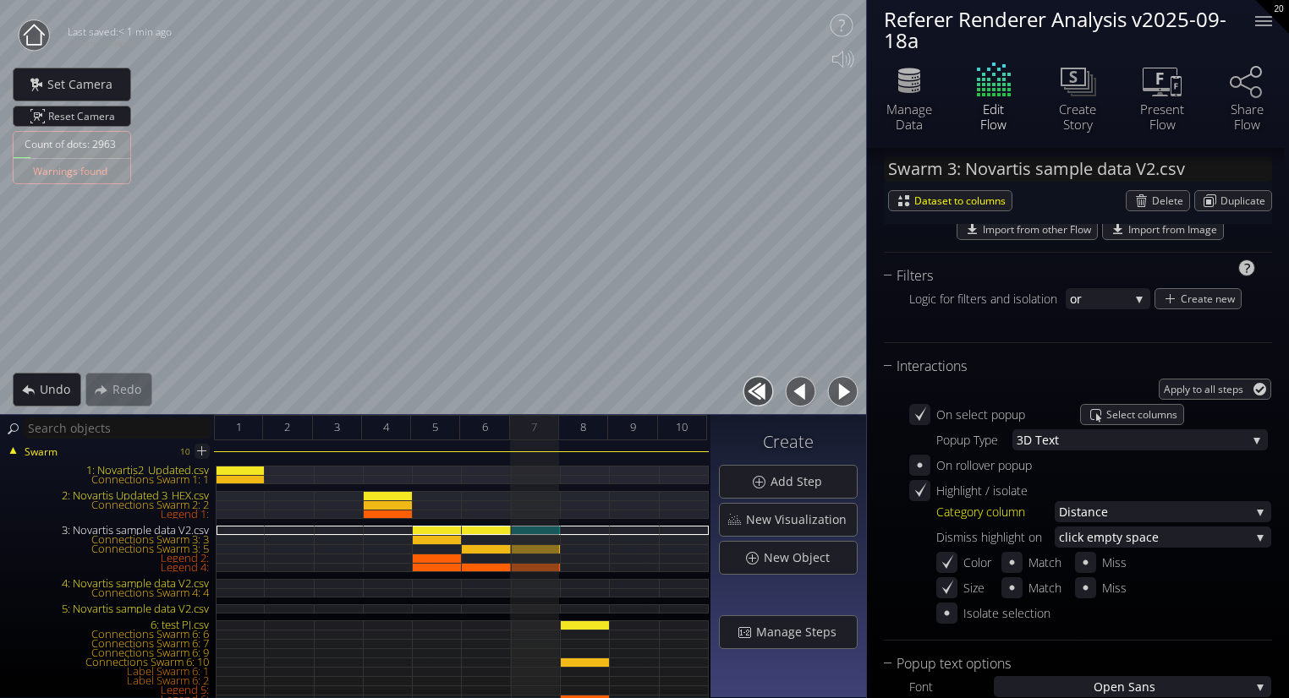
scroll to position [1644, 0]
click at [555, 568] on div "Legend 4:" at bounding box center [536, 567] width 49 height 9
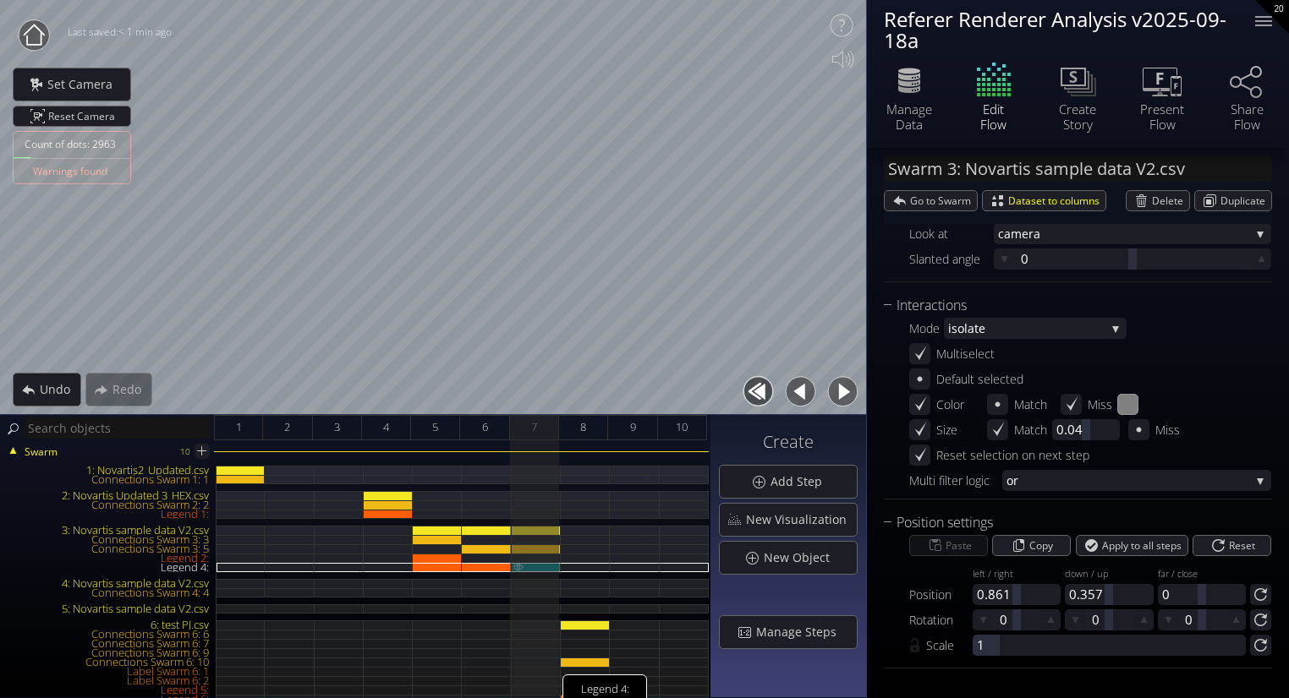
type input "Legend 4:"
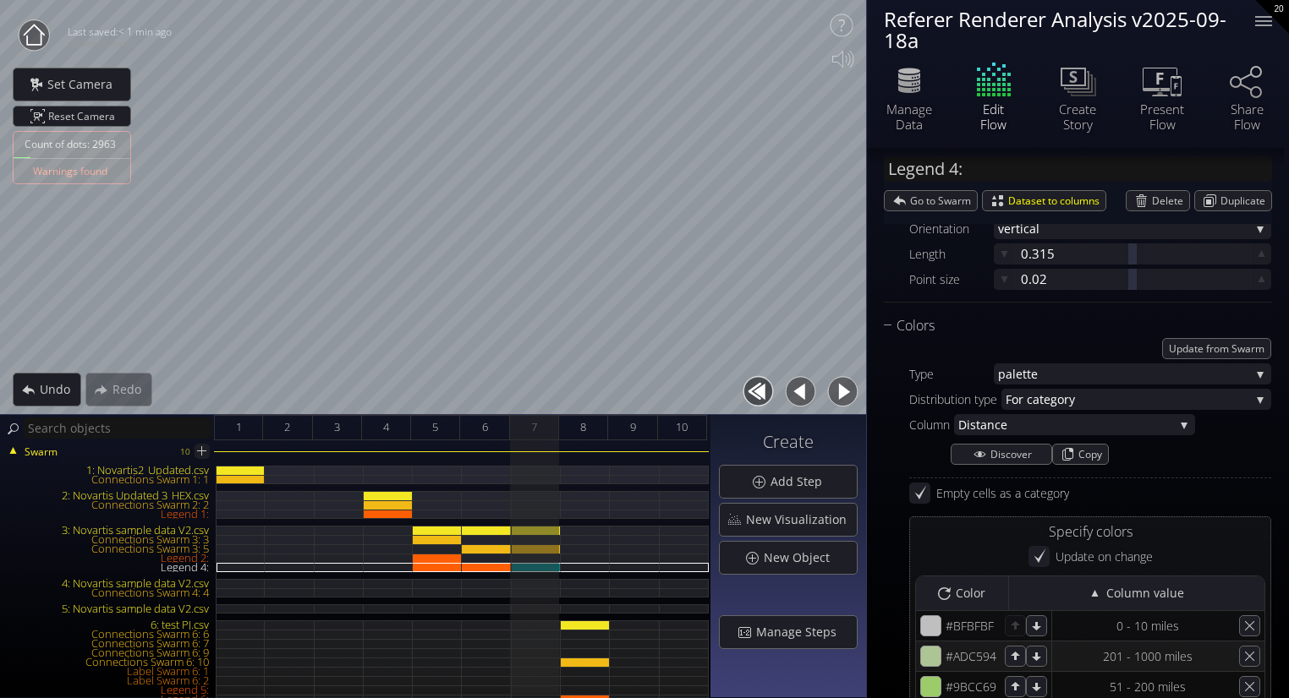
scroll to position [264, 0]
click at [1027, 422] on span "ce" at bounding box center [1083, 424] width 179 height 21
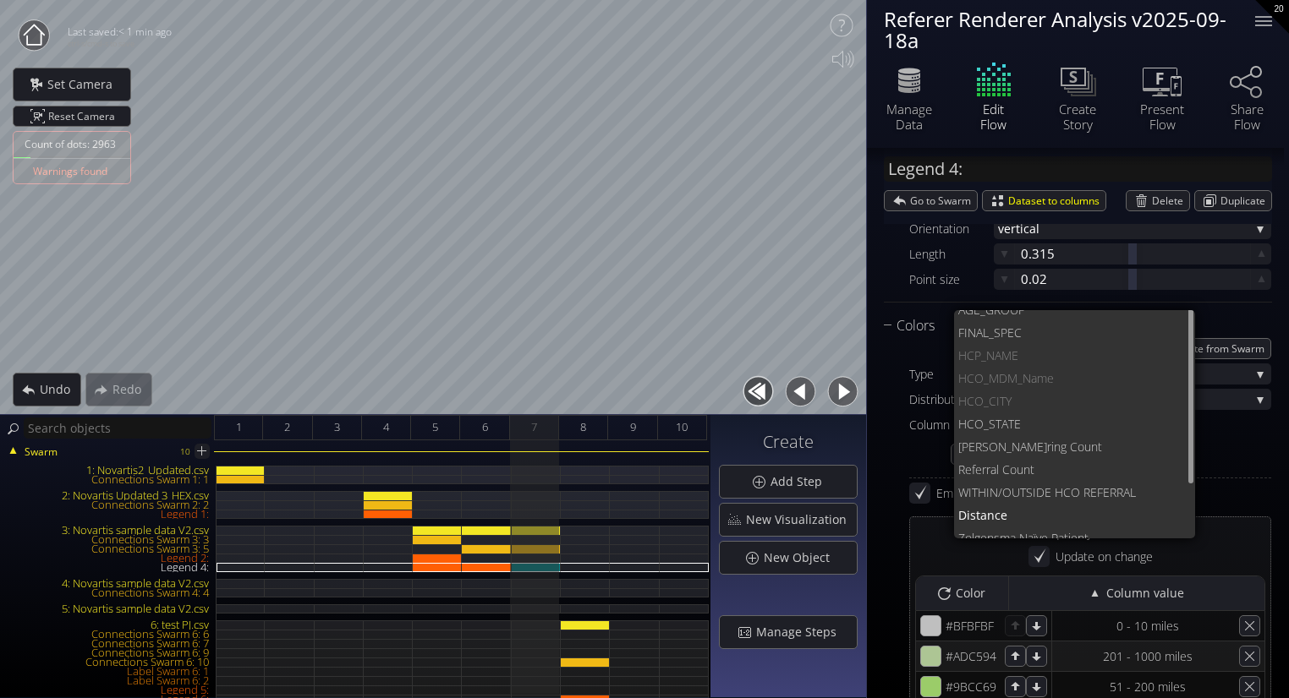
scroll to position [0, 0]
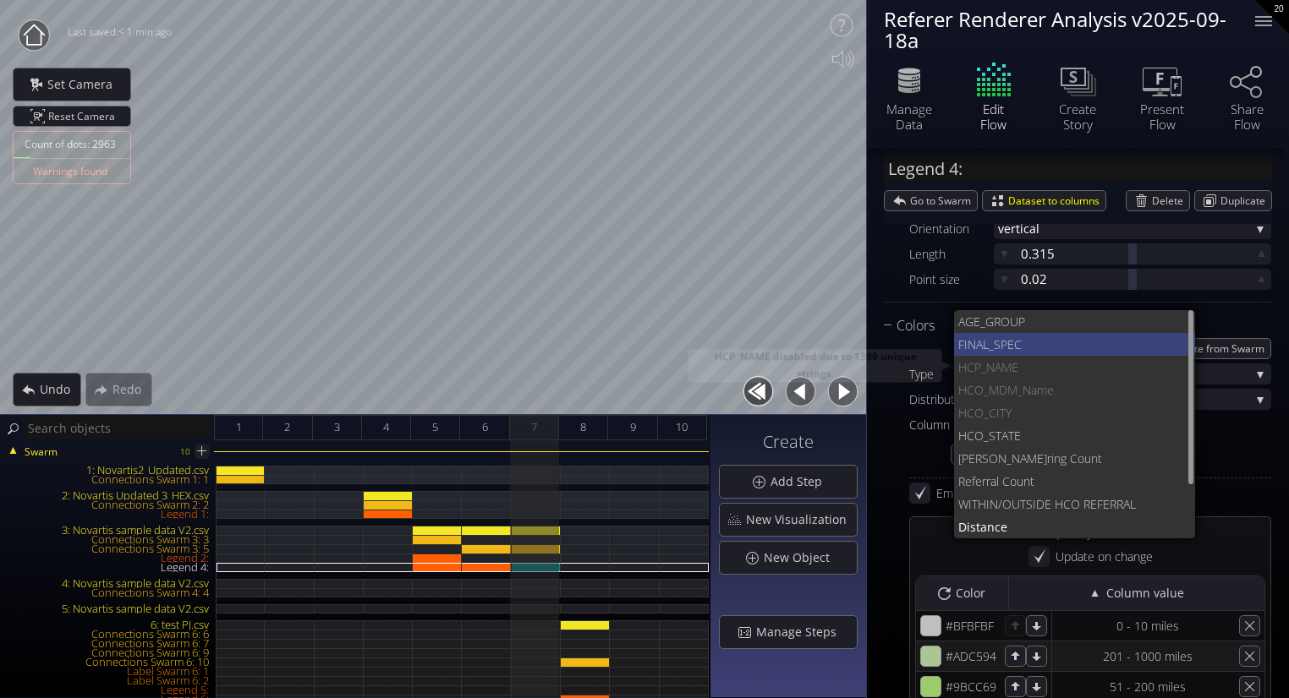
click at [1009, 349] on span "FINAL_SPEC" at bounding box center [1070, 344] width 224 height 23
type input "#b1c39e"
type input "#a4c87e"
type input "#97ce5c"
type input "#8dd637"
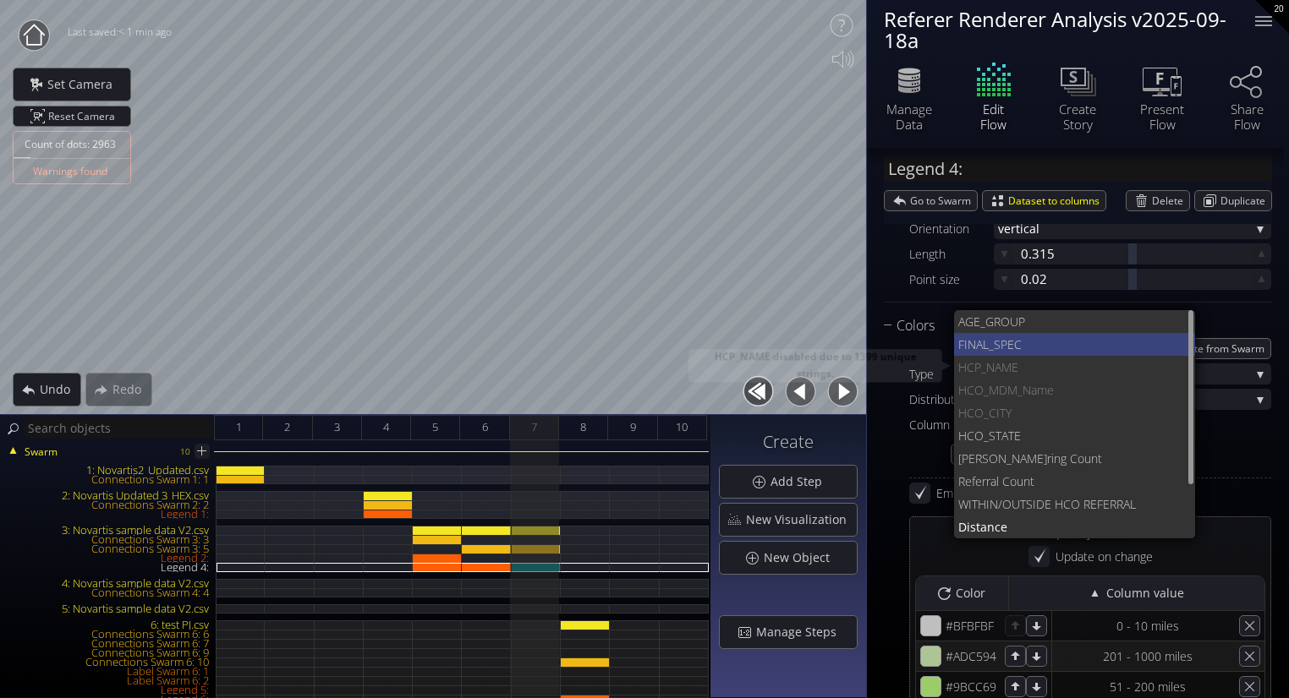
type input "#82de12"
type input "#9ecd3d"
